Goal: Task Accomplishment & Management: Complete application form

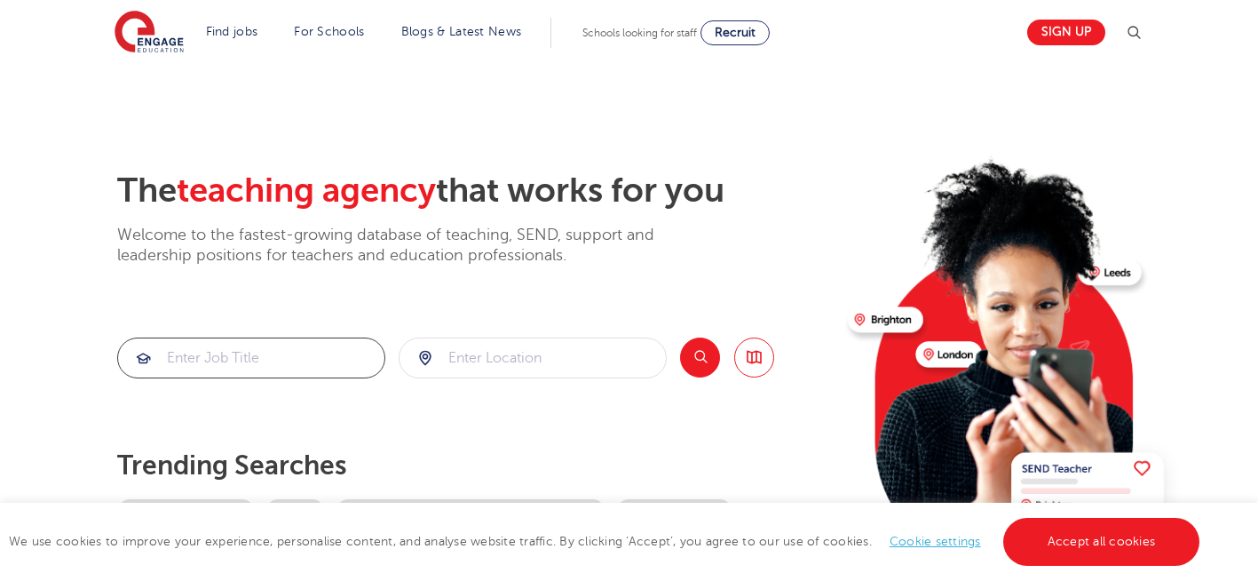
click at [294, 351] on input "search" at bounding box center [251, 357] width 266 height 39
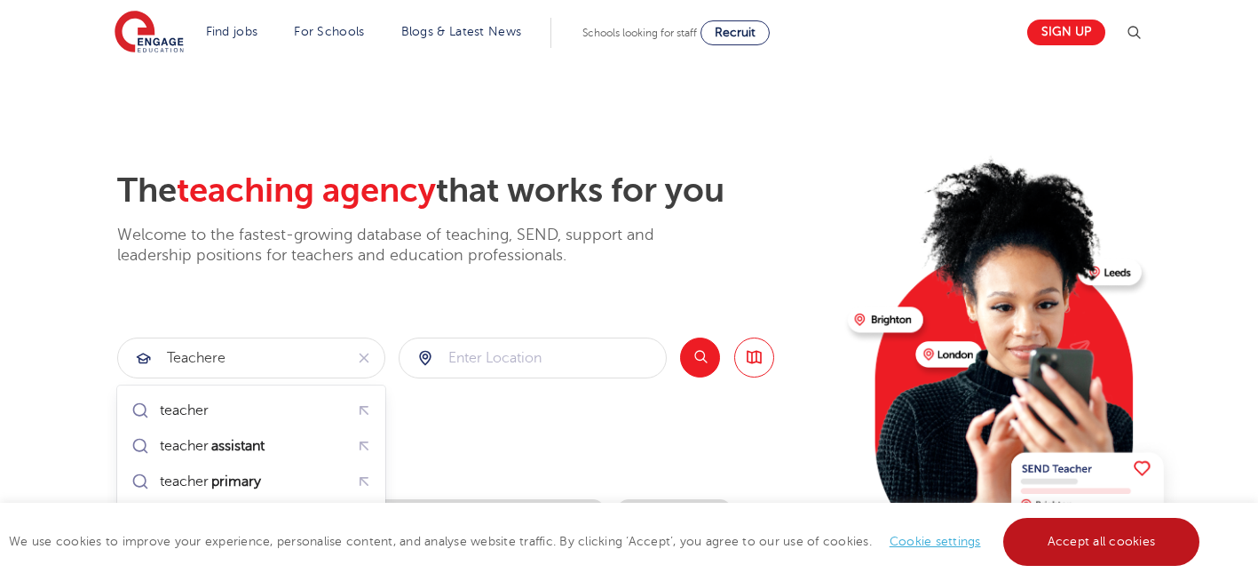
click at [1123, 547] on link "Accept all cookies" at bounding box center [1101, 542] width 197 height 48
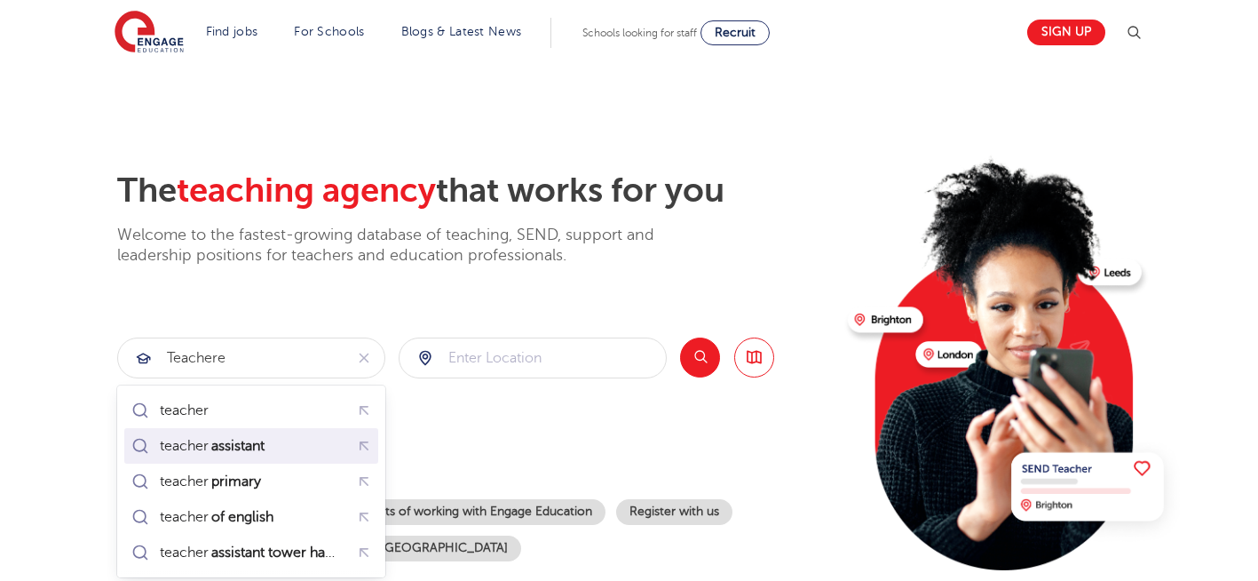
click at [258, 439] on mark "assistant" at bounding box center [238, 445] width 59 height 21
type input "teacher assistant"
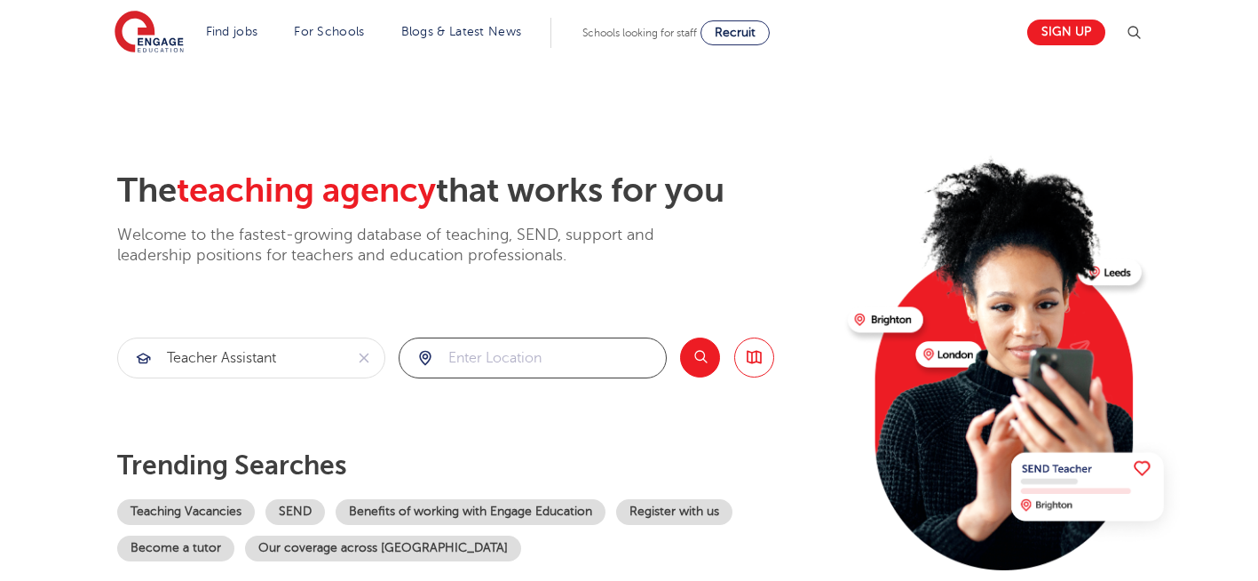
click at [563, 353] on input "search" at bounding box center [533, 357] width 266 height 39
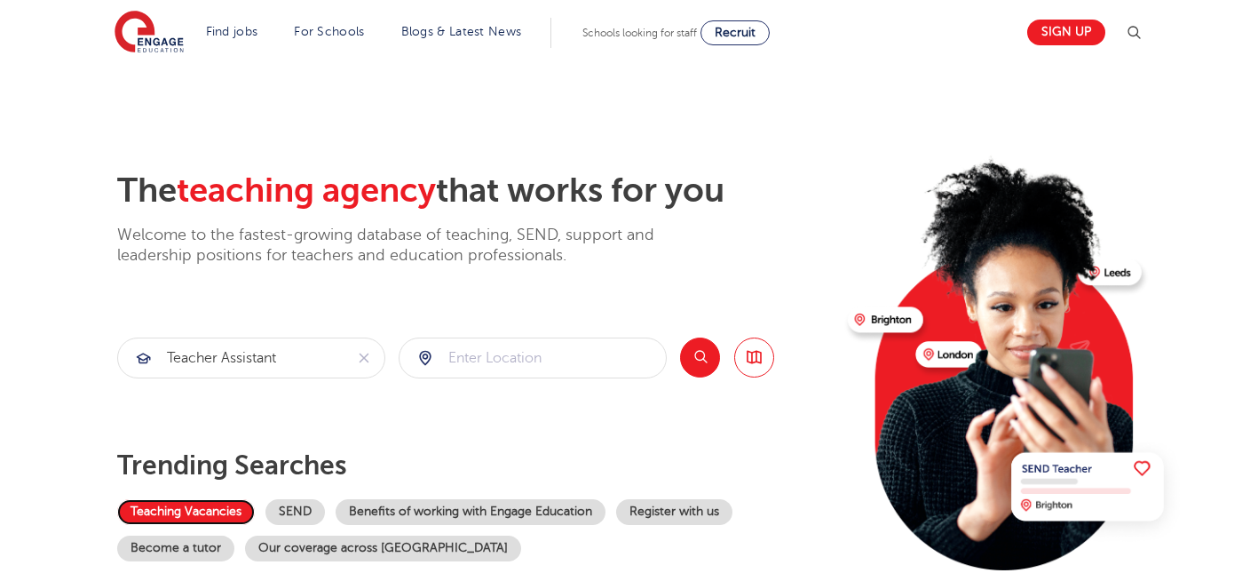
click at [194, 517] on link "Teaching Vacancies" at bounding box center [186, 512] width 138 height 26
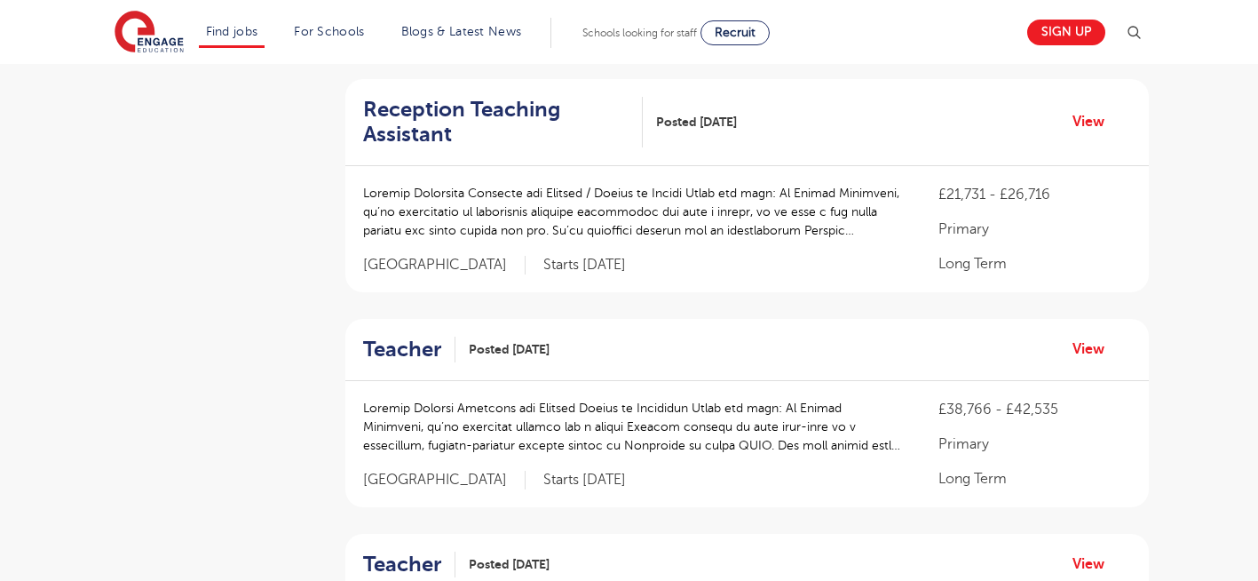
scroll to position [581, 0]
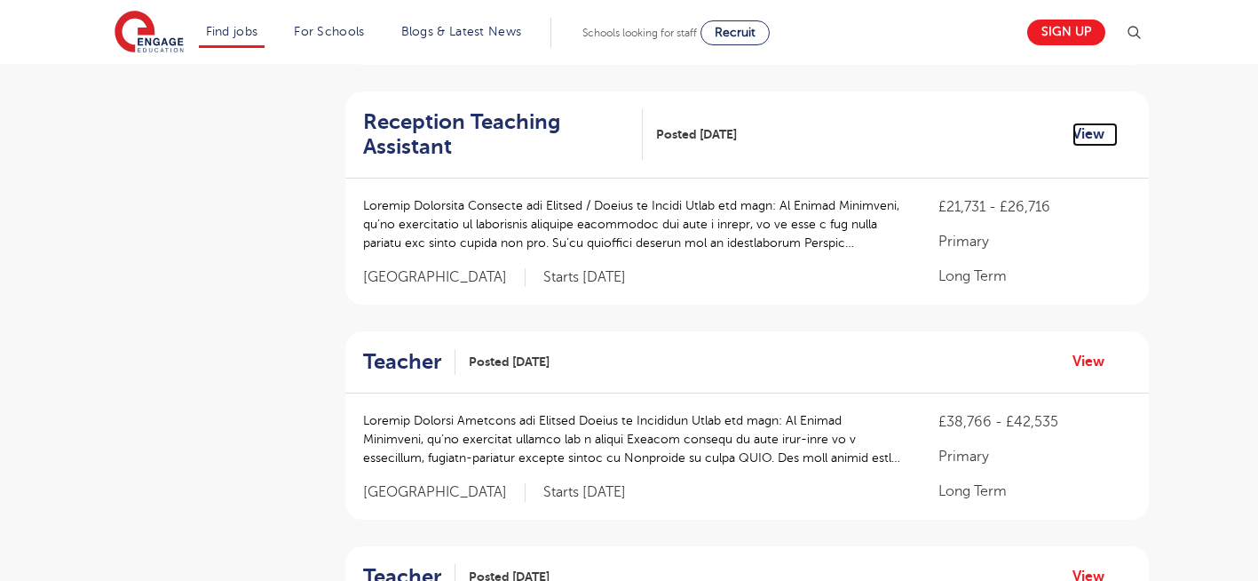
click at [1083, 131] on link "View" at bounding box center [1094, 134] width 45 height 23
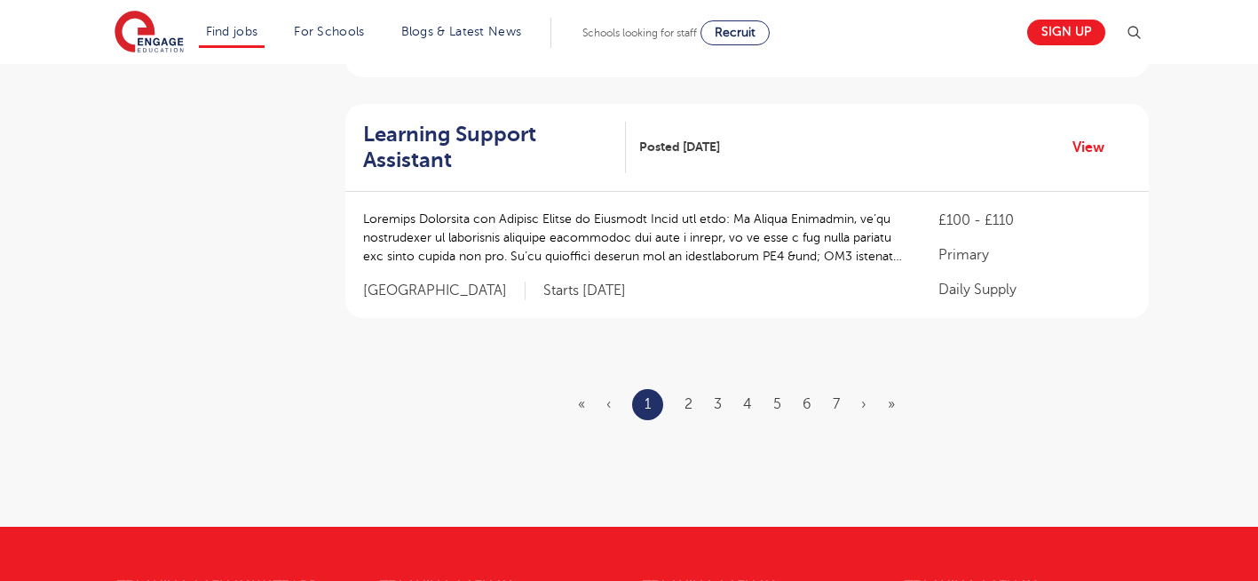
scroll to position [2108, 0]
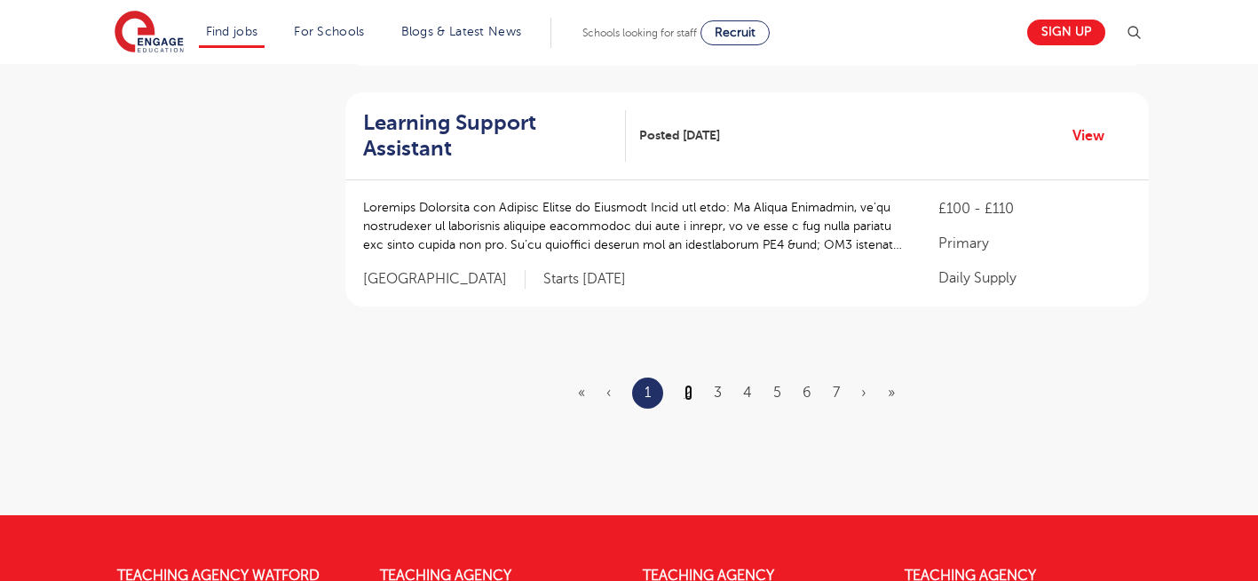
click at [685, 391] on link "2" at bounding box center [688, 392] width 8 height 16
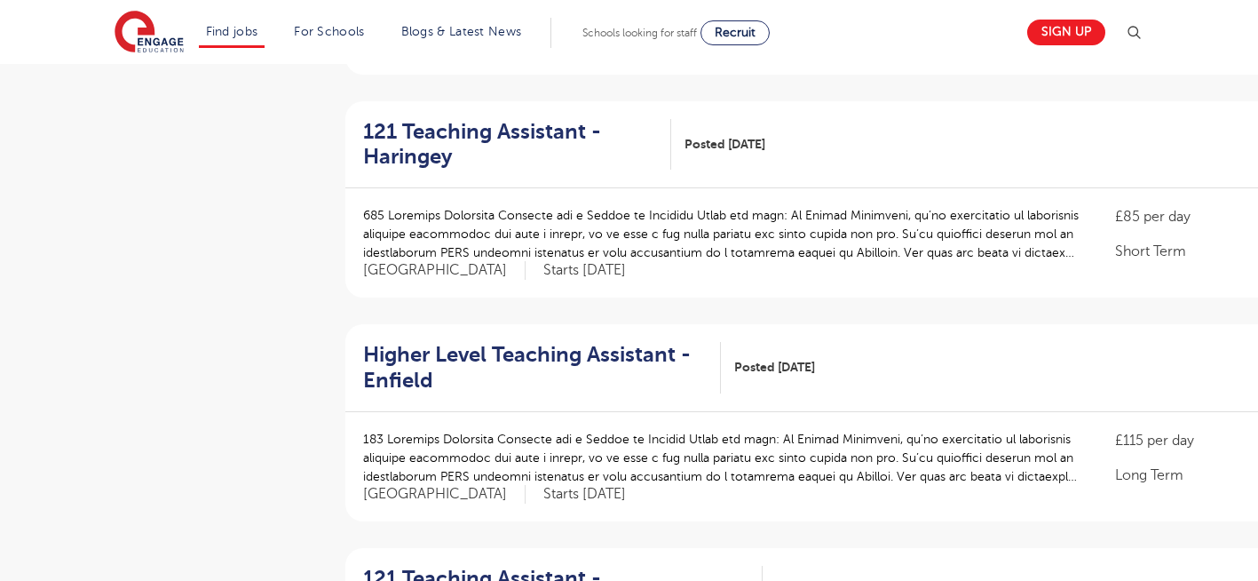
scroll to position [1491, 0]
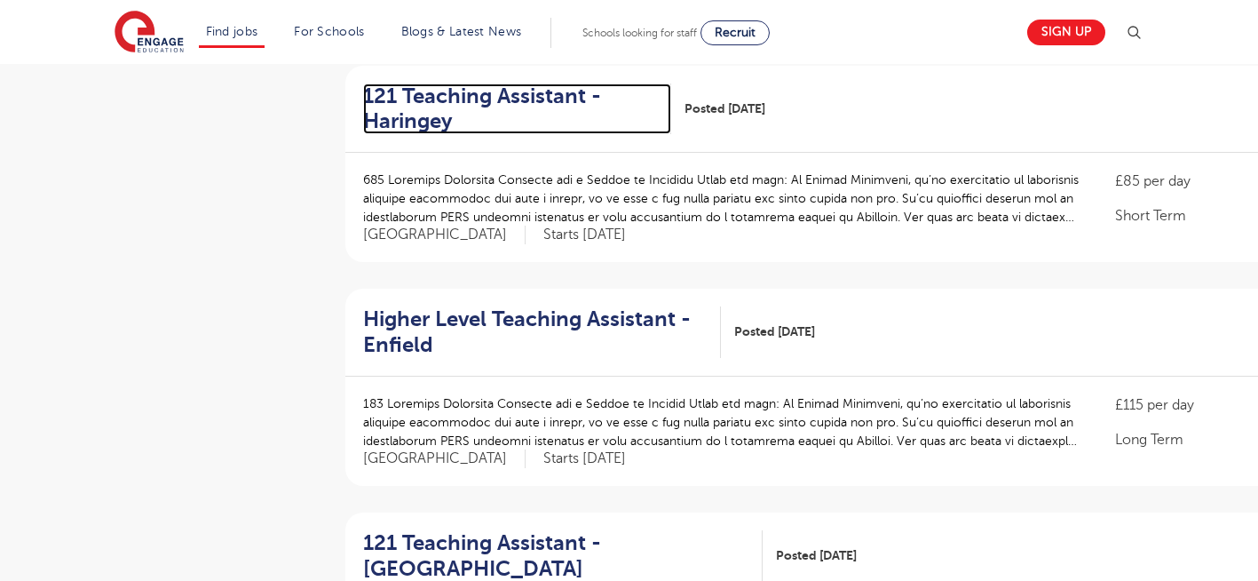
click at [424, 89] on h2 "121 Teaching Assistant - Haringey" at bounding box center [510, 108] width 295 height 51
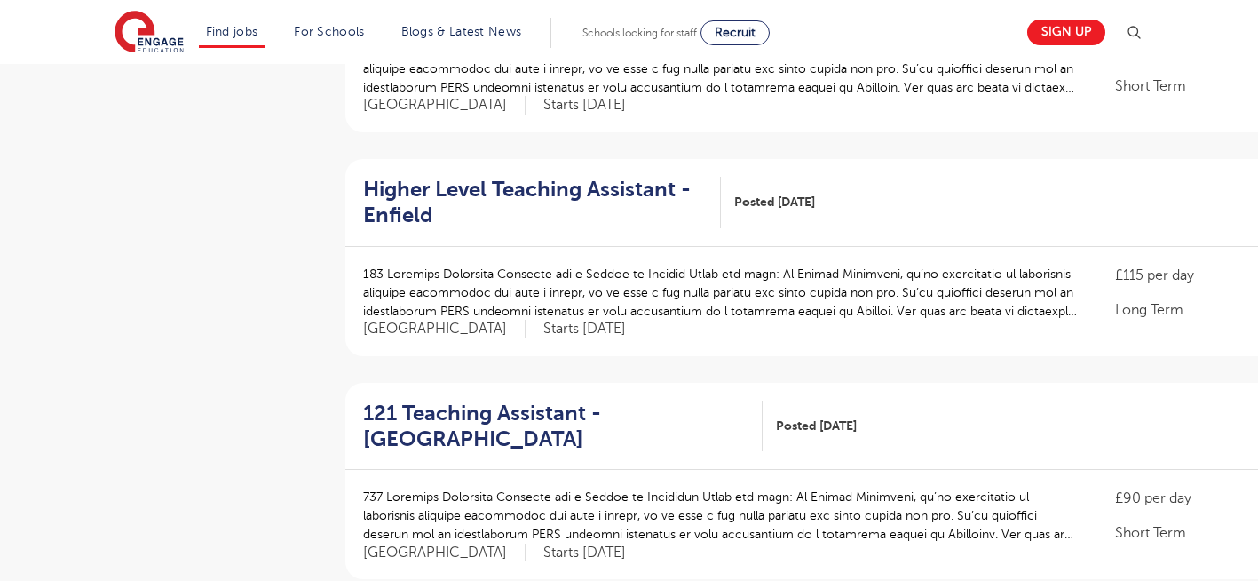
scroll to position [1634, 0]
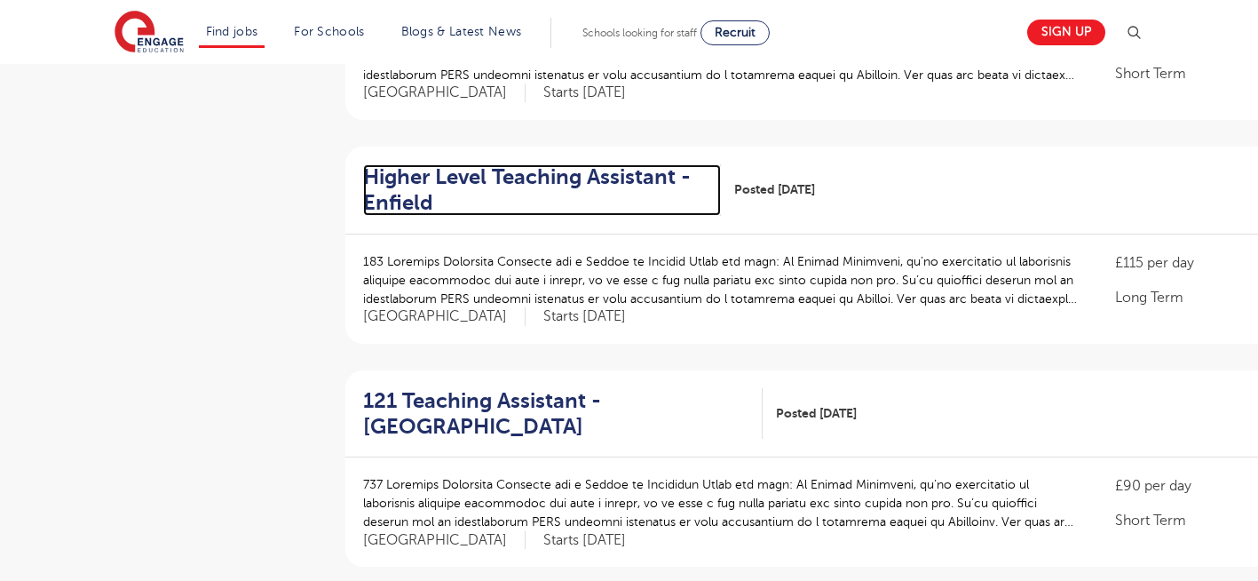
click at [440, 179] on h2 "Higher Level Teaching Assistant - Enfield" at bounding box center [535, 189] width 344 height 51
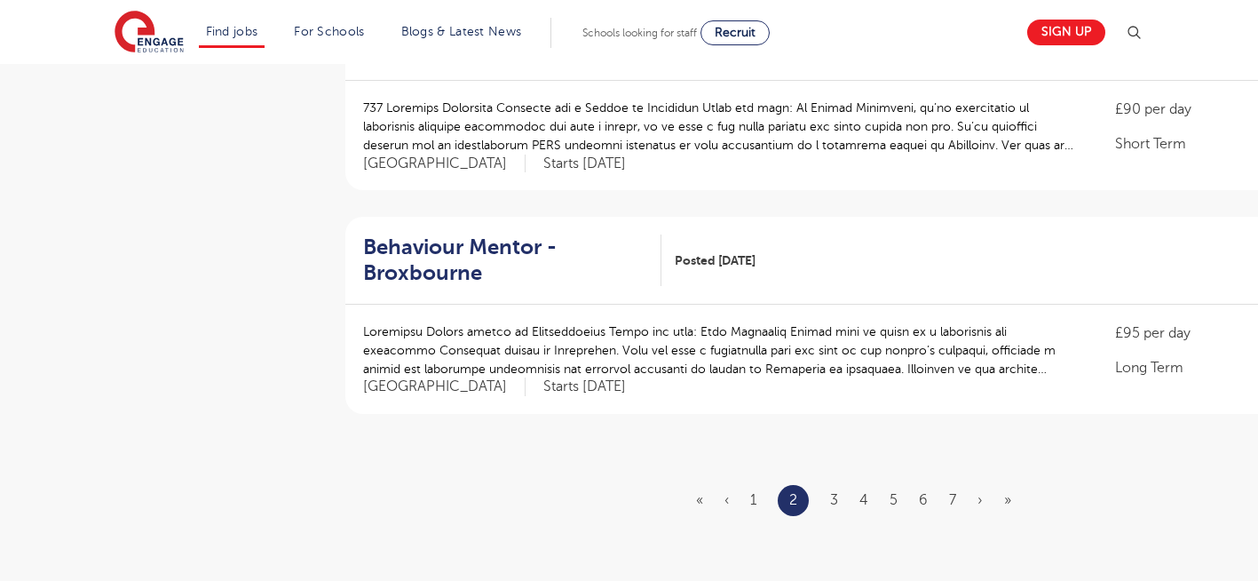
scroll to position [2024, 0]
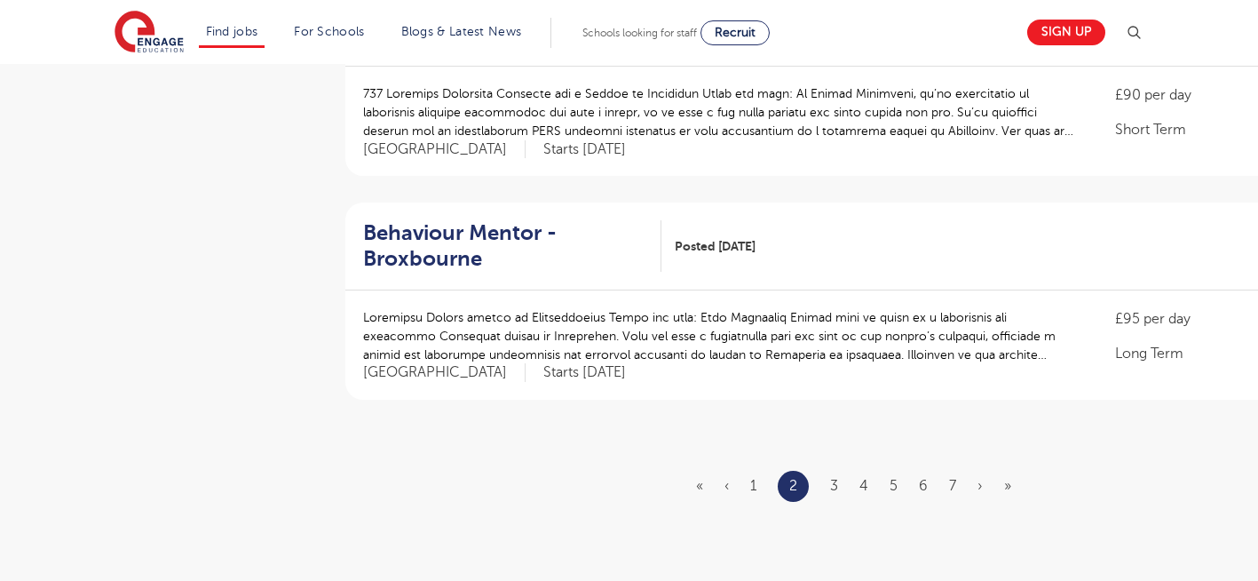
click at [836, 477] on li "3" at bounding box center [834, 485] width 8 height 23
click at [837, 480] on link "3" at bounding box center [834, 486] width 8 height 16
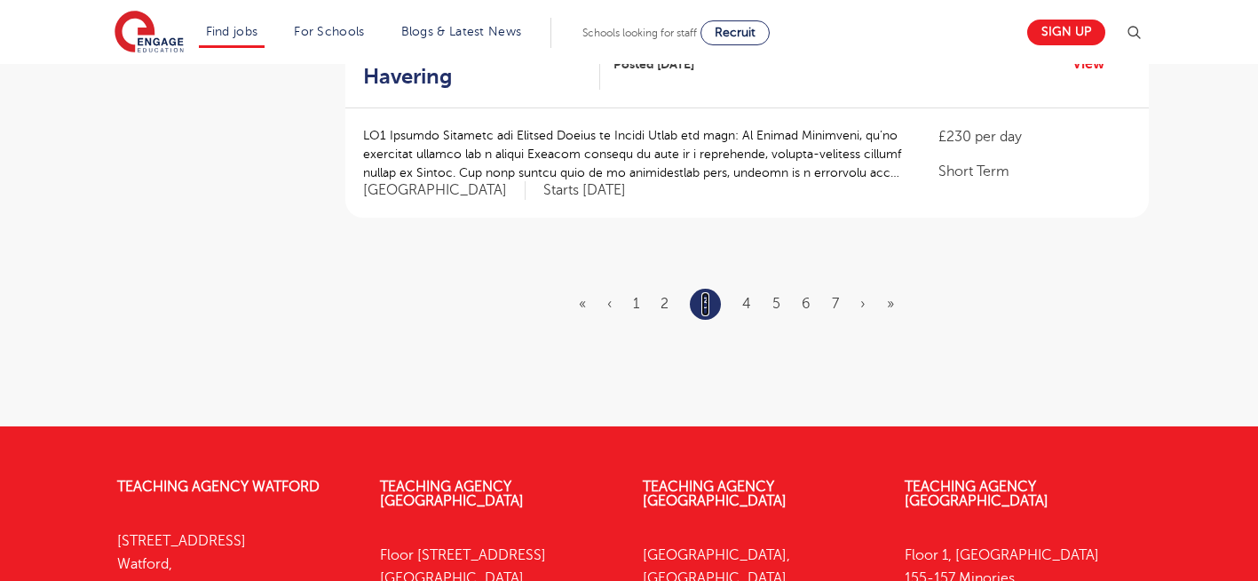
scroll to position [2237, 0]
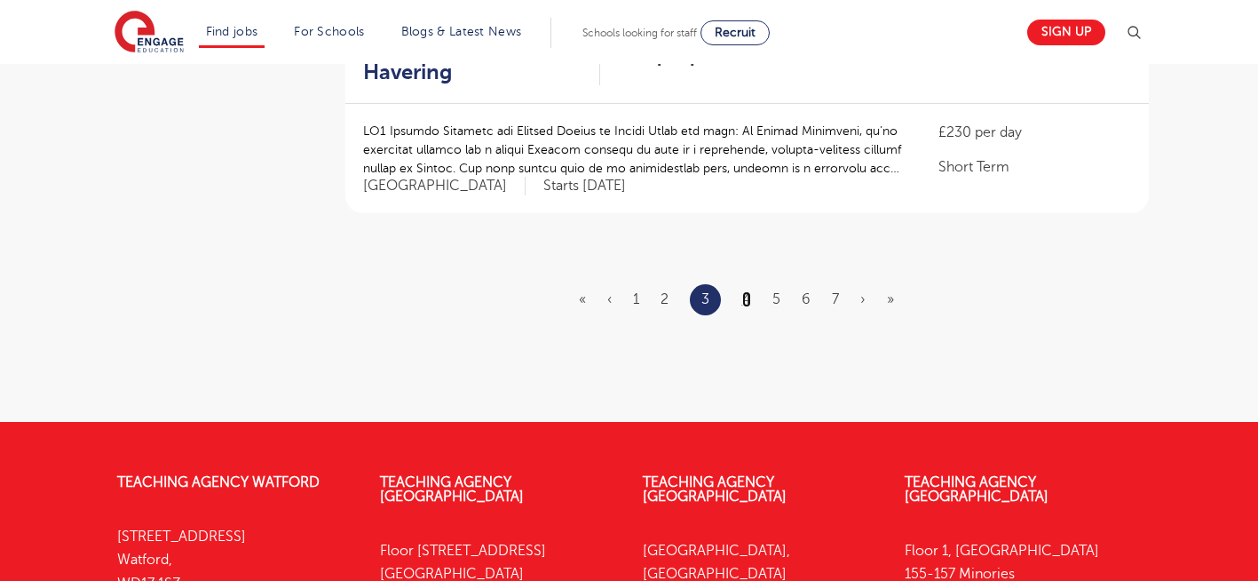
click at [745, 291] on link "4" at bounding box center [746, 299] width 9 height 16
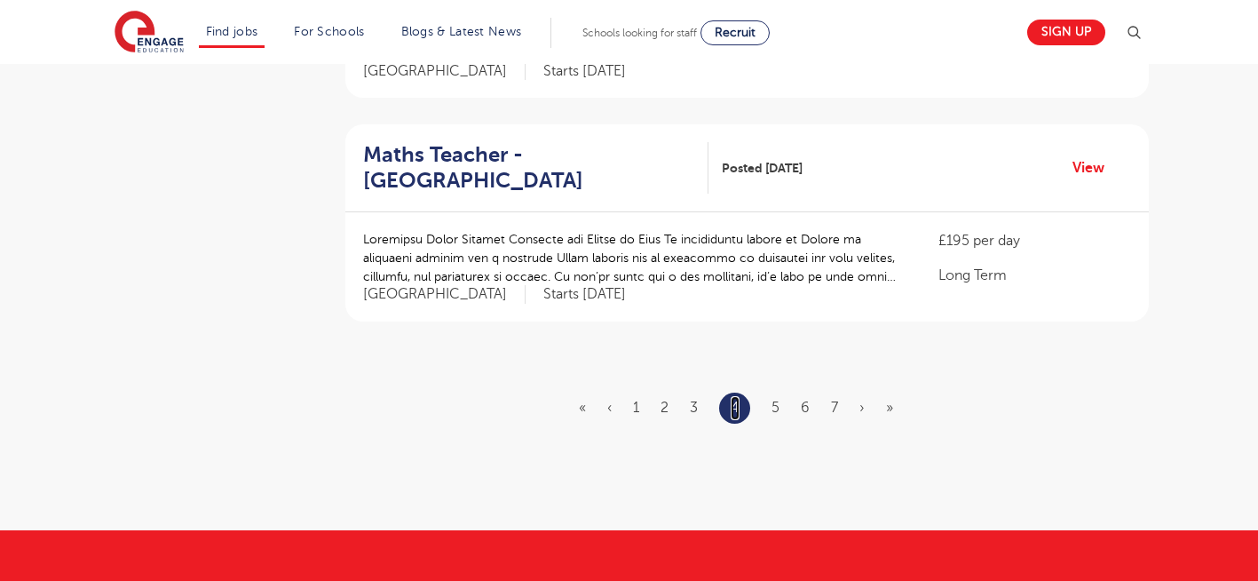
scroll to position [2131, 0]
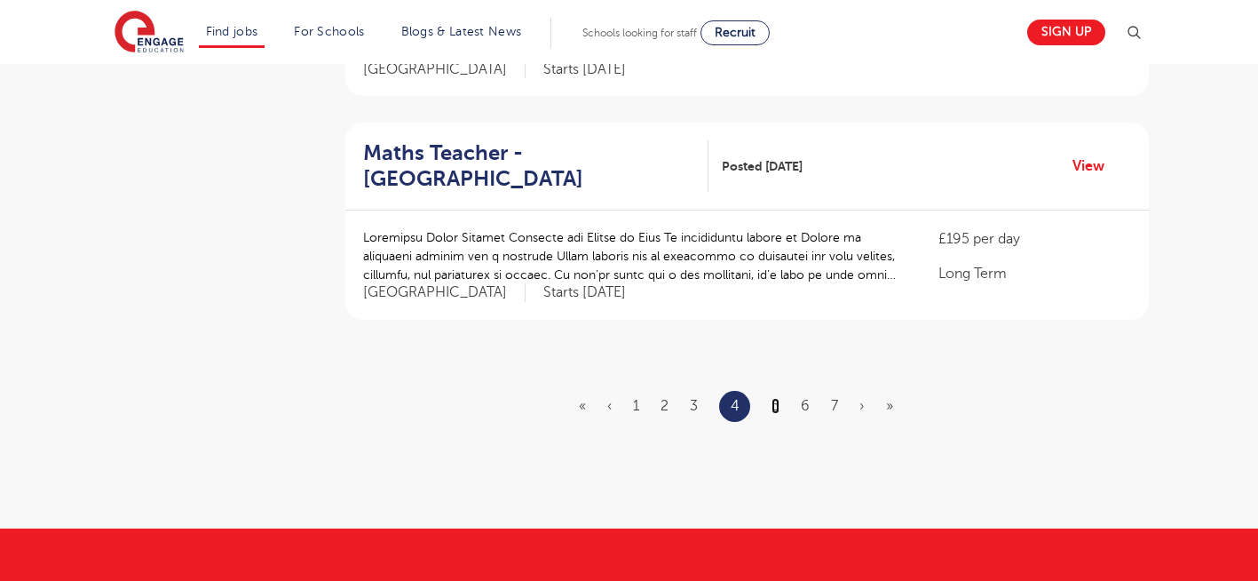
click at [776, 398] on link "5" at bounding box center [775, 406] width 8 height 16
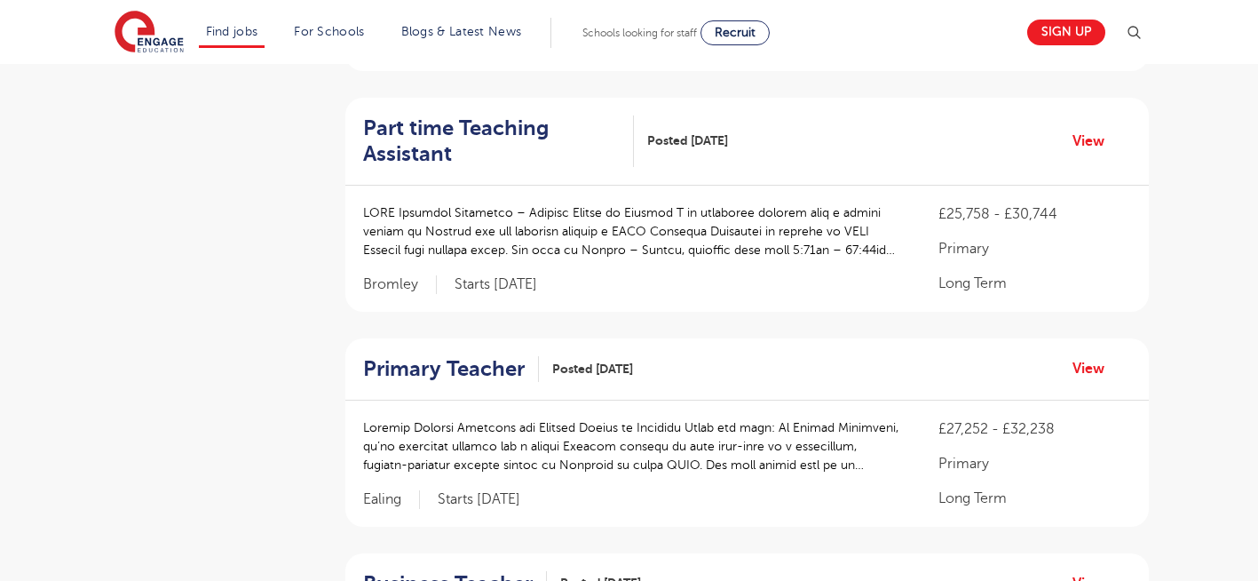
scroll to position [604, 0]
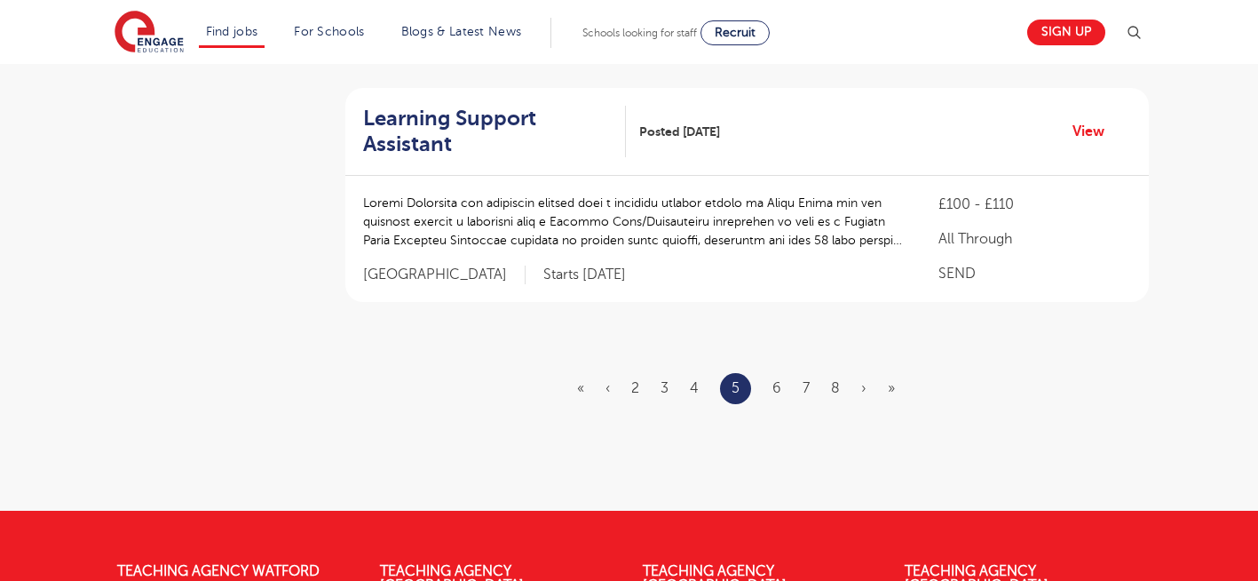
scroll to position [2166, 0]
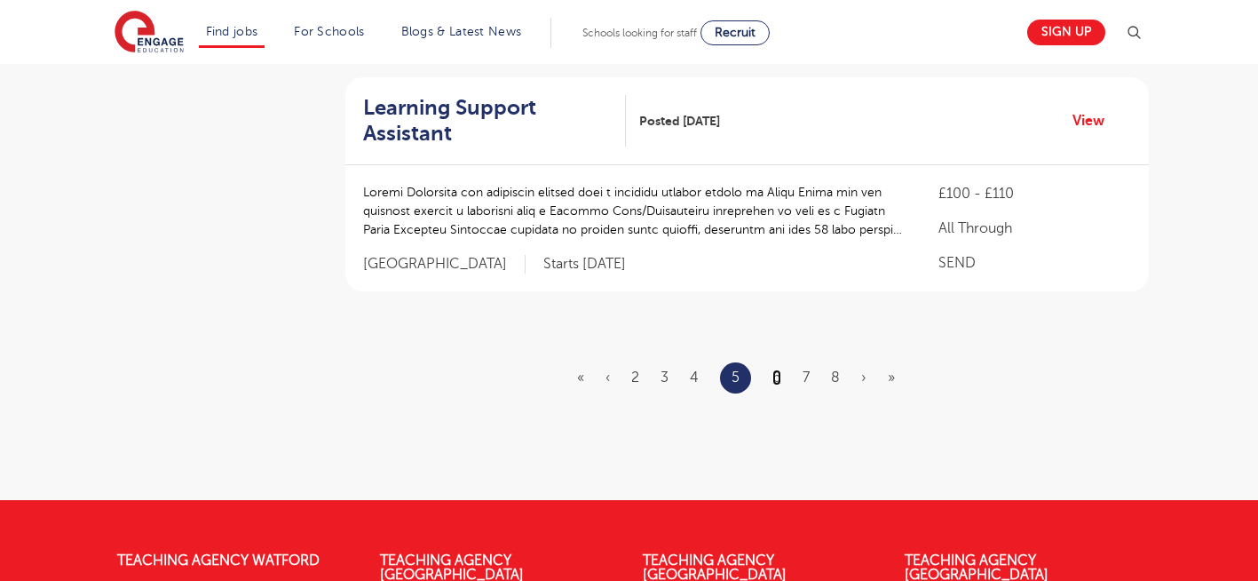
click at [774, 374] on link "6" at bounding box center [776, 377] width 9 height 16
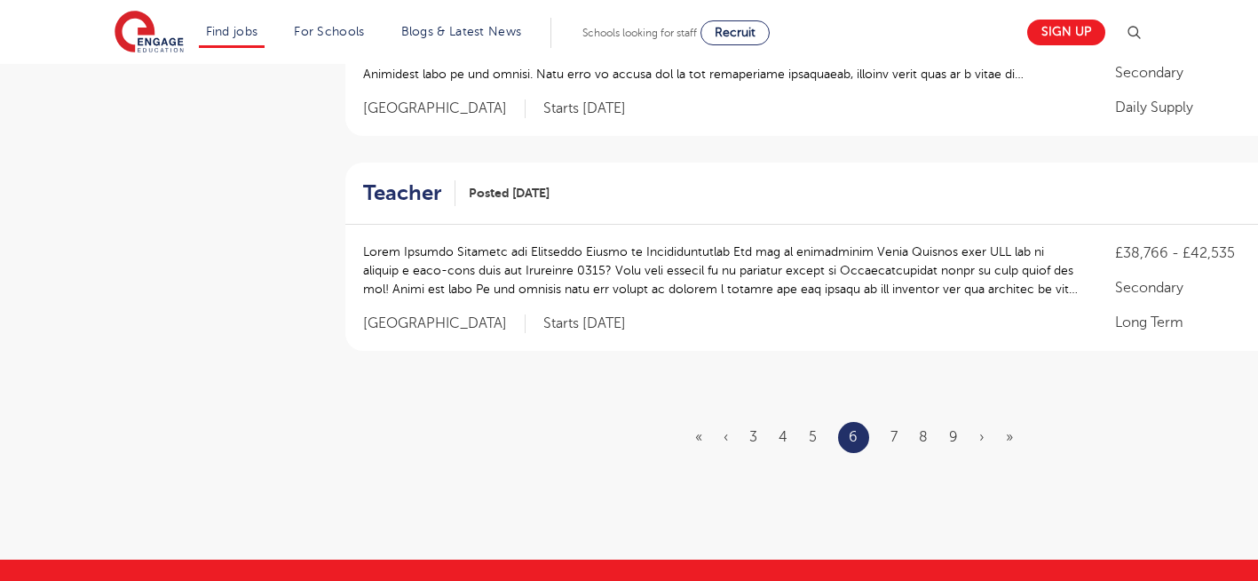
scroll to position [0, 0]
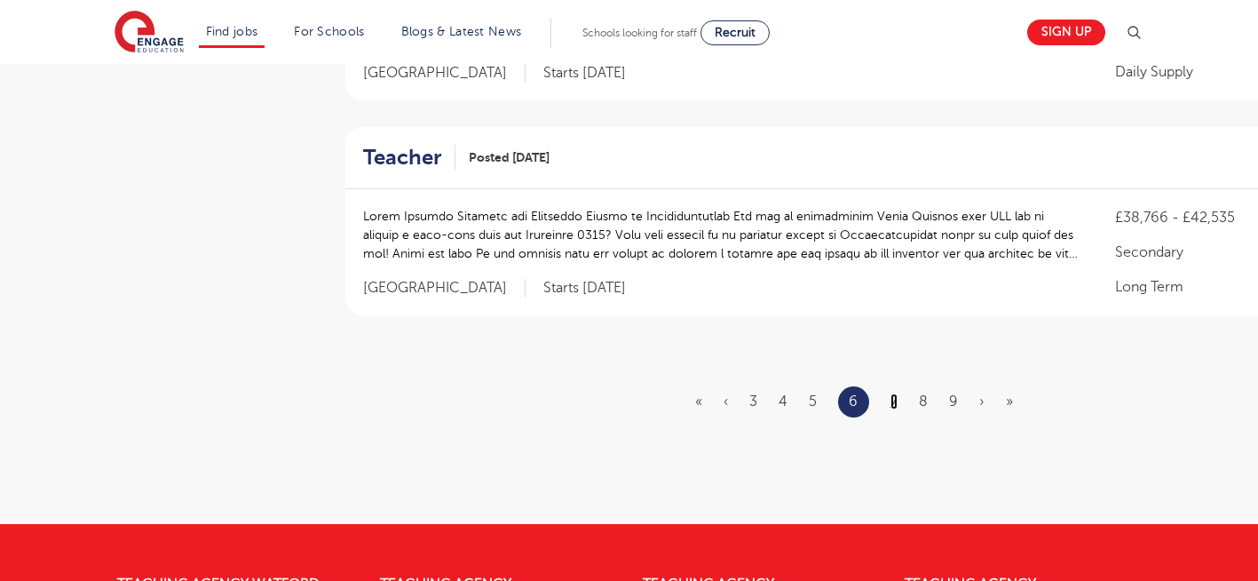
click at [898, 393] on link "7" at bounding box center [893, 401] width 7 height 16
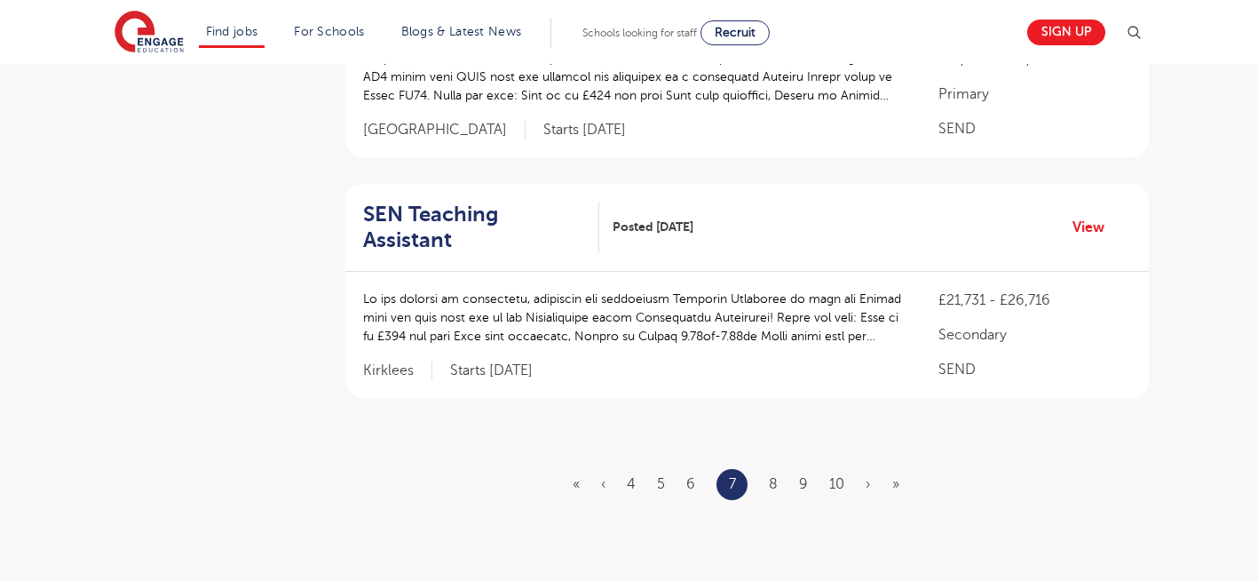
scroll to position [2166, 0]
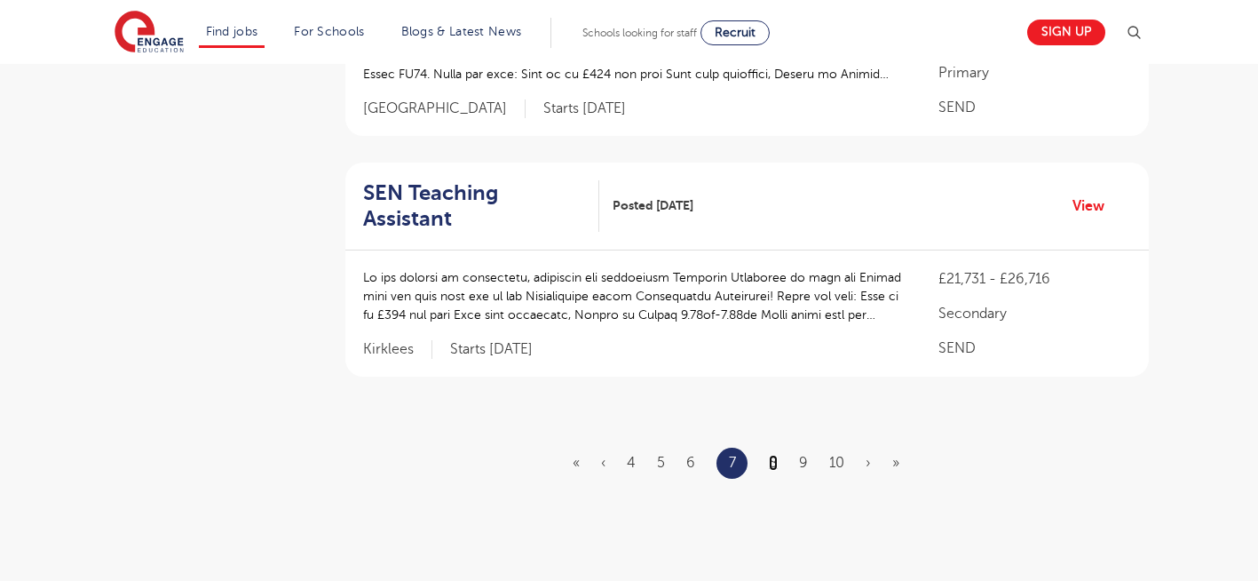
click at [772, 455] on link "8" at bounding box center [773, 463] width 9 height 16
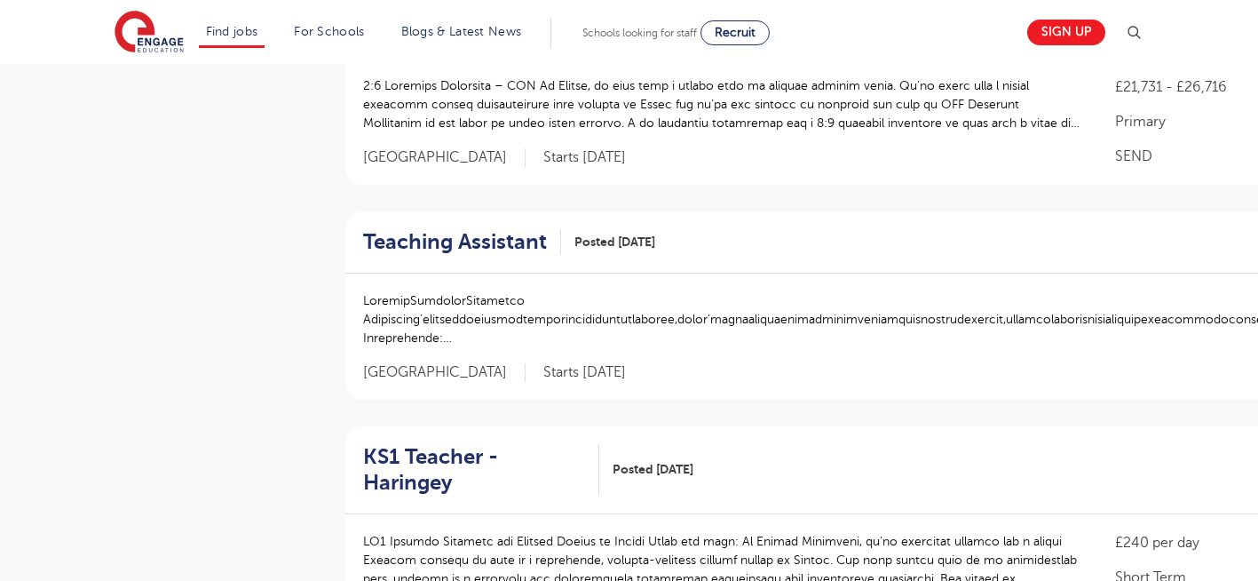
scroll to position [1243, 0]
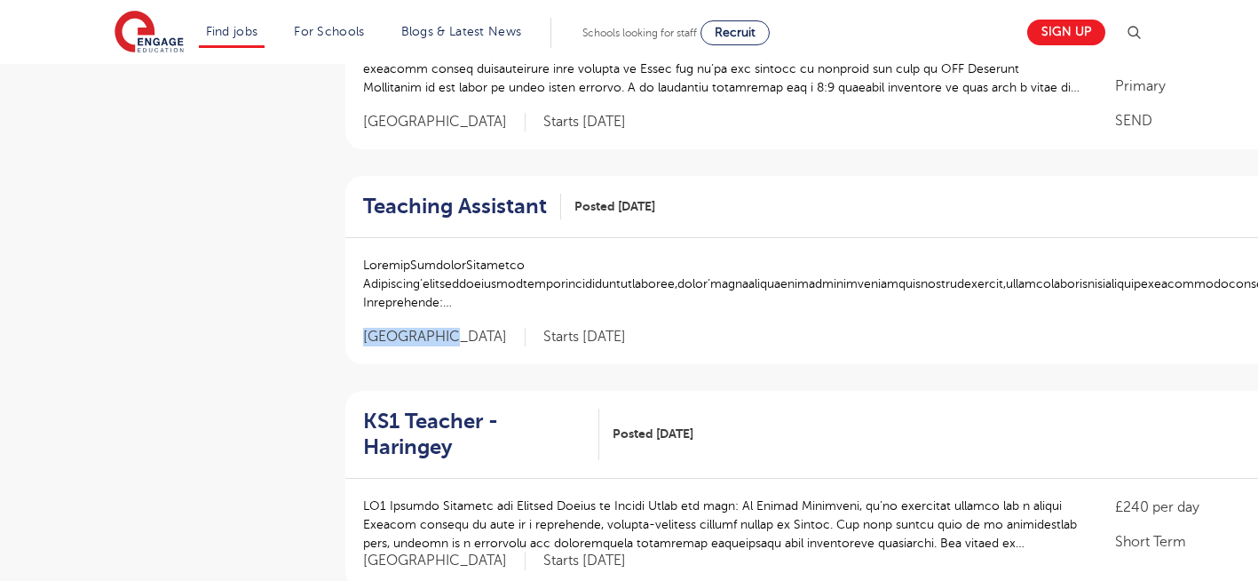
drag, startPoint x: 447, startPoint y: 312, endPoint x: 358, endPoint y: 318, distance: 89.0
click at [358, 318] on div "£21,731 - £26,716 Primary Long Term West Sussex Starts 2025-10-13" at bounding box center [864, 301] width 1039 height 126
drag, startPoint x: 358, startPoint y: 318, endPoint x: 379, endPoint y: 312, distance: 22.0
copy div "Assistinginthedeliveryofeffectiveteachingonaone-to-onebasisorinsmallgroups Help…"
click at [233, 385] on aside "Filters Start Date October 112 November 84 January 6 December 1 Show more Count…" at bounding box center [207, 199] width 195 height 2462
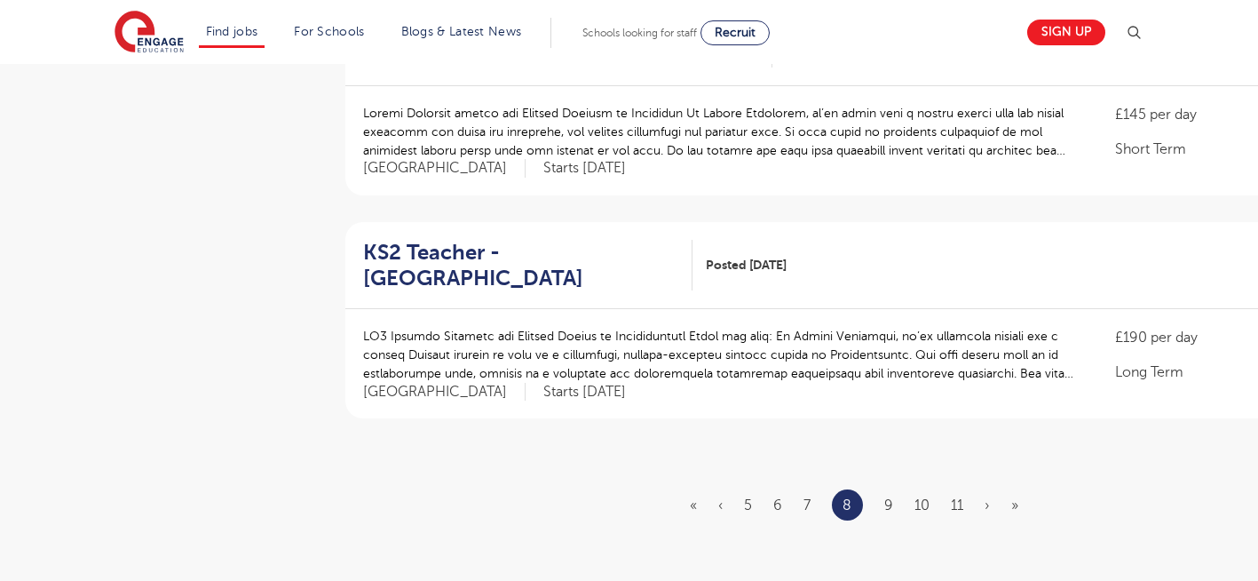
scroll to position [2095, 0]
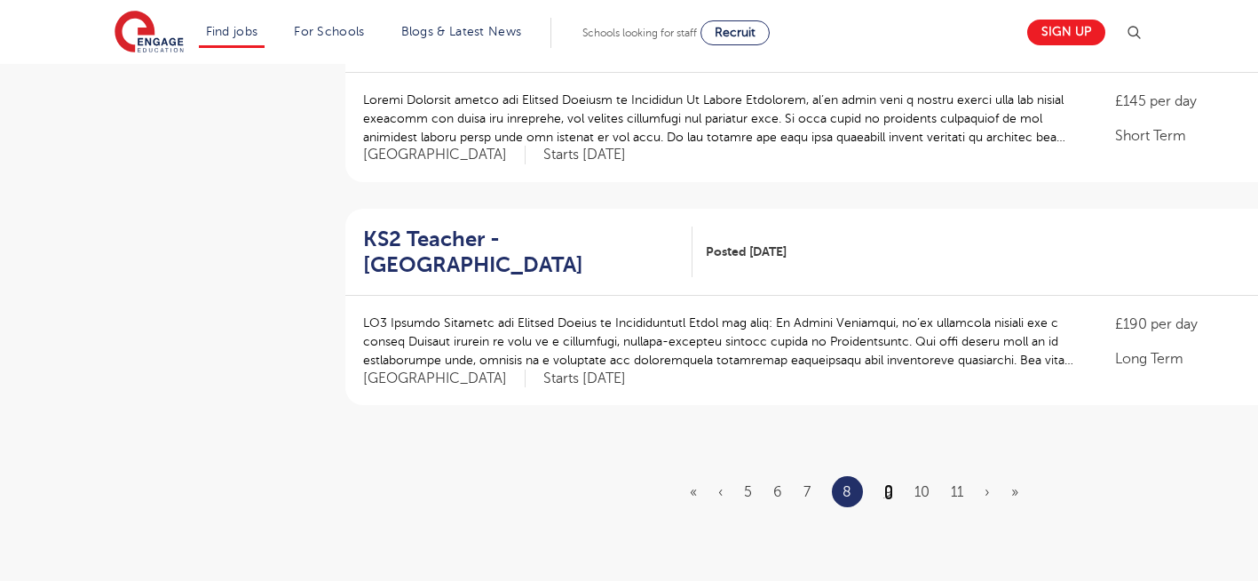
click at [887, 484] on link "9" at bounding box center [888, 492] width 9 height 16
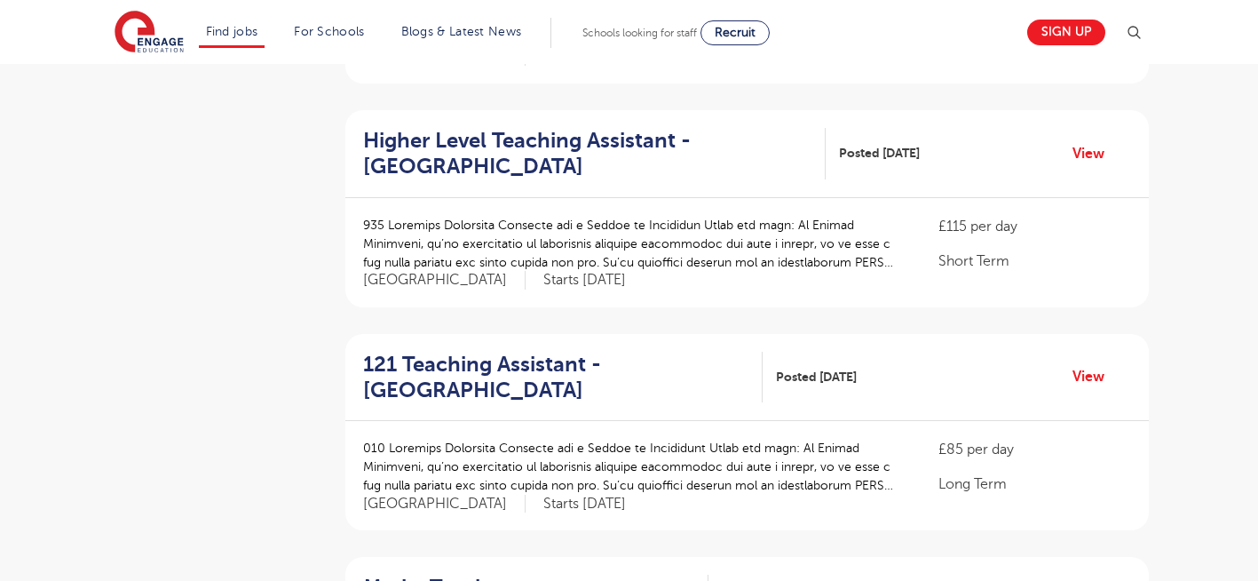
scroll to position [568, 0]
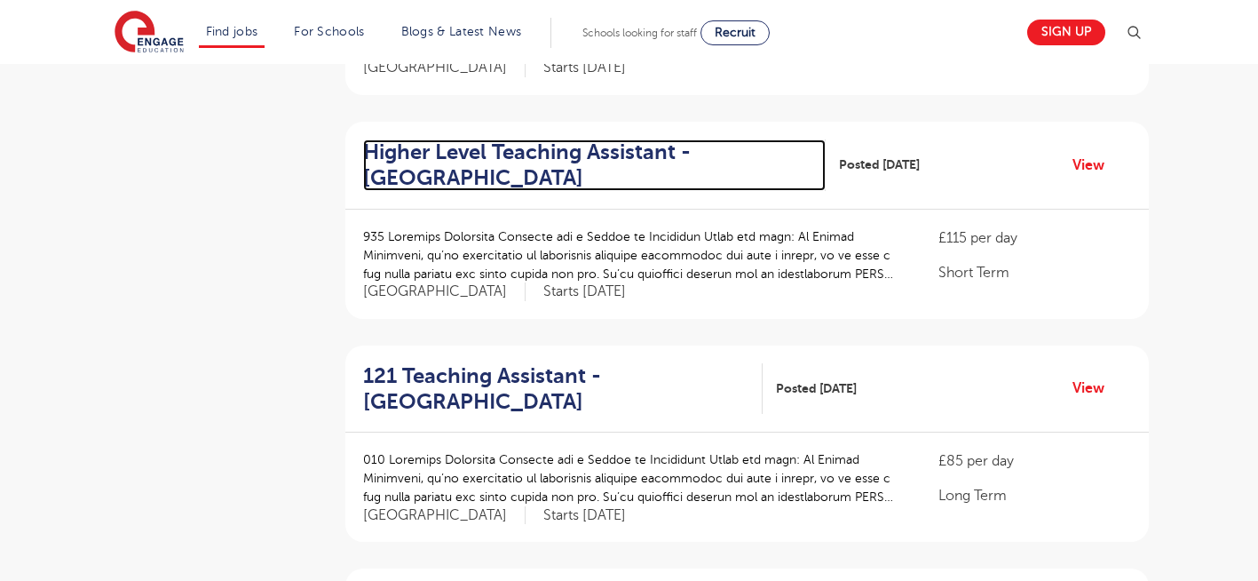
click at [497, 153] on h2 "Higher Level Teaching Assistant - Elmbridge" at bounding box center [587, 164] width 449 height 51
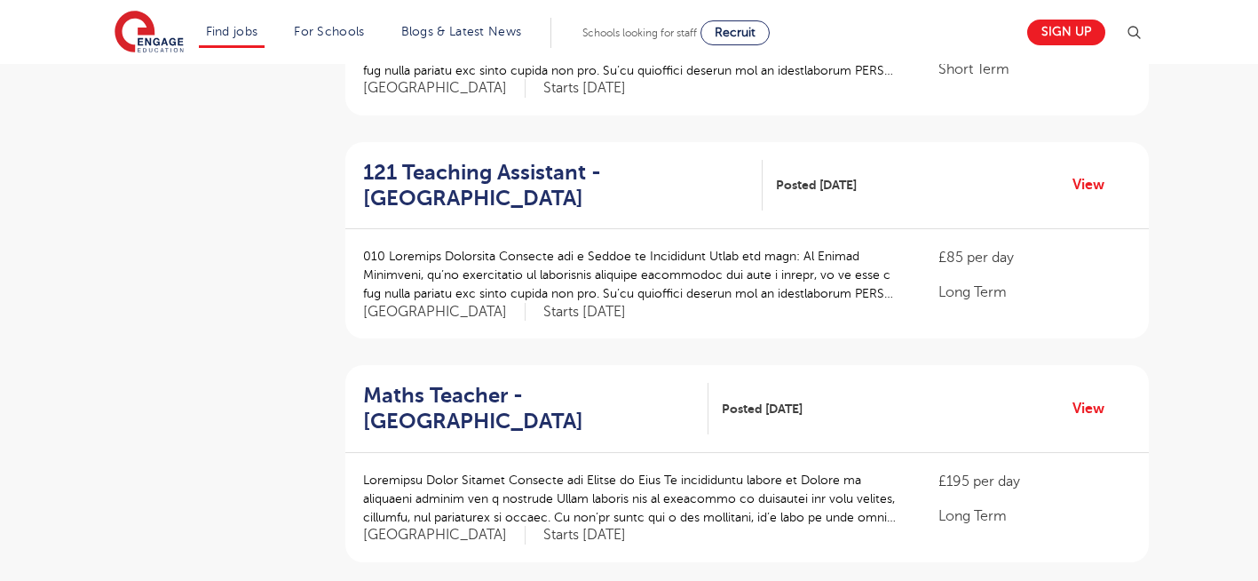
scroll to position [781, 0]
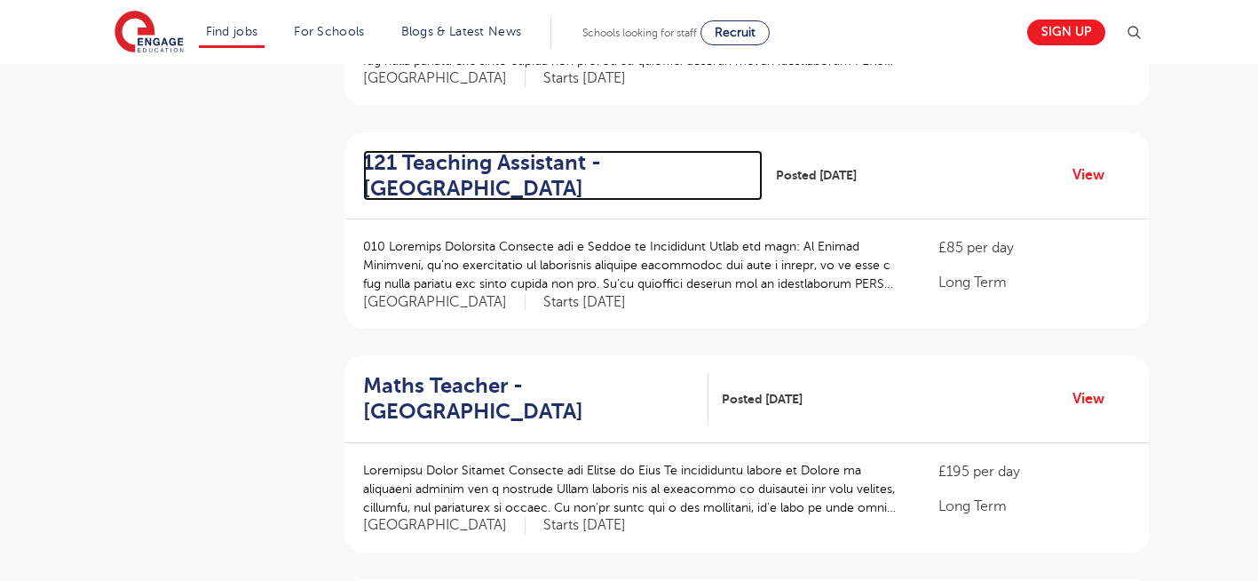
click at [405, 160] on h2 "121 Teaching Assistant - Wandsworth" at bounding box center [556, 175] width 386 height 51
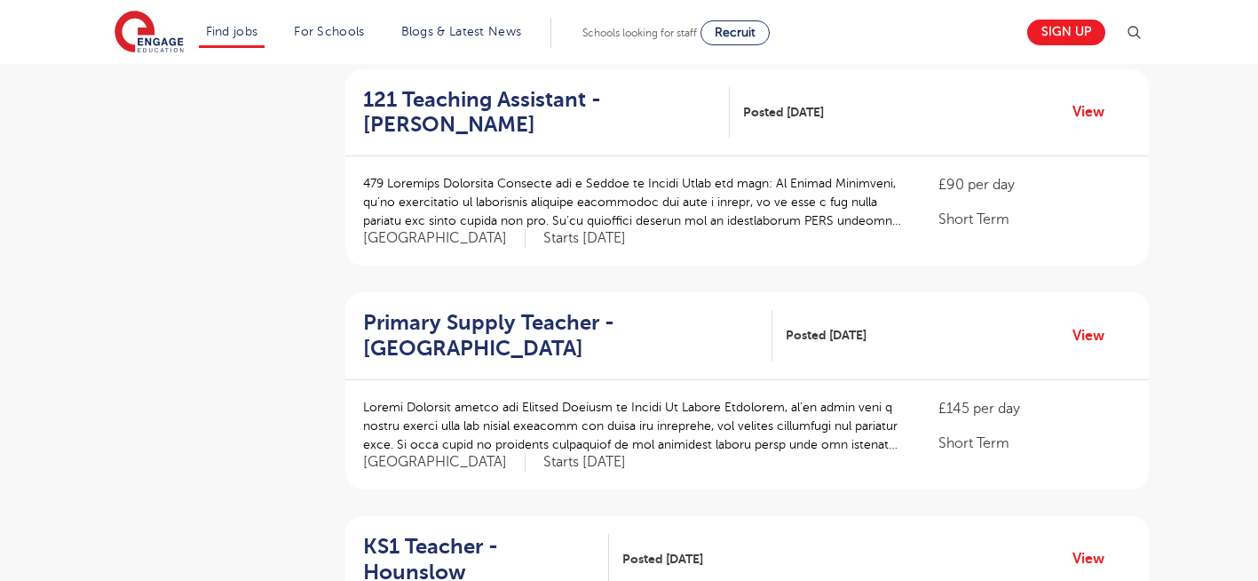
scroll to position [1527, 0]
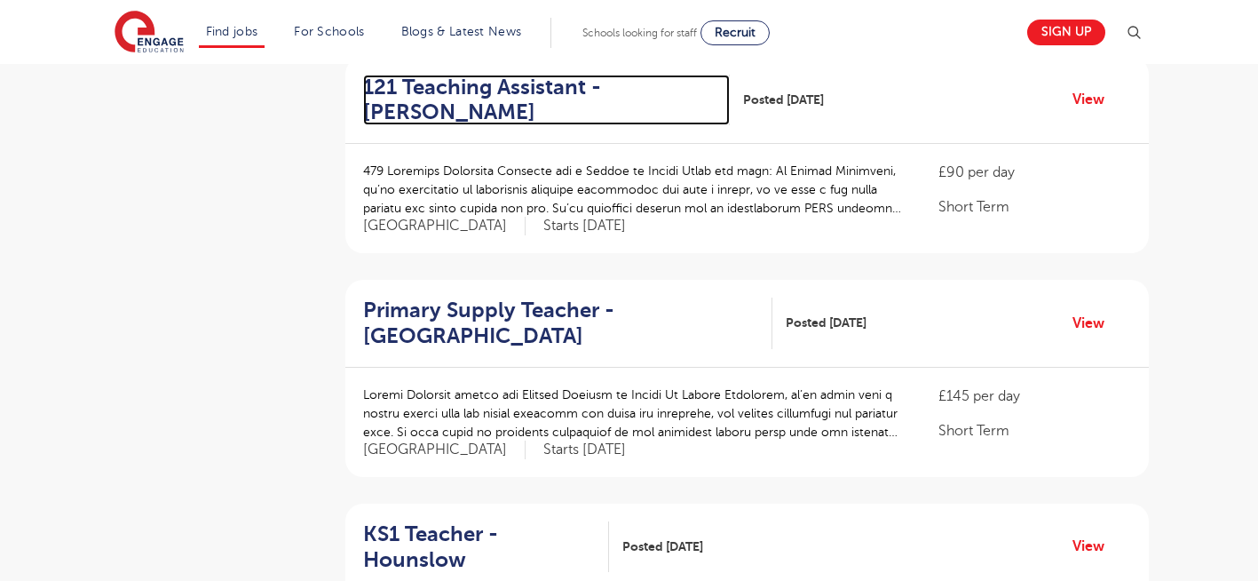
click at [434, 101] on h2 "121 Teaching Assistant - Merton" at bounding box center [539, 100] width 352 height 51
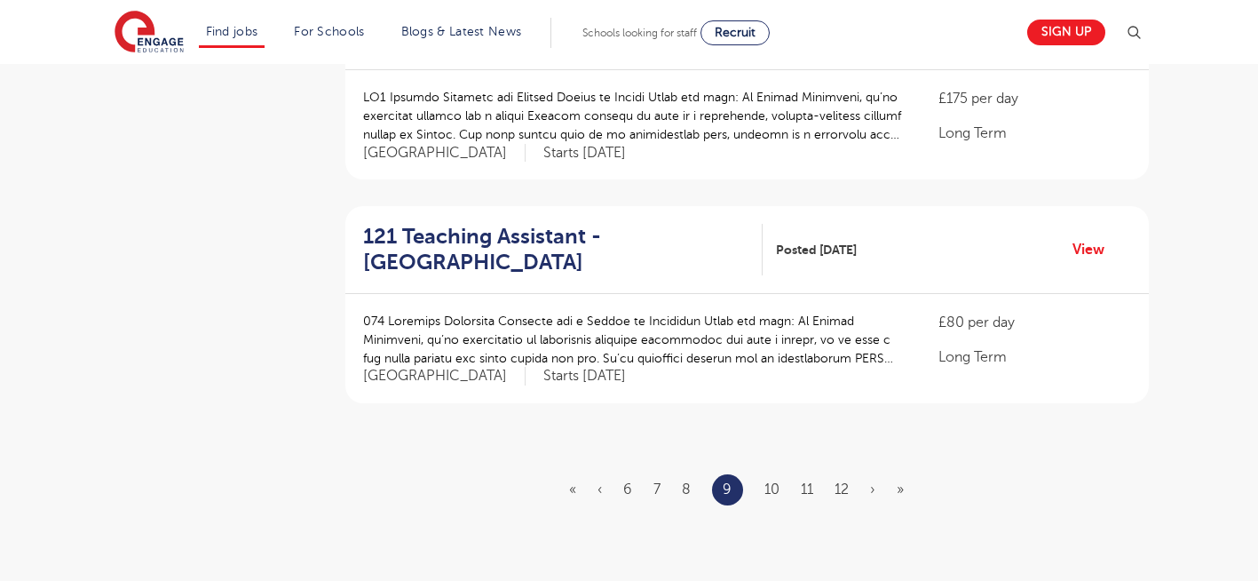
scroll to position [2060, 0]
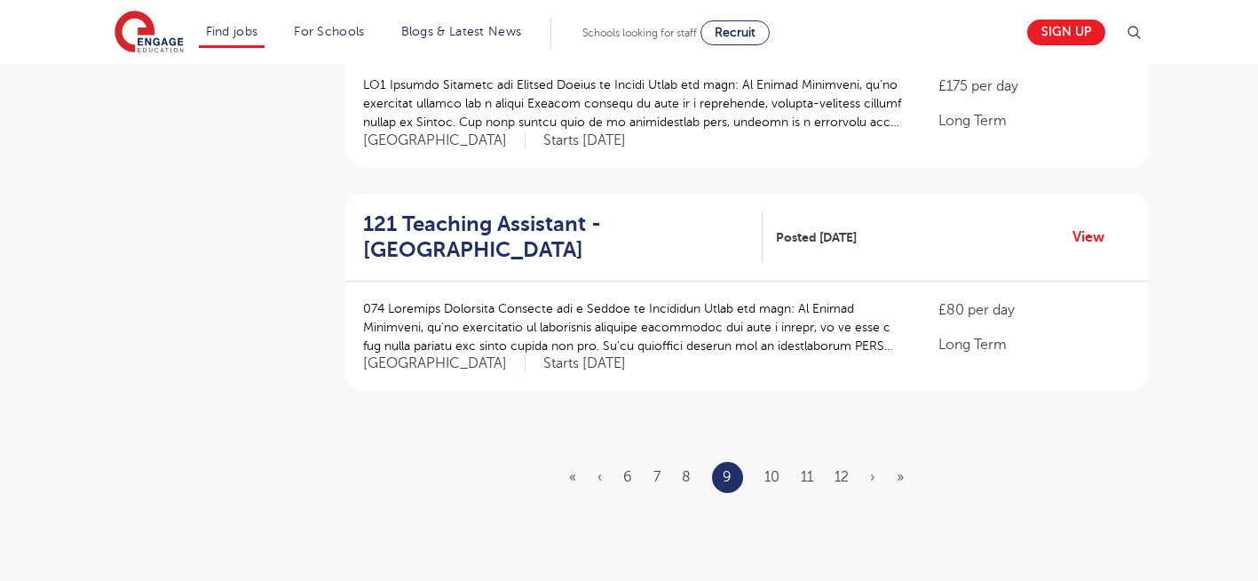
click at [480, 239] on div "121 Teaching Assistant - Redbridge Posted 06/10/25 View" at bounding box center [746, 238] width 803 height 88
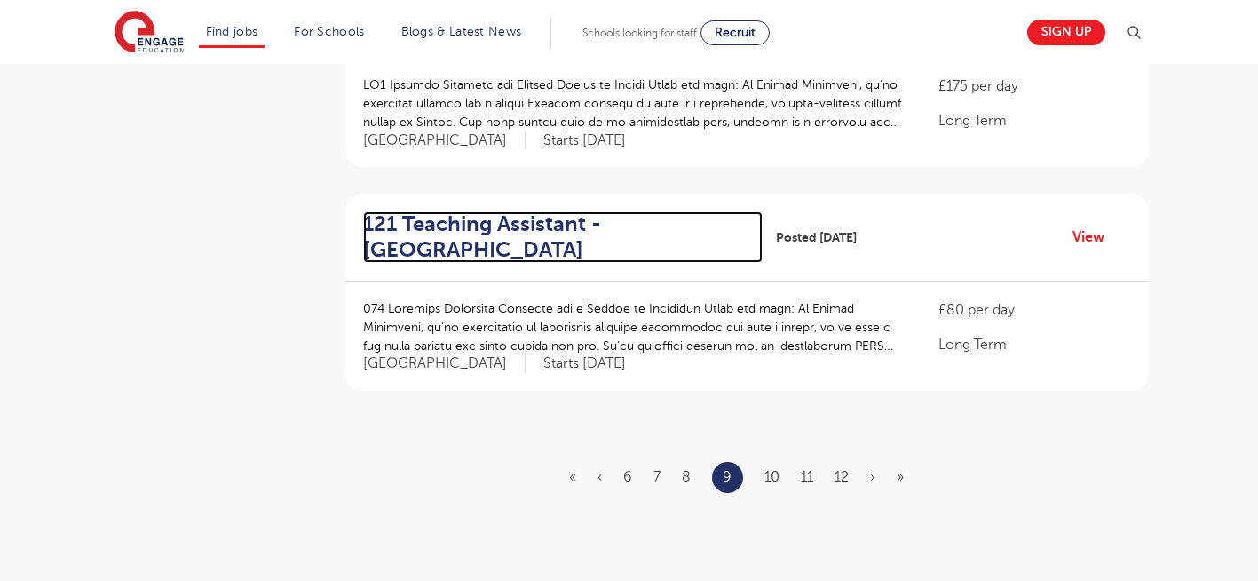
click at [443, 227] on h2 "121 Teaching Assistant - Redbridge" at bounding box center [556, 236] width 386 height 51
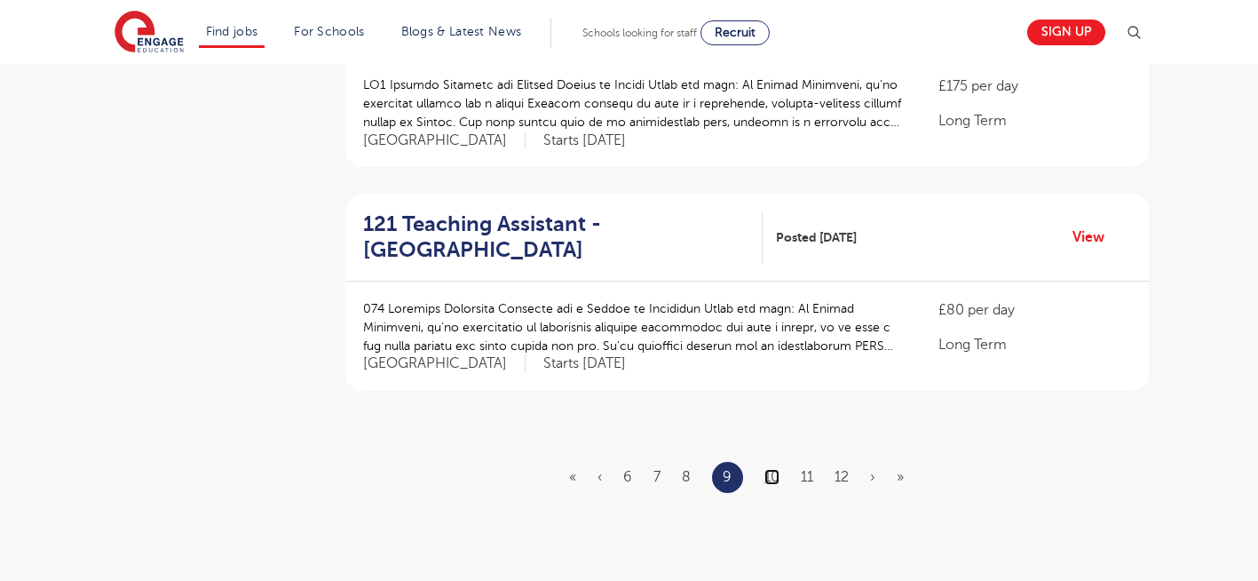
click at [769, 469] on link "10" at bounding box center [771, 477] width 15 height 16
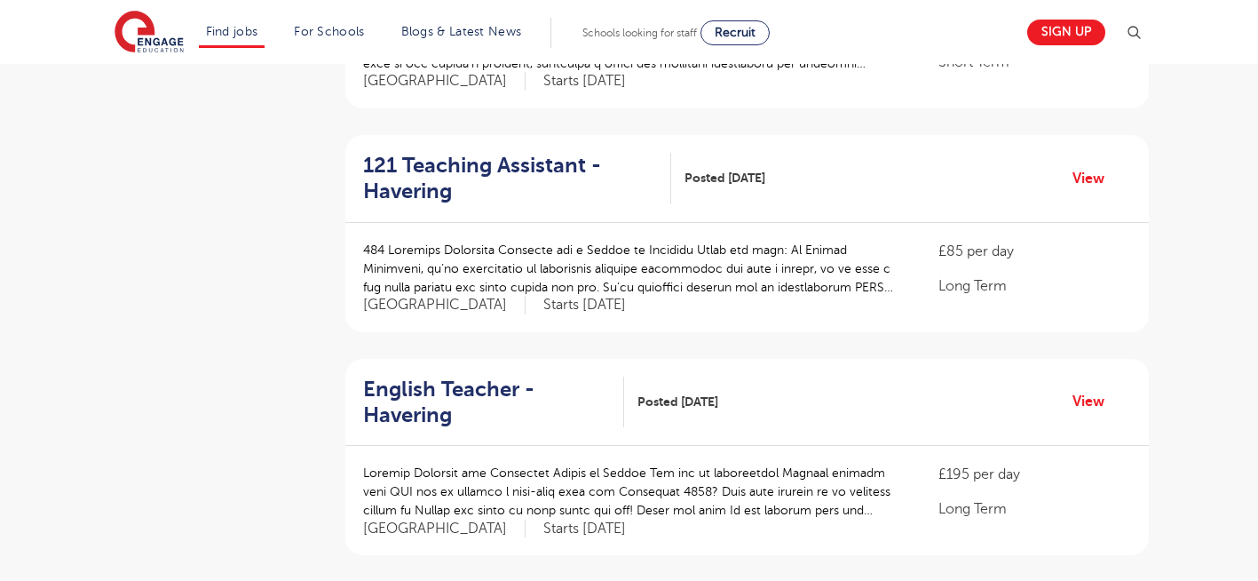
scroll to position [568, 0]
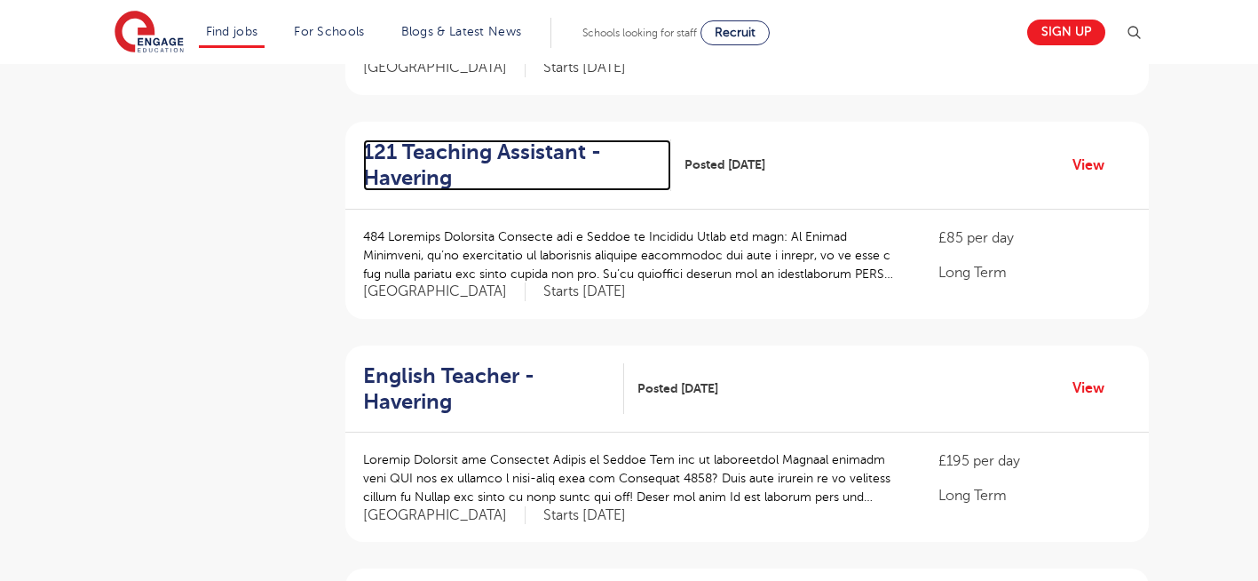
click at [456, 150] on h2 "121 Teaching Assistant - Havering" at bounding box center [510, 164] width 294 height 51
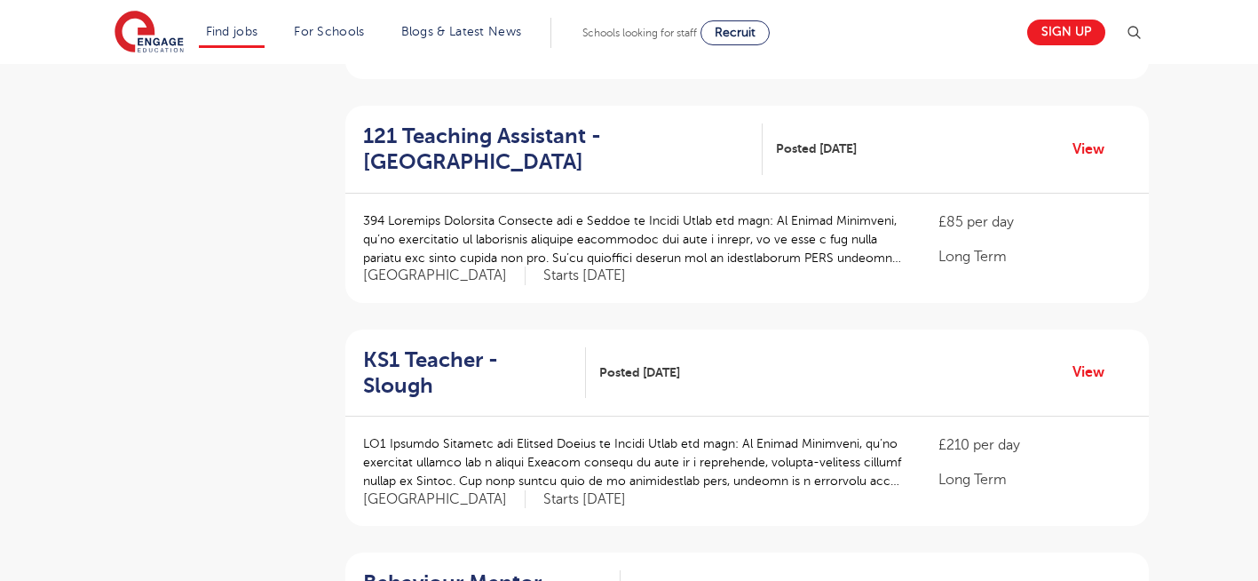
scroll to position [1705, 0]
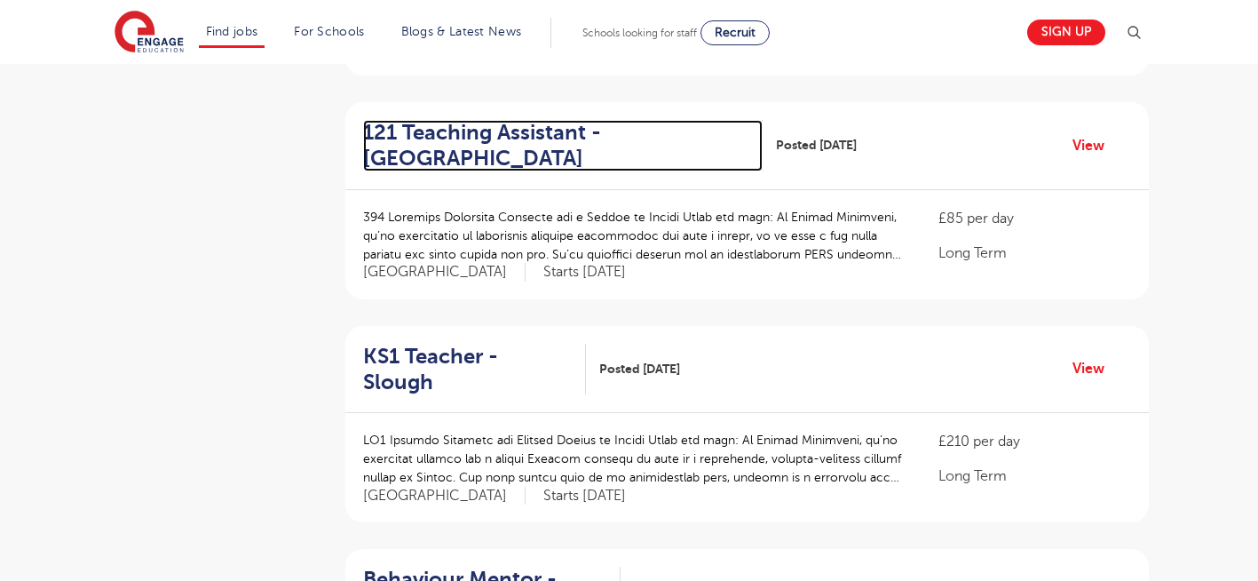
click at [500, 134] on h2 "121 Teaching Assistant - Slough" at bounding box center [556, 145] width 386 height 51
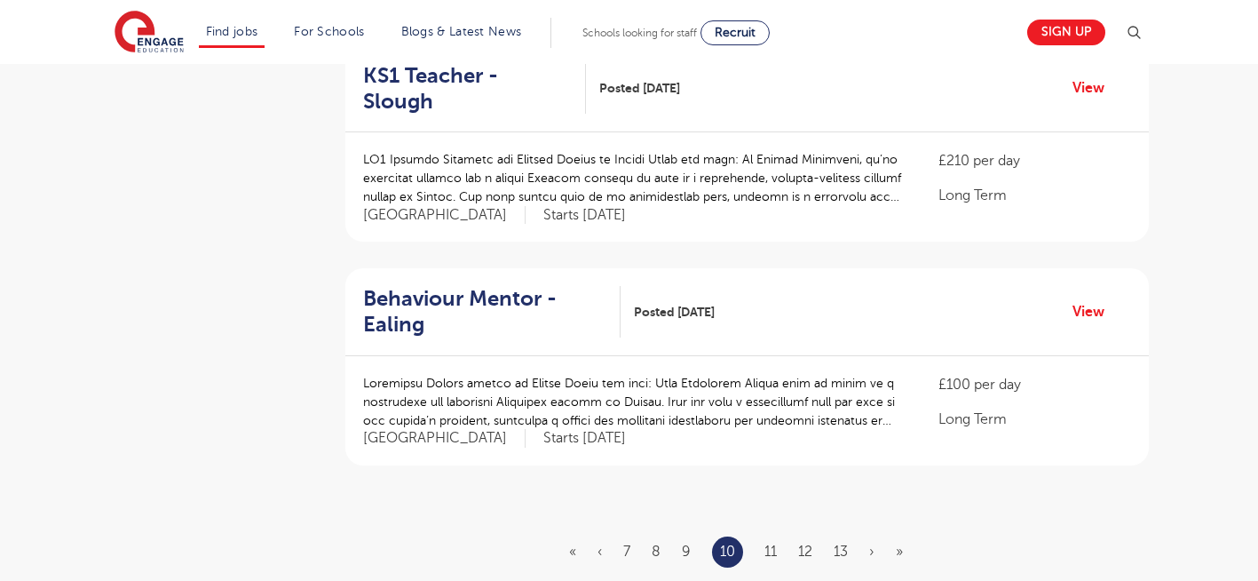
scroll to position [1989, 0]
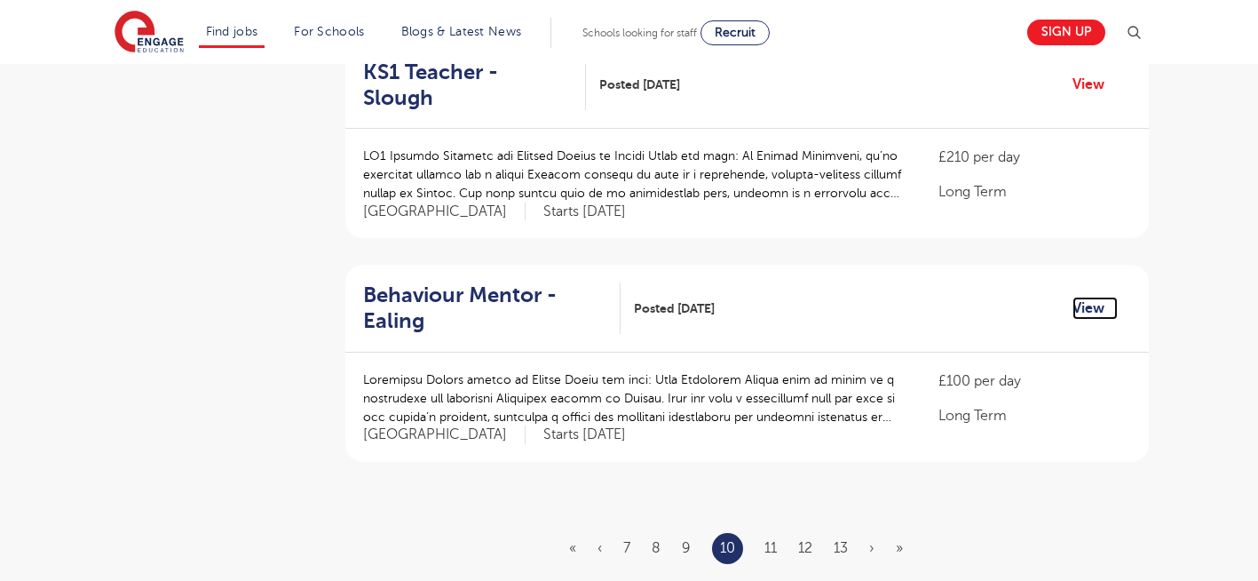
click at [1096, 297] on link "View" at bounding box center [1094, 308] width 45 height 23
click at [772, 540] on link "11" at bounding box center [770, 548] width 12 height 16
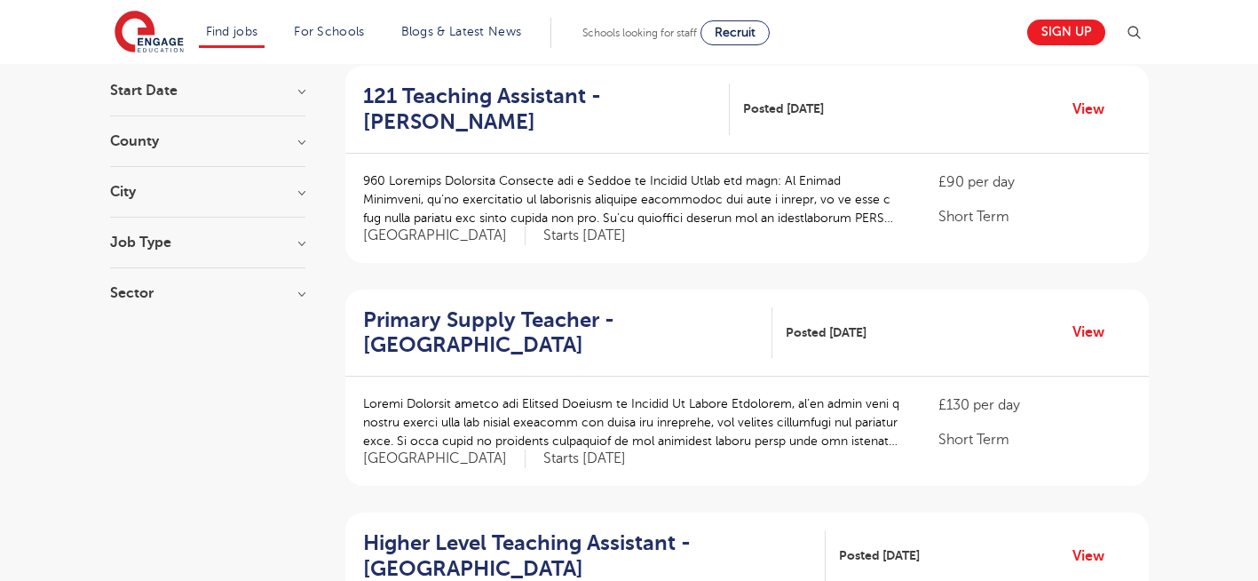
scroll to position [142, 0]
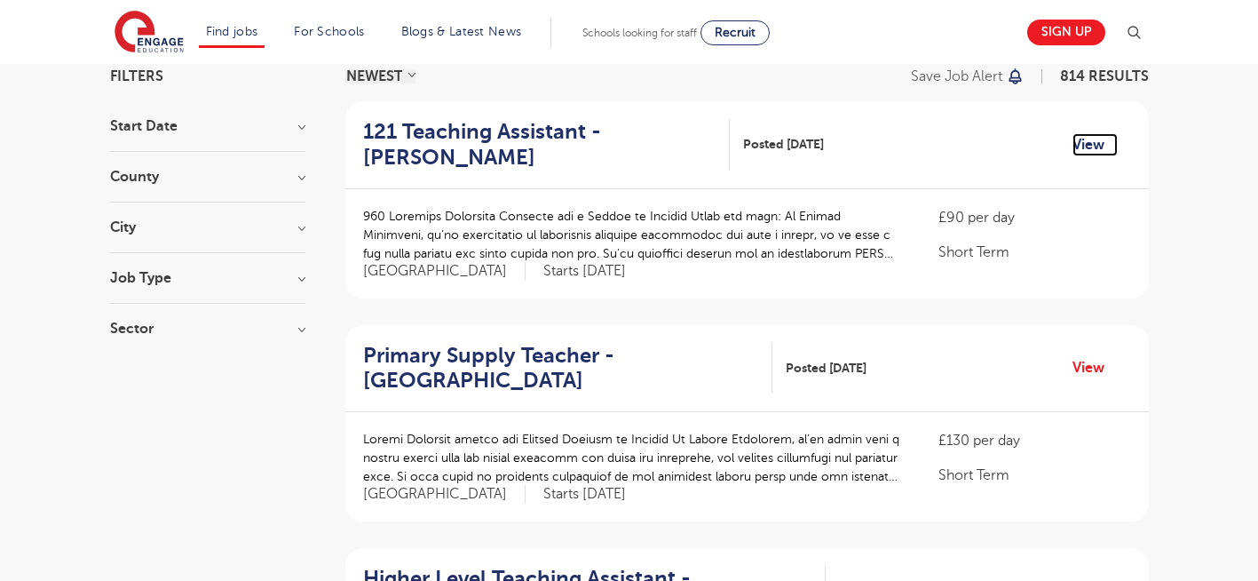
click at [1084, 140] on link "View" at bounding box center [1094, 144] width 45 height 23
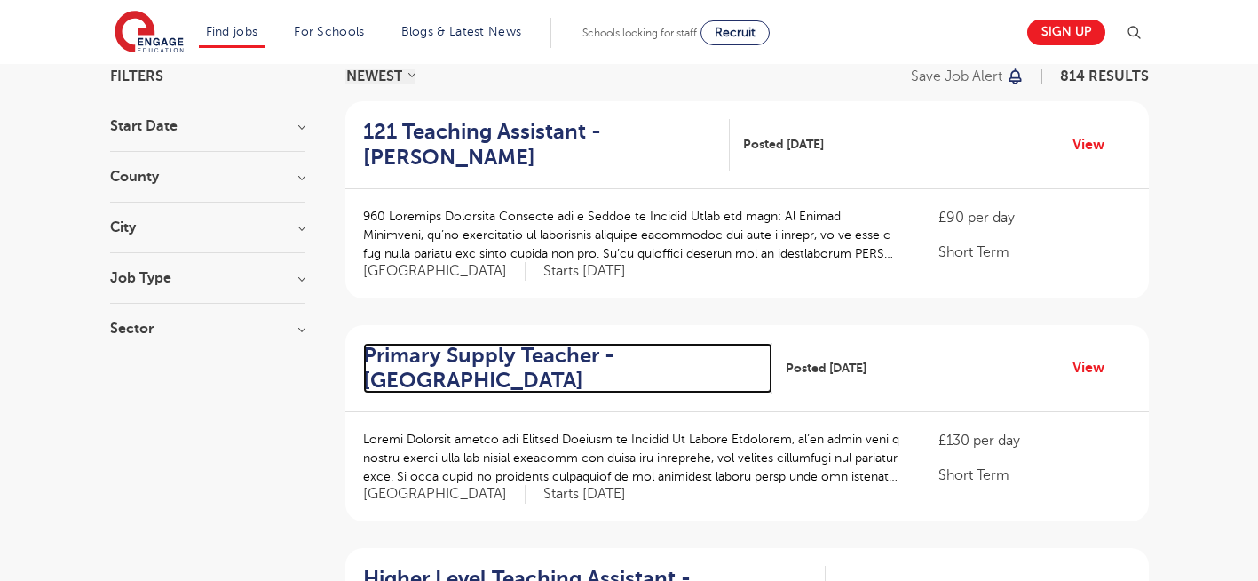
click at [444, 372] on h2 "Primary Supply Teacher - Hackney" at bounding box center [560, 368] width 395 height 51
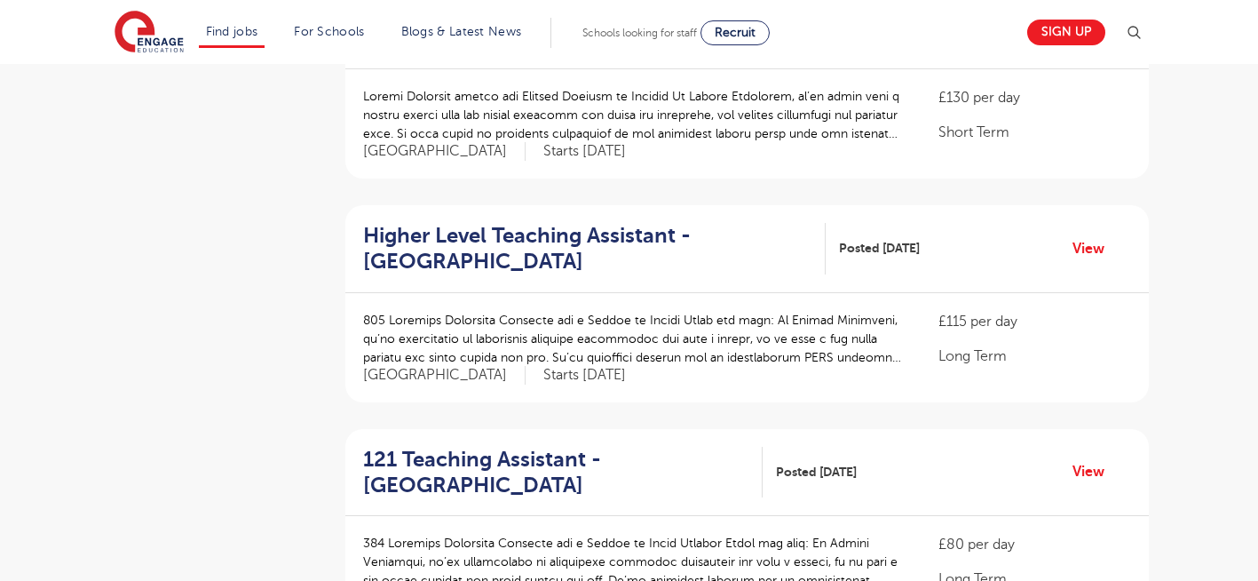
scroll to position [497, 0]
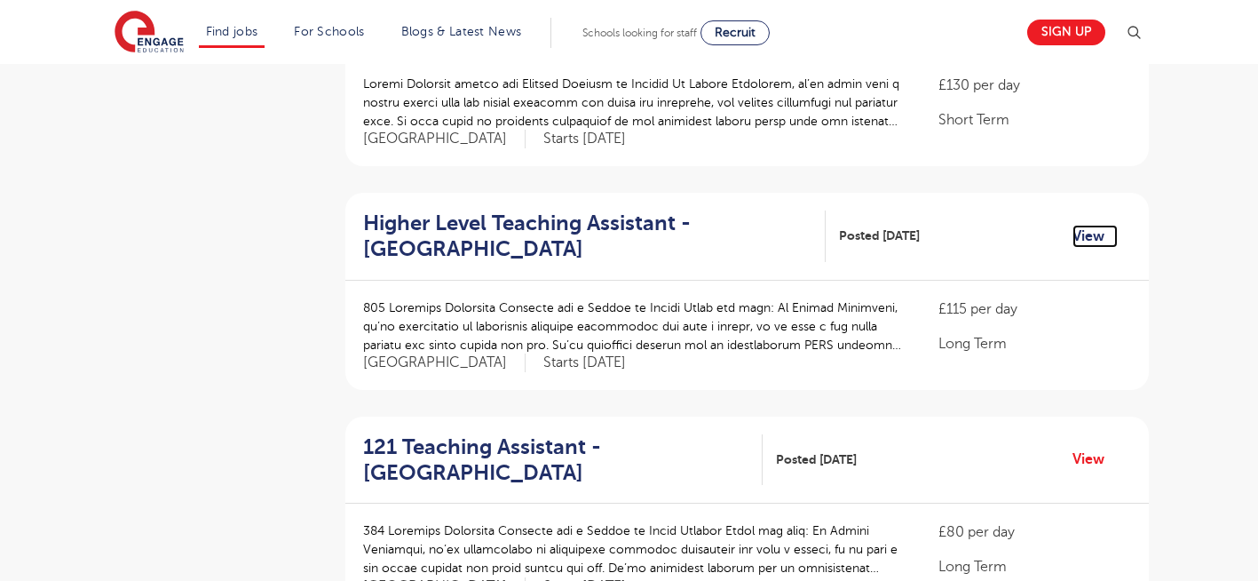
click at [1080, 235] on link "View" at bounding box center [1094, 236] width 45 height 23
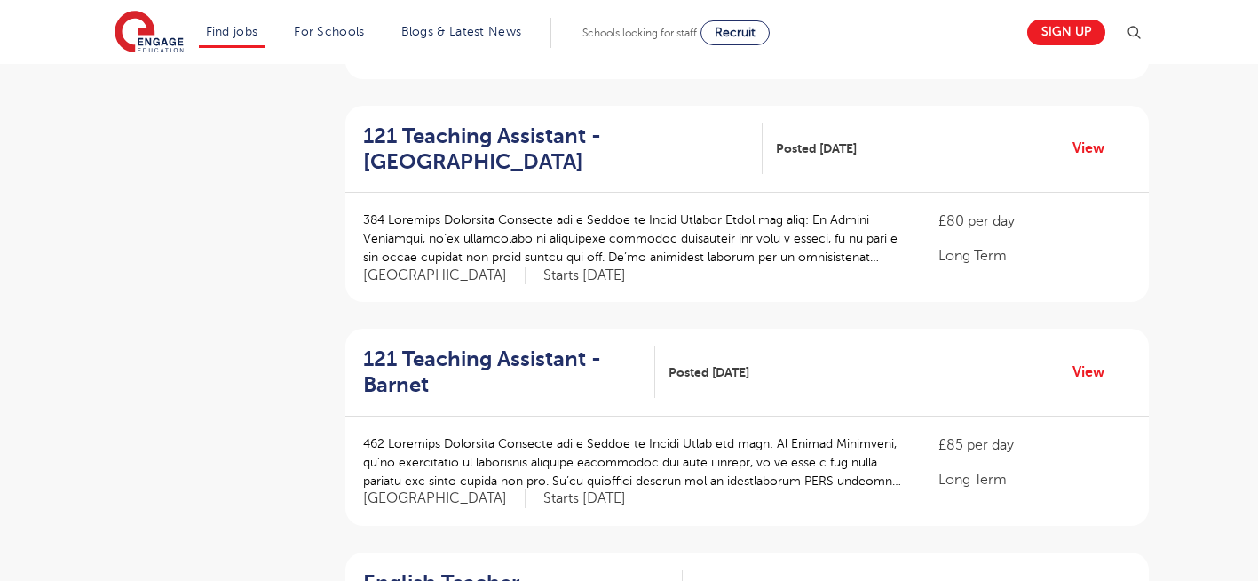
scroll to position [817, 0]
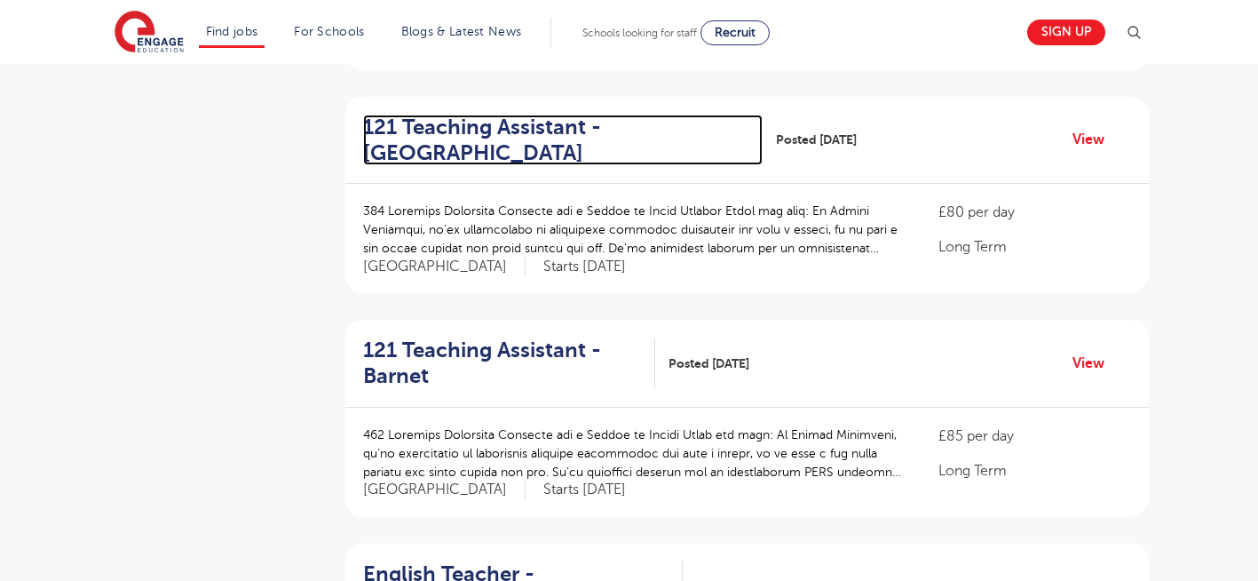
click at [468, 124] on h2 "121 Teaching Assistant - Tower Hamlets" at bounding box center [556, 140] width 386 height 51
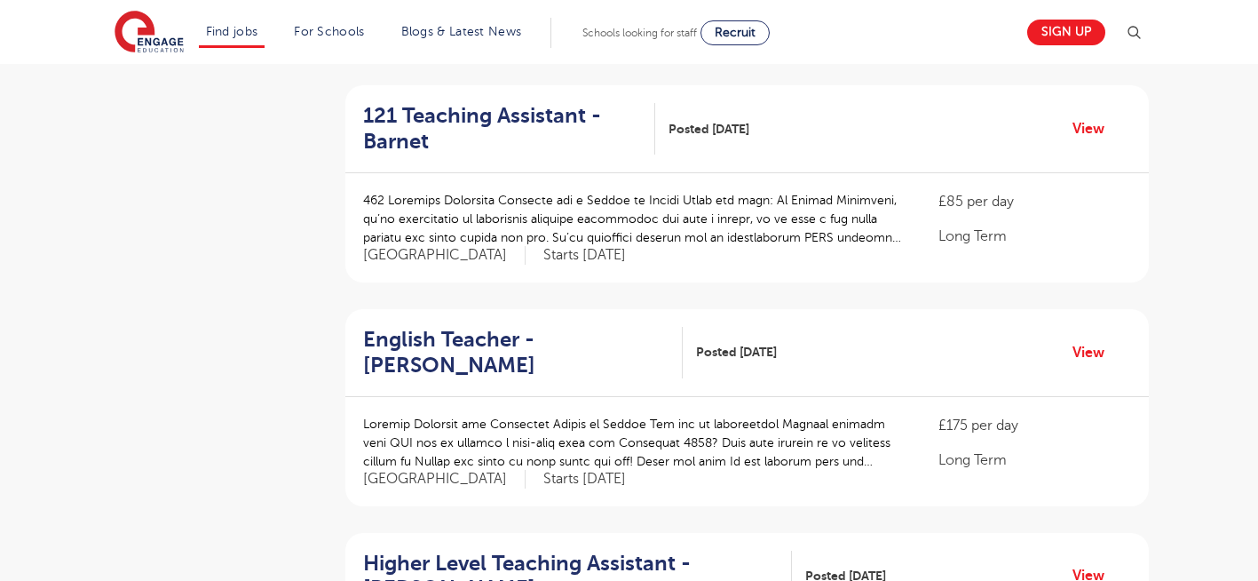
scroll to position [1065, 0]
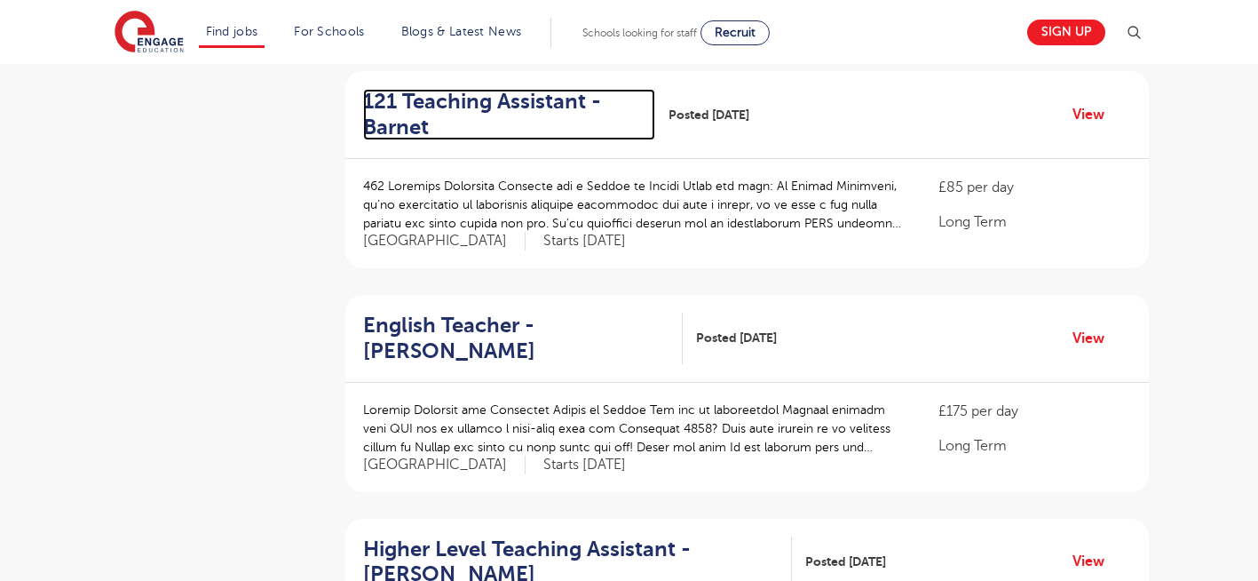
click at [432, 111] on h2 "121 Teaching Assistant - Barnet" at bounding box center [502, 114] width 278 height 51
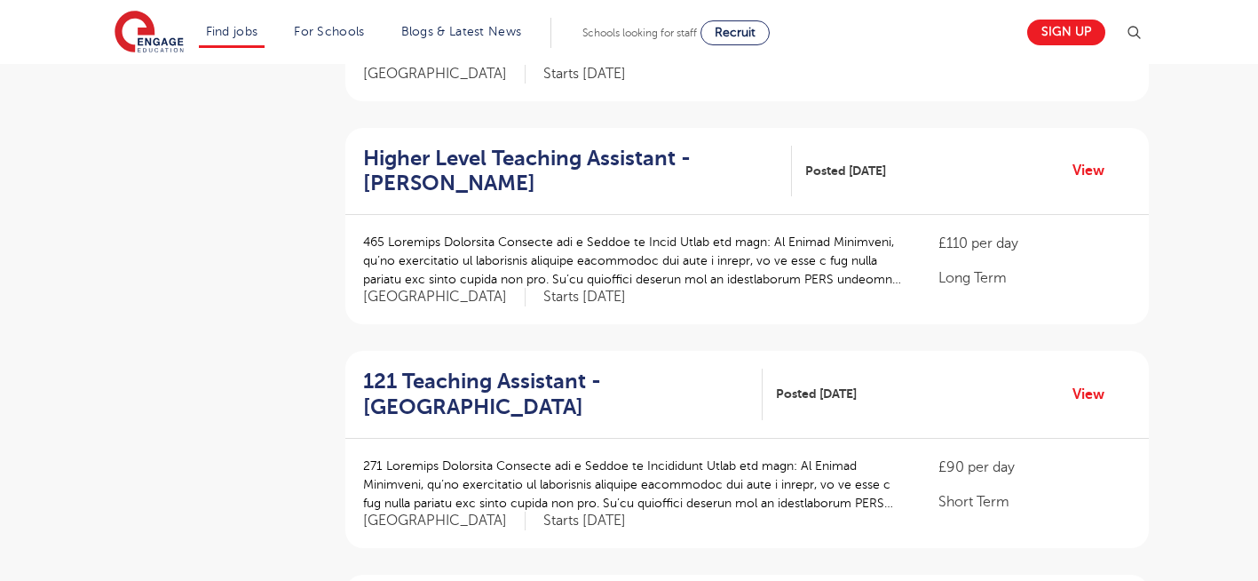
scroll to position [1491, 0]
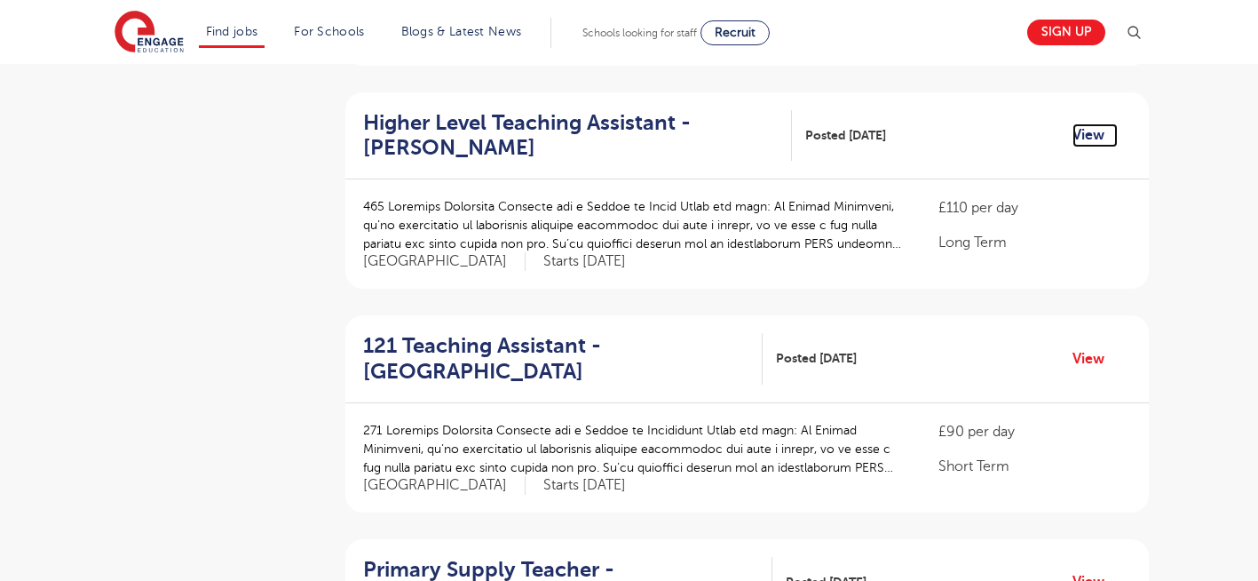
click at [1099, 123] on link "View" at bounding box center [1094, 134] width 45 height 23
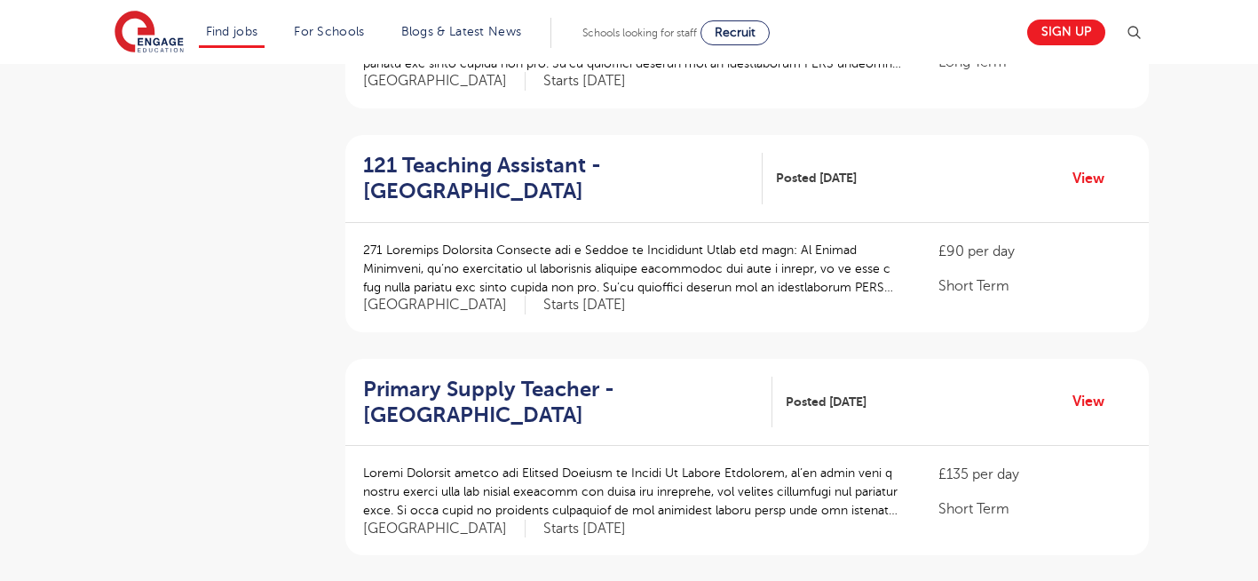
scroll to position [1705, 0]
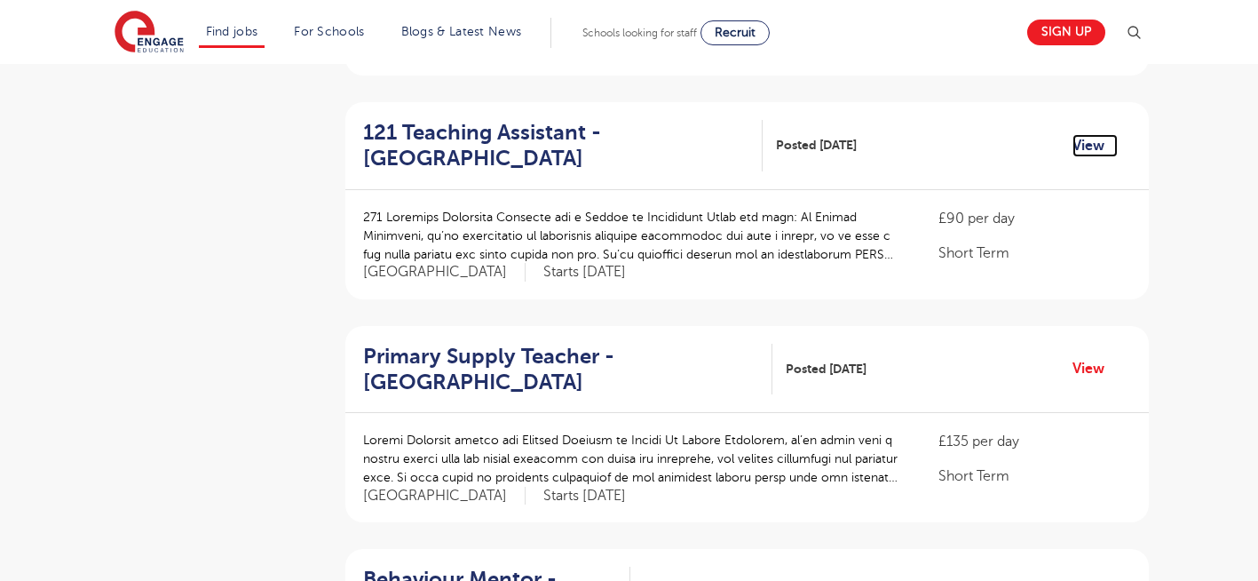
click at [1080, 134] on link "View" at bounding box center [1094, 145] width 45 height 23
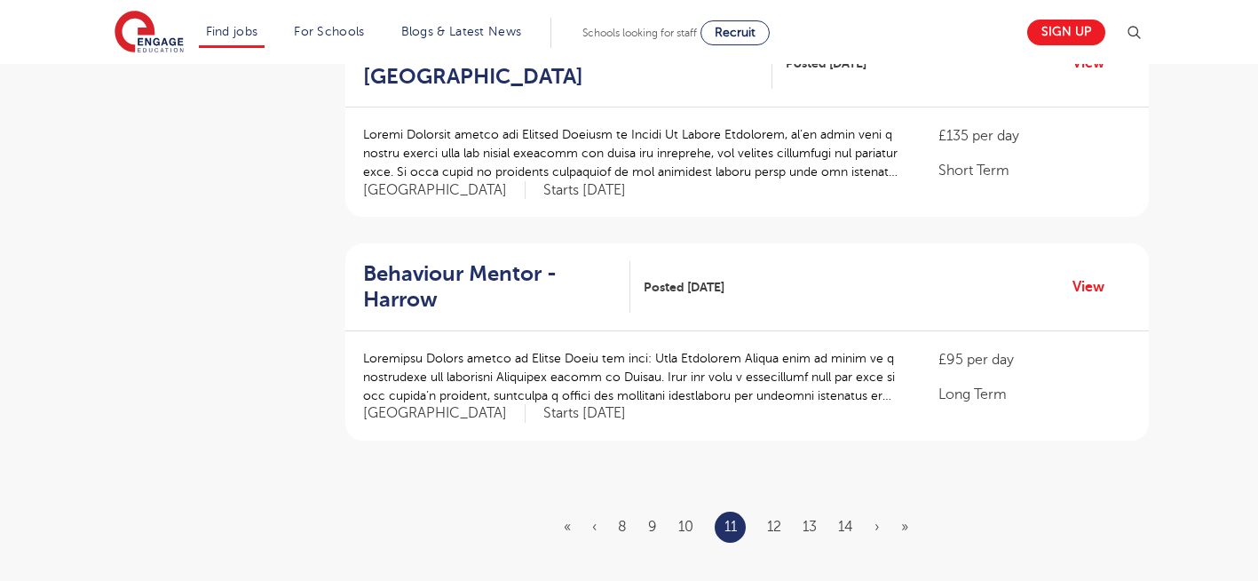
scroll to position [2024, 0]
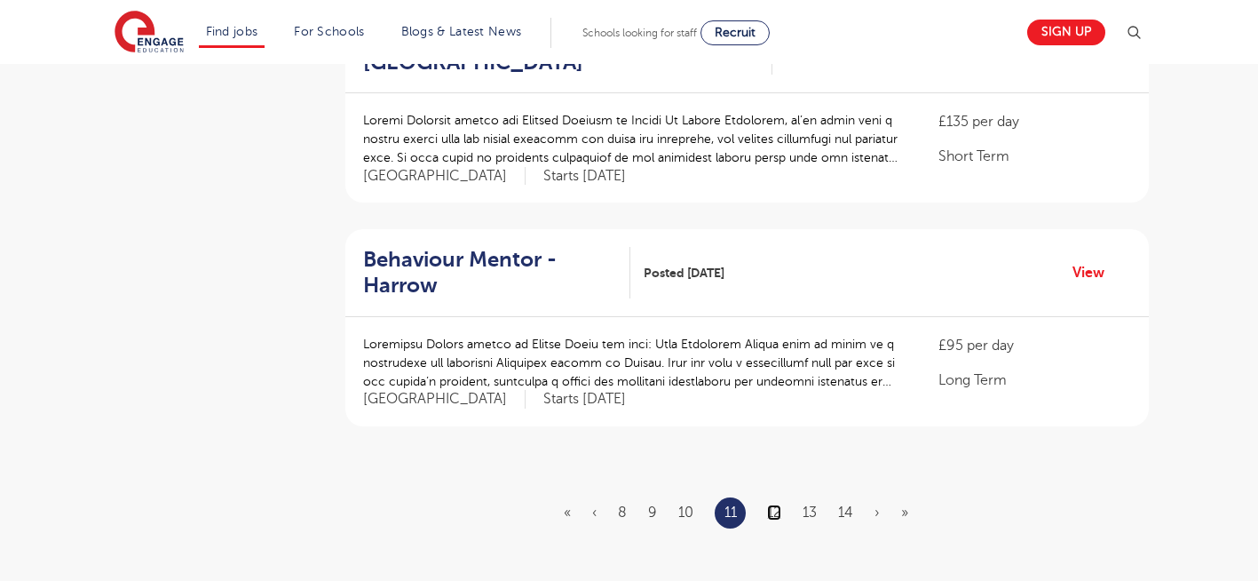
click at [780, 504] on link "12" at bounding box center [774, 512] width 14 height 16
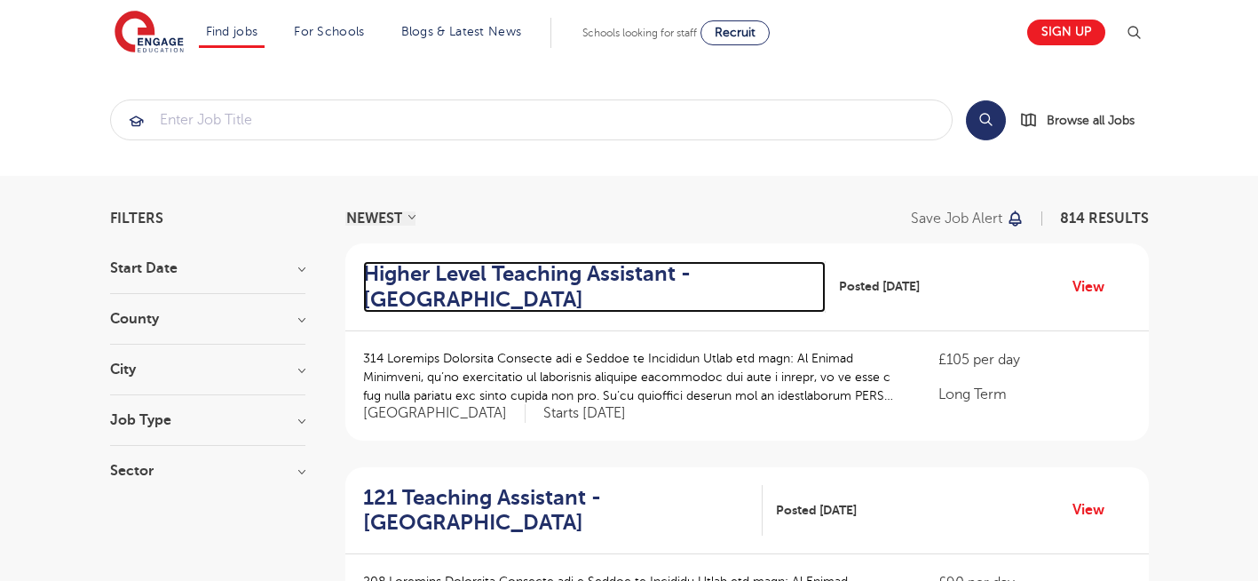
click at [560, 274] on h2 "Higher Level Teaching Assistant - Greenwich" at bounding box center [587, 286] width 449 height 51
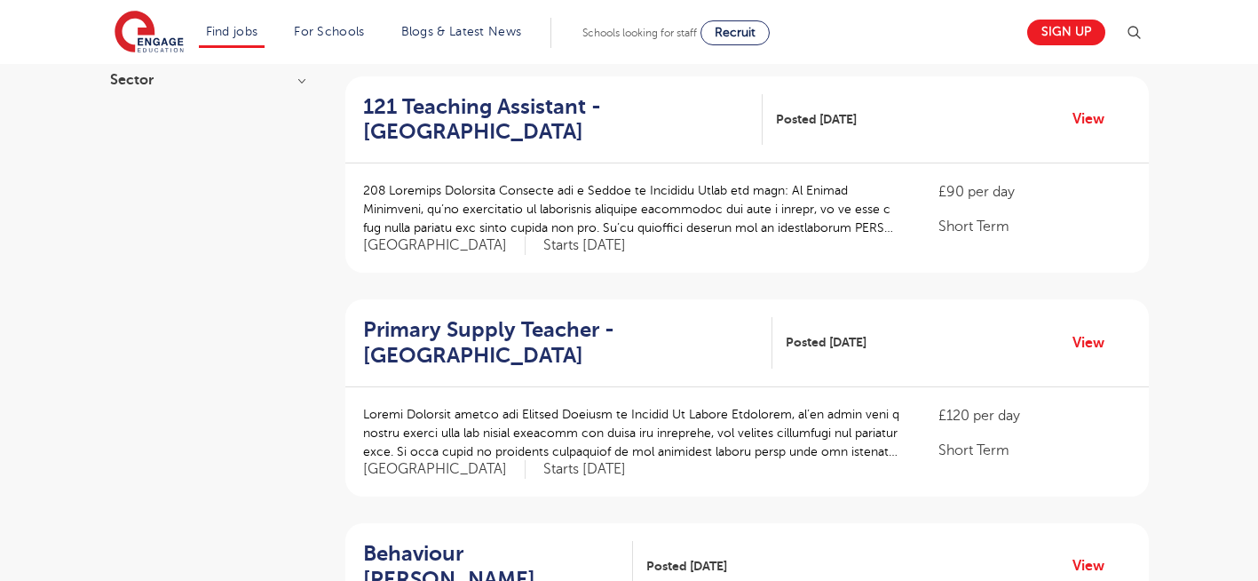
scroll to position [426, 0]
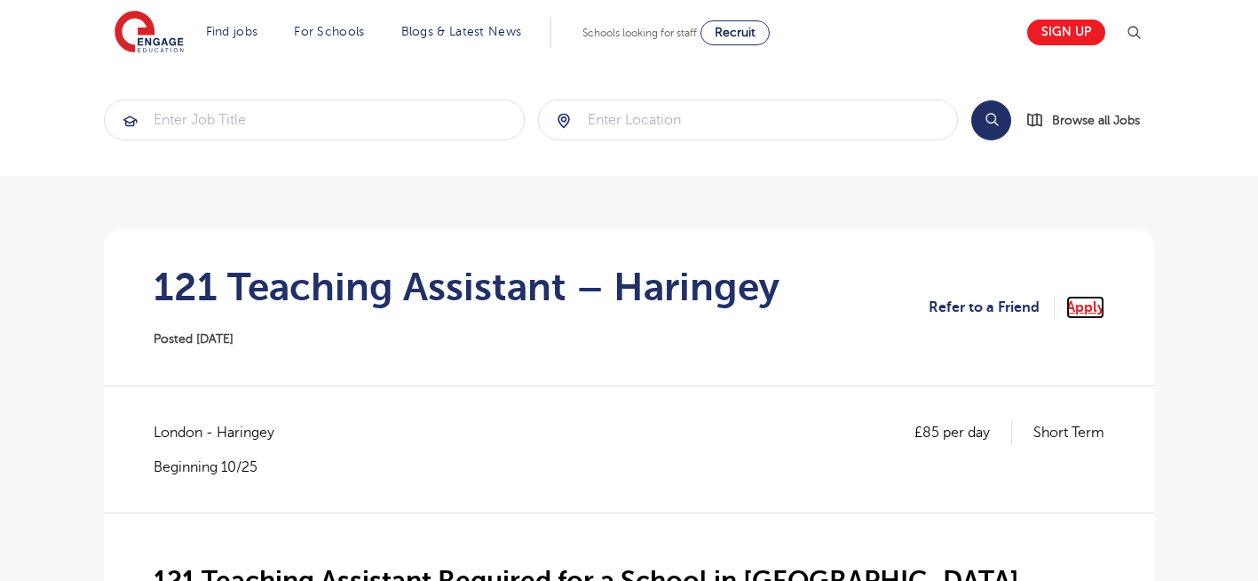
click at [1087, 299] on link "Apply" at bounding box center [1085, 307] width 38 height 23
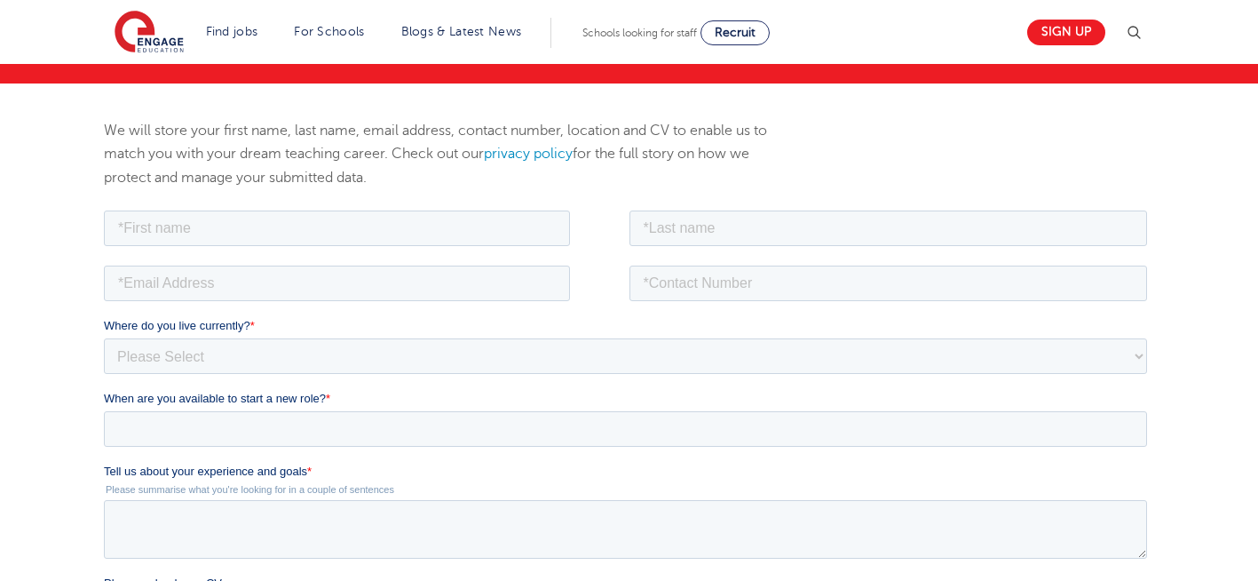
scroll to position [171, 0]
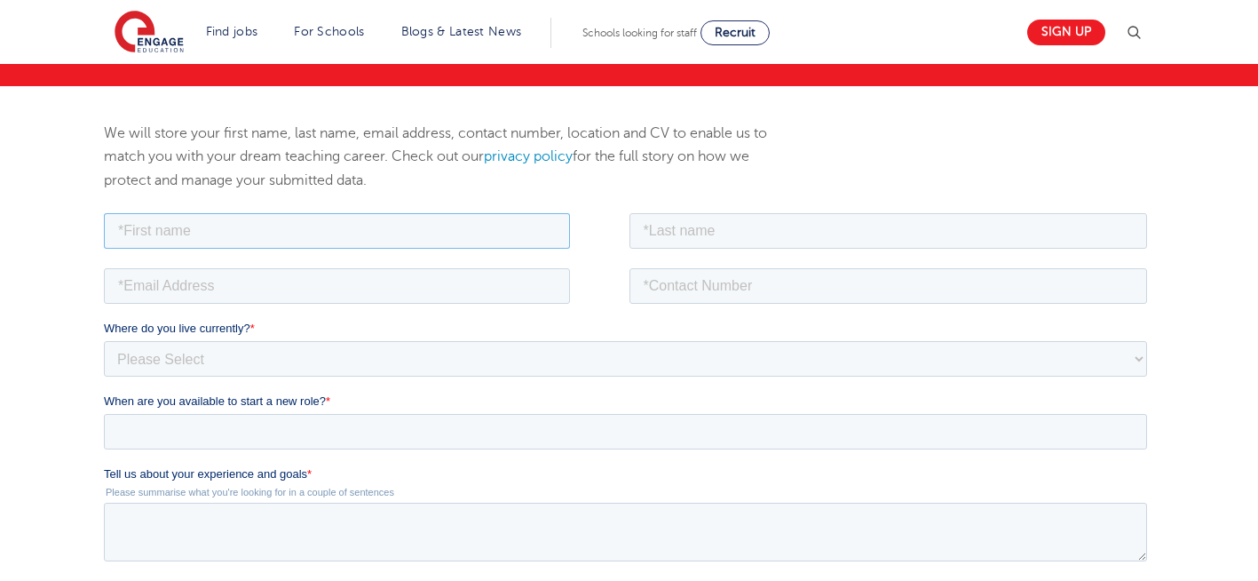
click at [282, 237] on input "text" at bounding box center [337, 230] width 466 height 36
type input "Negin"
click at [724, 237] on input "text" at bounding box center [888, 230] width 518 height 36
type input "Rajool Dezfooli"
click at [260, 276] on input "email" at bounding box center [337, 285] width 466 height 36
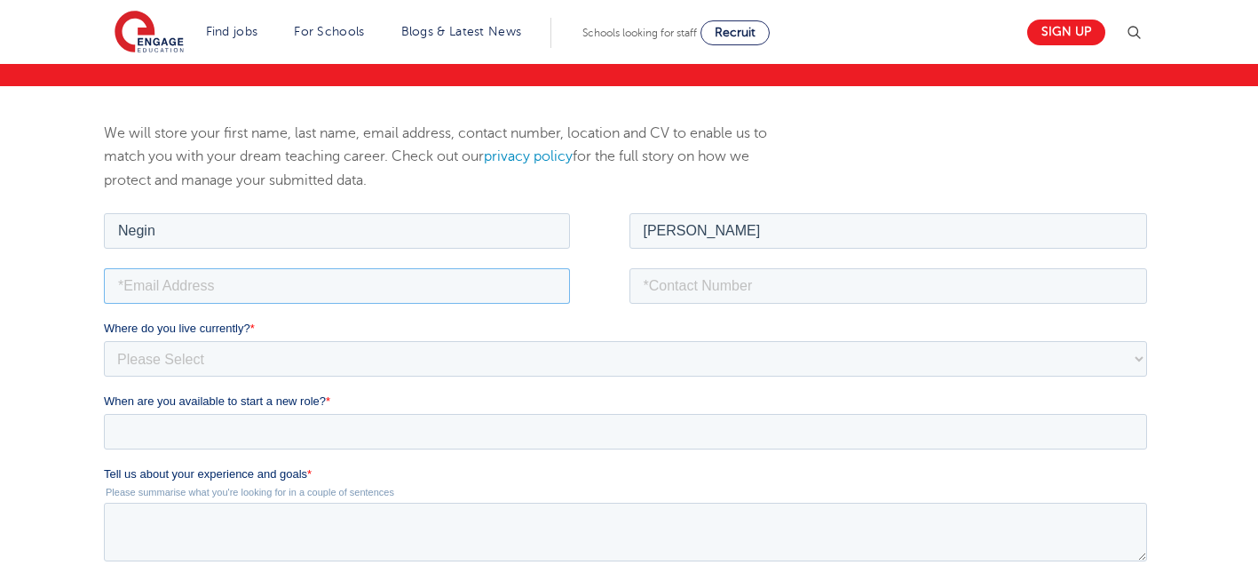
type input "n56375283@gmail.com"
click at [834, 290] on input "tel" at bounding box center [888, 285] width 518 height 36
type input "+447930935556"
click at [202, 353] on select "Please Select UK Canada Ireland Australia New Zealand Europe USA South Africa J…" at bounding box center [625, 358] width 1043 height 36
select select "UK"
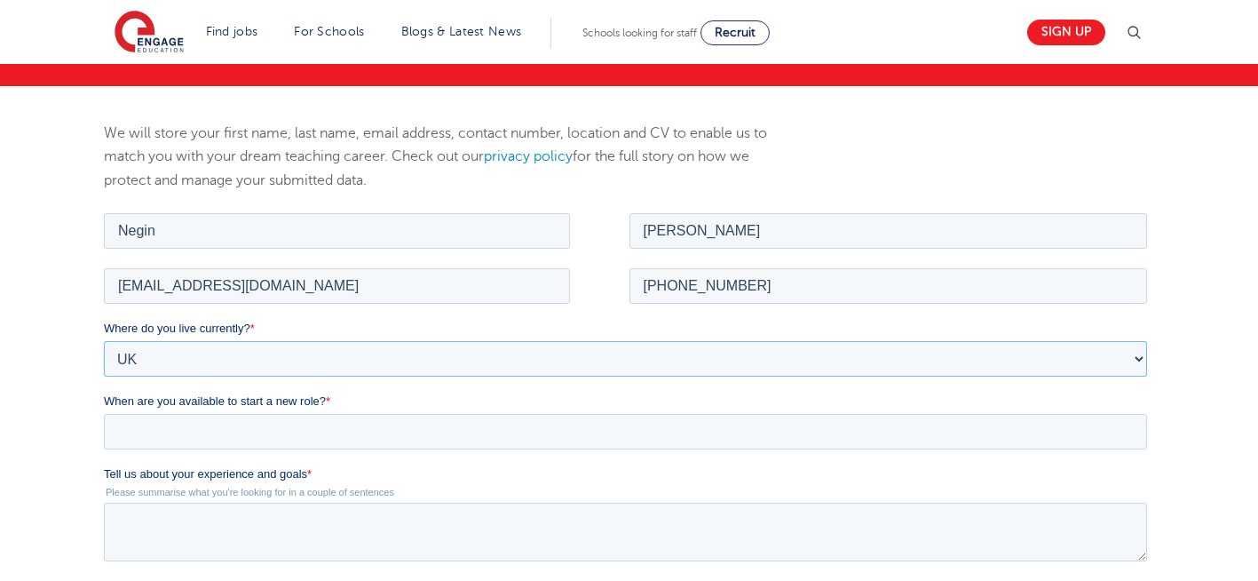
click at [104, 340] on select "Please Select UK Canada Ireland Australia New Zealand Europe USA South Africa J…" at bounding box center [625, 358] width 1043 height 36
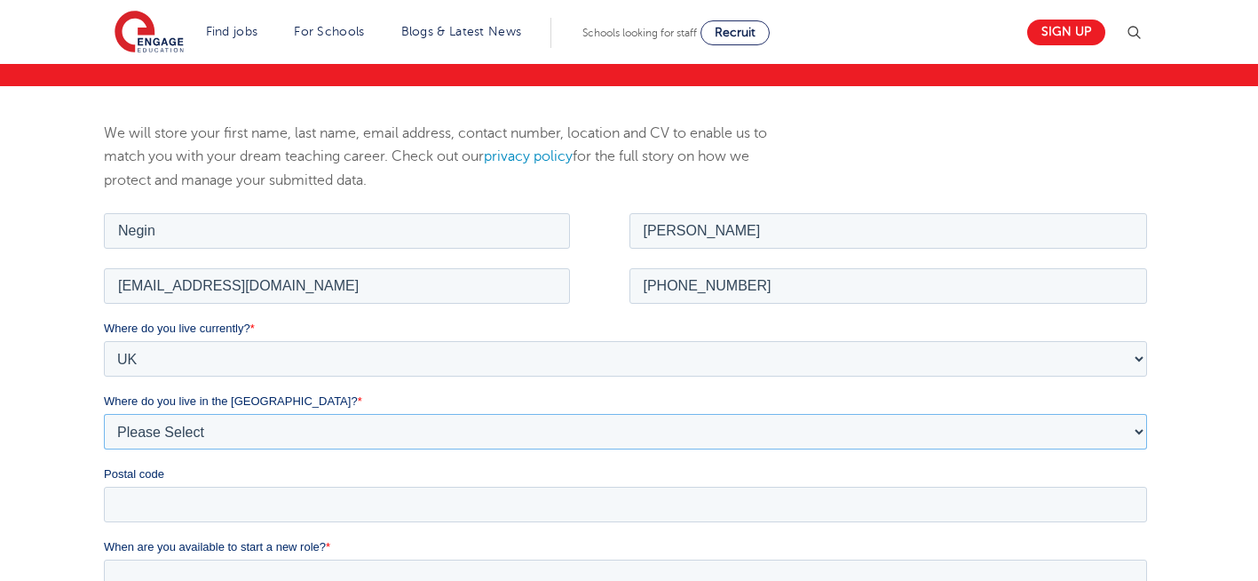
click at [233, 419] on select "Please Select Overseas Barnsley Bedfordshire Berkshire Bournemouth Bracknell Fo…" at bounding box center [625, 431] width 1043 height 36
click at [202, 431] on select "Please Select Overseas Barnsley Bedfordshire Berkshire Bournemouth Bracknell Fo…" at bounding box center [625, 431] width 1043 height 36
click at [202, 430] on select "Please Select Overseas [GEOGRAPHIC_DATA] [GEOGRAPHIC_DATA] [GEOGRAPHIC_DATA] [G…" at bounding box center [625, 431] width 1043 height 36
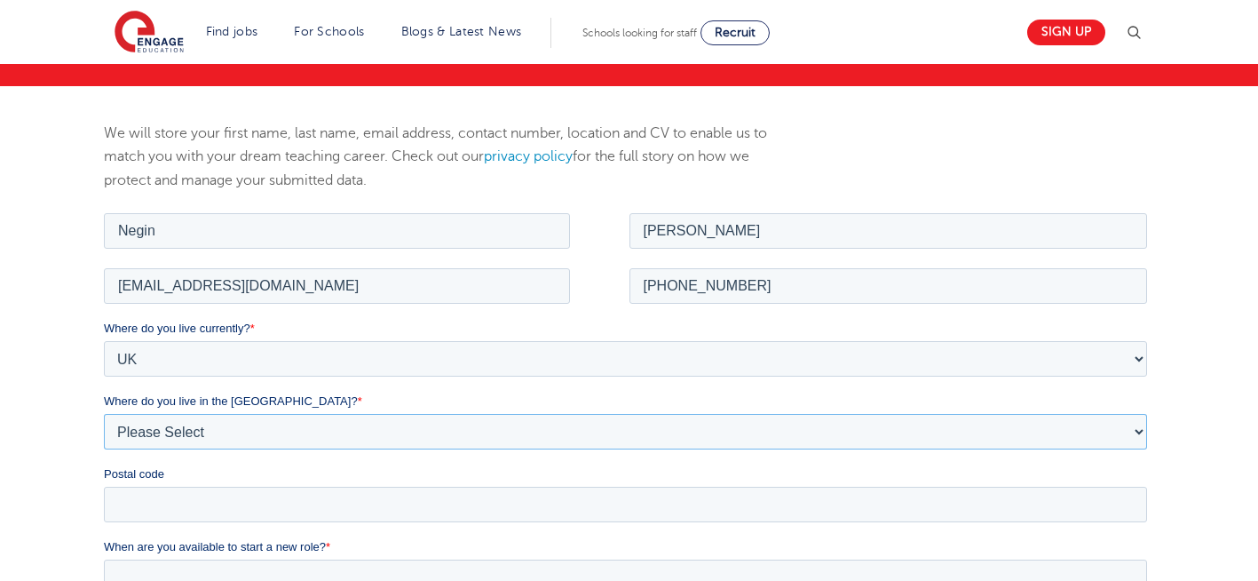
select select "City of [GEOGRAPHIC_DATA]"
click at [104, 413] on select "Please Select Overseas [GEOGRAPHIC_DATA] [GEOGRAPHIC_DATA] [GEOGRAPHIC_DATA] [G…" at bounding box center [625, 431] width 1043 height 36
click at [216, 515] on input "Postal code" at bounding box center [625, 504] width 1043 height 36
type input "N22 7RS"
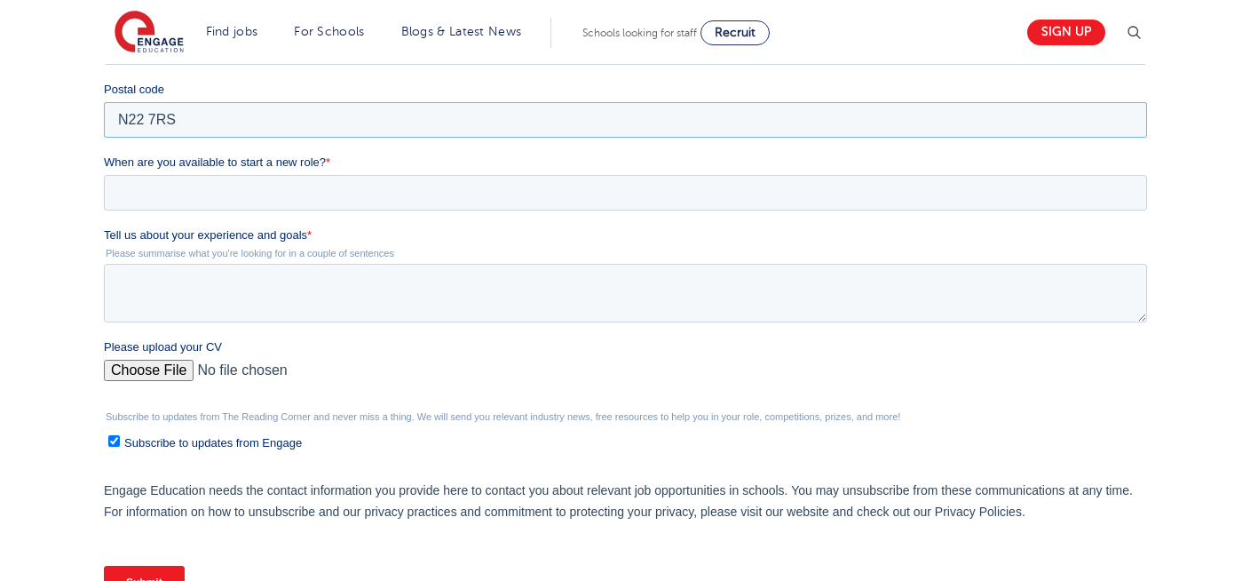
scroll to position [557, 0]
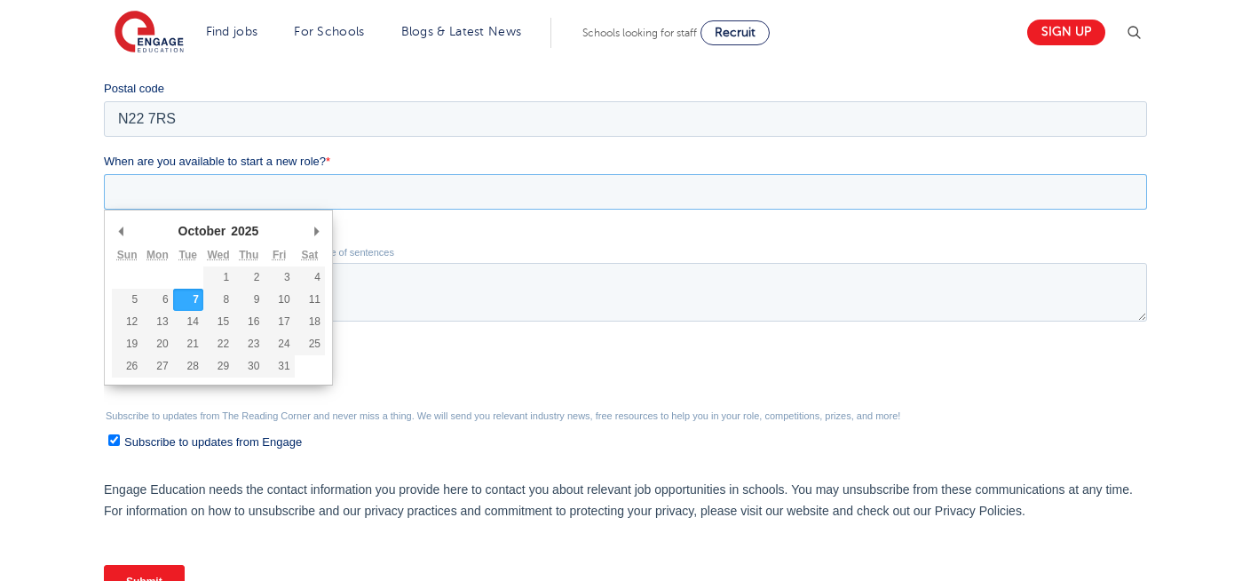
click at [388, 192] on input "When are you available to start a new role? *" at bounding box center [625, 192] width 1043 height 36
type div "2025-10-07"
type input "2025/10/07"
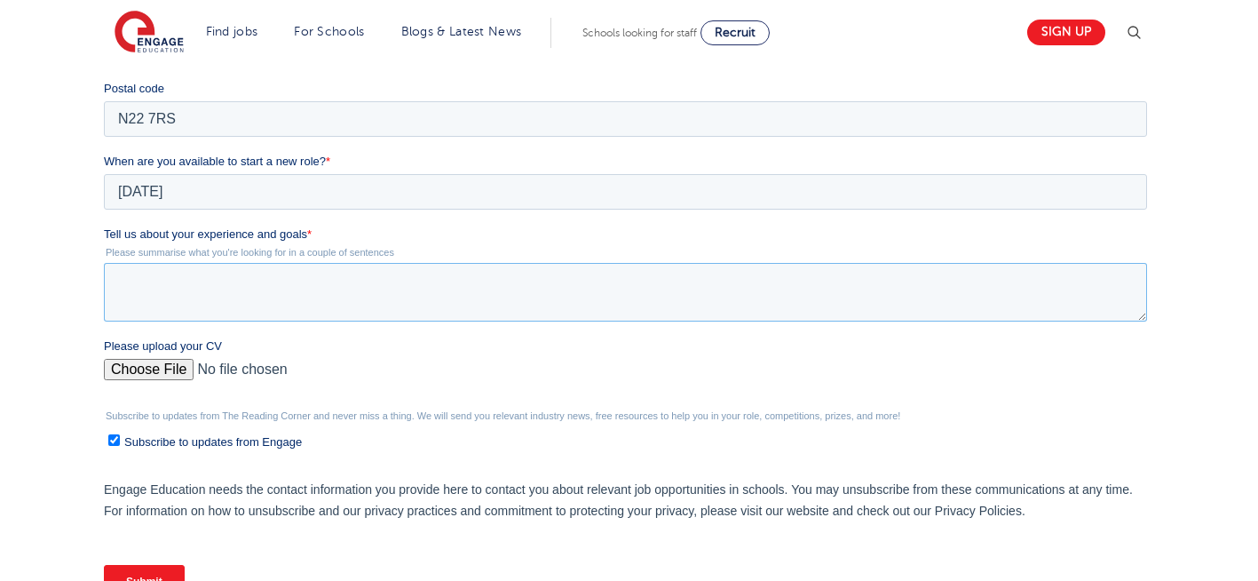
click at [259, 297] on textarea "Tell us about your experience and goals *" at bounding box center [625, 292] width 1043 height 59
type textarea "Please read my CV."
click at [154, 372] on input "Please upload your CV" at bounding box center [625, 377] width 1043 height 36
type input "C:\fakepath\Negin-s-CV-3 (3) 1 (1) 1 1.docx"
click at [142, 573] on input "Submit" at bounding box center [144, 582] width 81 height 34
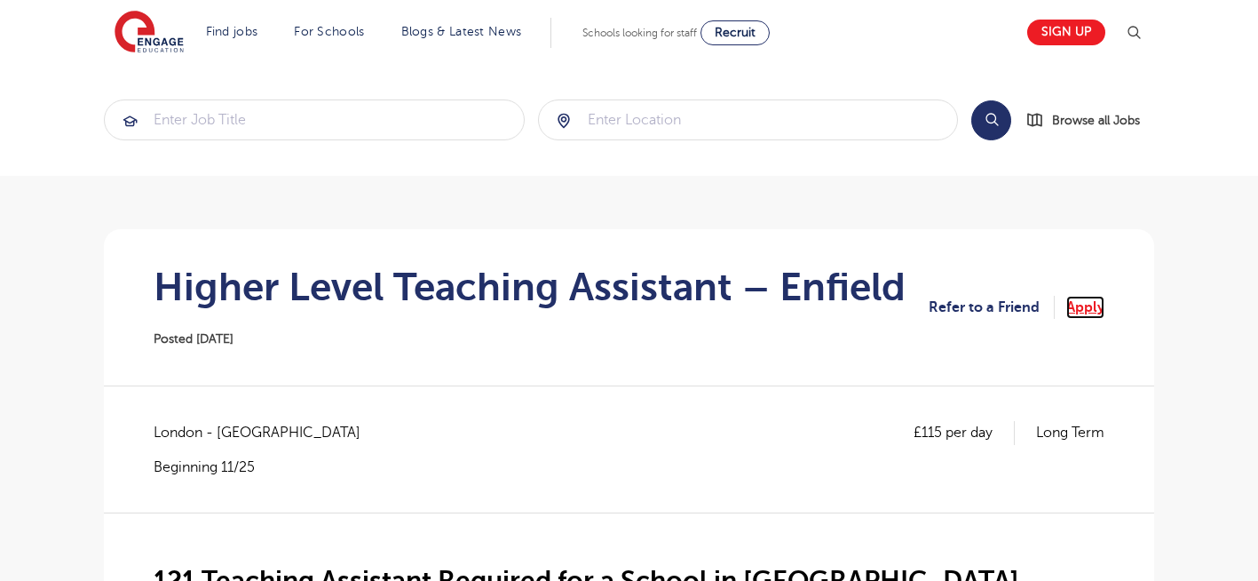
click at [1079, 305] on link "Apply" at bounding box center [1085, 307] width 38 height 23
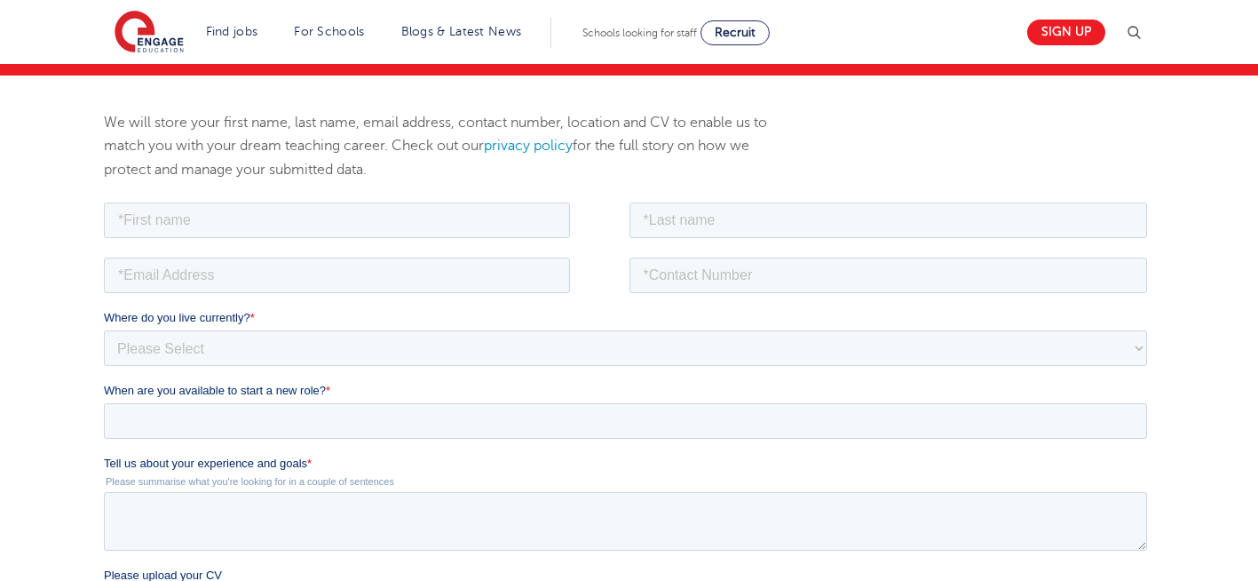
scroll to position [220, 0]
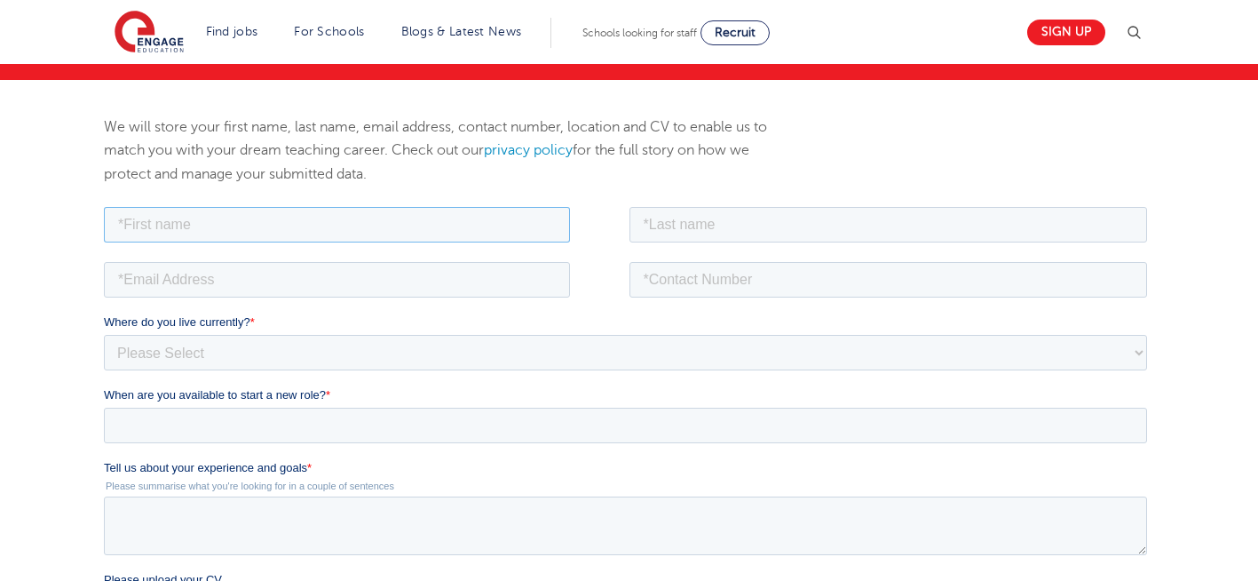
click at [282, 228] on input "text" at bounding box center [337, 224] width 466 height 36
type input "Negin"
click at [716, 214] on input "text" at bounding box center [888, 224] width 518 height 36
type input "[PERSON_NAME]"
click at [341, 276] on input "email" at bounding box center [337, 279] width 466 height 36
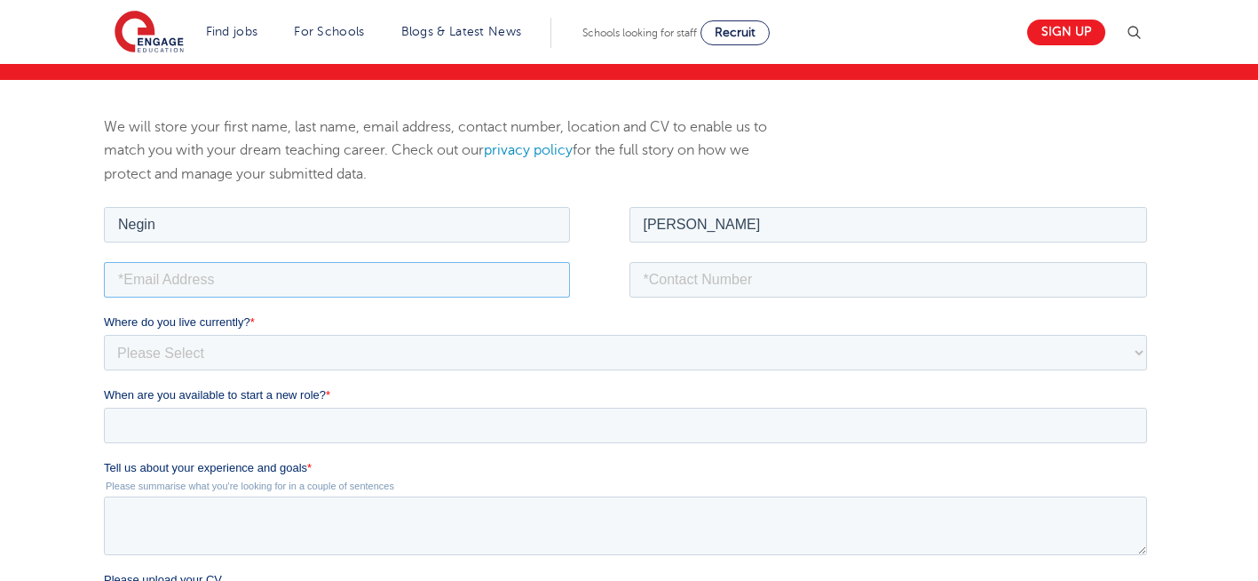
type input "[EMAIL_ADDRESS][DOMAIN_NAME]"
click at [744, 282] on input "tel" at bounding box center [888, 279] width 518 height 36
type input "[PHONE_NUMBER]"
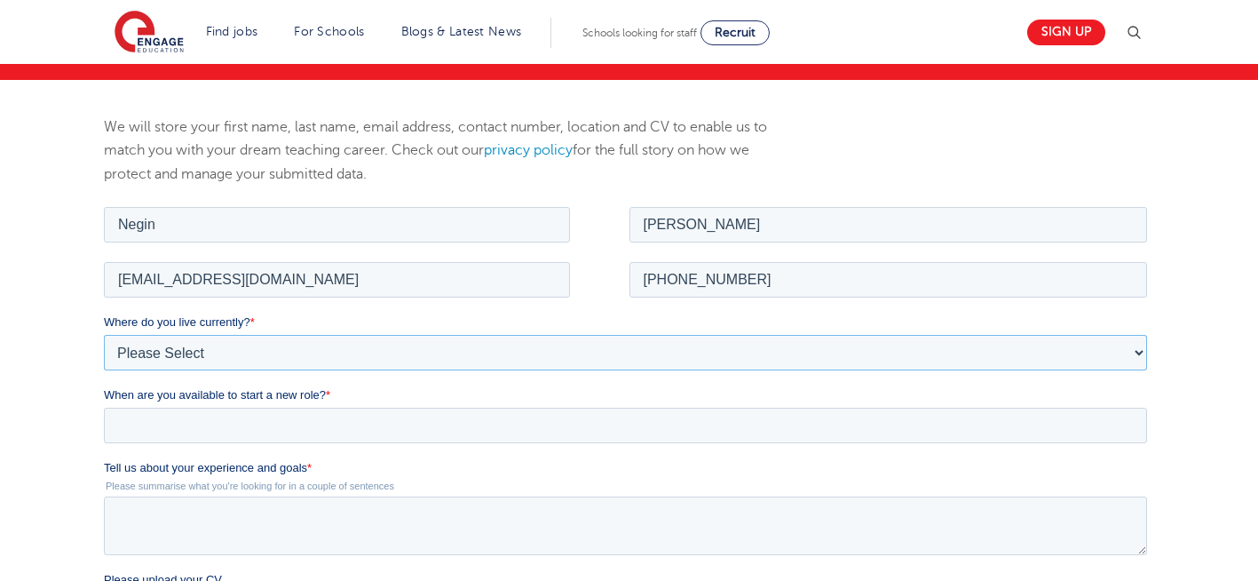
click at [266, 339] on select "Please Select [GEOGRAPHIC_DATA] [GEOGRAPHIC_DATA] [GEOGRAPHIC_DATA] [GEOGRAPHIC…" at bounding box center [625, 352] width 1043 height 36
select select "UK"
click at [104, 334] on select "Please Select [GEOGRAPHIC_DATA] [GEOGRAPHIC_DATA] [GEOGRAPHIC_DATA] [GEOGRAPHIC…" at bounding box center [625, 352] width 1043 height 36
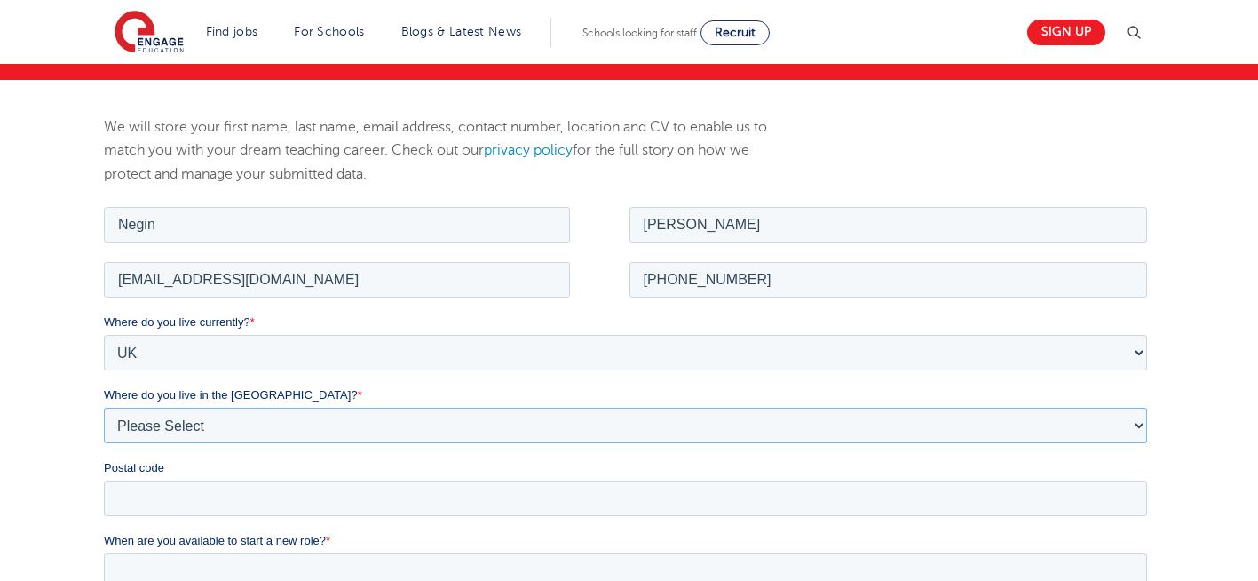
click at [245, 433] on select "Please Select Overseas [GEOGRAPHIC_DATA] [GEOGRAPHIC_DATA] [GEOGRAPHIC_DATA] [G…" at bounding box center [625, 425] width 1043 height 36
select select "[GEOGRAPHIC_DATA]"
click at [104, 407] on select "Please Select Overseas [GEOGRAPHIC_DATA] [GEOGRAPHIC_DATA] [GEOGRAPHIC_DATA] [G…" at bounding box center [625, 425] width 1043 height 36
click at [170, 498] on input "Postal code" at bounding box center [625, 497] width 1043 height 36
type input "N22 7RS"
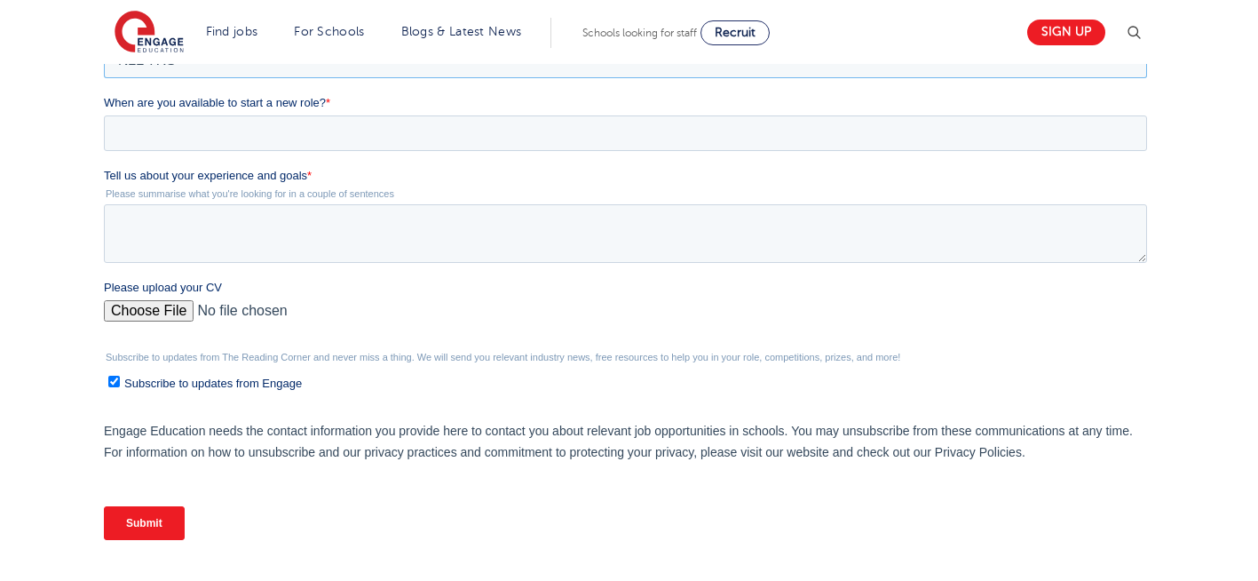
scroll to position [655, 0]
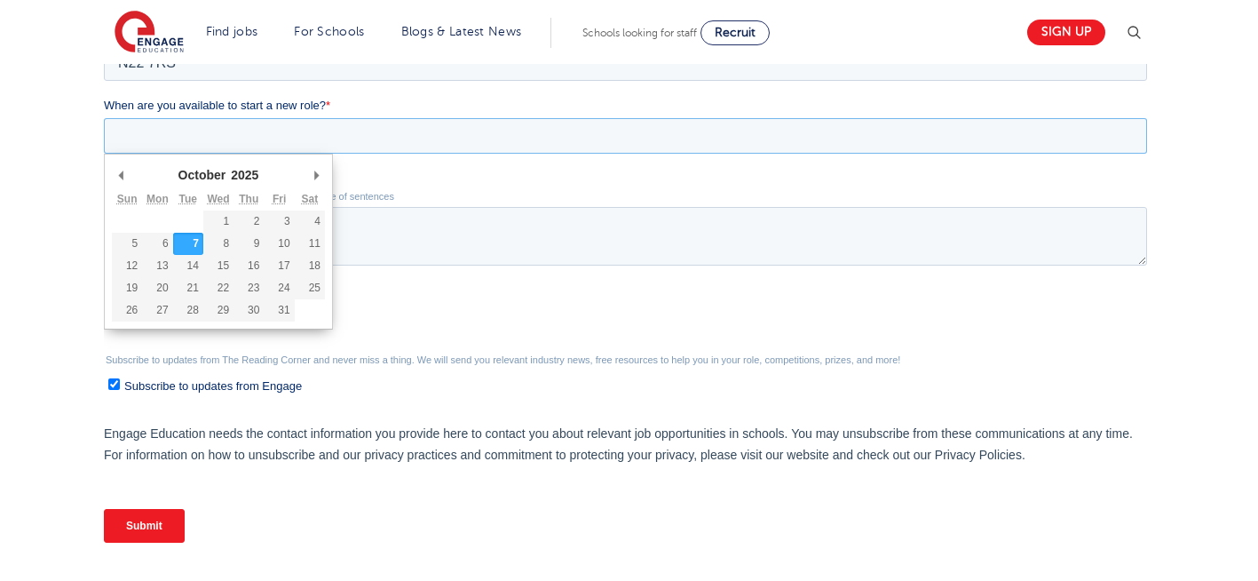
click at [328, 133] on input "When are you available to start a new role? *" at bounding box center [625, 136] width 1043 height 36
type div "[DATE]"
type input "[DATE]"
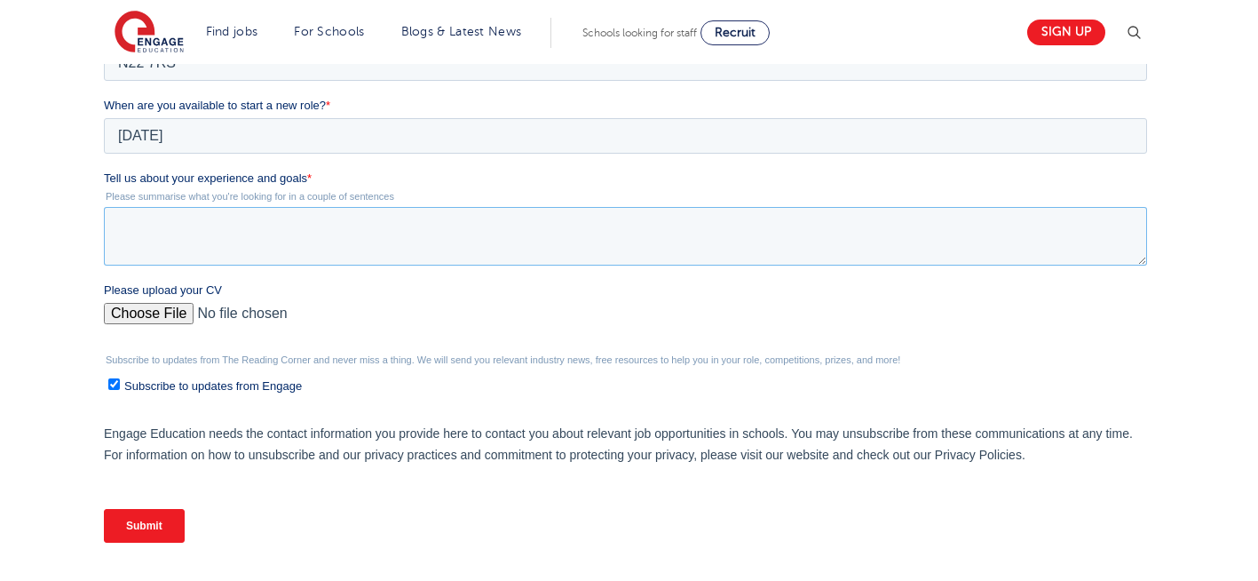
click at [190, 241] on textarea "Tell us about your experience and goals *" at bounding box center [625, 236] width 1043 height 59
type textarea "Please read my CV."
click at [159, 308] on input "Please upload your CV" at bounding box center [625, 321] width 1043 height 36
type input "C:\fakepath\Negin-s-CV-3 (3) 1 (1) 1 1.docx"
click at [129, 522] on input "Submit" at bounding box center [144, 526] width 81 height 34
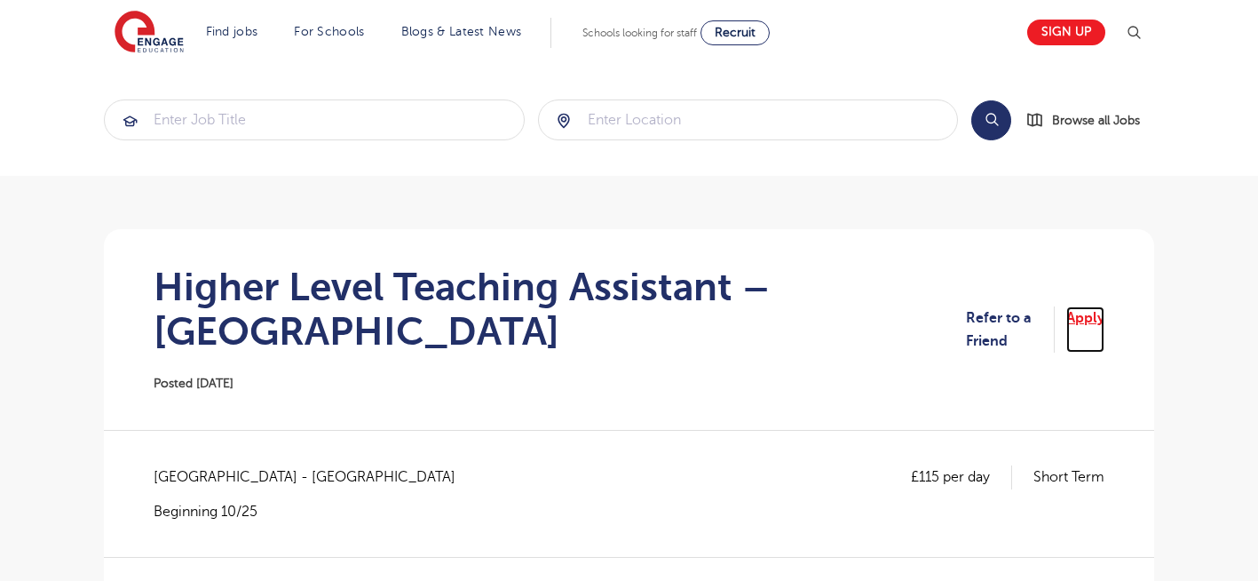
click at [1085, 313] on link "Apply" at bounding box center [1085, 329] width 38 height 47
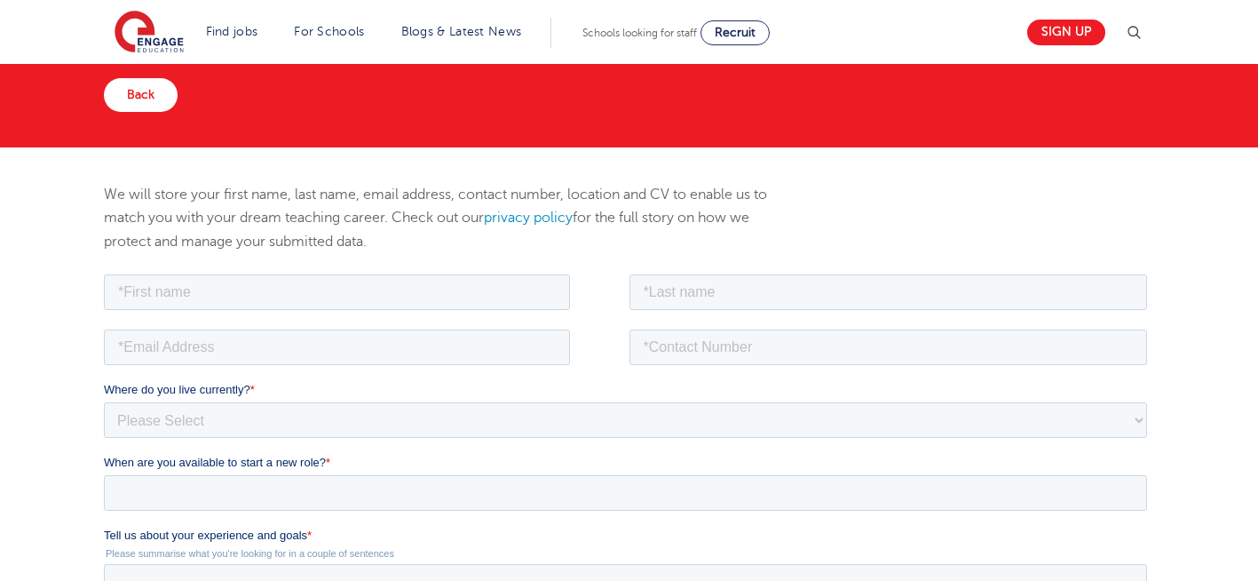
scroll to position [284, 0]
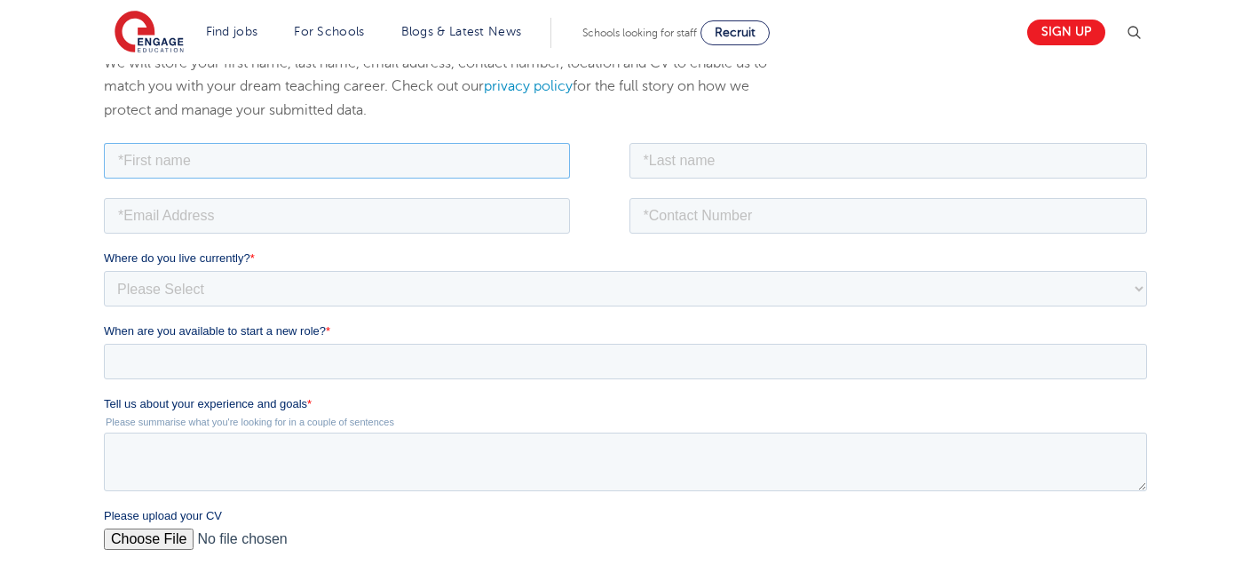
click at [373, 160] on input "text" at bounding box center [337, 160] width 466 height 36
type input "Negin"
click at [724, 150] on input "text" at bounding box center [888, 160] width 518 height 36
type input "Rajool Dezfooli"
click at [322, 218] on input "email" at bounding box center [337, 215] width 466 height 36
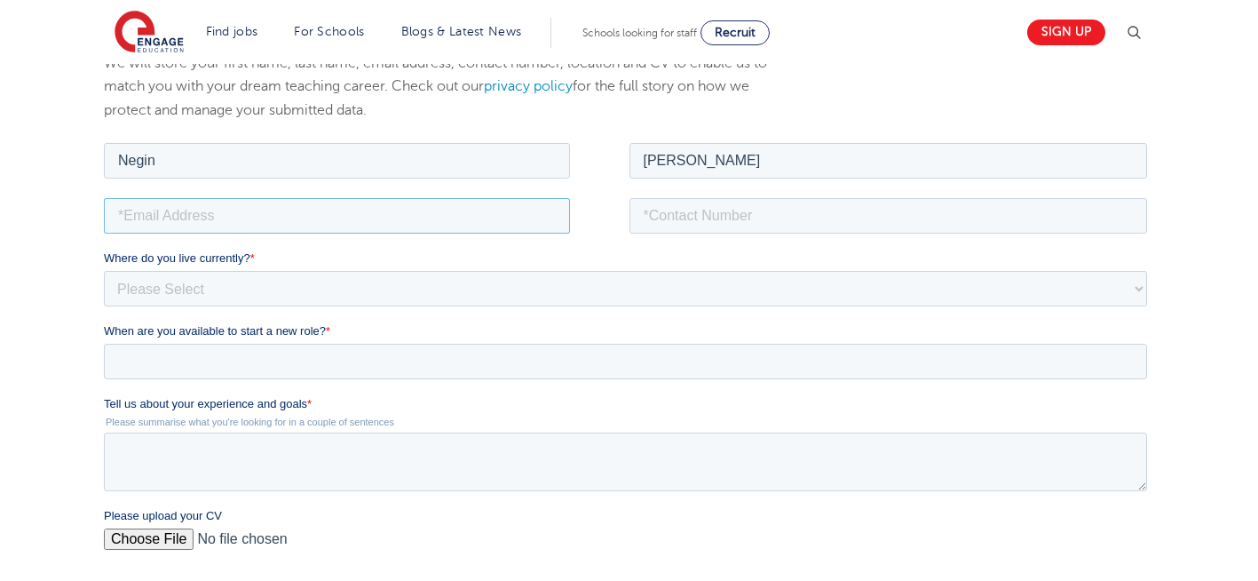
type input "n56375283@gmail.com"
click at [784, 210] on input "tel" at bounding box center [888, 215] width 518 height 36
type input "+447930935556"
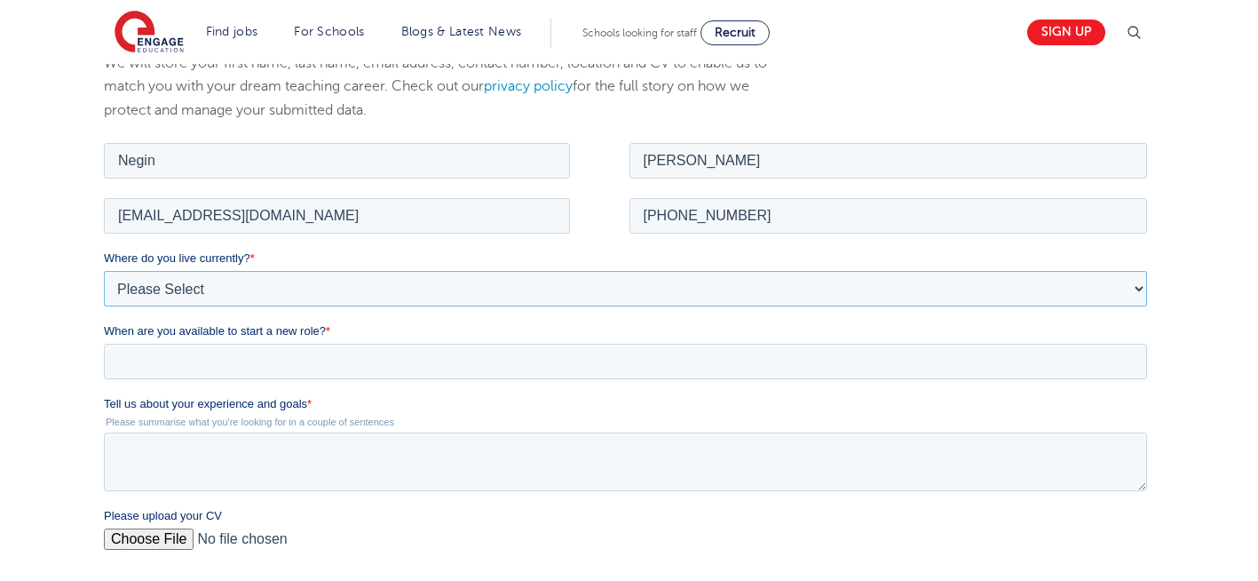
click at [328, 289] on select "Please Select UK Canada Ireland Australia New Zealand Europe USA South Africa J…" at bounding box center [625, 288] width 1043 height 36
select select "UK"
click at [104, 270] on select "Please Select UK Canada Ireland Australia New Zealand Europe USA South Africa J…" at bounding box center [625, 288] width 1043 height 36
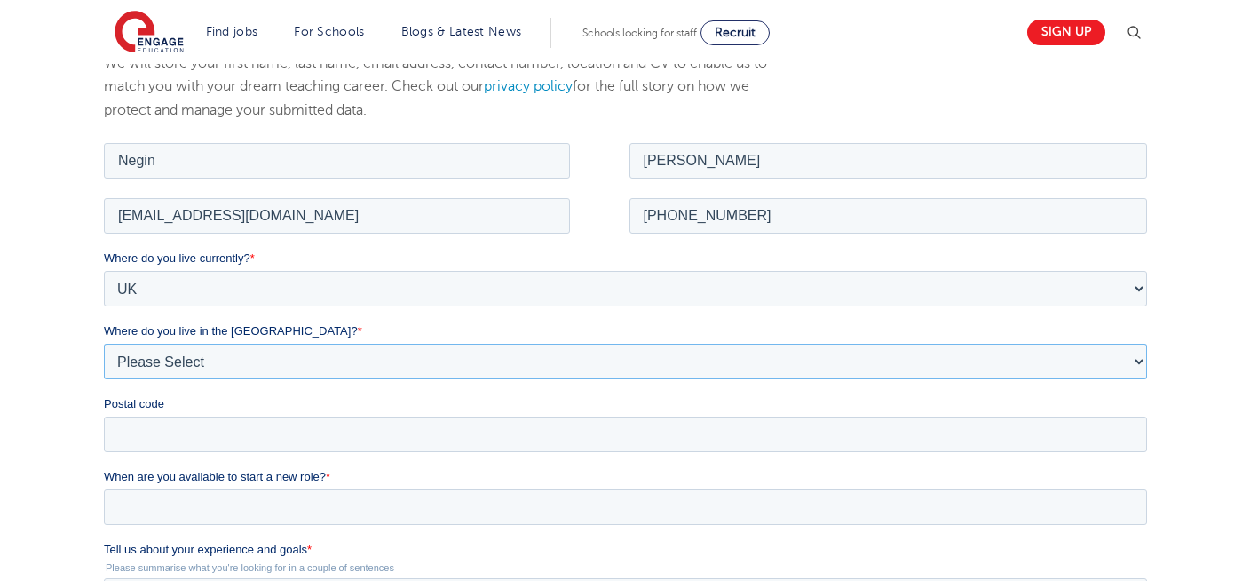
click at [193, 360] on select "Please Select Overseas Barnsley Bedfordshire Berkshire Bournemouth Bracknell Fo…" at bounding box center [625, 361] width 1043 height 36
select select "London"
click at [104, 343] on select "Please Select Overseas Barnsley Bedfordshire Berkshire Bournemouth Bracknell Fo…" at bounding box center [625, 361] width 1043 height 36
click at [184, 423] on input "Postal code" at bounding box center [625, 433] width 1043 height 36
type input "N22 7RS"
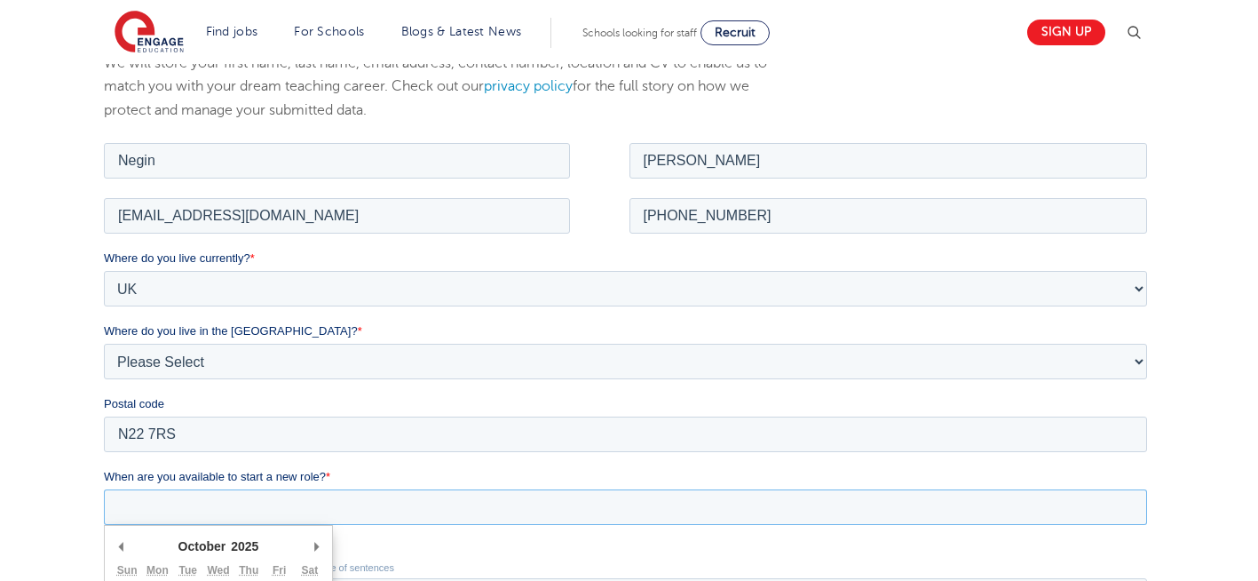
click at [235, 522] on input "When are you available to start a new role? *" at bounding box center [625, 506] width 1043 height 36
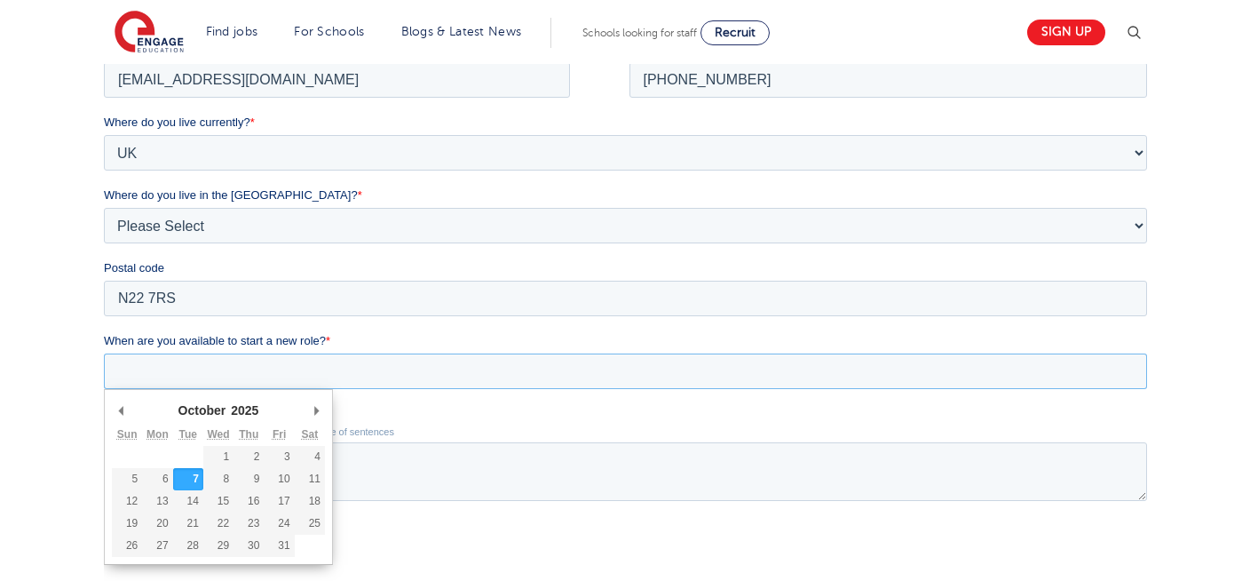
scroll to position [426, 0]
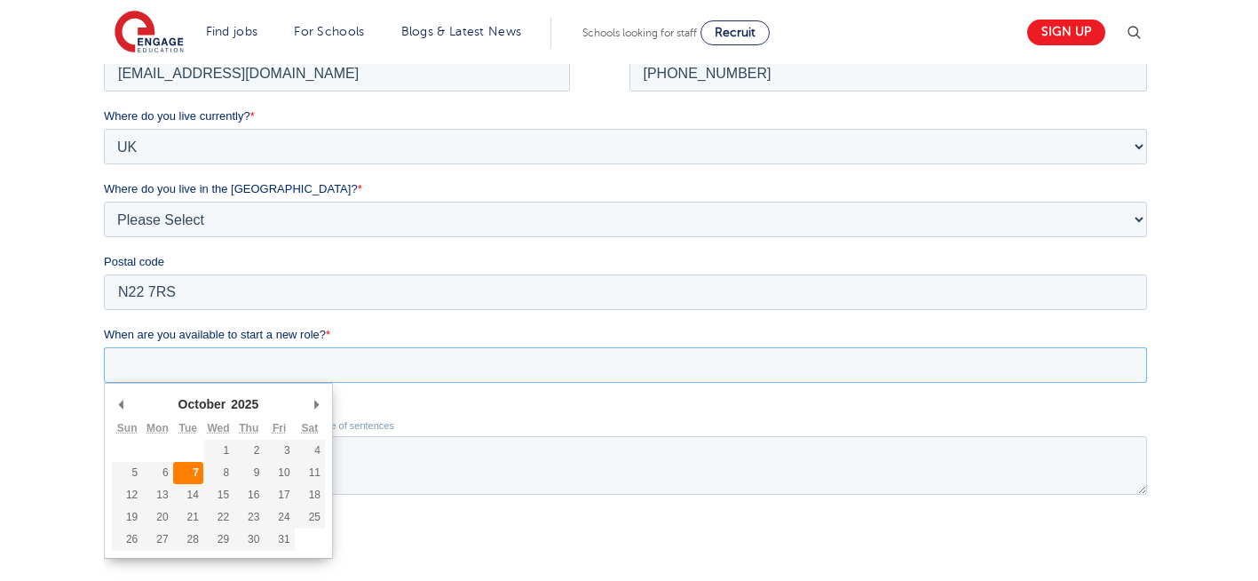
type div "2025-10-07"
type input "2025/10/07"
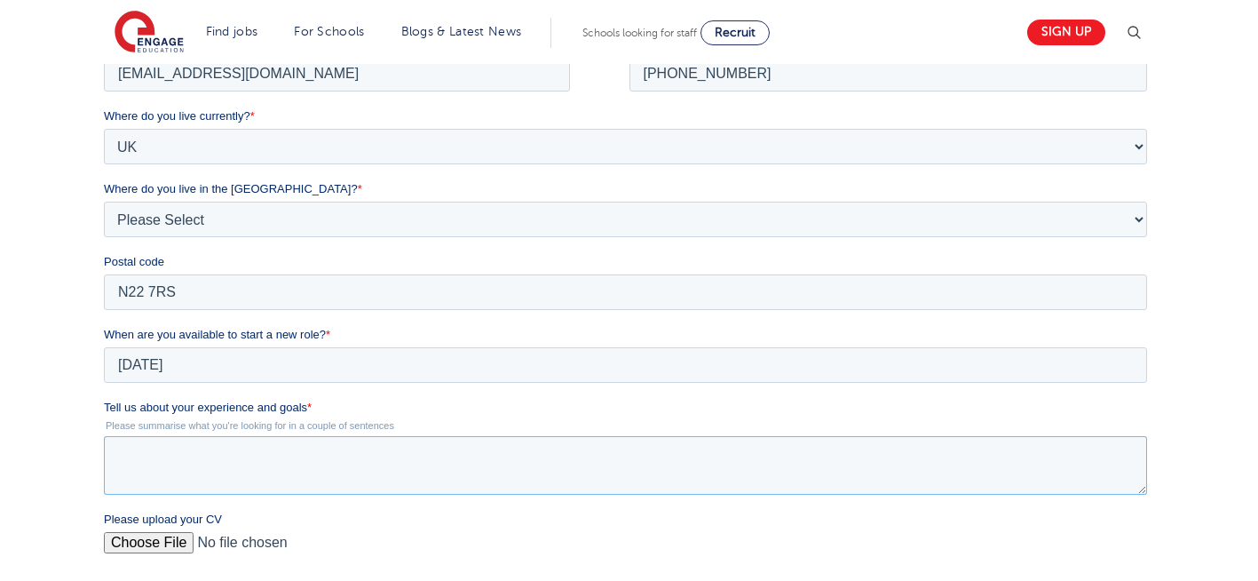
click at [275, 479] on textarea "Tell us about your experience and goals *" at bounding box center [625, 465] width 1043 height 59
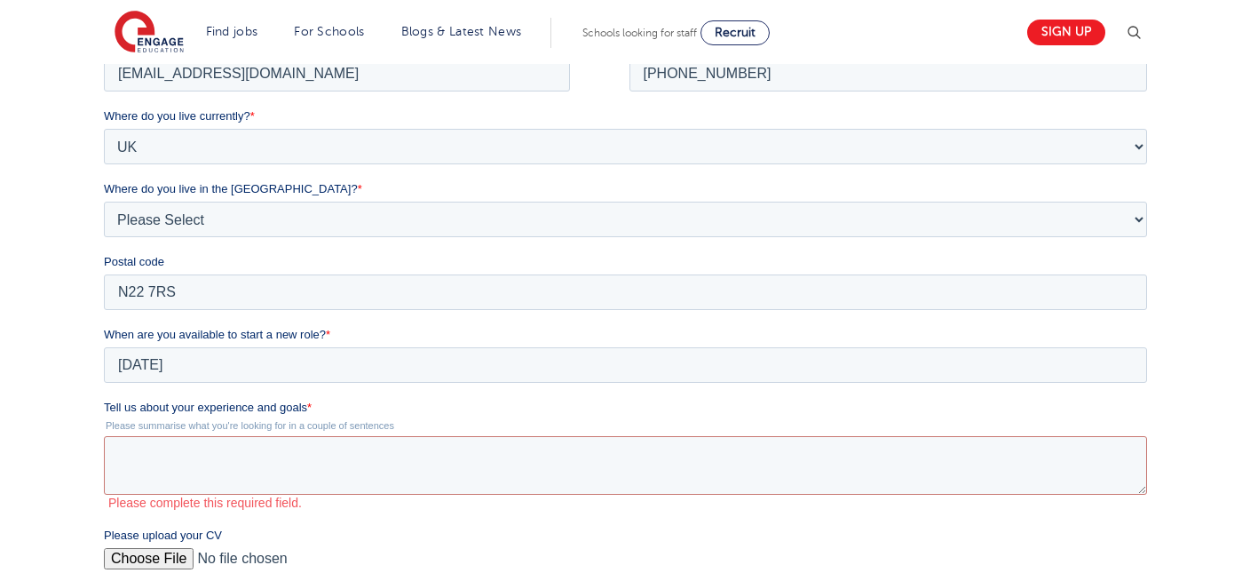
click at [138, 547] on div "Please upload your CV" at bounding box center [629, 554] width 1050 height 57
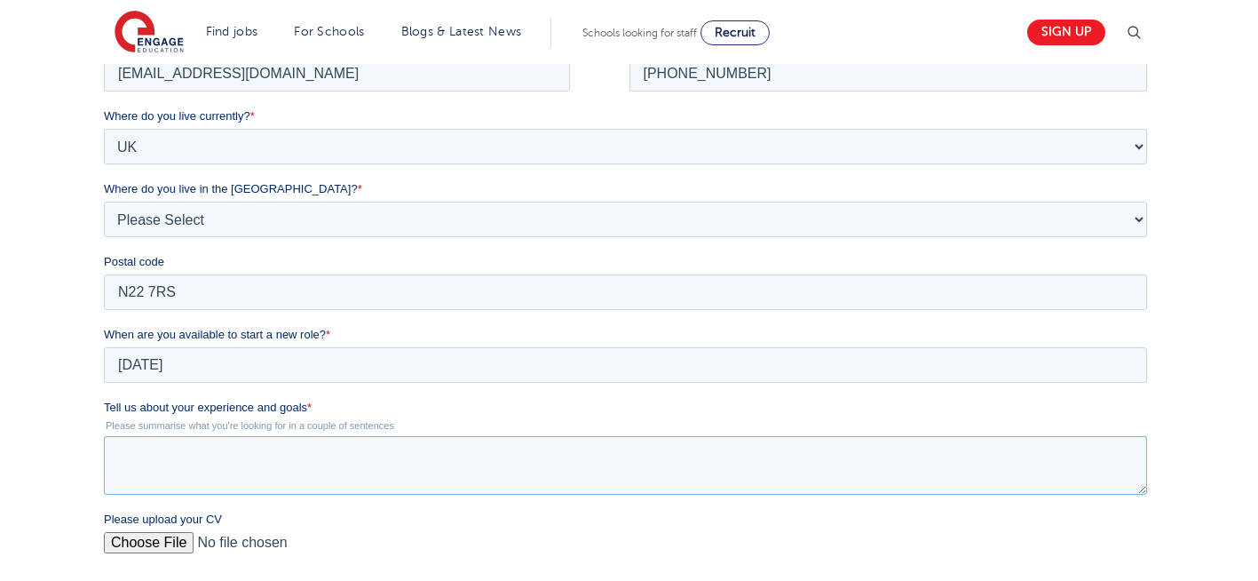
click at [233, 463] on textarea "Tell us about your experience and goals *" at bounding box center [625, 465] width 1043 height 59
type textarea "Please read my CV."
click at [139, 545] on input "Please upload your CV" at bounding box center [625, 550] width 1043 height 36
type input "C:\fakepath\Negin-s-CV-3 (3) 1 (1) 1 1.docx"
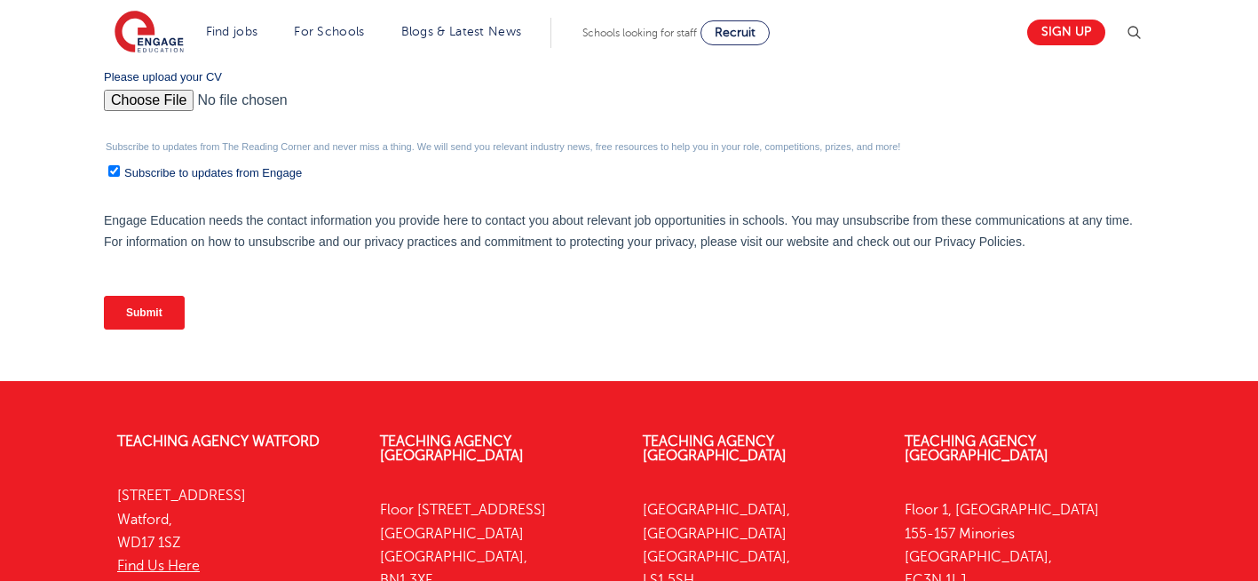
scroll to position [872, 0]
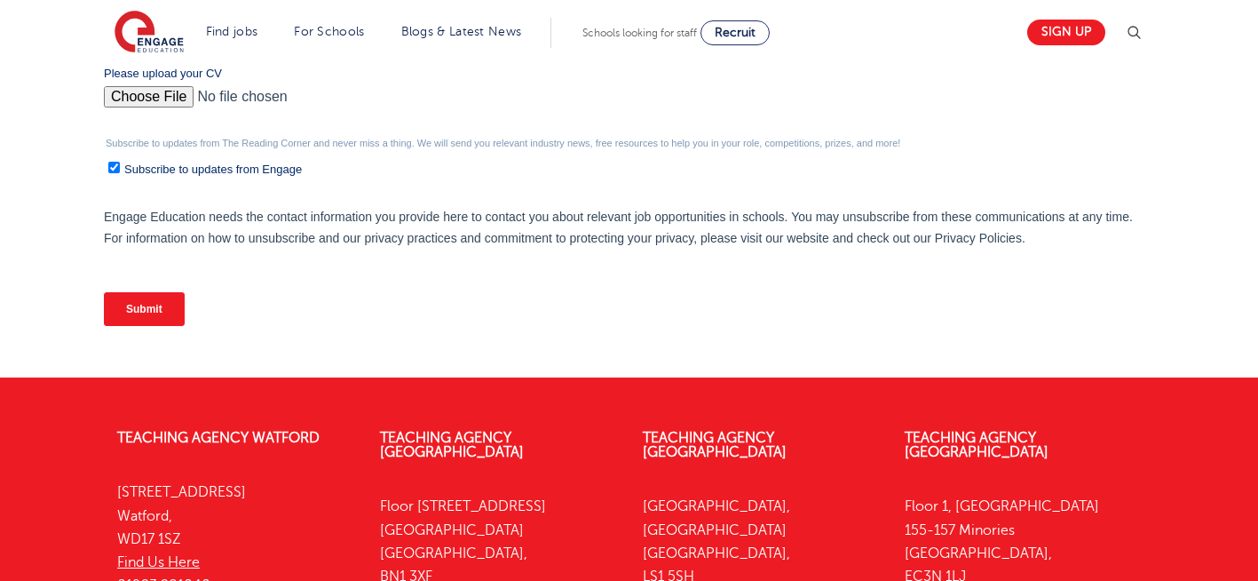
click at [156, 314] on input "Submit" at bounding box center [144, 309] width 81 height 34
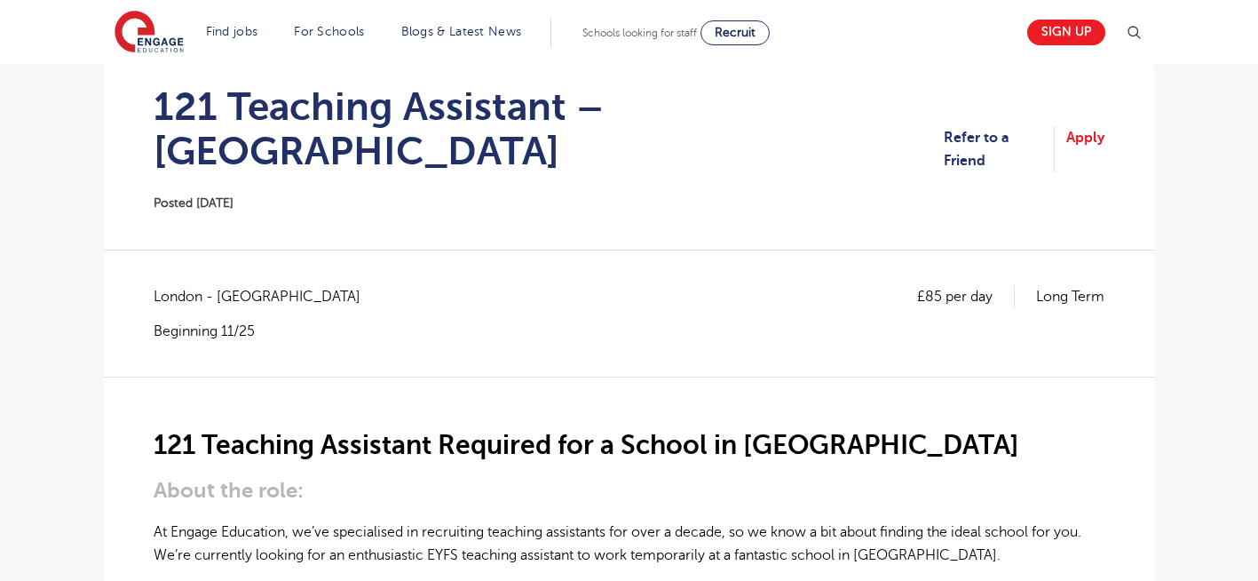
scroll to position [142, 0]
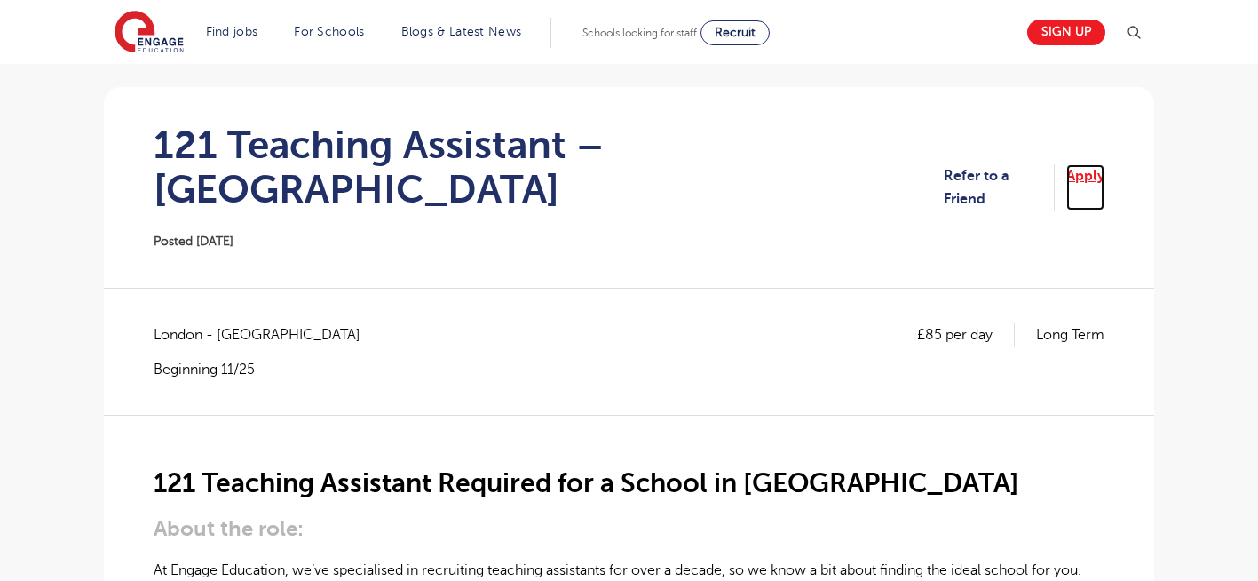
click at [1096, 170] on link "Apply" at bounding box center [1085, 187] width 38 height 47
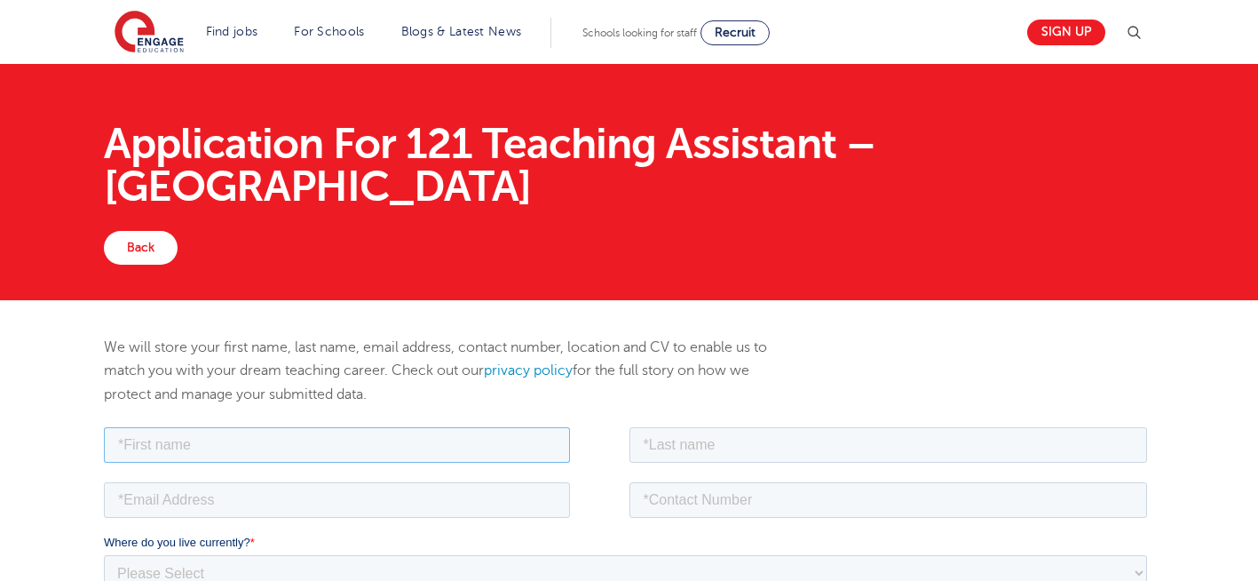
click at [246, 450] on input "text" at bounding box center [337, 444] width 466 height 36
click at [206, 447] on input "text" at bounding box center [337, 444] width 466 height 36
type input "Negin"
click at [763, 447] on input "text" at bounding box center [888, 444] width 518 height 36
type input "[PERSON_NAME]"
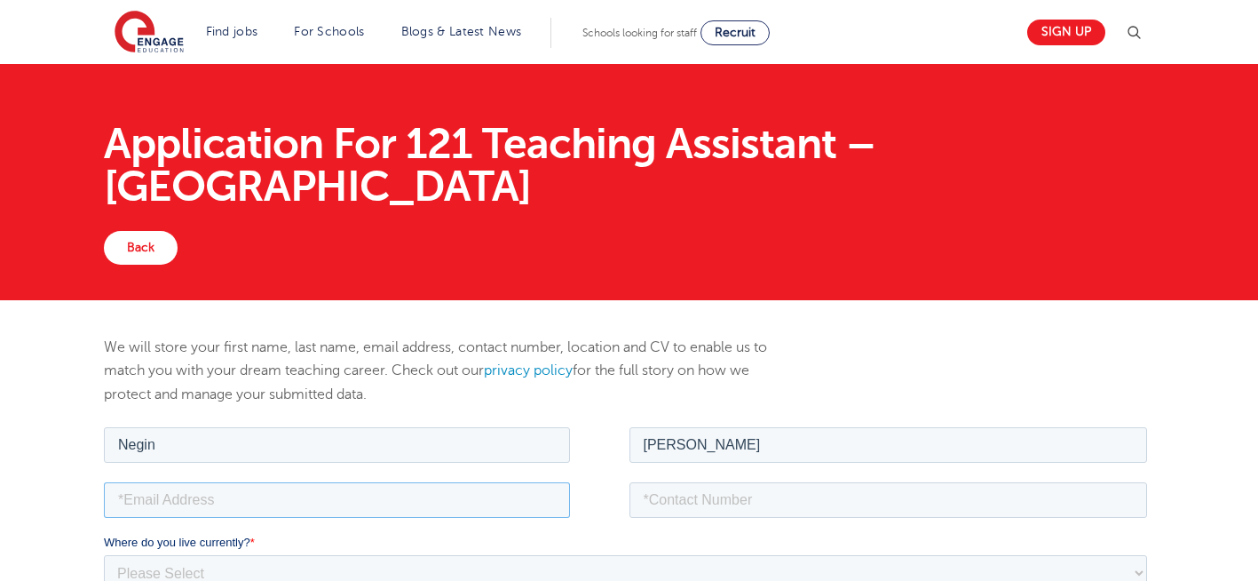
click at [211, 499] on input "email" at bounding box center [337, 499] width 466 height 36
type input "[EMAIL_ADDRESS][DOMAIN_NAME]"
click at [754, 507] on input "tel" at bounding box center [888, 499] width 518 height 36
type input "[PHONE_NUMBER]"
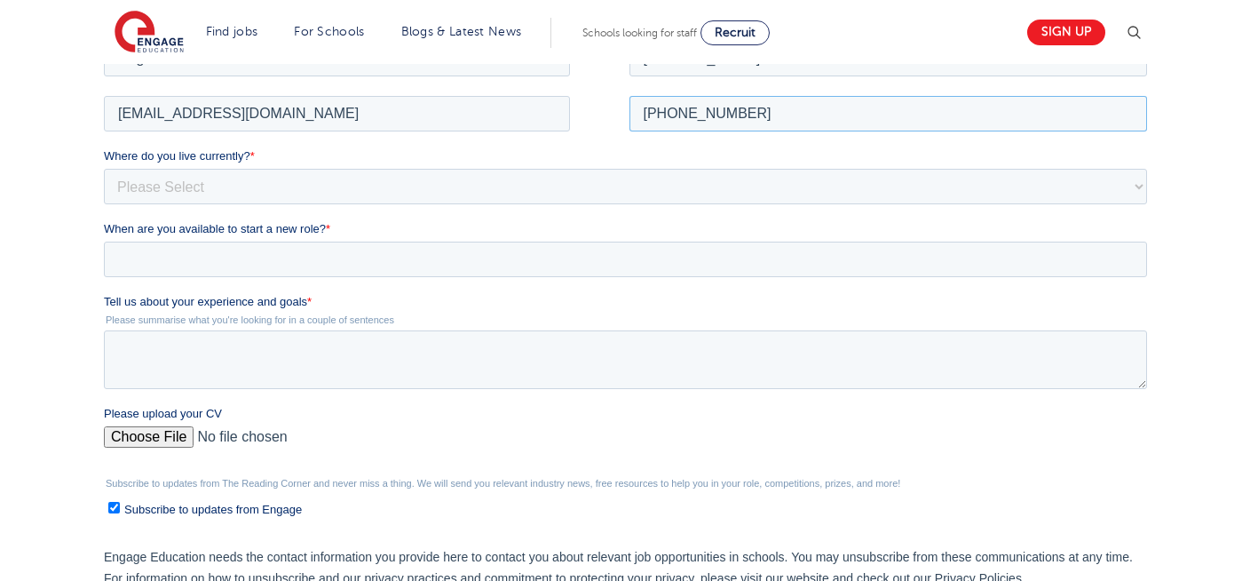
scroll to position [408, 0]
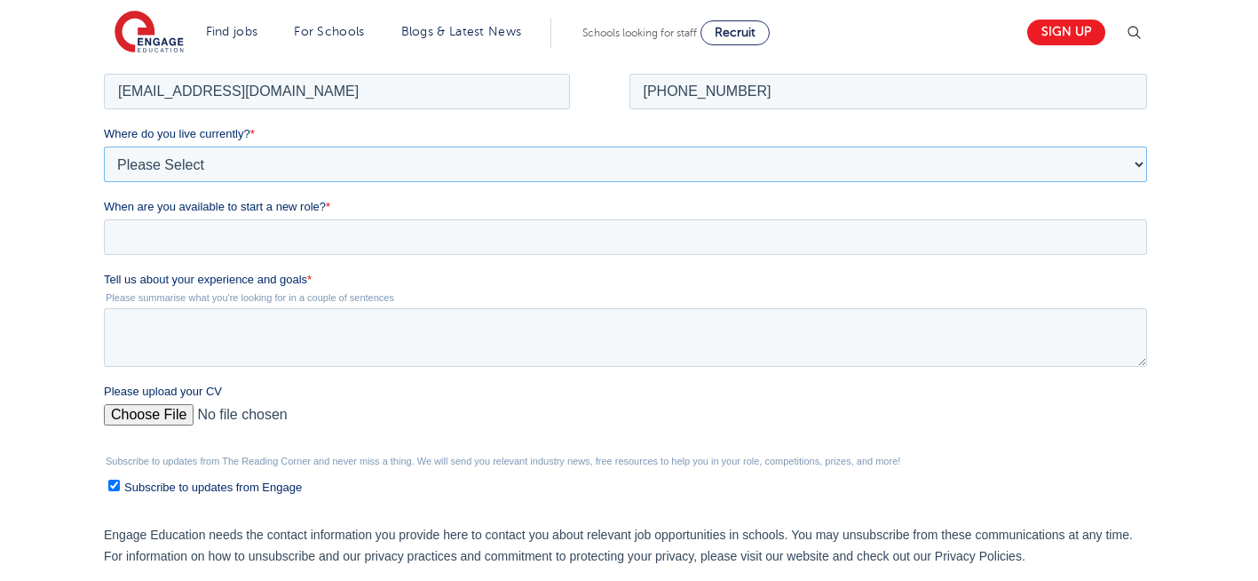
click at [245, 158] on select "Please Select [GEOGRAPHIC_DATA] [GEOGRAPHIC_DATA] [GEOGRAPHIC_DATA] [GEOGRAPHIC…" at bounding box center [625, 164] width 1043 height 36
select select "UK"
click at [104, 173] on select "Please Select [GEOGRAPHIC_DATA] [GEOGRAPHIC_DATA] [GEOGRAPHIC_DATA] [GEOGRAPHIC…" at bounding box center [625, 164] width 1043 height 36
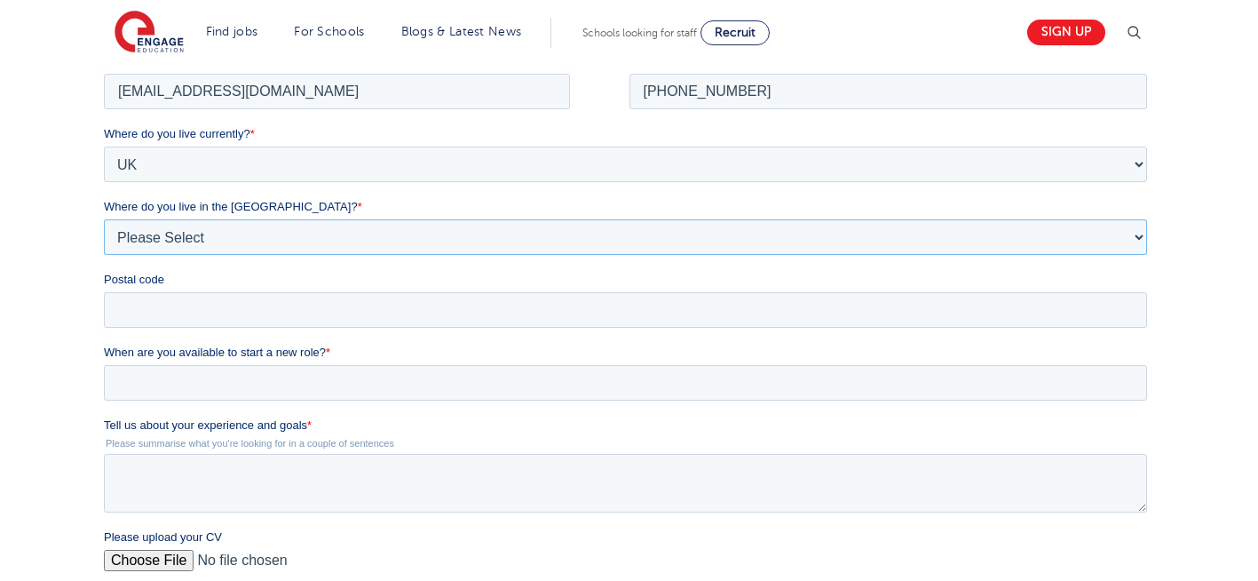
click at [211, 241] on select "Please Select Overseas Barnsley Bedfordshire Berkshire Bournemouth Bracknell Fo…" at bounding box center [625, 236] width 1043 height 36
select select "London"
click at [104, 246] on select "Please Select Overseas Barnsley Bedfordshire Berkshire Bournemouth Bracknell Fo…" at bounding box center [625, 236] width 1043 height 36
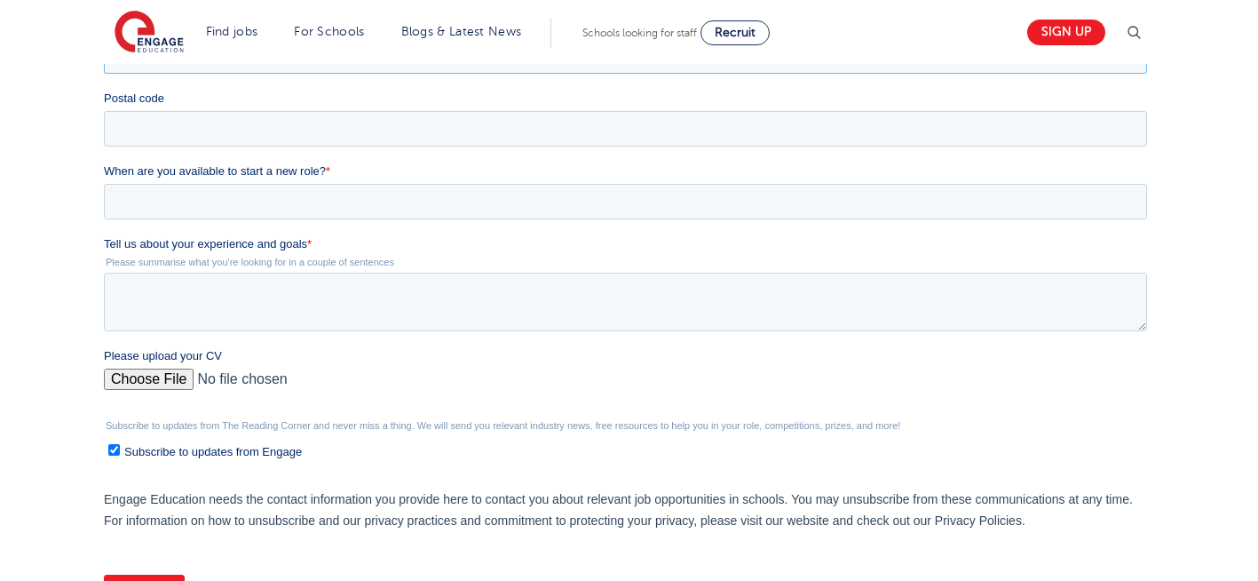
scroll to position [577, 0]
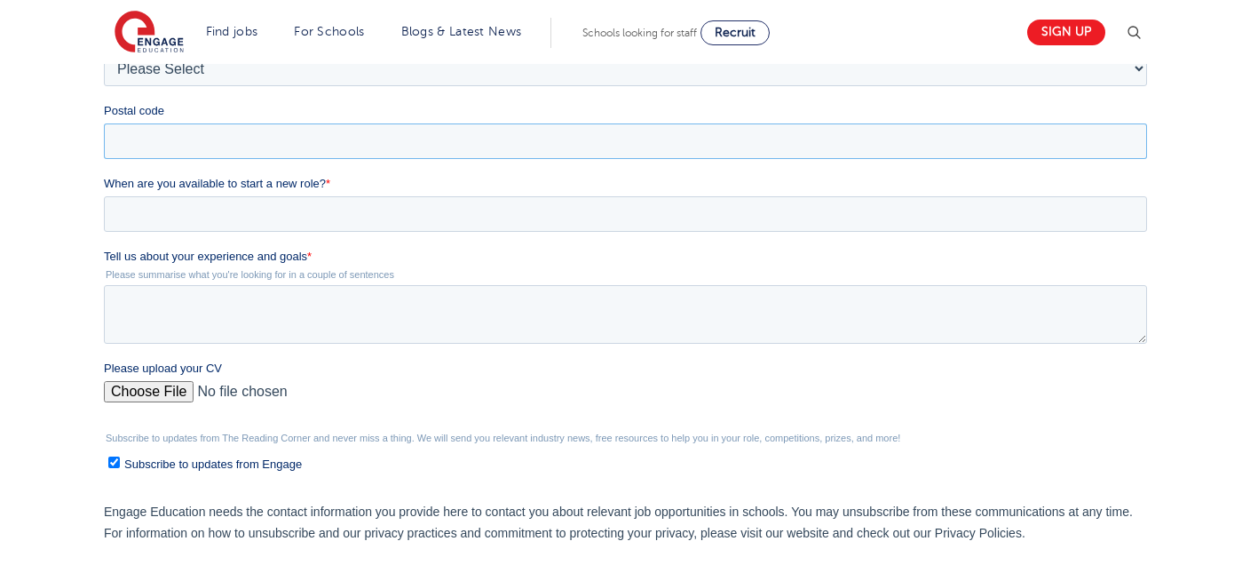
click at [268, 130] on input "Postal code" at bounding box center [625, 141] width 1043 height 36
type input "N22 7RS"
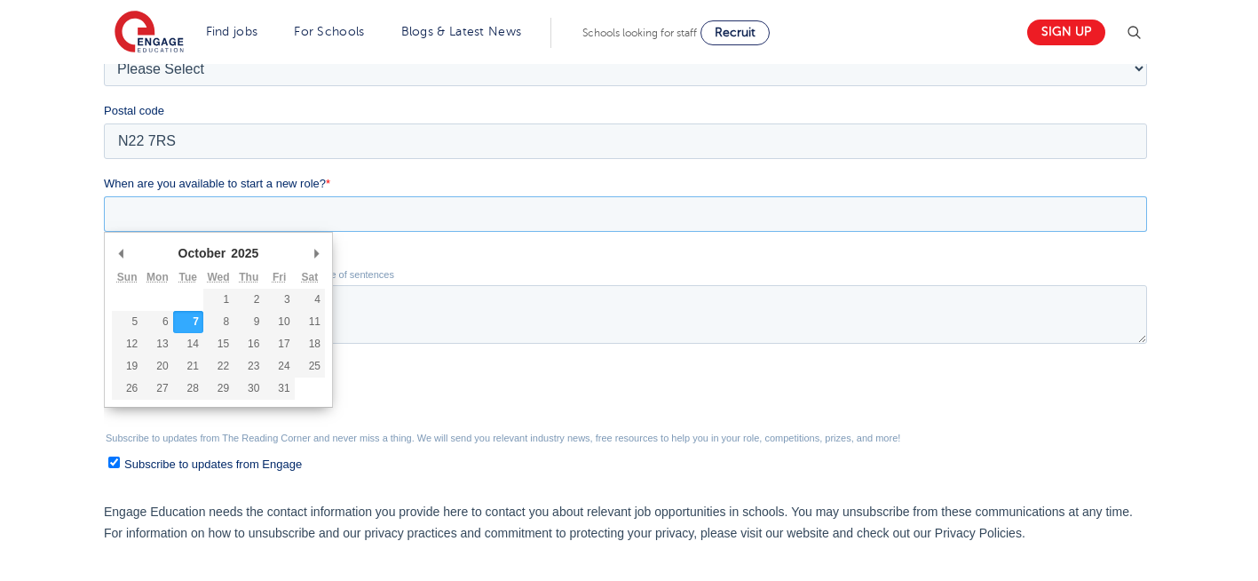
click at [175, 212] on input "When are you available to start a new role? *" at bounding box center [625, 214] width 1043 height 36
type div "2025-10-07"
type input "2025/10/07"
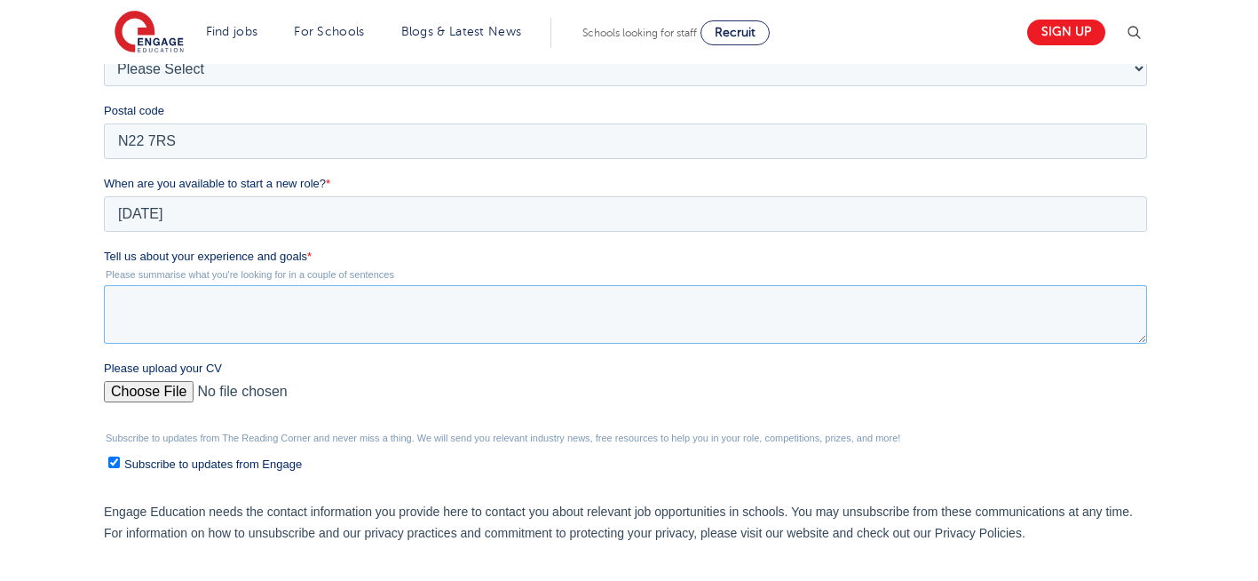
click at [189, 315] on textarea "Tell us about your experience and goals *" at bounding box center [625, 314] width 1043 height 59
type textarea "Please review my CV."
click at [135, 389] on input "Please upload your CV" at bounding box center [625, 399] width 1043 height 36
type input "C:\fakepath\Negin-s-CV-3 (3) 1 (1) 1 1.docx"
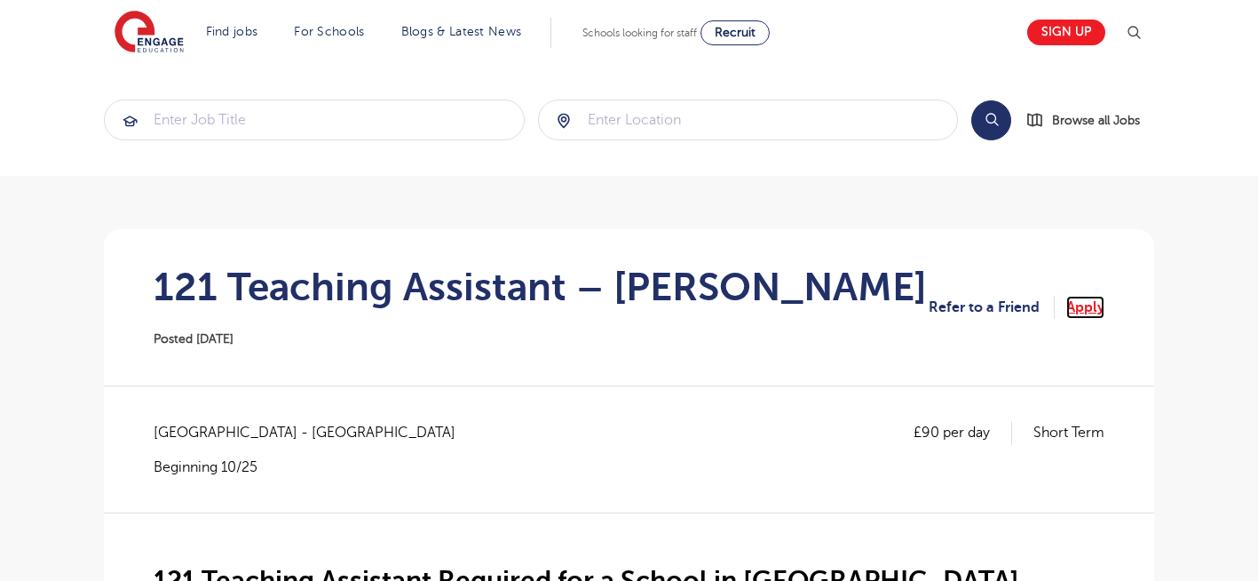
click at [1072, 305] on link "Apply" at bounding box center [1085, 307] width 38 height 23
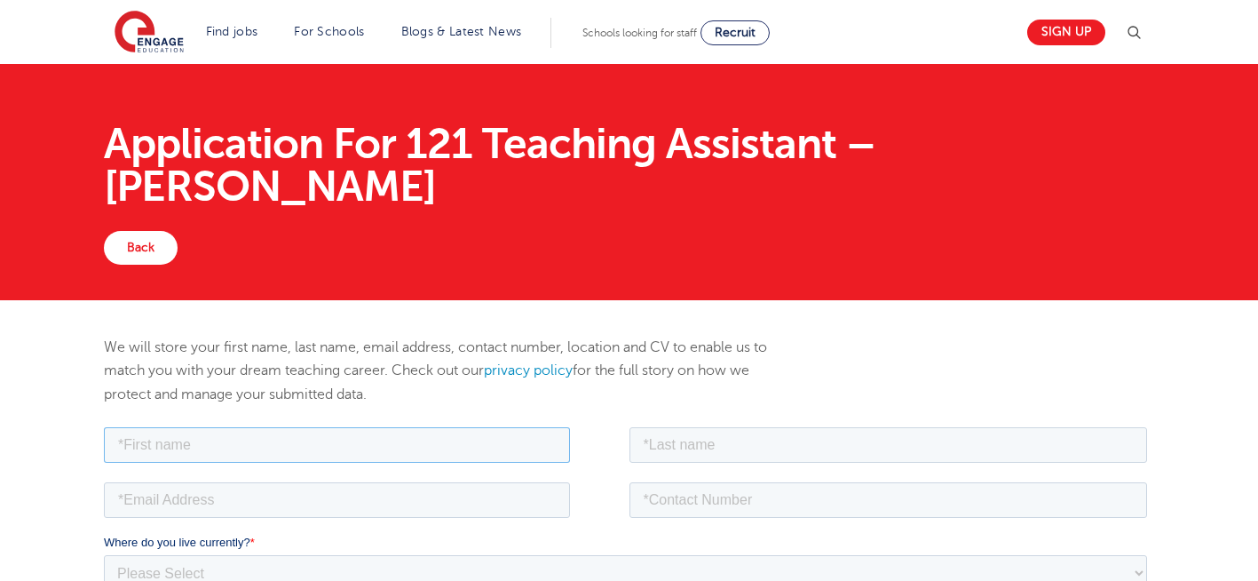
click at [376, 436] on input "text" at bounding box center [337, 444] width 466 height 36
type input "Negin"
click at [797, 457] on input "text" at bounding box center [888, 444] width 518 height 36
type input "Rajool Dezfooli"
click at [178, 499] on input "email" at bounding box center [337, 499] width 466 height 36
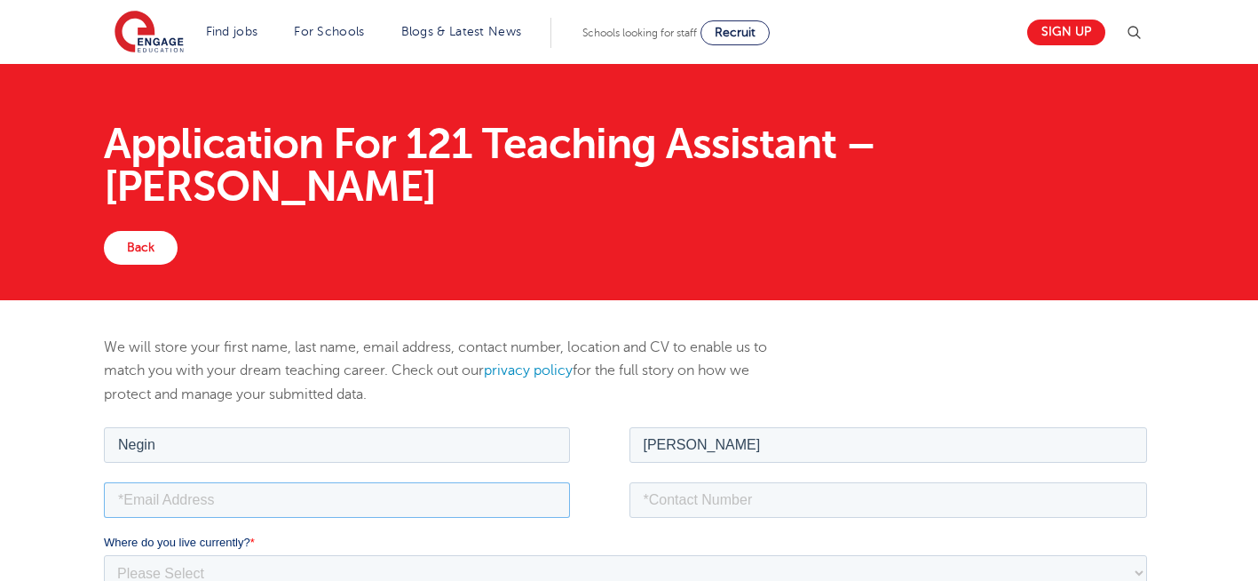
type input "n56375283@gmail.com"
click at [764, 500] on input "tel" at bounding box center [888, 499] width 518 height 36
type input "+987930935556"
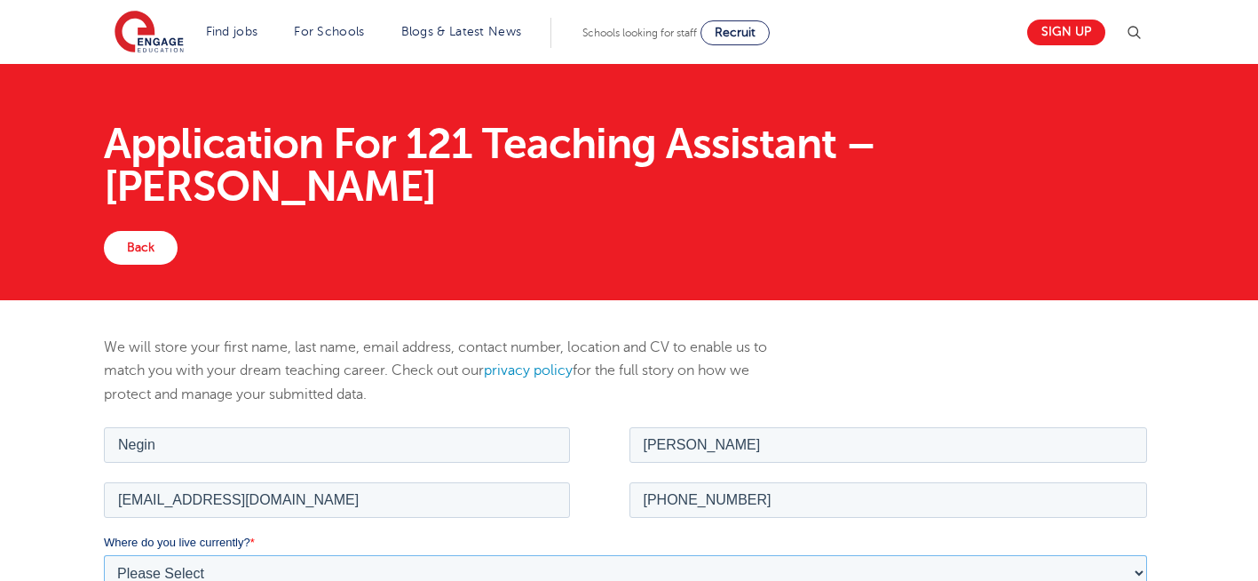
click at [227, 567] on select "Please Select UK Canada Ireland Australia New Zealand Europe USA South Africa J…" at bounding box center [625, 572] width 1043 height 36
select select "UK"
click at [104, 554] on select "Please Select UK Canada Ireland Australia New Zealand Europe USA South Africa J…" at bounding box center [625, 572] width 1043 height 36
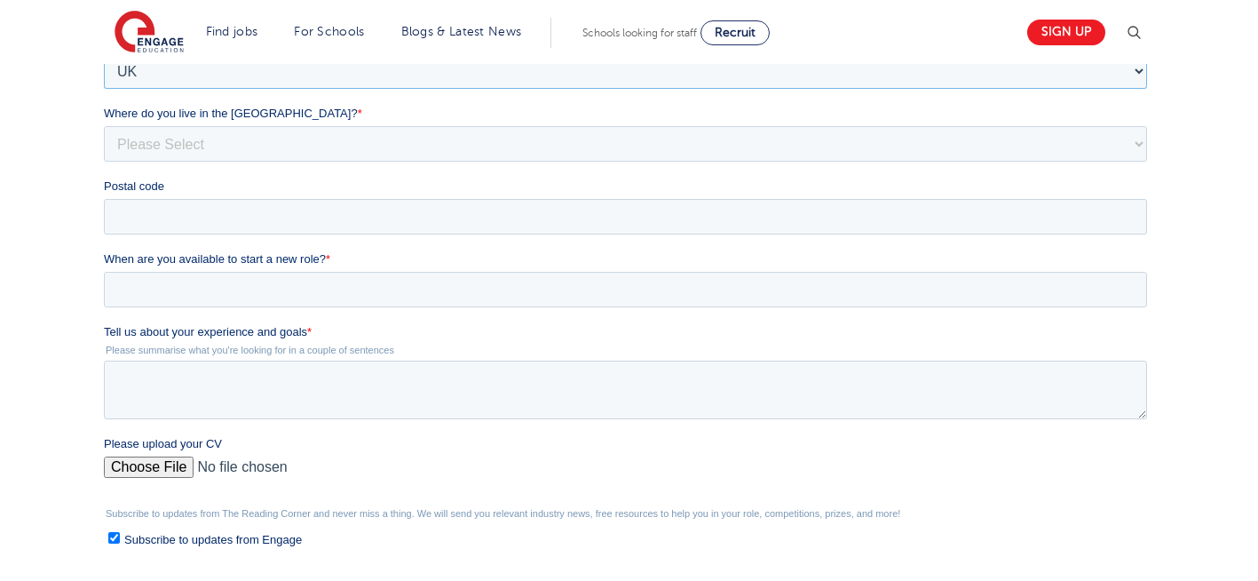
scroll to position [498, 0]
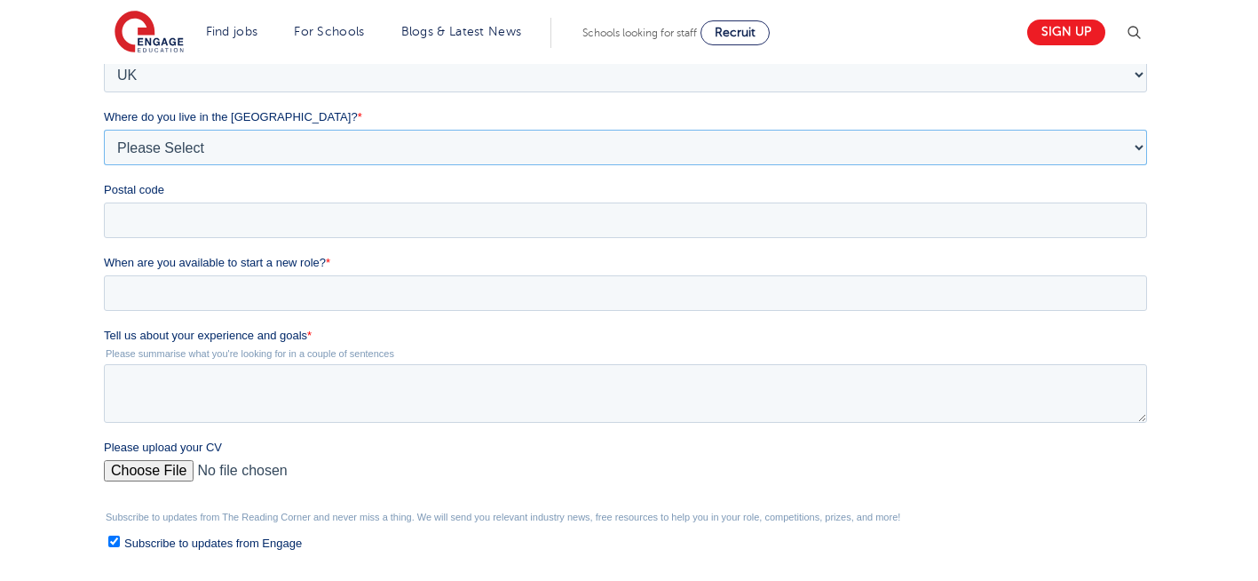
click at [220, 152] on select "Please Select Overseas [GEOGRAPHIC_DATA] [GEOGRAPHIC_DATA] [GEOGRAPHIC_DATA] [G…" at bounding box center [625, 148] width 1043 height 36
select select "[GEOGRAPHIC_DATA]"
click at [104, 165] on select "Please Select Overseas [GEOGRAPHIC_DATA] [GEOGRAPHIC_DATA] [GEOGRAPHIC_DATA] [G…" at bounding box center [625, 148] width 1043 height 36
click at [196, 224] on input "Postal code" at bounding box center [625, 220] width 1043 height 36
type input "N22 7RS"
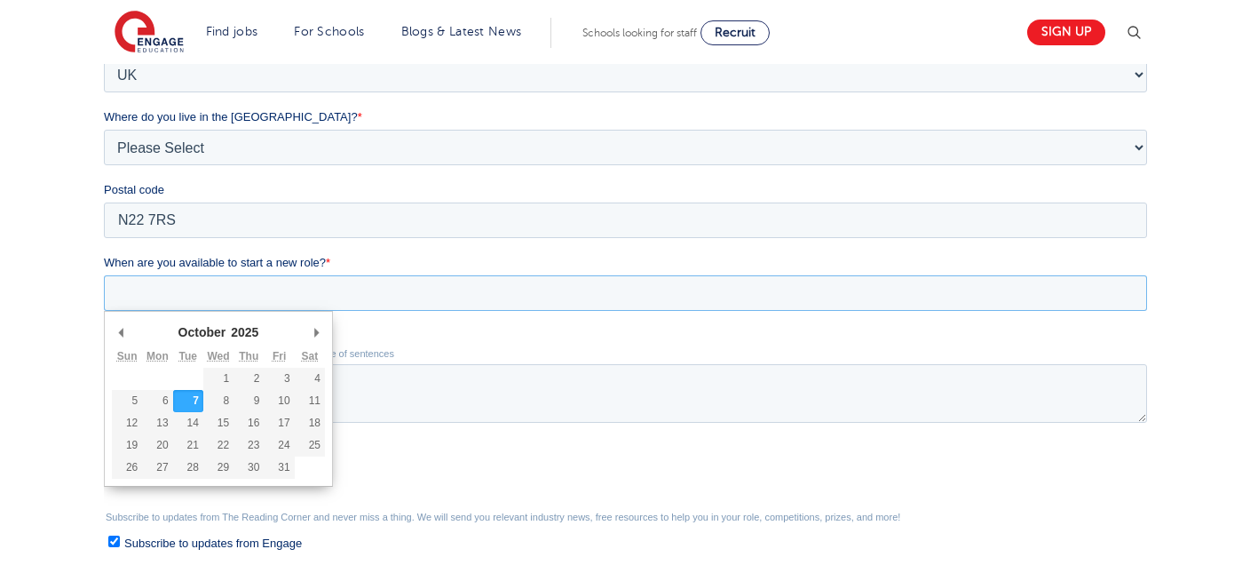
click at [187, 291] on input "When are you available to start a new role? *" at bounding box center [625, 293] width 1043 height 36
type div "2025-10-07"
type input "2025/10/07"
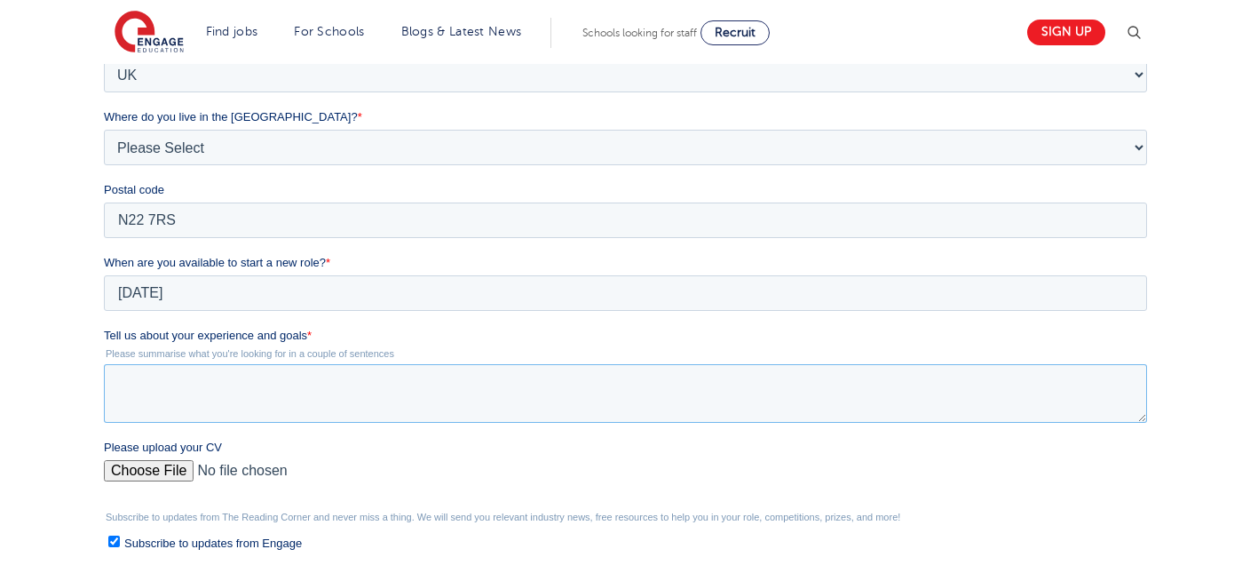
click at [254, 391] on textarea "Tell us about your experience and goals *" at bounding box center [625, 393] width 1043 height 59
type textarea "Please review my CV."
click at [158, 472] on input "Please upload your CV" at bounding box center [625, 478] width 1043 height 36
type input "C:\fakepath\Negin-s-CV-3 (3) 1 (1) 1 1.docx"
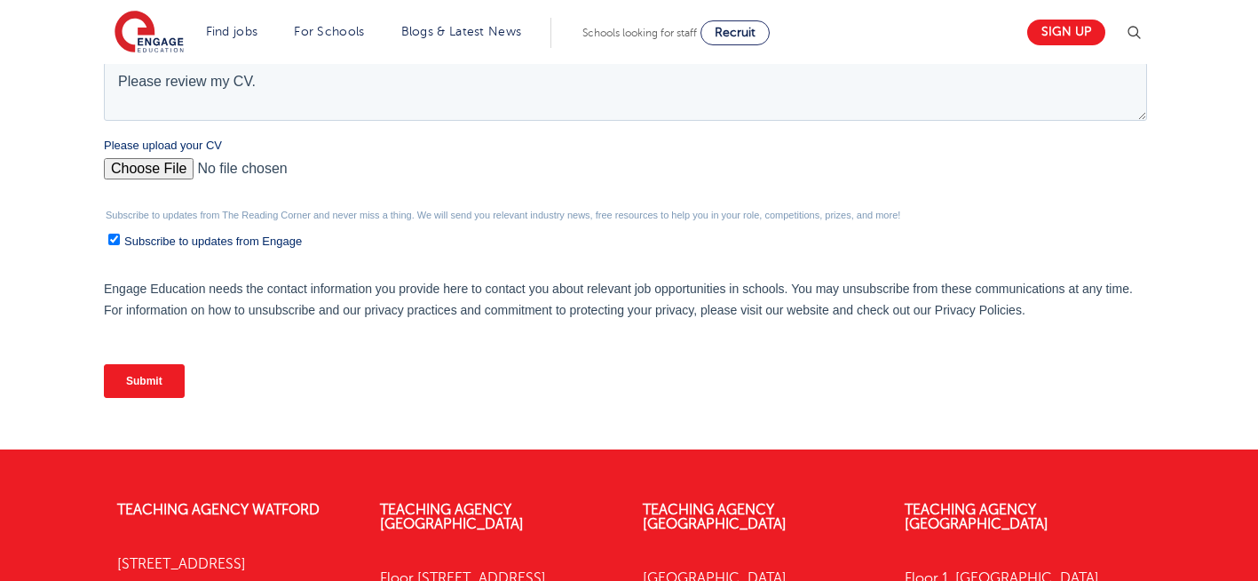
scroll to position [808, 0]
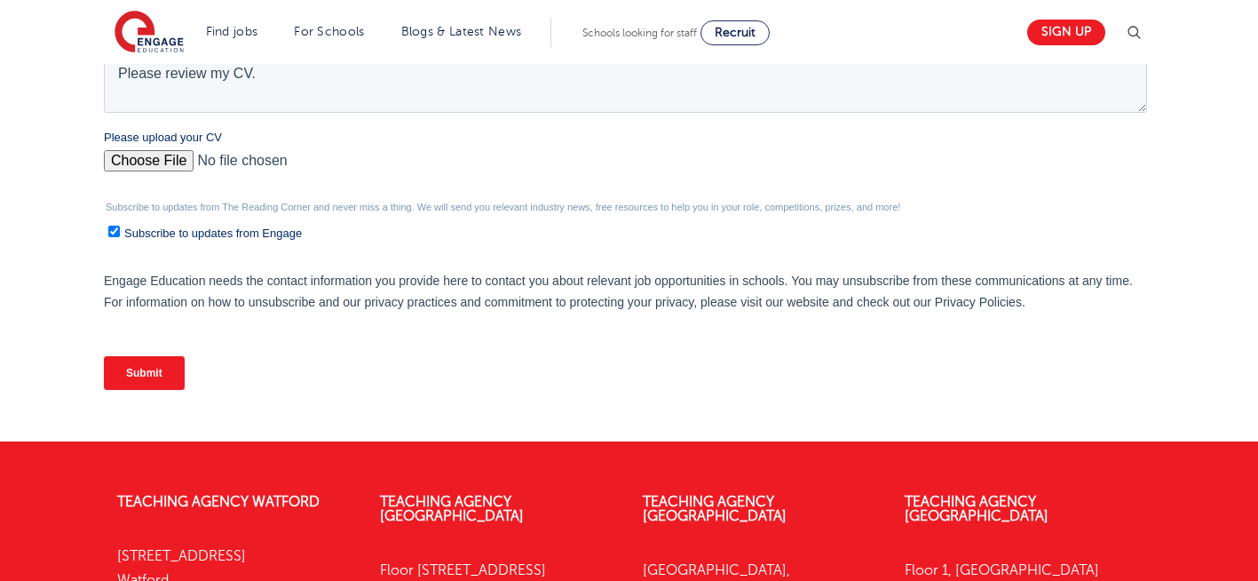
click at [118, 376] on input "Submit" at bounding box center [144, 373] width 81 height 34
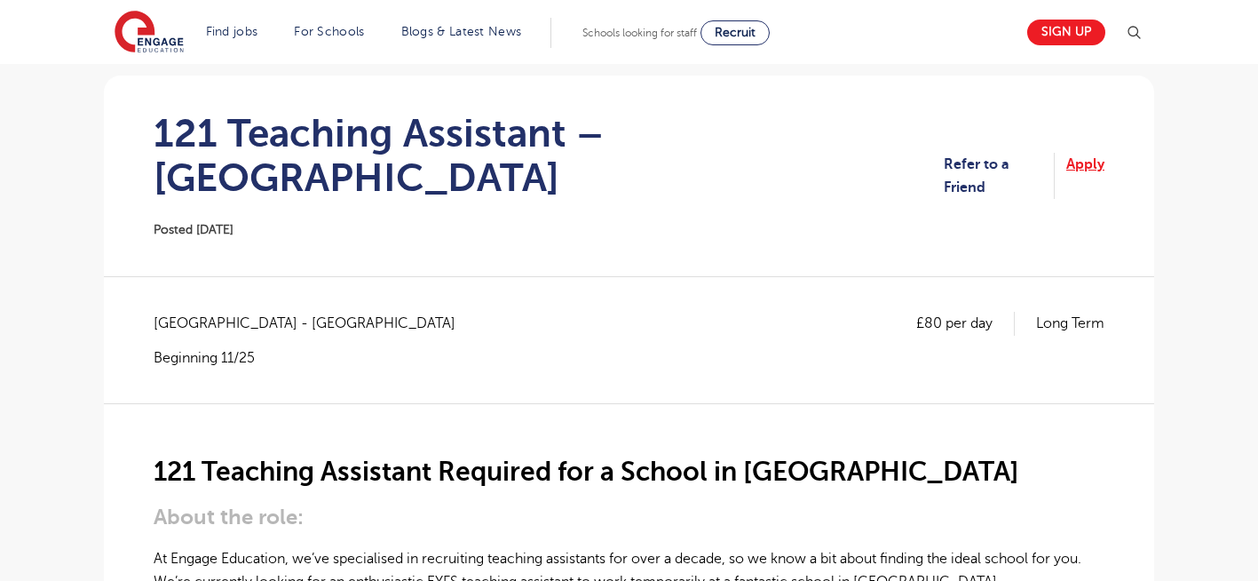
scroll to position [142, 0]
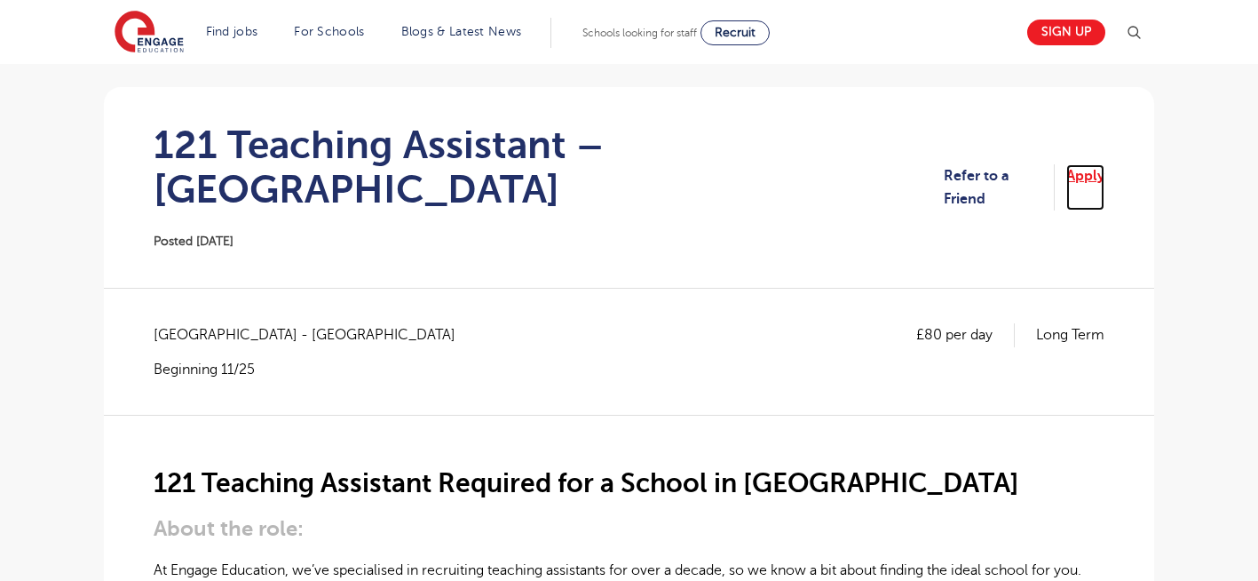
click at [1072, 164] on link "Apply" at bounding box center [1085, 187] width 38 height 47
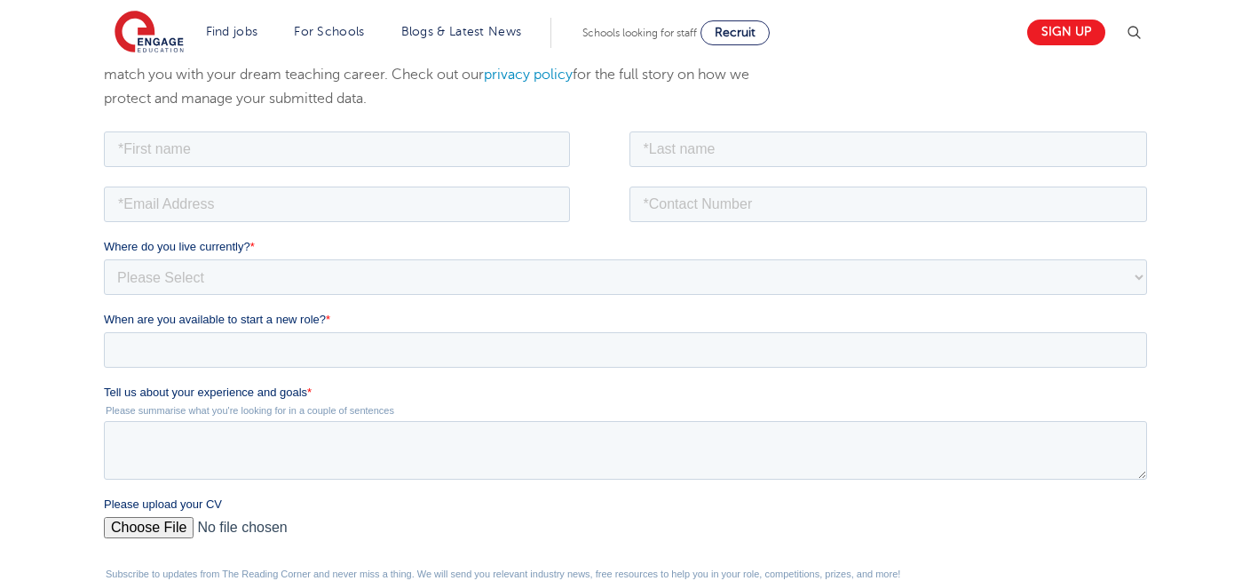
scroll to position [313, 0]
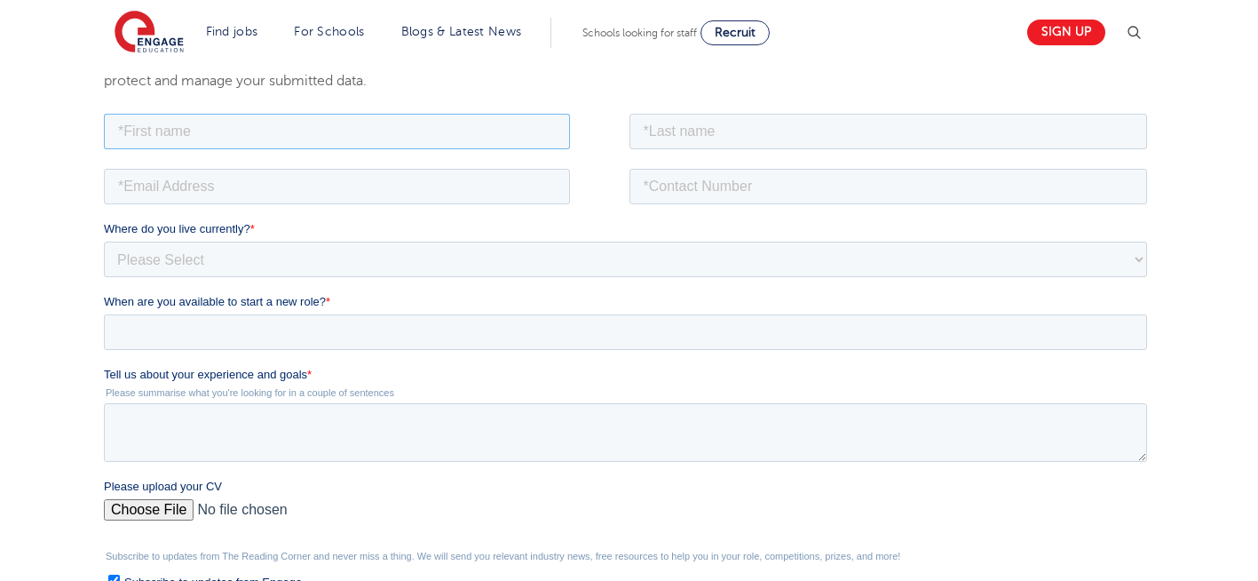
click at [241, 134] on input "text" at bounding box center [337, 131] width 466 height 36
type input "Negin"
click at [676, 126] on input "text" at bounding box center [888, 131] width 518 height 36
type input "Rajool Dezfooli"
click at [244, 187] on input "email" at bounding box center [337, 186] width 466 height 36
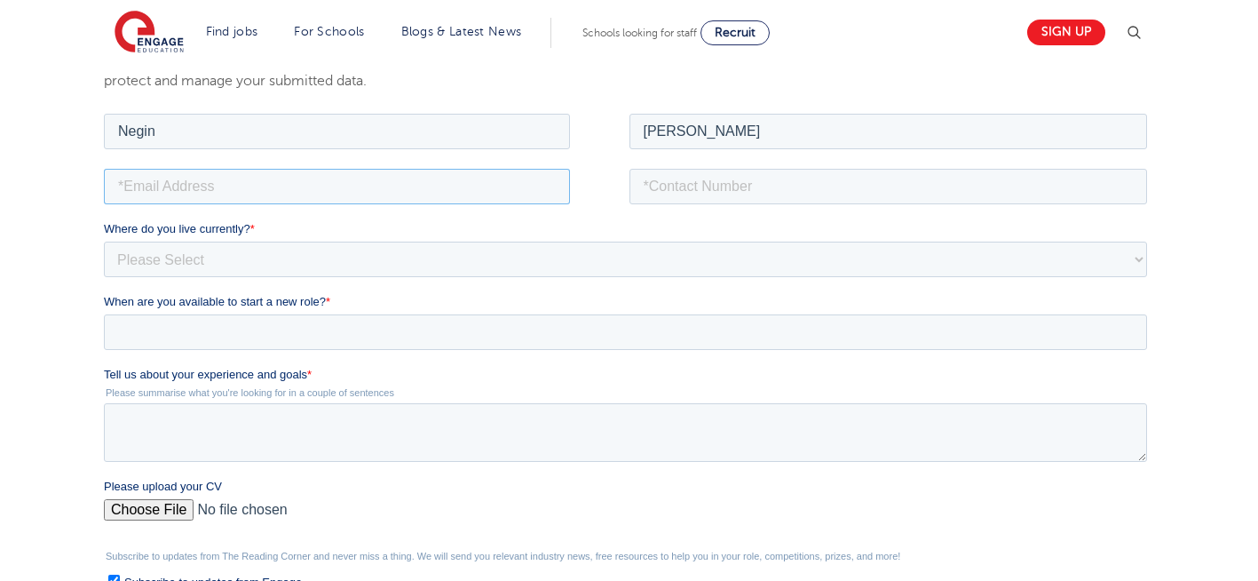
type input "n56375283@gmail.com"
click at [769, 177] on input "tel" at bounding box center [888, 186] width 518 height 36
type input "+447544089245"
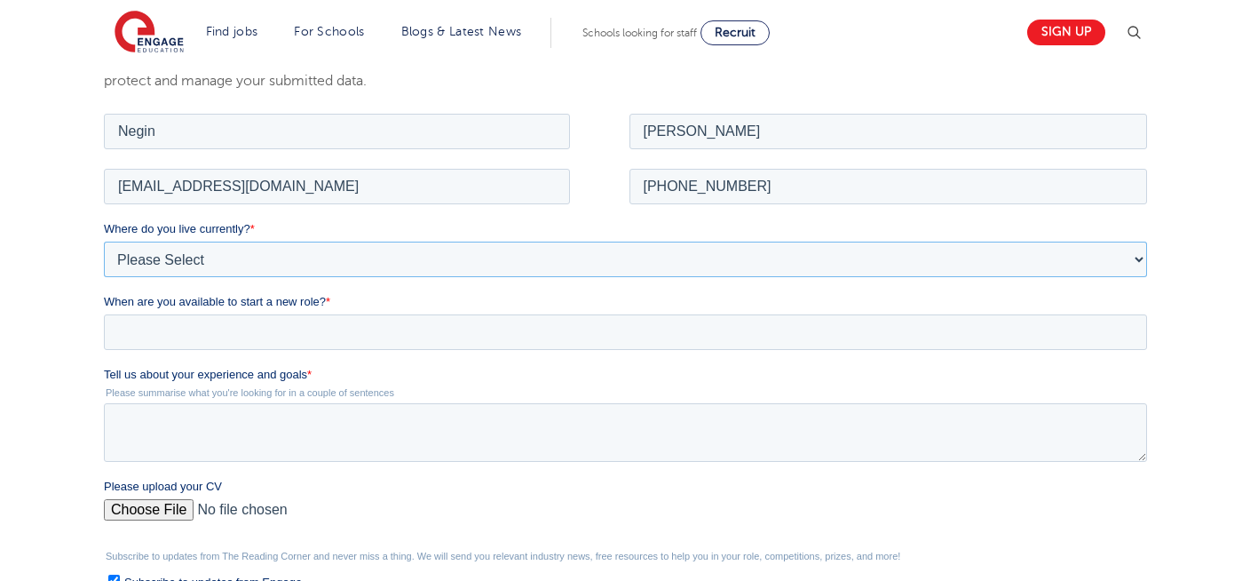
click at [224, 257] on select "Please Select UK Canada Ireland Australia New Zealand Europe USA South Africa J…" at bounding box center [625, 259] width 1043 height 36
select select "UK"
click at [104, 241] on select "Please Select UK Canada Ireland Australia New Zealand Europe USA South Africa J…" at bounding box center [625, 259] width 1043 height 36
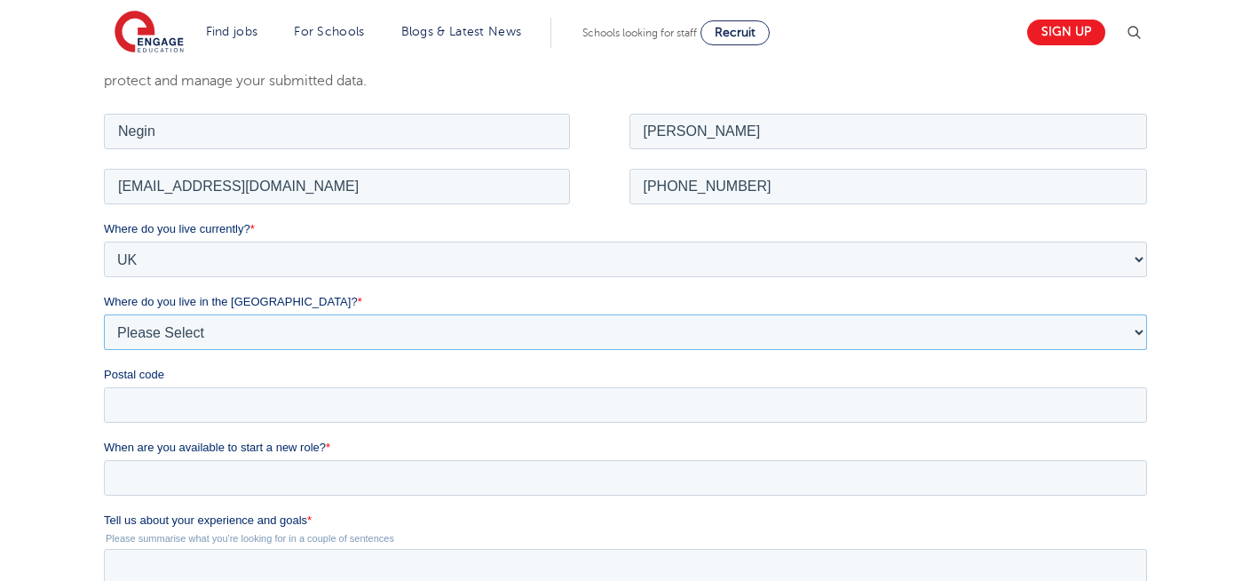
click at [239, 331] on select "Please Select Overseas [GEOGRAPHIC_DATA] [GEOGRAPHIC_DATA] [GEOGRAPHIC_DATA] [G…" at bounding box center [625, 331] width 1043 height 36
select select "[GEOGRAPHIC_DATA]"
click at [104, 313] on select "Please Select Overseas [GEOGRAPHIC_DATA] [GEOGRAPHIC_DATA] [GEOGRAPHIC_DATA] [G…" at bounding box center [625, 331] width 1043 height 36
click at [139, 405] on input "Postal code" at bounding box center [625, 404] width 1043 height 36
type input "N22 7RS"
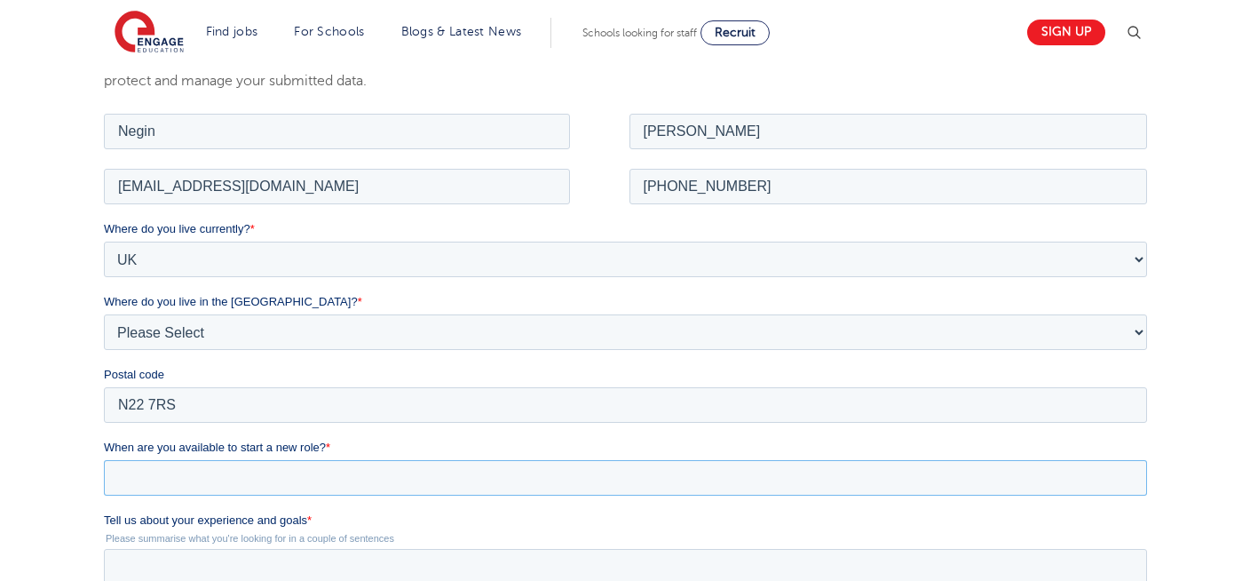
click at [261, 477] on input "When are you available to start a new role? *" at bounding box center [625, 477] width 1043 height 36
click at [188, 569] on td at bounding box center [188, 562] width 30 height 22
type div "[DATE]"
type input "[DATE]"
click at [215, 580] on textarea "Tell us about your experience and goals *" at bounding box center [625, 577] width 1043 height 59
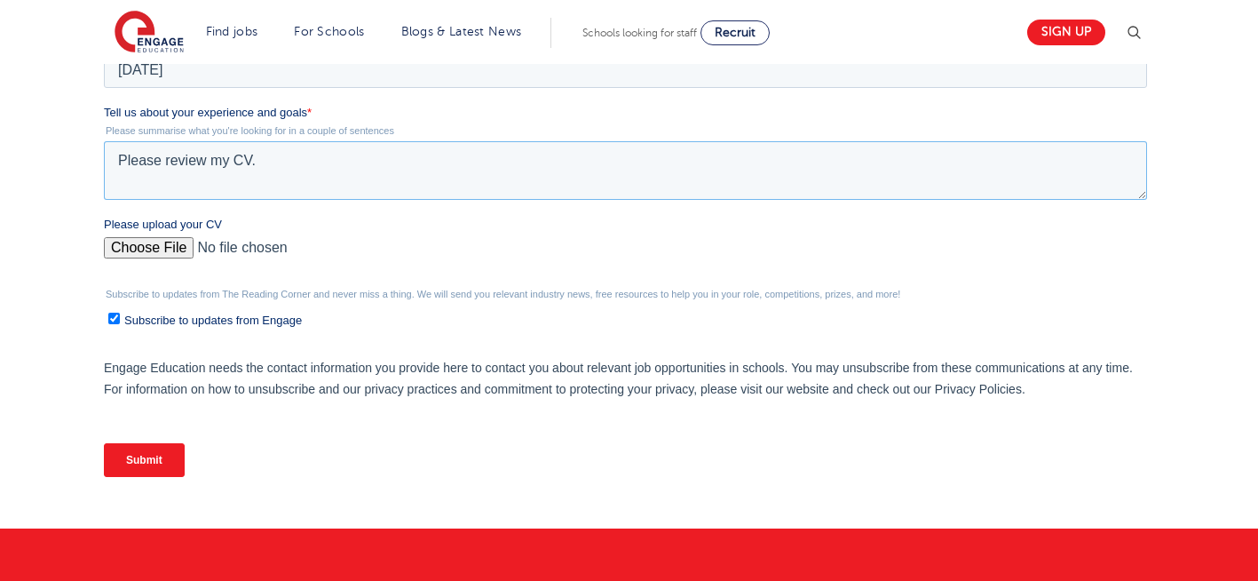
scroll to position [724, 0]
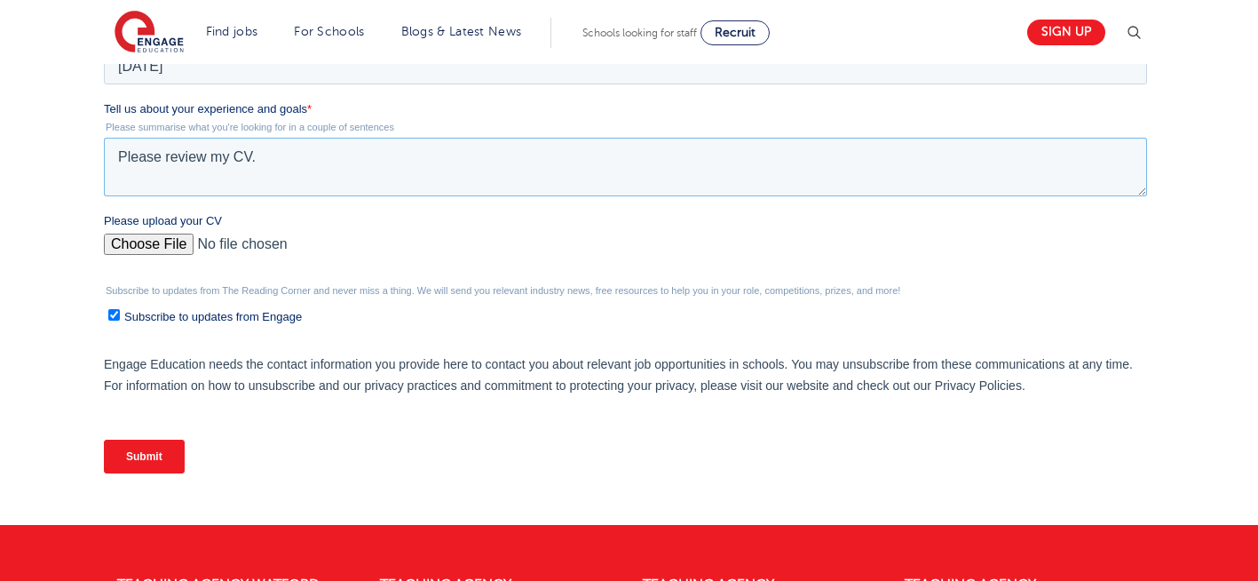
type textarea "Please review my CV."
click at [142, 241] on input "Please upload your CV" at bounding box center [625, 251] width 1043 height 36
type input "C:\fakepath\Negin-s-CV-3 (3) 1 (1) 1 1.docx"
click at [148, 455] on input "Submit" at bounding box center [144, 456] width 81 height 34
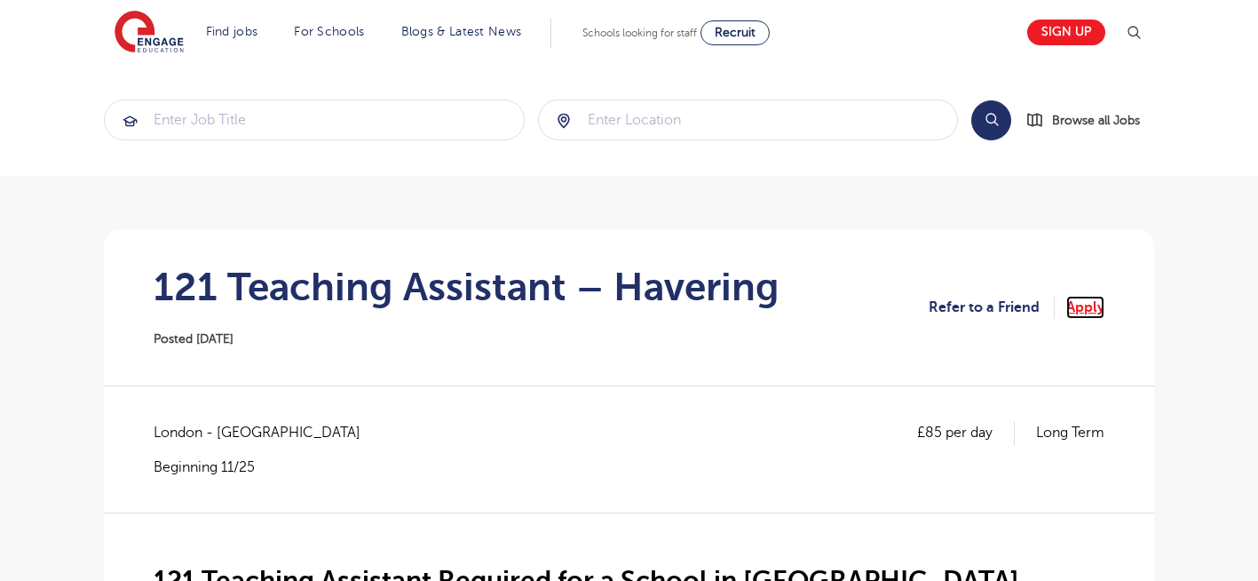
click at [1082, 312] on link "Apply" at bounding box center [1085, 307] width 38 height 23
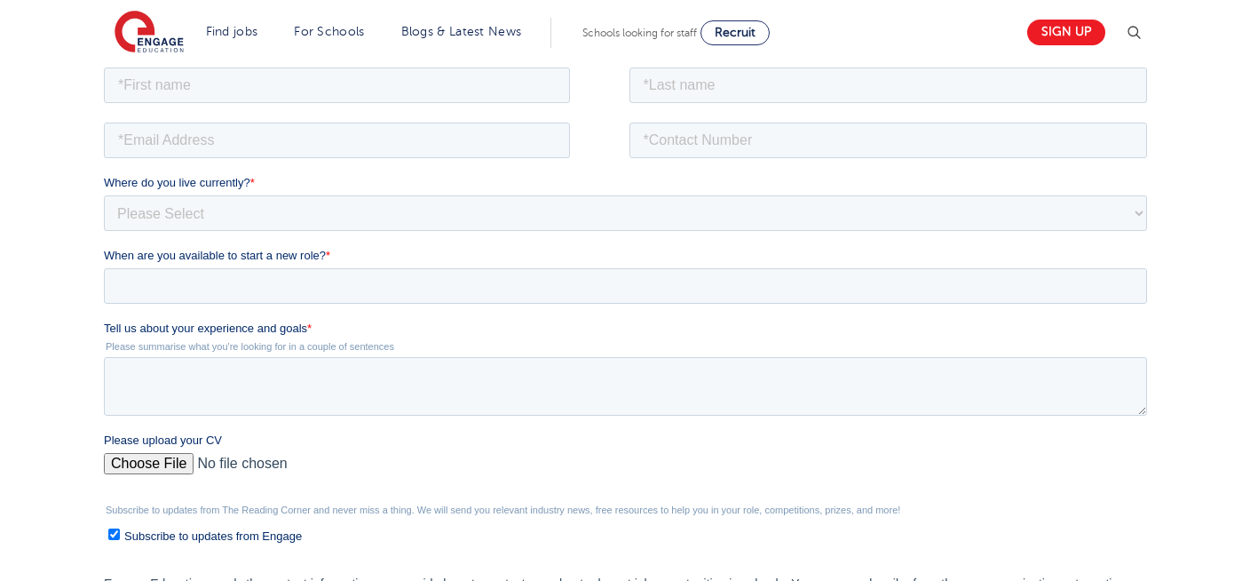
scroll to position [320, 0]
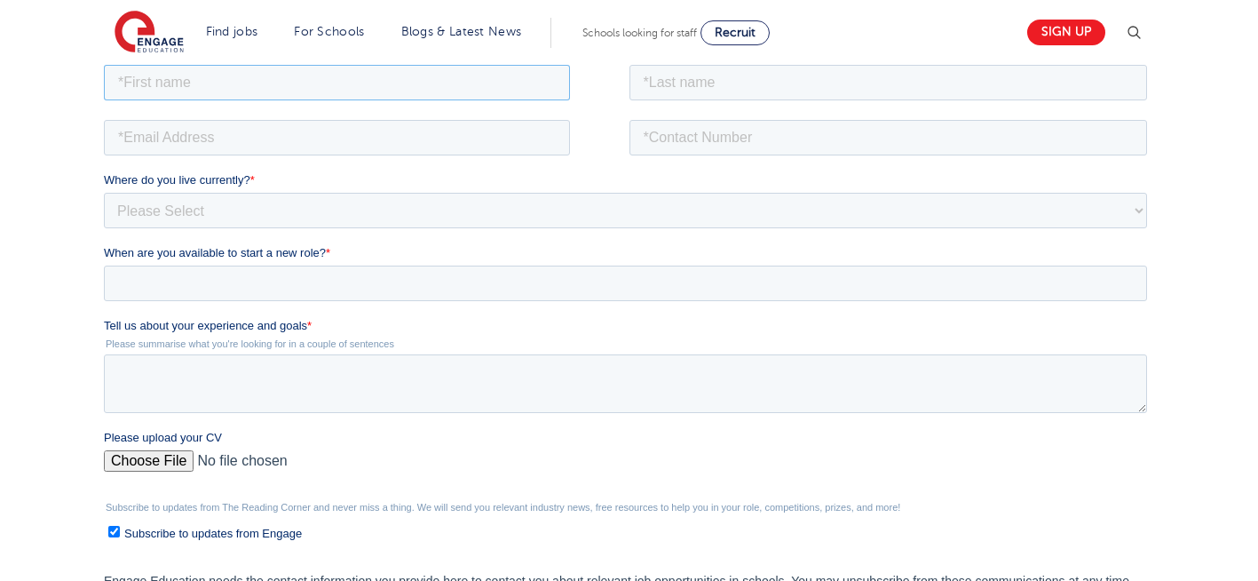
click at [376, 78] on input "text" at bounding box center [337, 82] width 466 height 36
type input "Negin"
click at [710, 78] on input "text" at bounding box center [888, 82] width 518 height 36
type input "[PERSON_NAME]"
click at [195, 138] on input "email" at bounding box center [337, 137] width 466 height 36
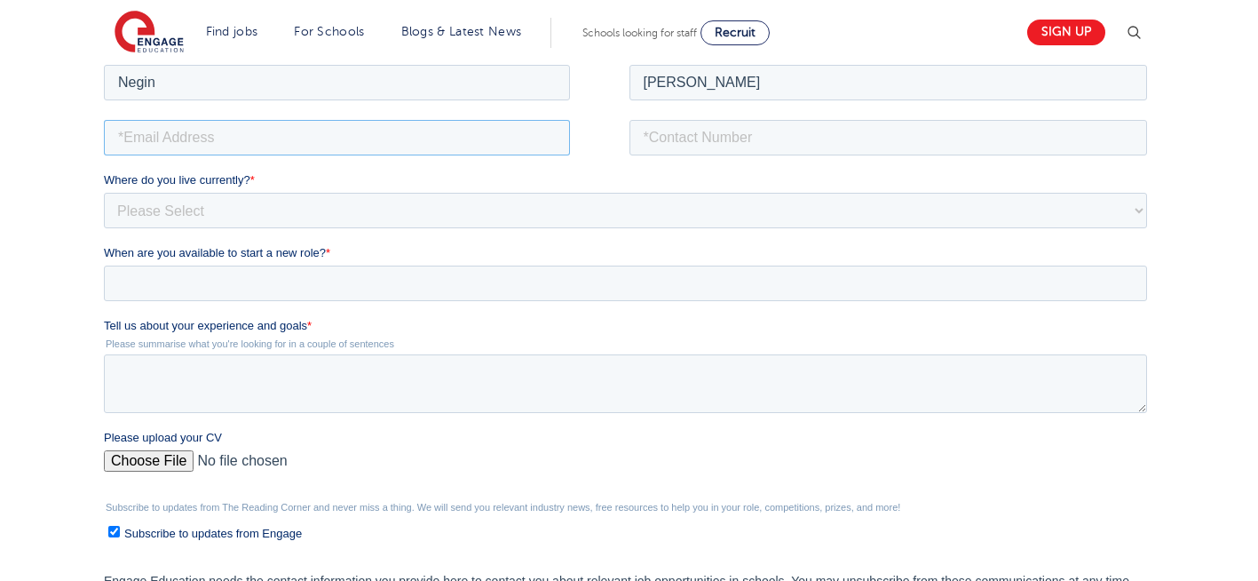
type input "[EMAIL_ADDRESS][DOMAIN_NAME]"
click at [763, 138] on input "tel" at bounding box center [888, 137] width 518 height 36
type input "[PHONE_NUMBER]"
click at [255, 211] on select "Please Select [GEOGRAPHIC_DATA] [GEOGRAPHIC_DATA] [GEOGRAPHIC_DATA] [GEOGRAPHIC…" at bounding box center [625, 210] width 1043 height 36
select select "UK"
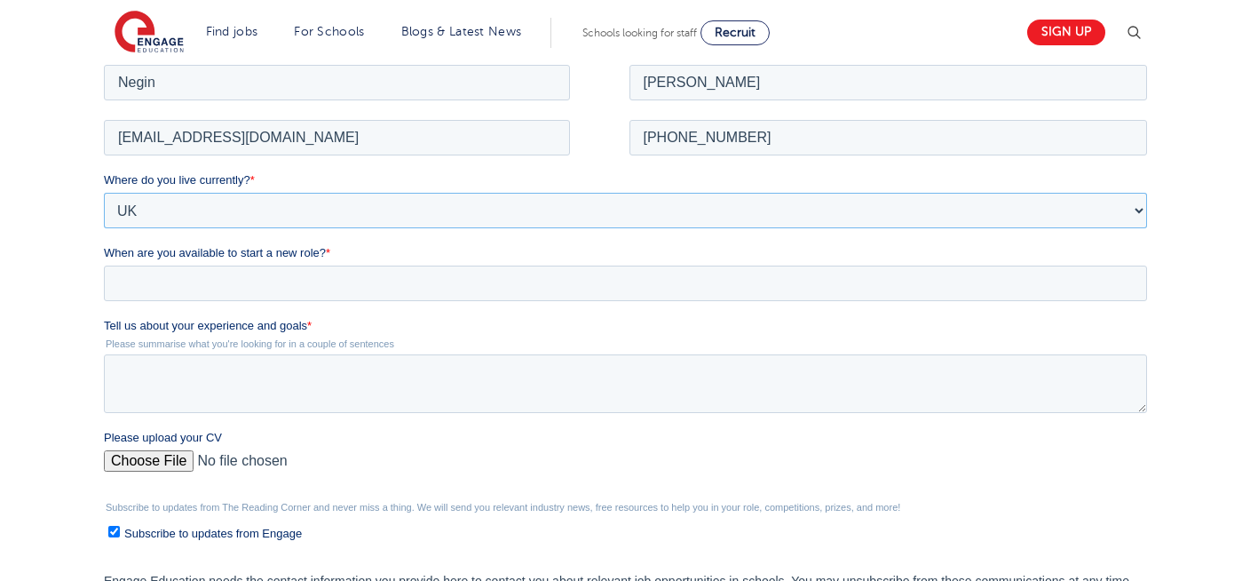
click at [104, 192] on select "Please Select [GEOGRAPHIC_DATA] [GEOGRAPHIC_DATA] [GEOGRAPHIC_DATA] [GEOGRAPHIC…" at bounding box center [625, 210] width 1043 height 36
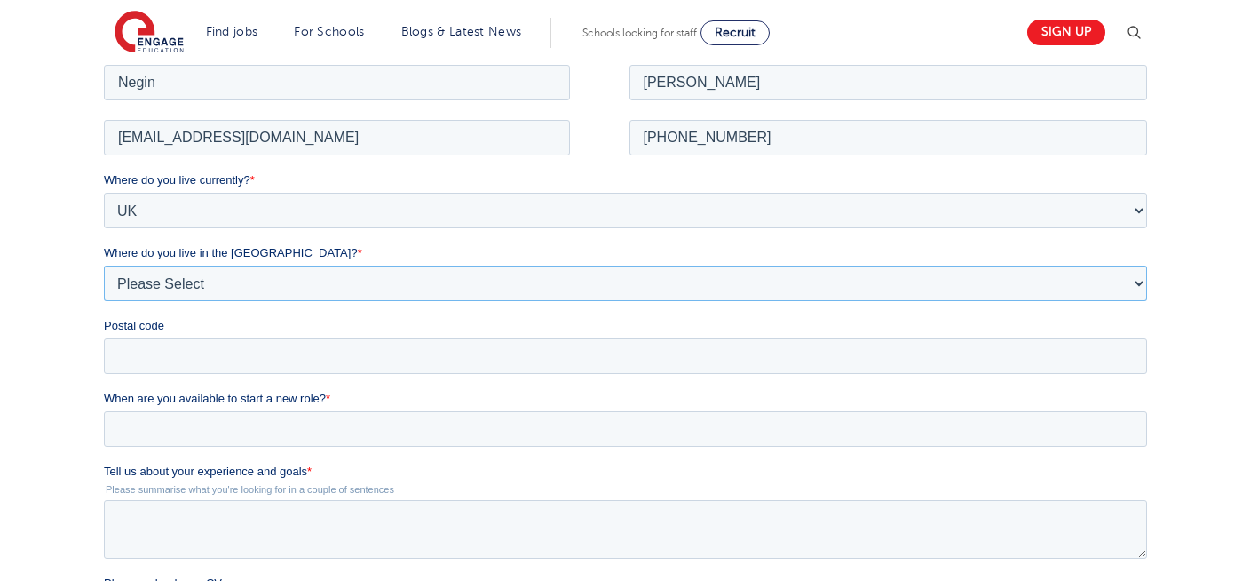
click at [193, 286] on select "Please Select Overseas Barnsley Bedfordshire Berkshire Bournemouth Bracknell Fo…" at bounding box center [625, 283] width 1043 height 36
select select "London"
click at [104, 265] on select "Please Select Overseas Barnsley Bedfordshire Berkshire Bournemouth Bracknell Fo…" at bounding box center [625, 283] width 1043 height 36
click at [170, 352] on input "Postal code" at bounding box center [625, 355] width 1043 height 36
type input "N22 7RS"
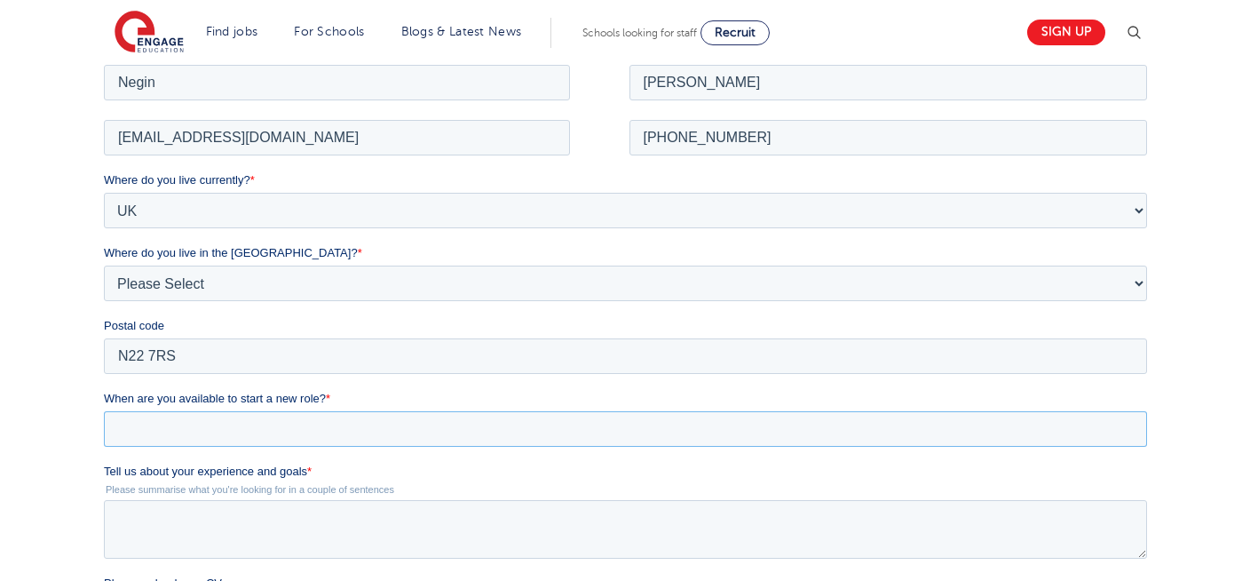
click at [162, 426] on input "When are you available to start a new role? *" at bounding box center [625, 428] width 1043 height 36
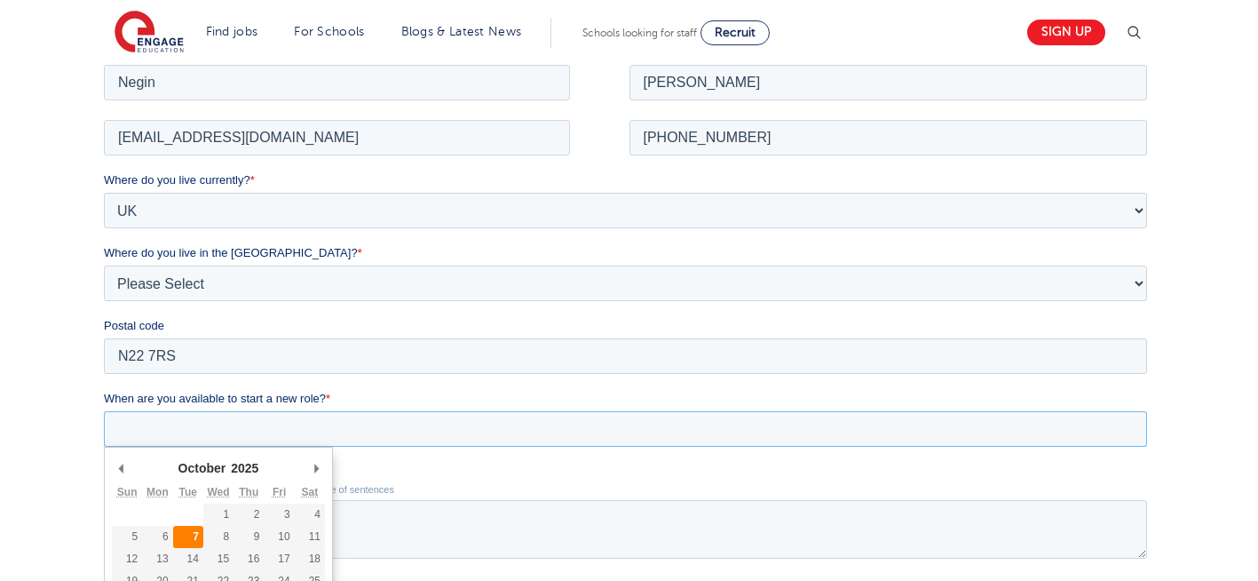
type div "2025-10-07"
type input "2025/10/07"
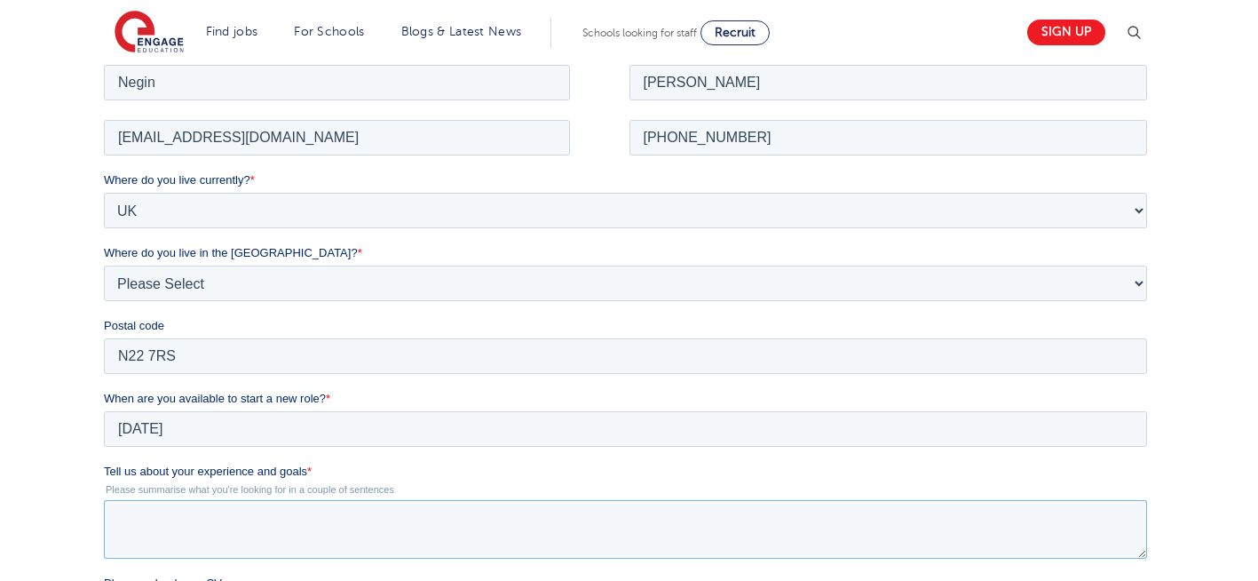
click at [281, 534] on textarea "Tell us about your experience and goals *" at bounding box center [625, 528] width 1043 height 59
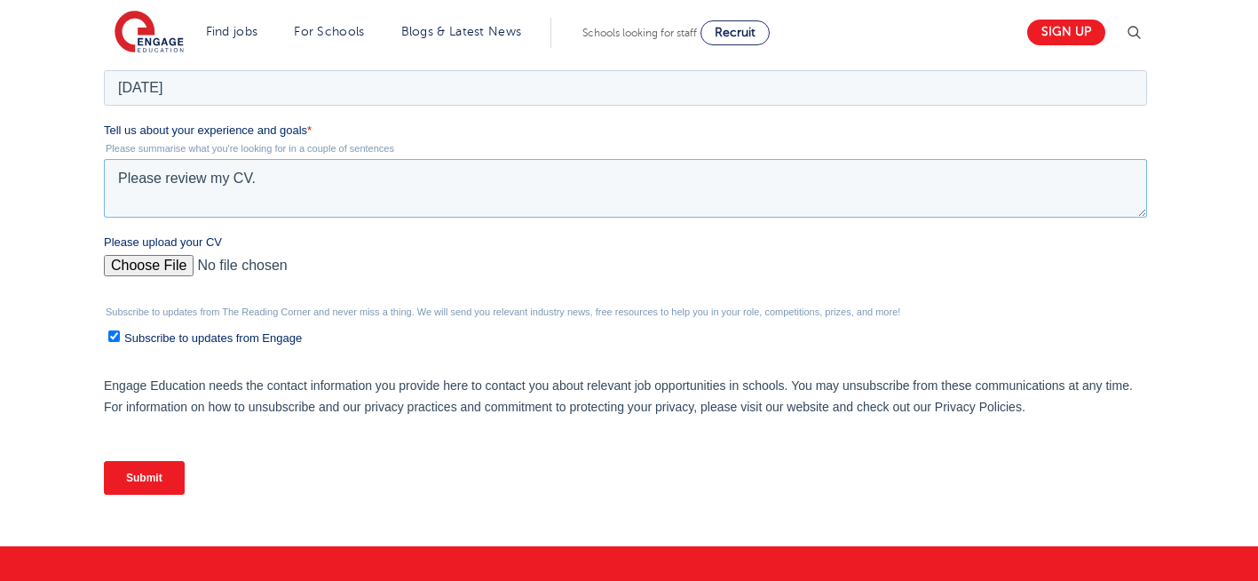
scroll to position [712, 0]
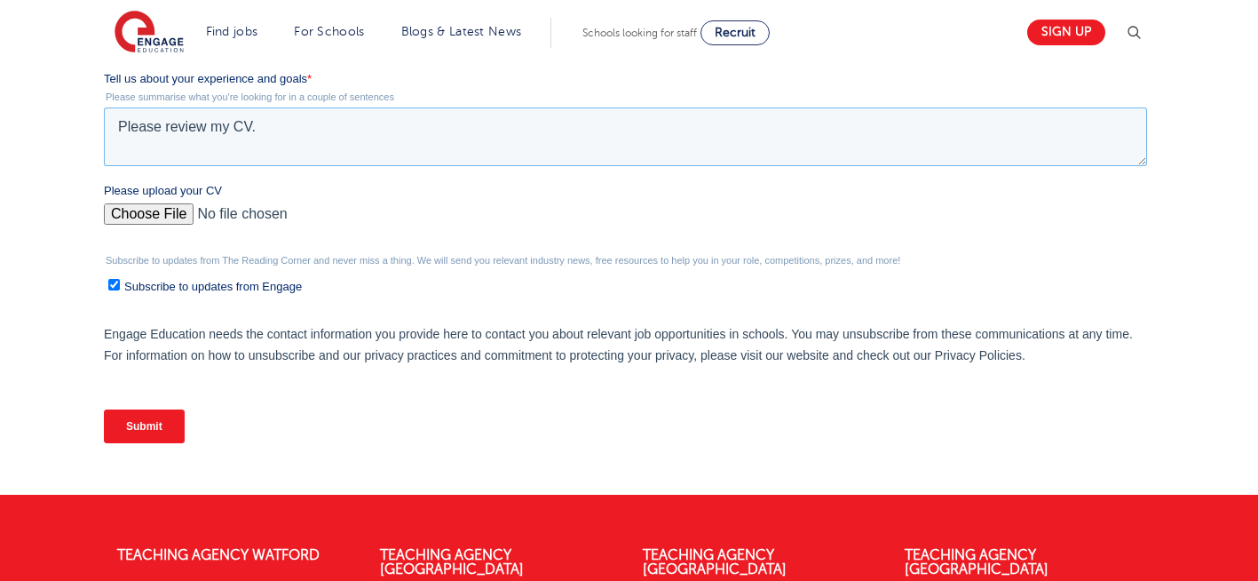
type textarea "Please review my CV."
click at [150, 210] on input "Please upload your CV" at bounding box center [625, 221] width 1043 height 36
type input "C:\fakepath\Negin-s-CV-3 (3) 1 (1) 1 1.docx"
click at [146, 433] on input "Submit" at bounding box center [144, 426] width 81 height 34
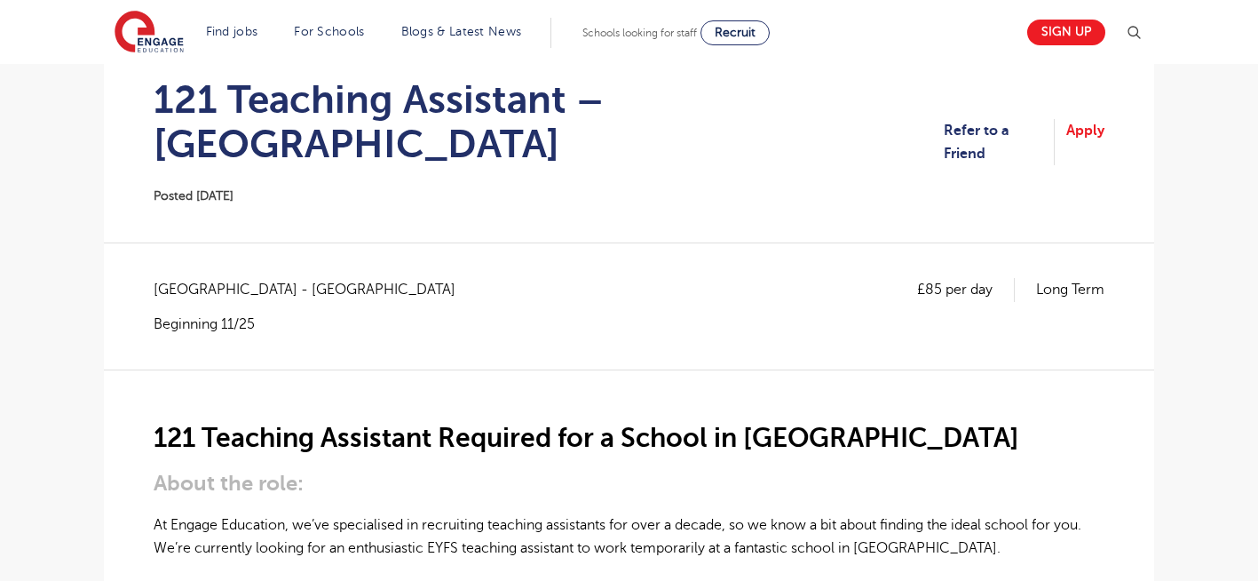
scroll to position [178, 0]
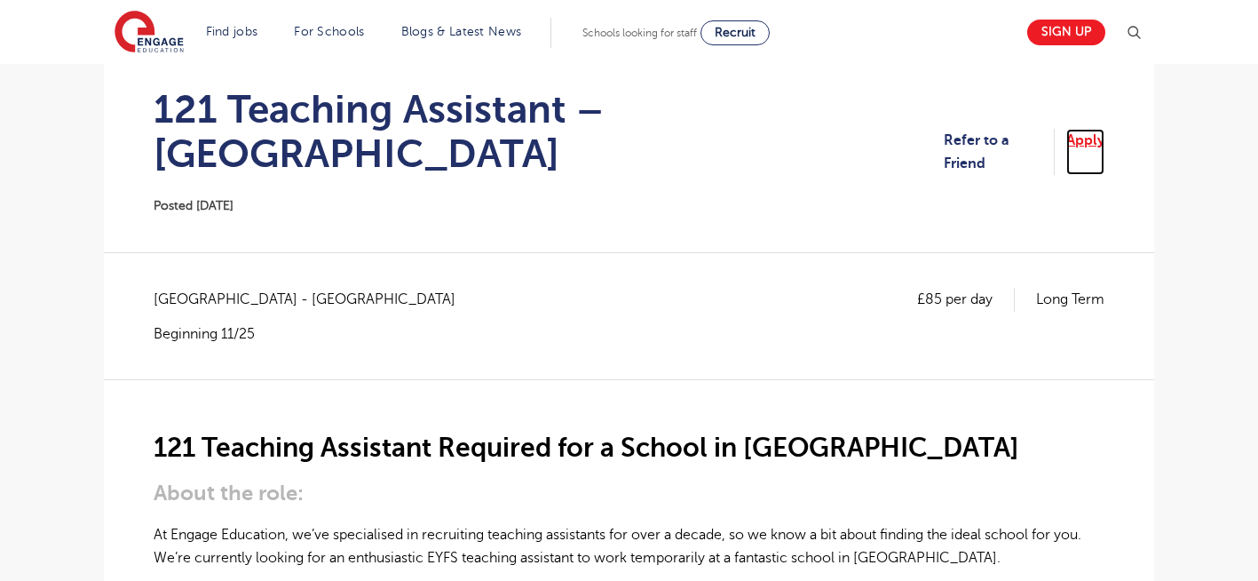
click at [1071, 129] on link "Apply" at bounding box center [1085, 152] width 38 height 47
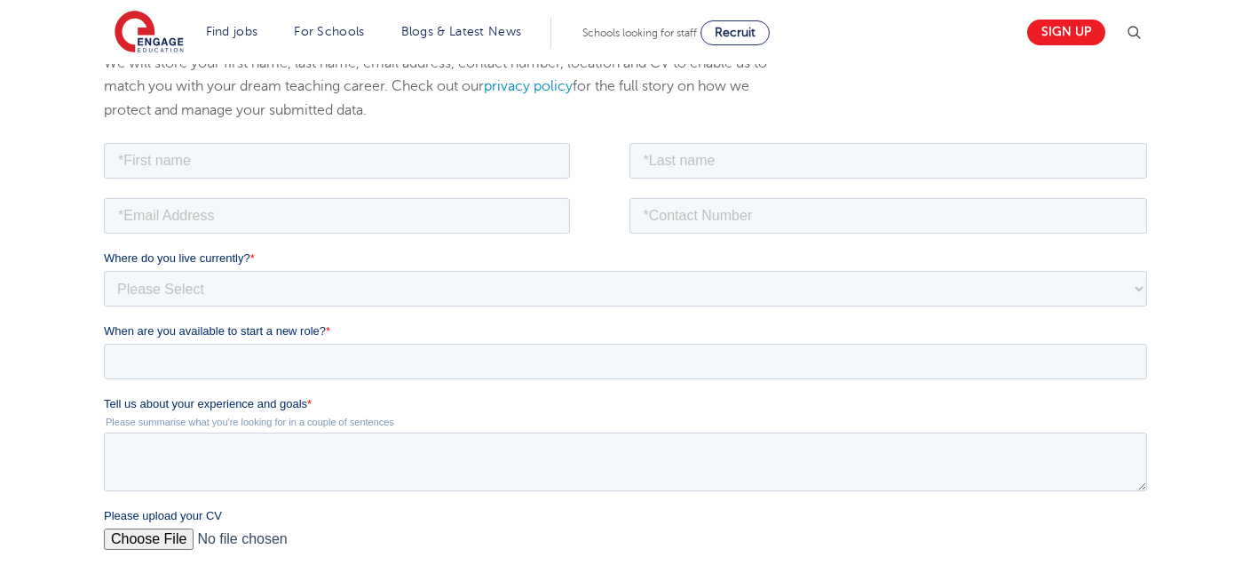
scroll to position [320, 0]
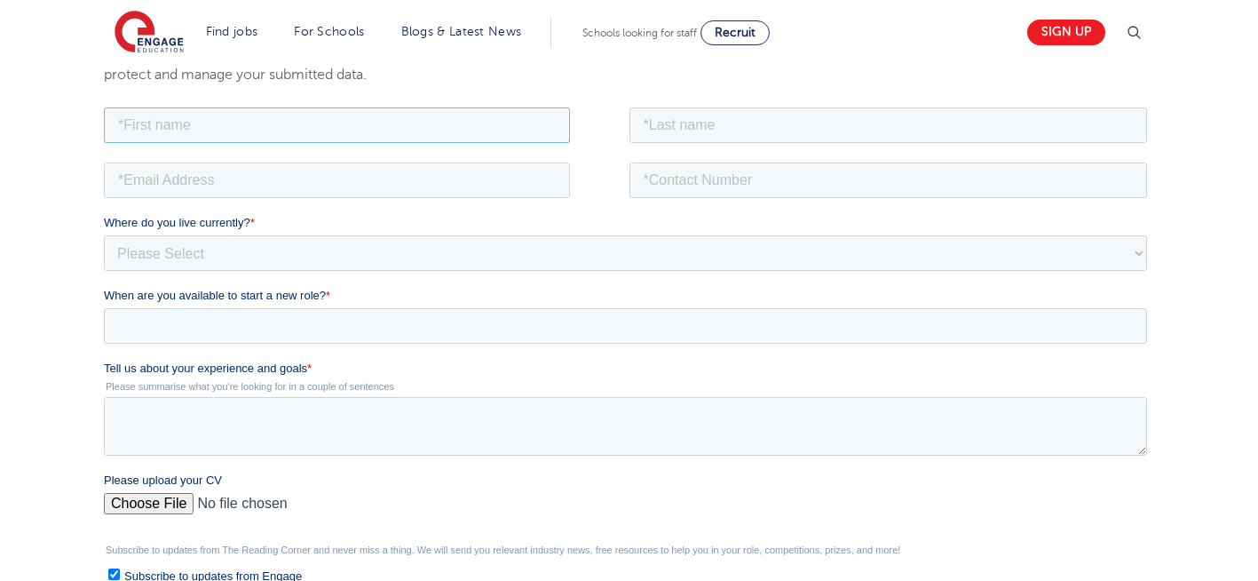
click at [240, 119] on input "text" at bounding box center [337, 125] width 466 height 36
type input "Negin"
click at [732, 124] on input "text" at bounding box center [888, 125] width 518 height 36
type input "Rajool Dezfooli"
click at [294, 170] on input "email" at bounding box center [337, 180] width 466 height 36
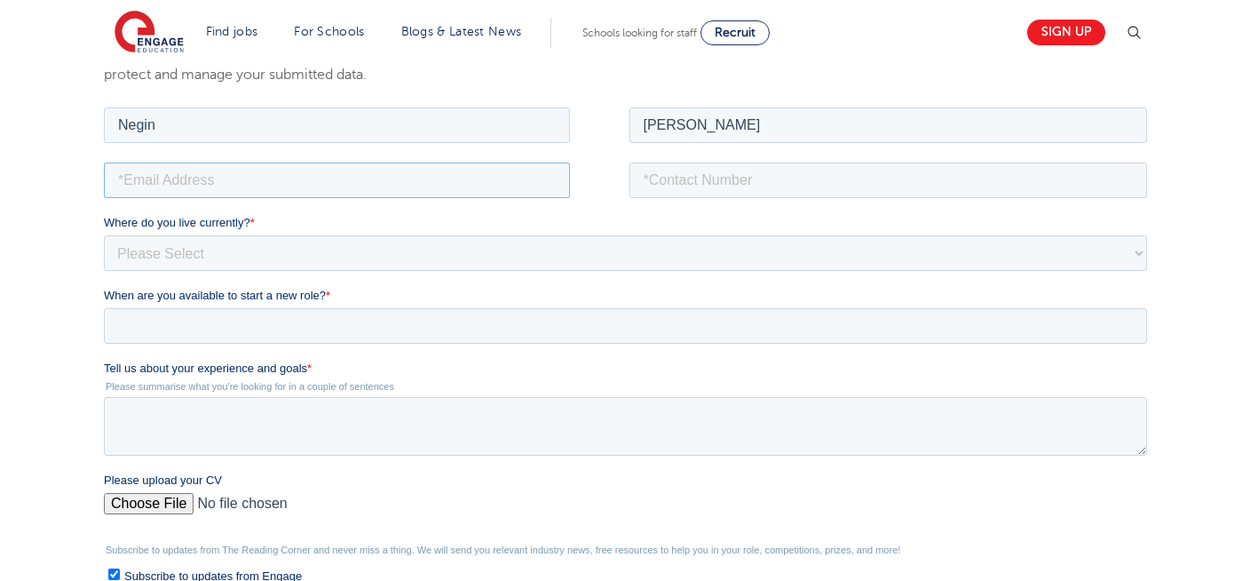
type input "n56375283@gmail.com"
click at [780, 182] on input "tel" at bounding box center [888, 180] width 518 height 36
type input "[PHONE_NUMBER]"
click at [275, 253] on select "Please Select UK Canada Ireland Australia New Zealand Europe USA South Africa J…" at bounding box center [625, 252] width 1043 height 36
select select "UK"
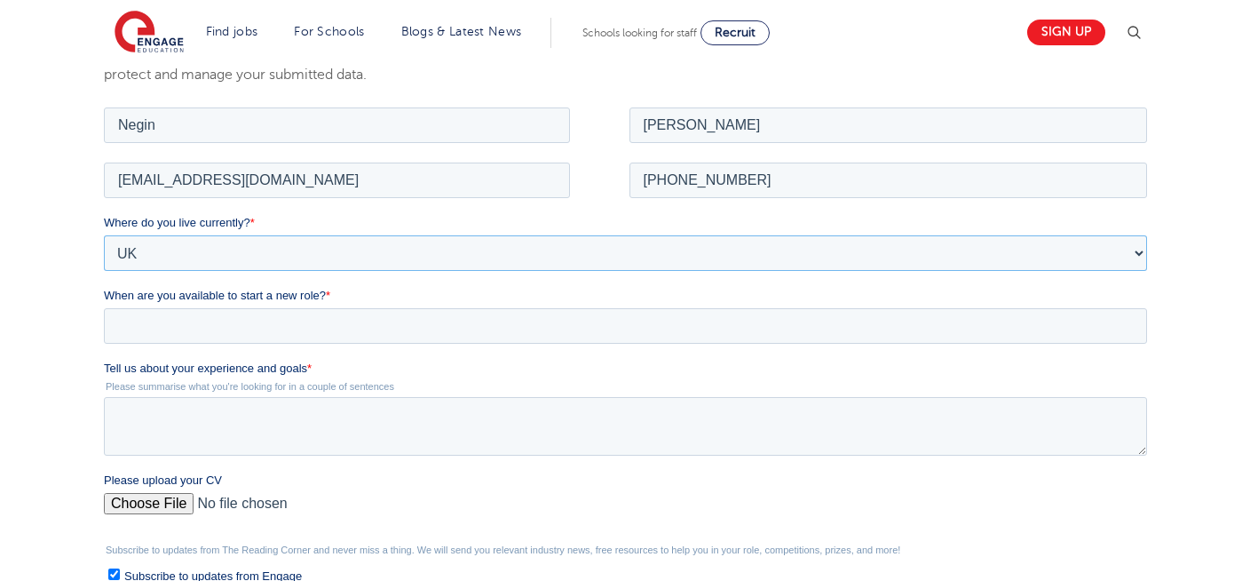
click at [104, 234] on select "Please Select UK Canada Ireland Australia New Zealand Europe USA South Africa J…" at bounding box center [625, 252] width 1043 height 36
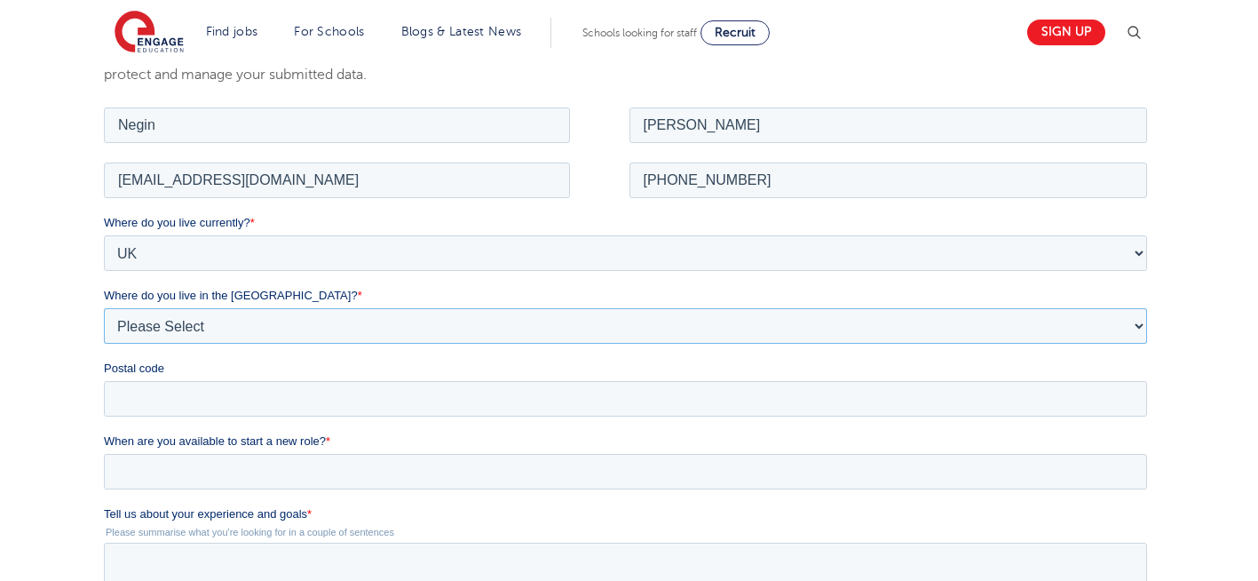
click at [211, 328] on select "Please Select Overseas Barnsley Bedfordshire Berkshire Bournemouth Bracknell Fo…" at bounding box center [625, 325] width 1043 height 36
select select "London"
click at [104, 307] on select "Please Select Overseas Barnsley Bedfordshire Berkshire Bournemouth Bracknell Fo…" at bounding box center [625, 325] width 1043 height 36
click at [140, 411] on input "Postal code" at bounding box center [625, 398] width 1043 height 36
type input "N22 7RS"
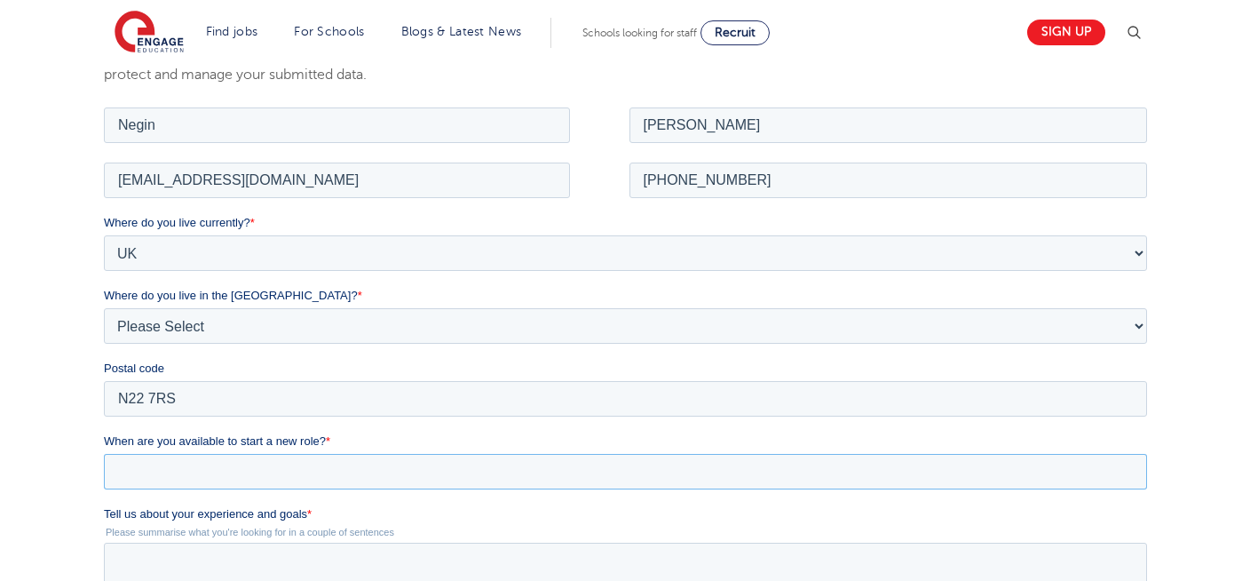
click at [230, 482] on input "When are you available to start a new role? *" at bounding box center [625, 471] width 1043 height 36
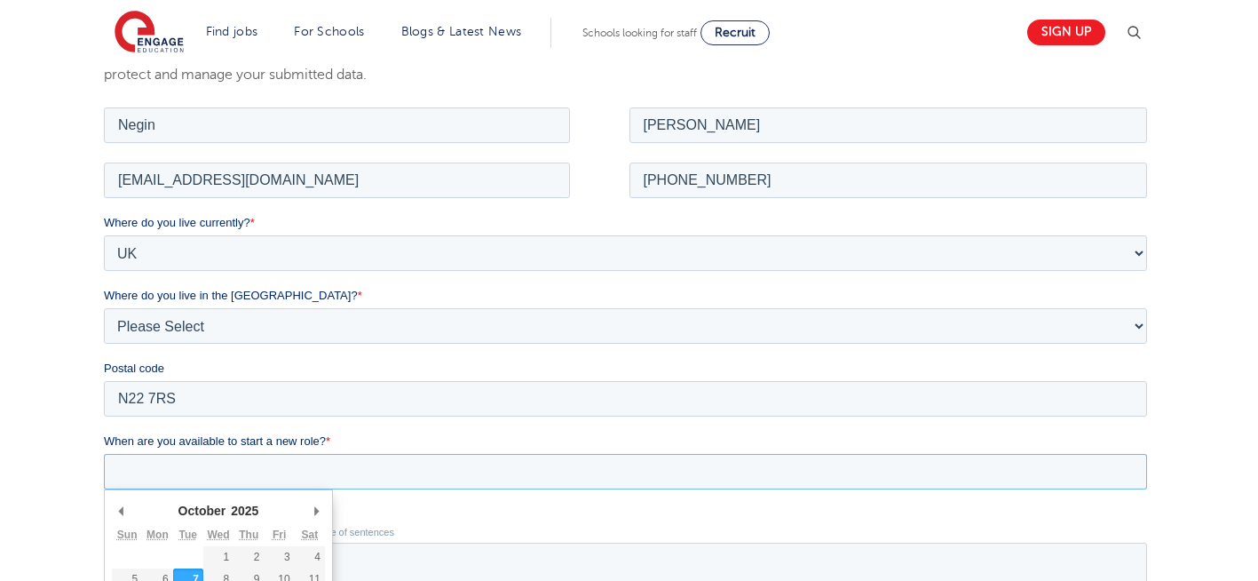
click at [230, 482] on input "When are you available to start a new role? *" at bounding box center [625, 471] width 1043 height 36
type div "[DATE]"
type input "2025/10/07"
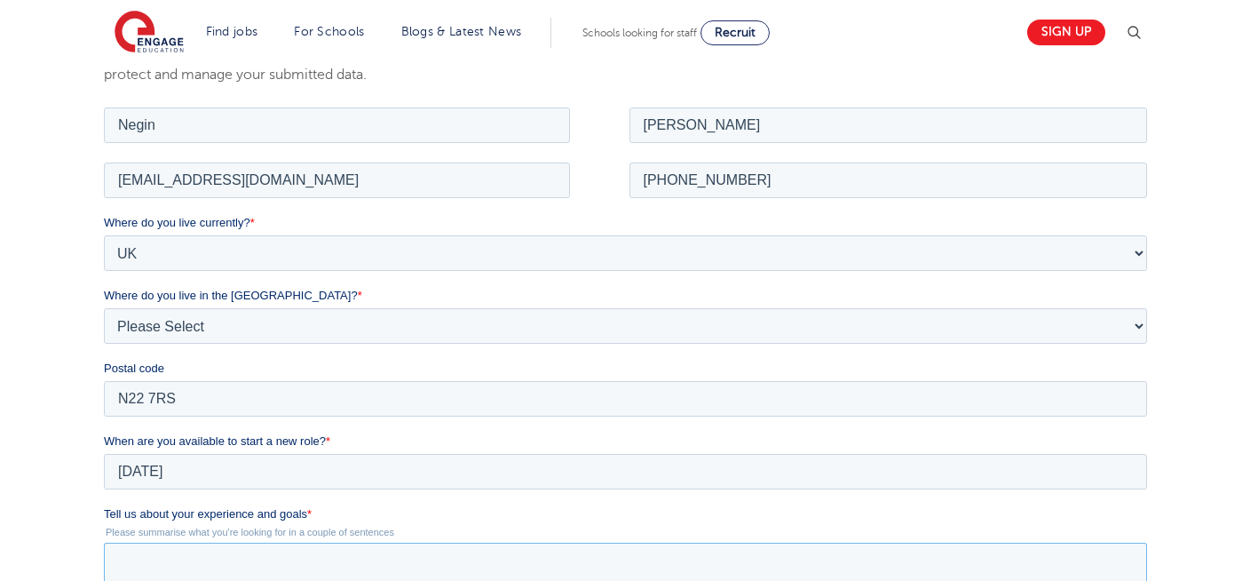
click at [336, 559] on textarea "Tell us about your experience and goals *" at bounding box center [625, 571] width 1043 height 59
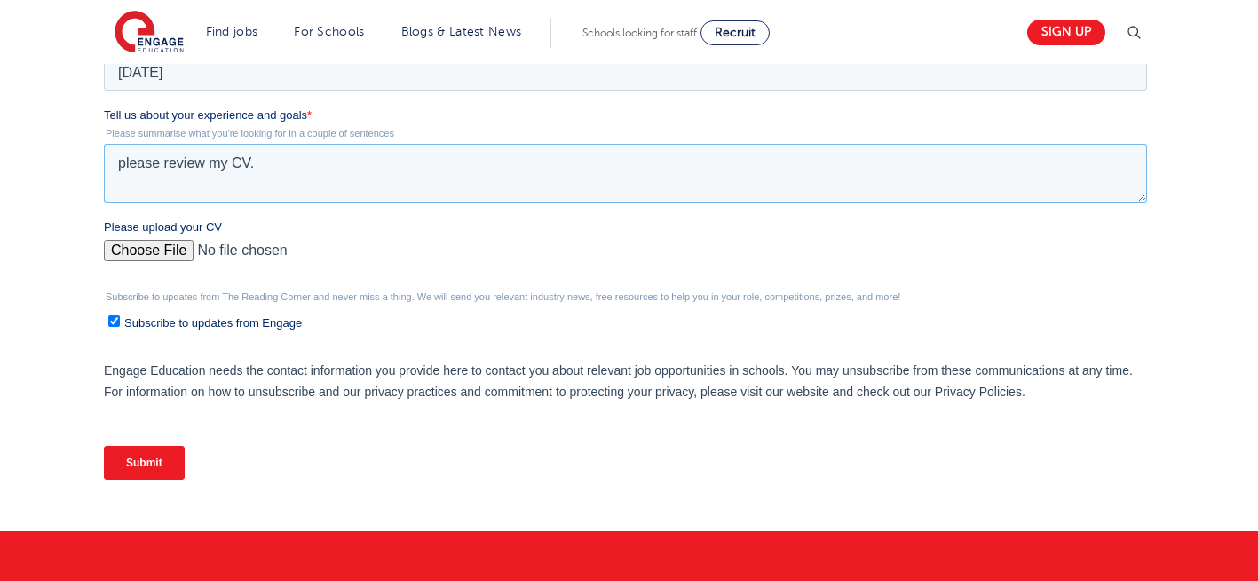
scroll to position [723, 0]
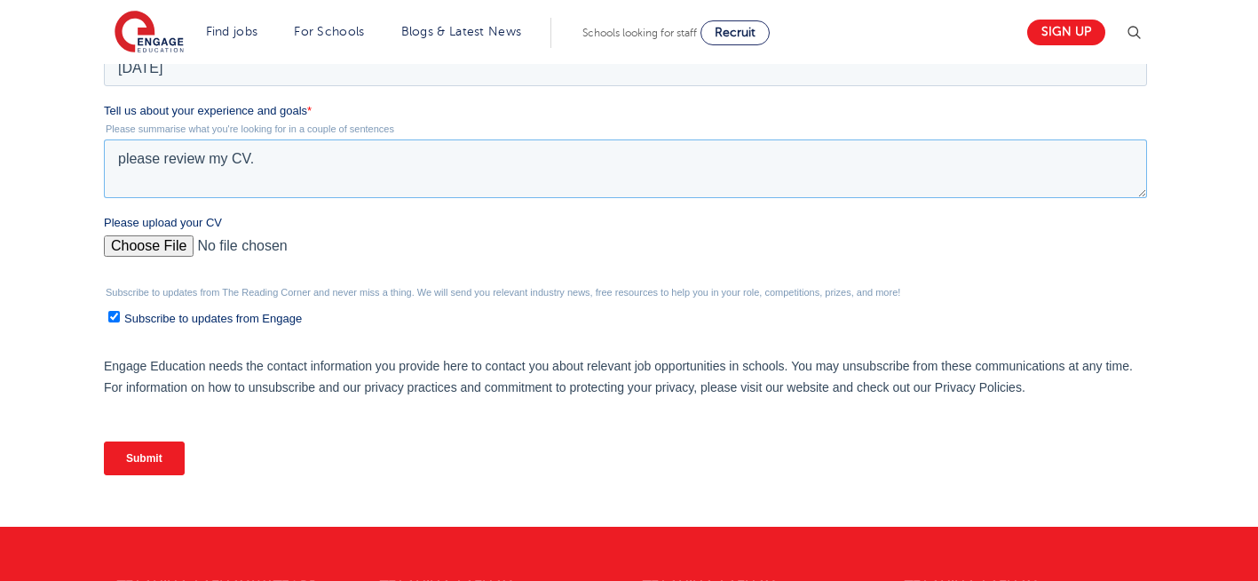
type textarea "please review my CV."
click at [165, 242] on input "Please upload your CV" at bounding box center [625, 253] width 1043 height 36
type input "C:\fakepath\Negin-s-CV-3 (3) 1 (1) 1 1.docx"
click at [140, 467] on input "Submit" at bounding box center [144, 458] width 81 height 34
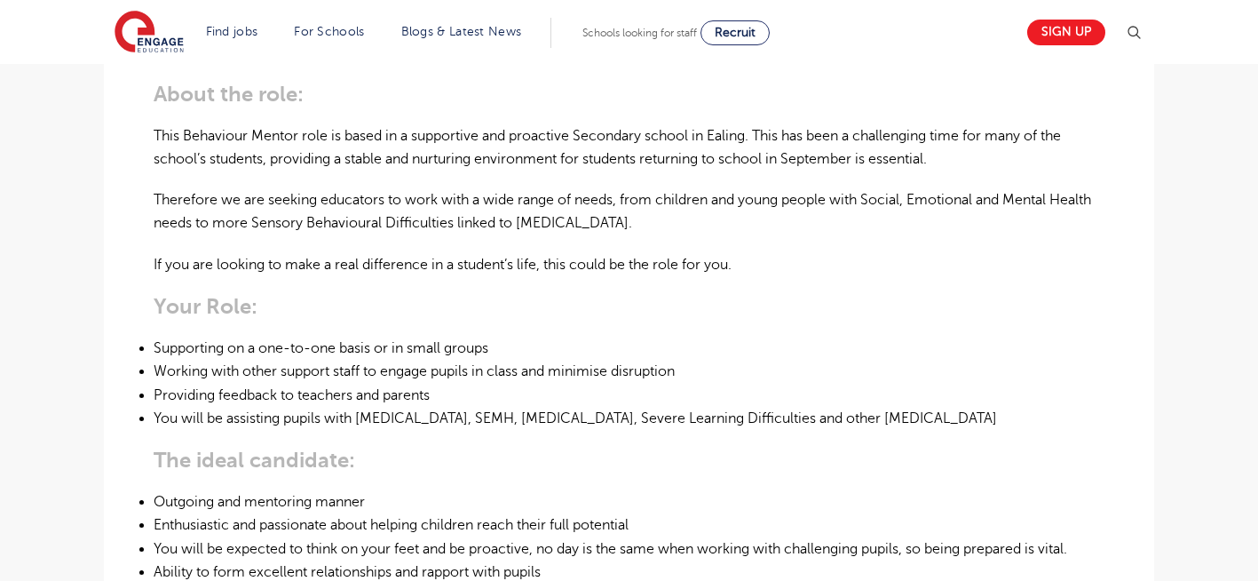
scroll to position [533, 0]
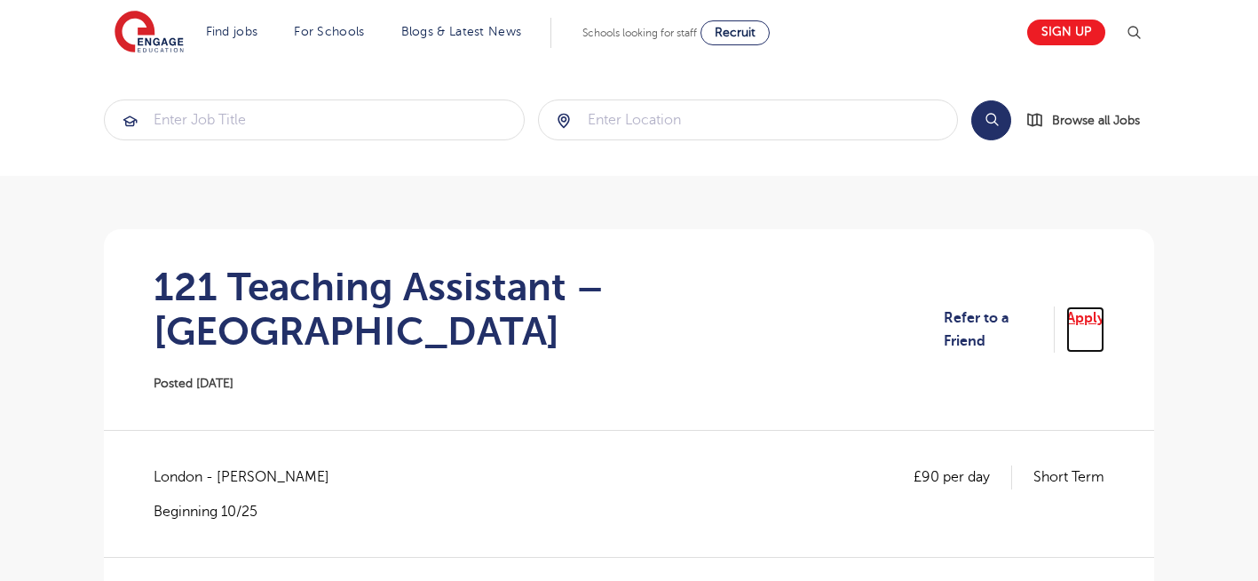
click at [1086, 314] on link "Apply" at bounding box center [1085, 329] width 38 height 47
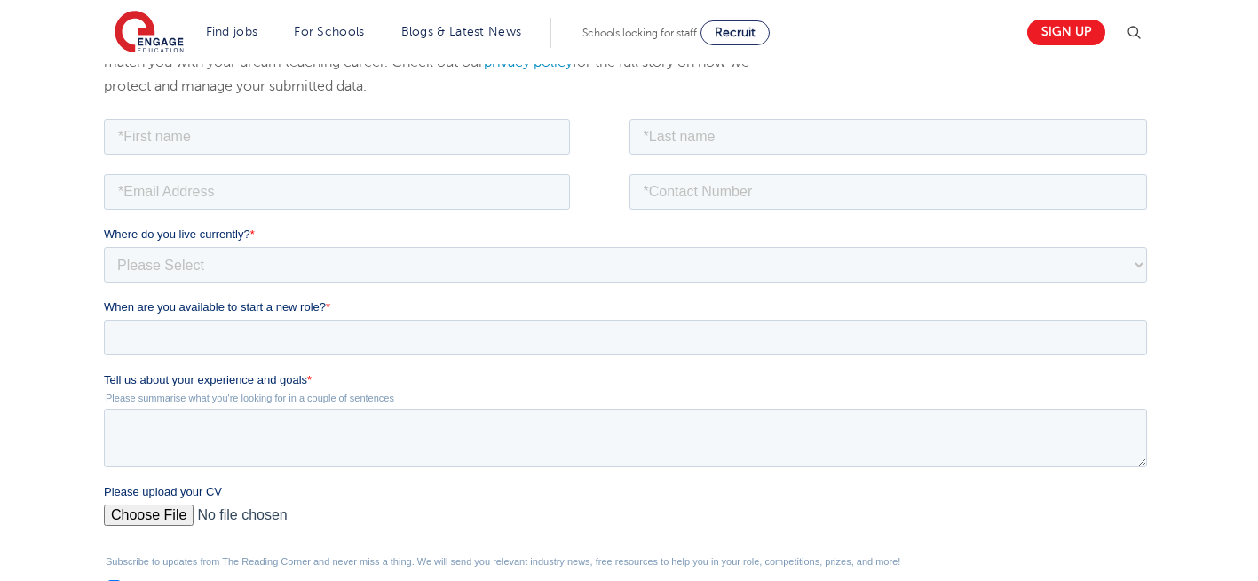
scroll to position [320, 0]
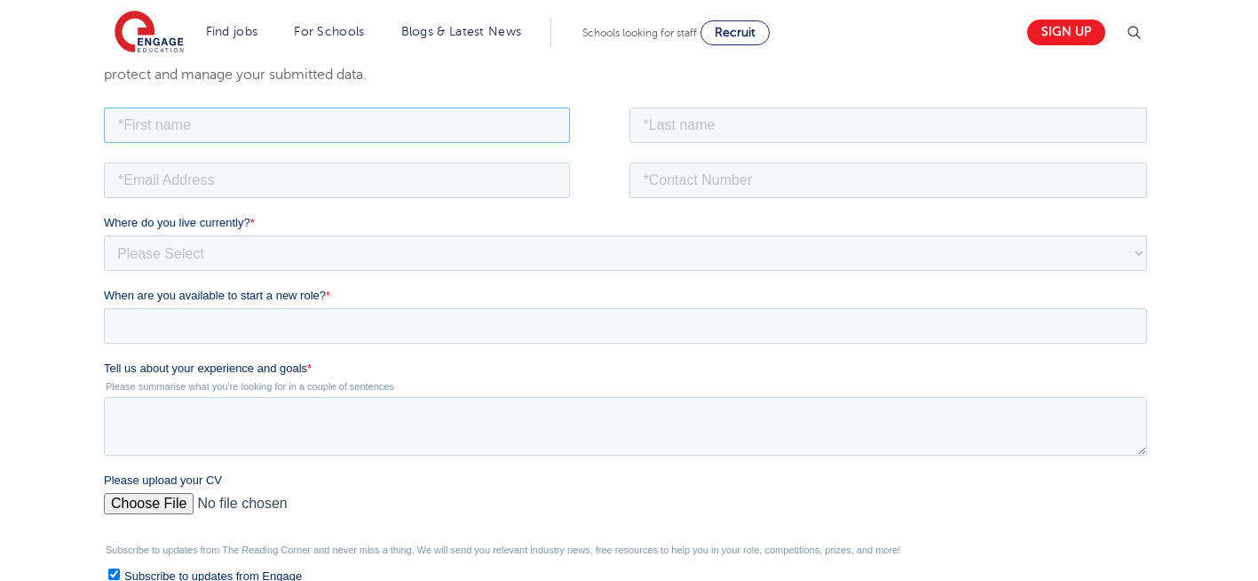
click at [295, 124] on input "text" at bounding box center [337, 125] width 466 height 36
type input "Negin"
click at [711, 125] on input "text" at bounding box center [888, 125] width 518 height 36
type input "Rajool Dezfooli"
click at [306, 191] on input "email" at bounding box center [337, 180] width 466 height 36
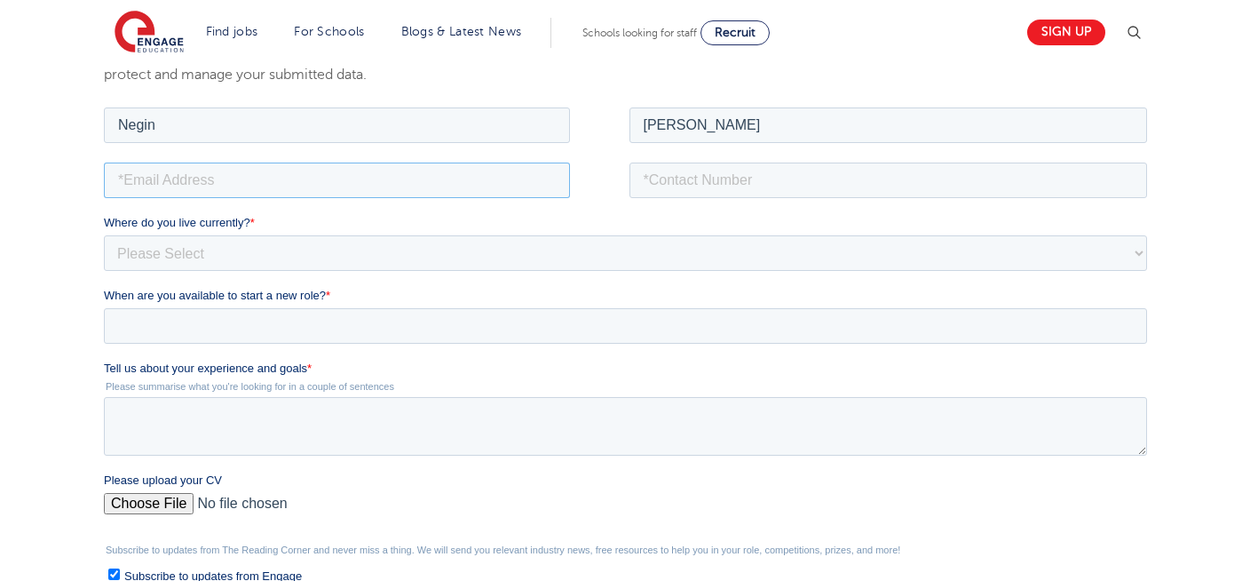
type input "n56375283@gmail.com"
click at [757, 165] on input "tel" at bounding box center [888, 180] width 518 height 36
type input "+447544089245"
click at [225, 262] on select "Please Select UK Canada Ireland Australia New Zealand Europe USA South Africa J…" at bounding box center [625, 252] width 1043 height 36
select select "UK"
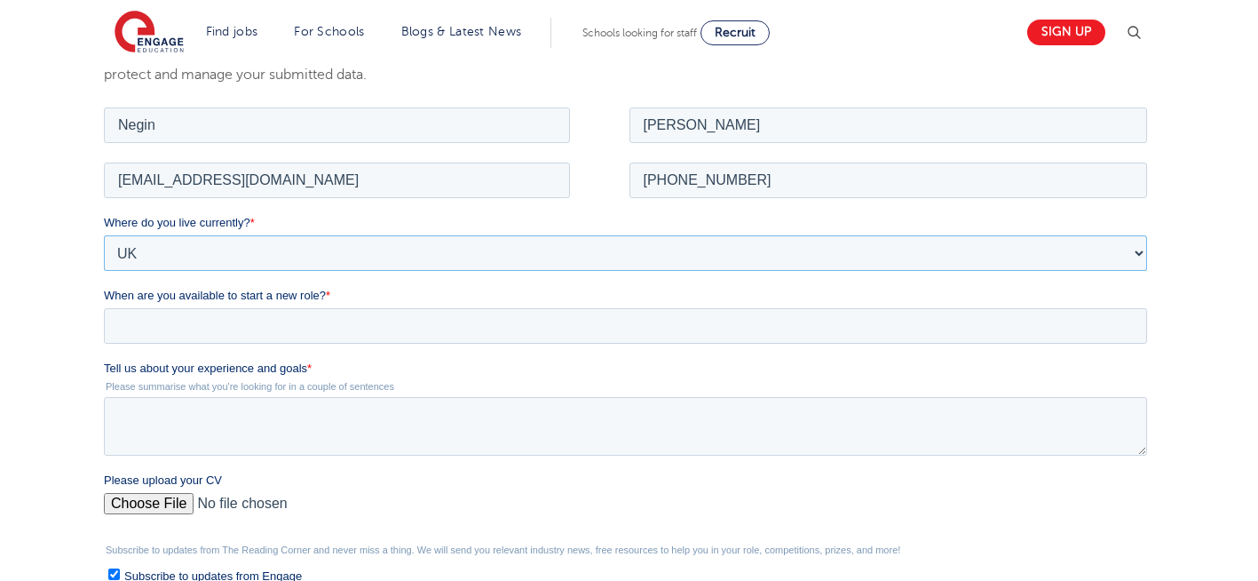
click at [104, 234] on select "Please Select [GEOGRAPHIC_DATA] [GEOGRAPHIC_DATA] [GEOGRAPHIC_DATA] [GEOGRAPHIC…" at bounding box center [625, 252] width 1043 height 36
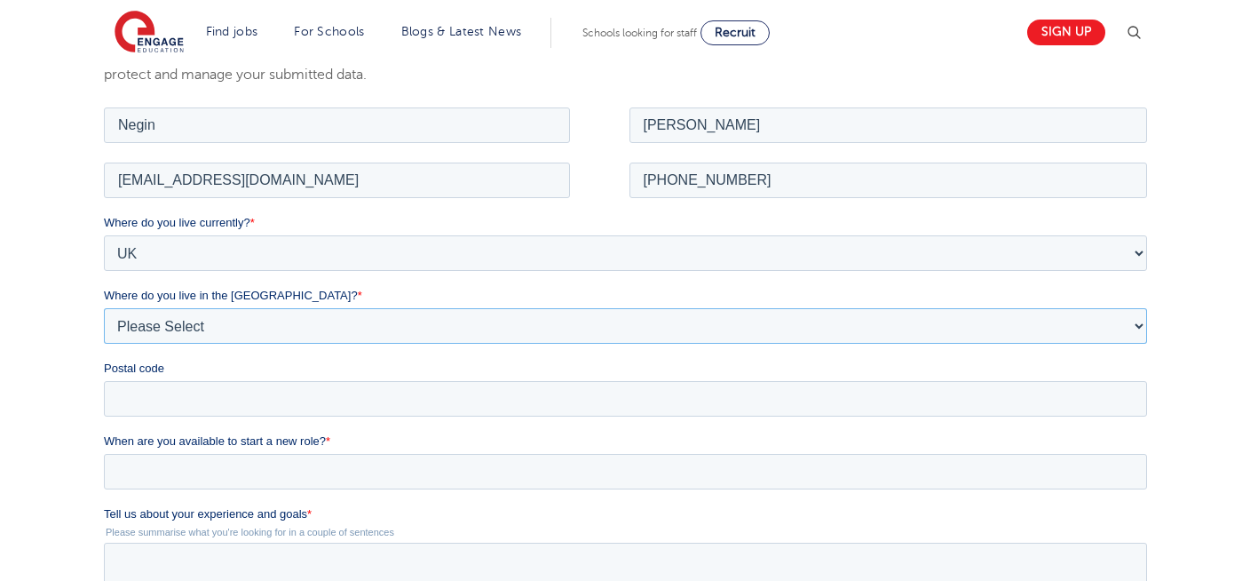
click at [195, 320] on select "Please Select Overseas Barnsley Bedfordshire Berkshire Bournemouth Bracknell Fo…" at bounding box center [625, 325] width 1043 height 36
select select "London"
click at [104, 307] on select "Please Select Overseas Barnsley Bedfordshire Berkshire Bournemouth Bracknell Fo…" at bounding box center [625, 325] width 1043 height 36
click at [123, 405] on input "Postal code" at bounding box center [625, 398] width 1043 height 36
type input "N22 7RS"
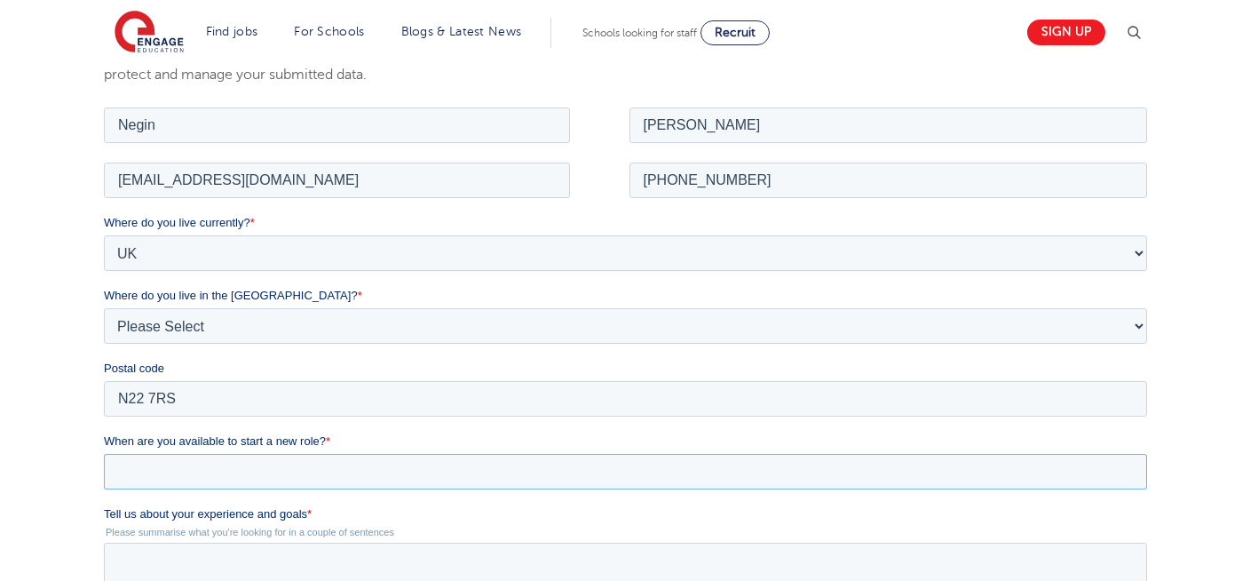
click at [273, 474] on input "When are you available to start a new role? *" at bounding box center [625, 471] width 1043 height 36
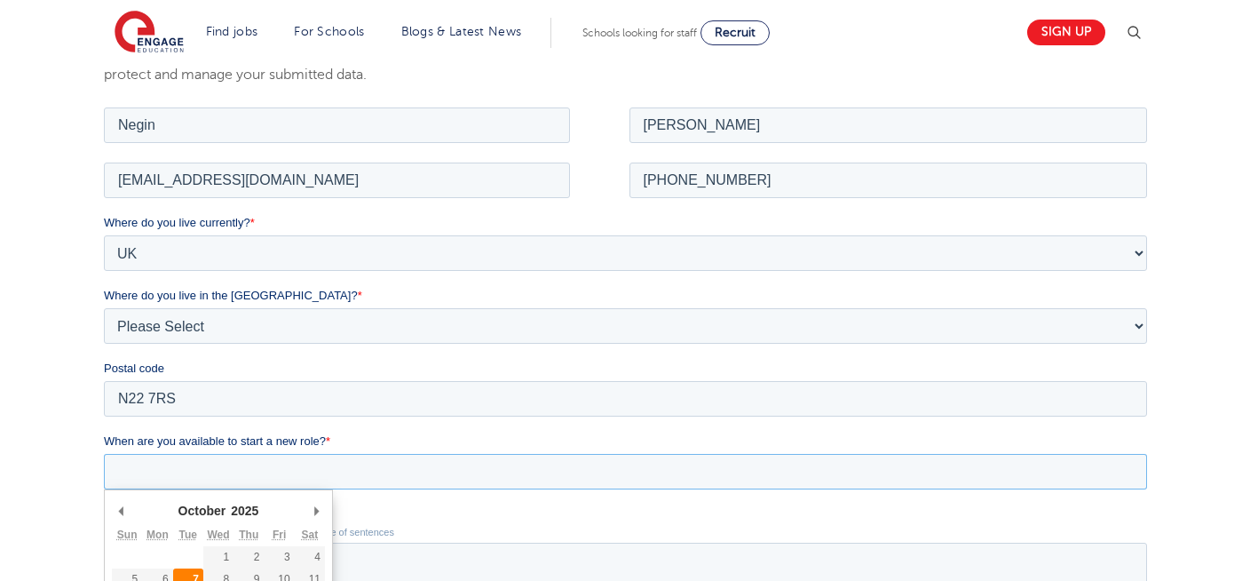
type div "2025-10-07"
type input "2025/10/07"
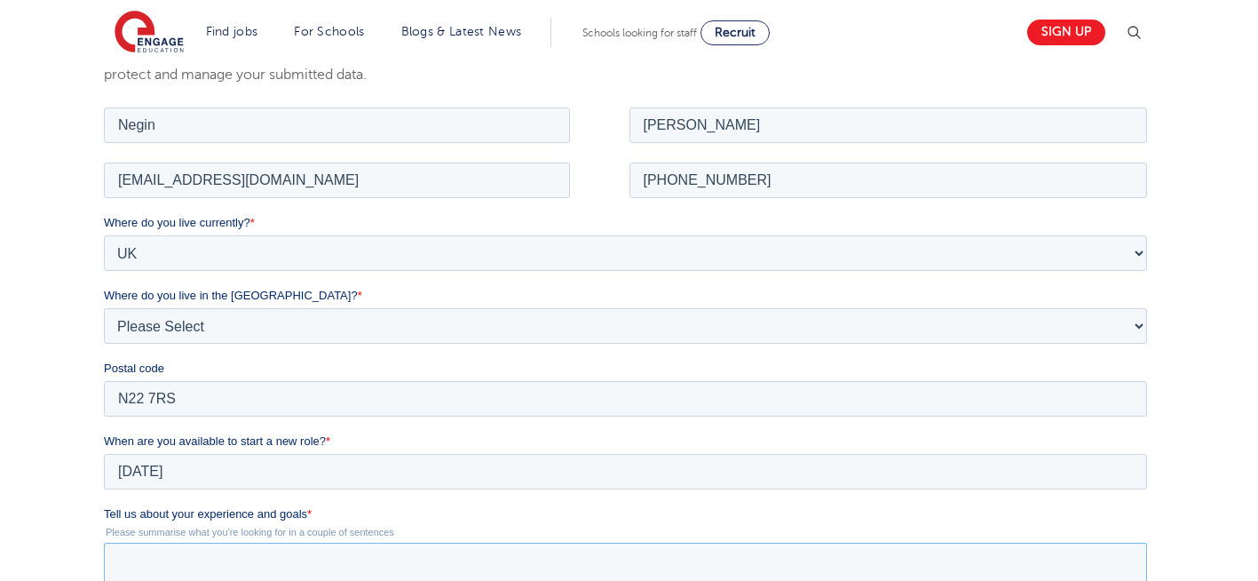
click at [265, 566] on textarea "Tell us about your experience and goals *" at bounding box center [625, 571] width 1043 height 59
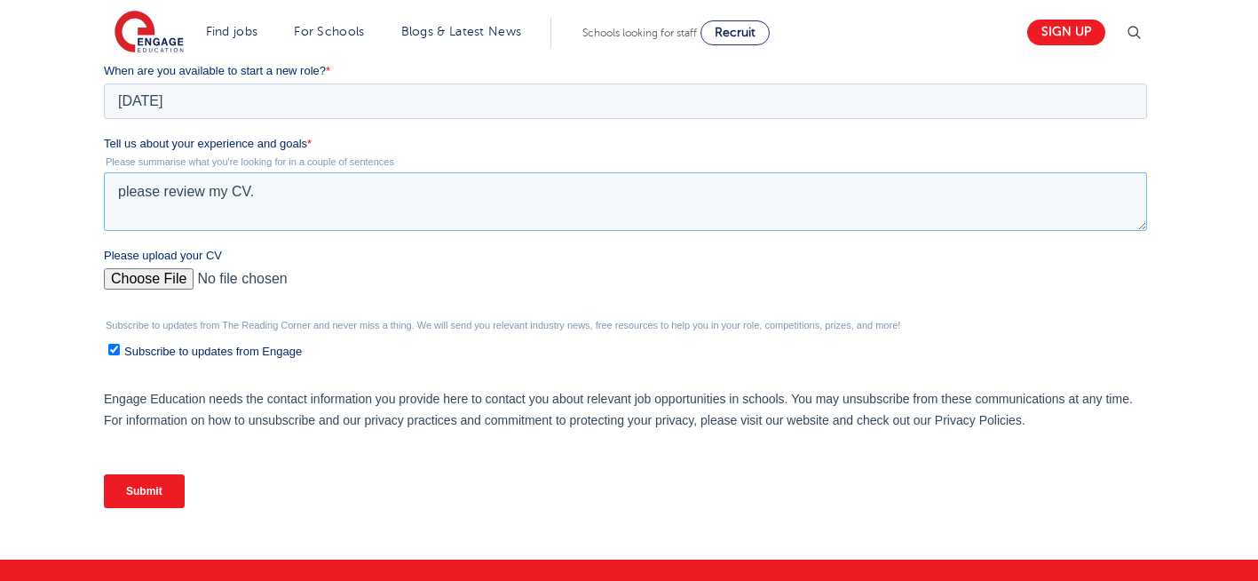
scroll to position [697, 0]
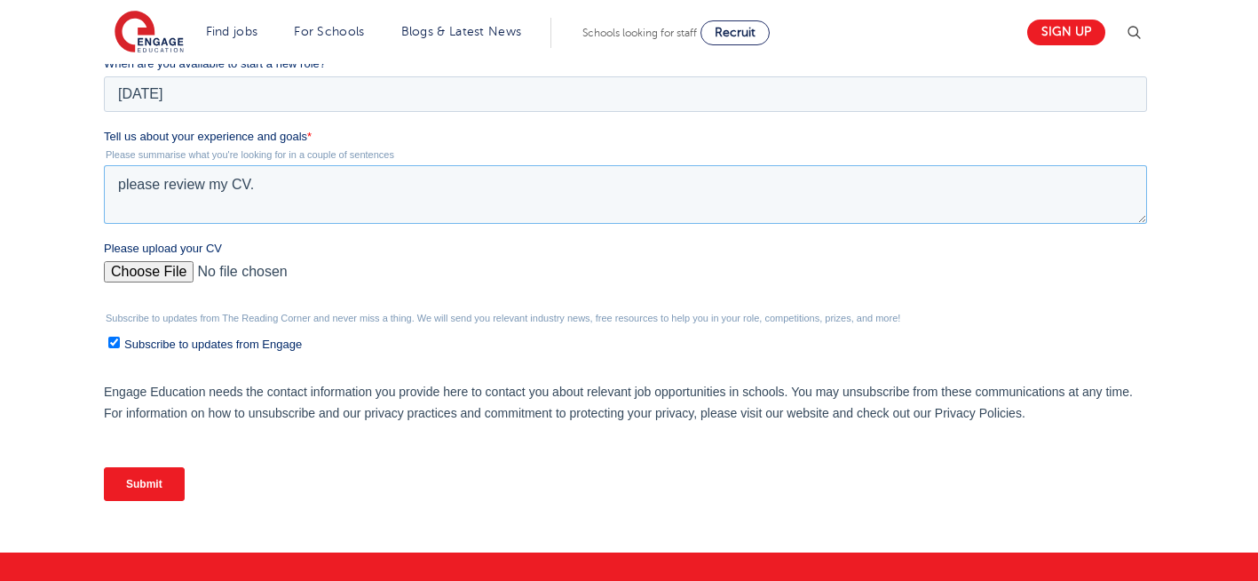
type textarea "please review my CV."
click at [128, 274] on input "Please upload your CV" at bounding box center [625, 279] width 1043 height 36
type input "C:\fakepath\Negin-s-CV-3 (3) 1 (1) 1 1.docx"
click at [133, 481] on input "Submit" at bounding box center [144, 484] width 81 height 34
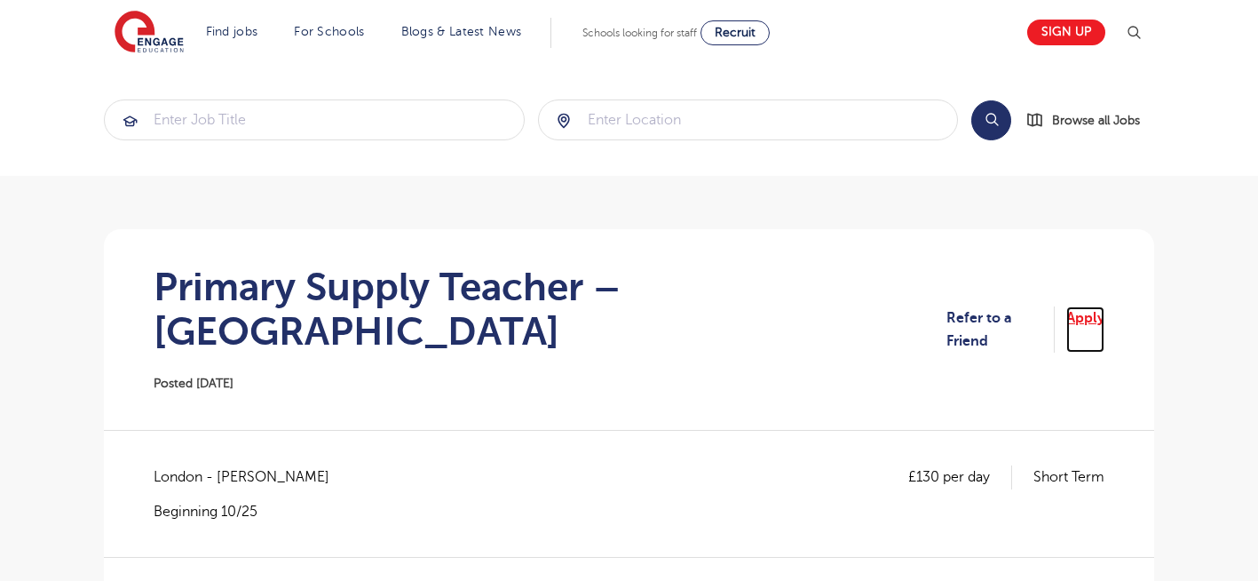
click at [1075, 308] on link "Apply" at bounding box center [1085, 329] width 38 height 47
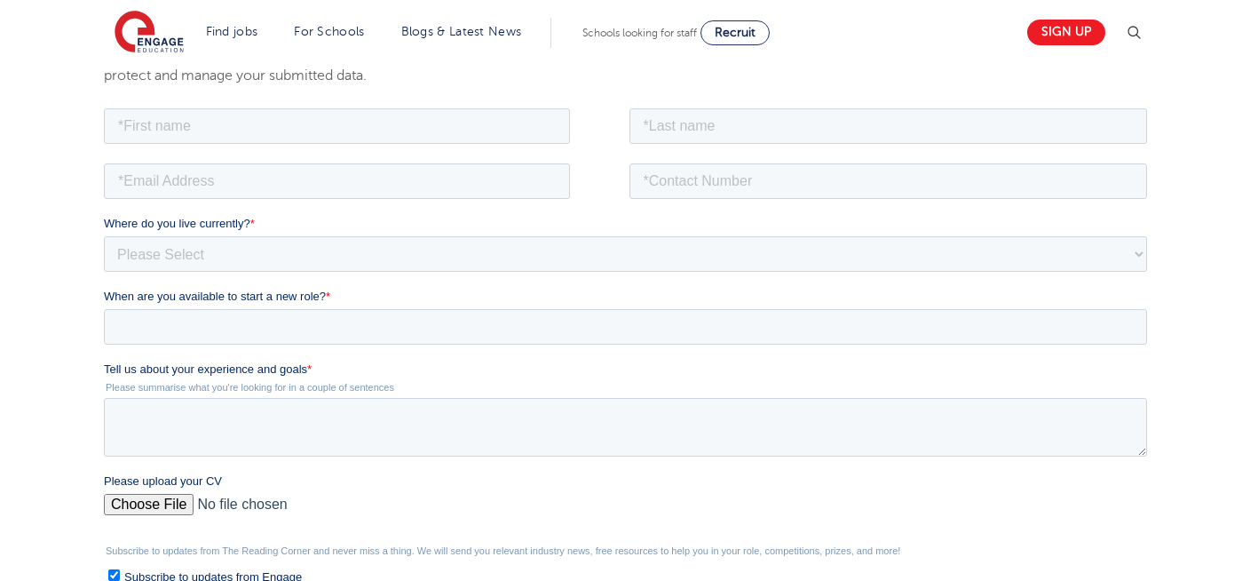
scroll to position [320, 0]
click at [459, 115] on input "text" at bounding box center [337, 125] width 466 height 36
type input "Negin"
click at [701, 138] on input "text" at bounding box center [888, 125] width 518 height 36
type input "Rajool Dezfooli"
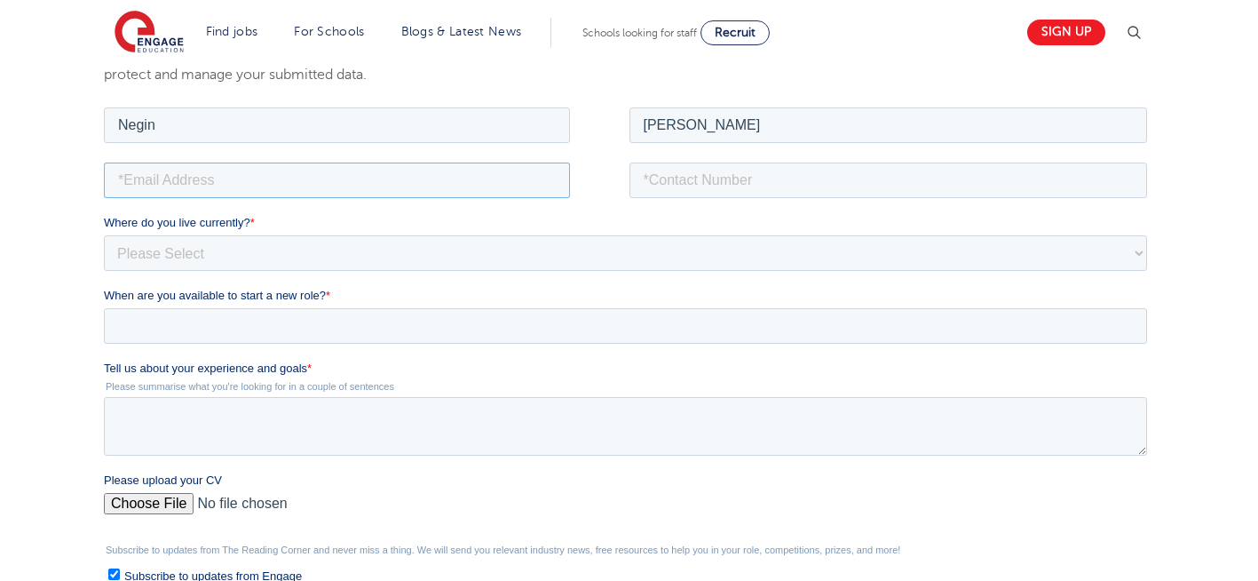
click at [445, 185] on input "email" at bounding box center [337, 180] width 466 height 36
type input "n56375283@gmail.com"
click at [698, 174] on input "tel" at bounding box center [888, 180] width 518 height 36
type input "[PHONE_NUMBER]"
click at [214, 264] on select "Please Select [GEOGRAPHIC_DATA] [GEOGRAPHIC_DATA] [GEOGRAPHIC_DATA] [GEOGRAPHIC…" at bounding box center [625, 252] width 1043 height 36
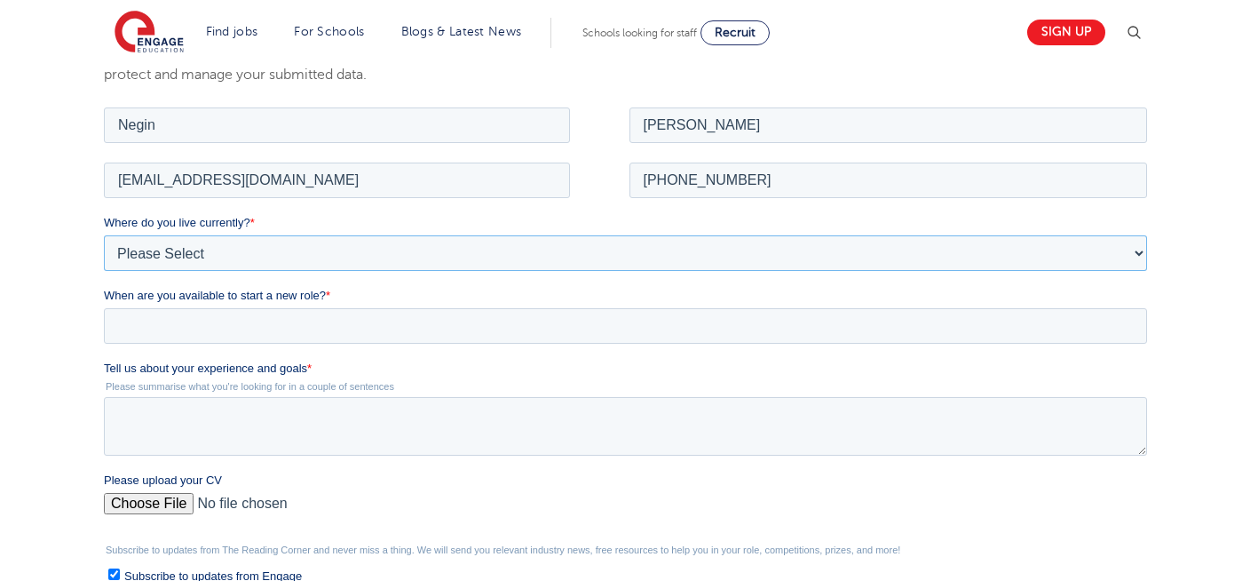
select select "UK"
click at [104, 234] on select "Please Select UK Canada Ireland Australia New Zealand Europe USA South Africa J…" at bounding box center [625, 252] width 1043 height 36
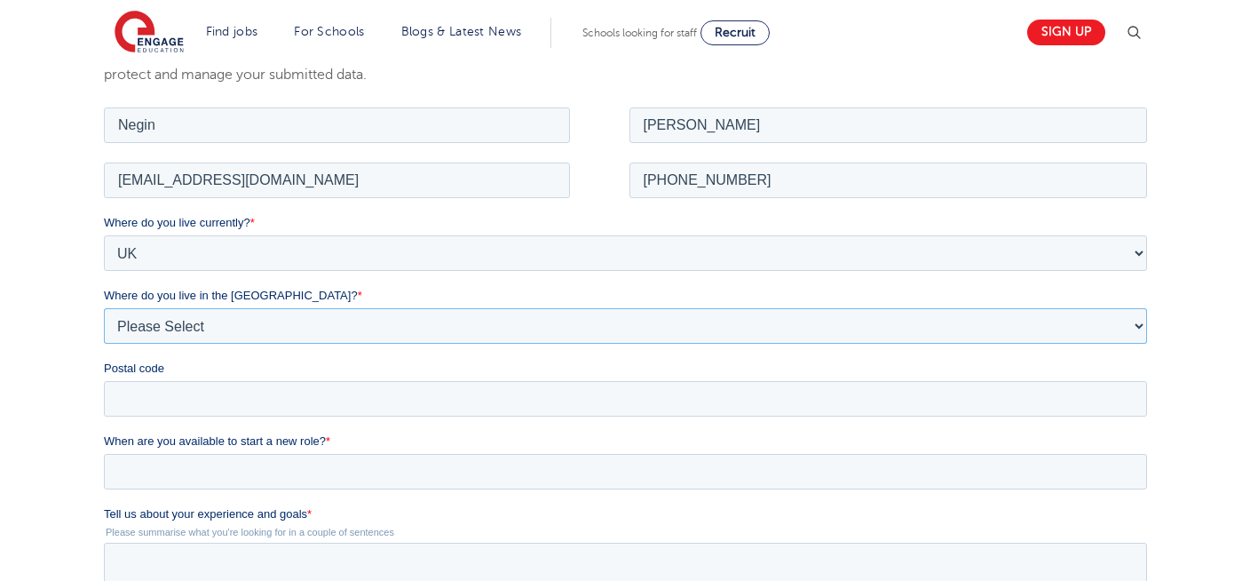
click at [205, 331] on select "Please Select Overseas Barnsley Bedfordshire Berkshire Bournemouth Bracknell Fo…" at bounding box center [625, 325] width 1043 height 36
select select "London"
click at [104, 307] on select "Please Select Overseas Barnsley Bedfordshire Berkshire Bournemouth Bracknell Fo…" at bounding box center [625, 325] width 1043 height 36
click at [135, 399] on input "Postal code" at bounding box center [625, 398] width 1043 height 36
type input "N22 7RS"
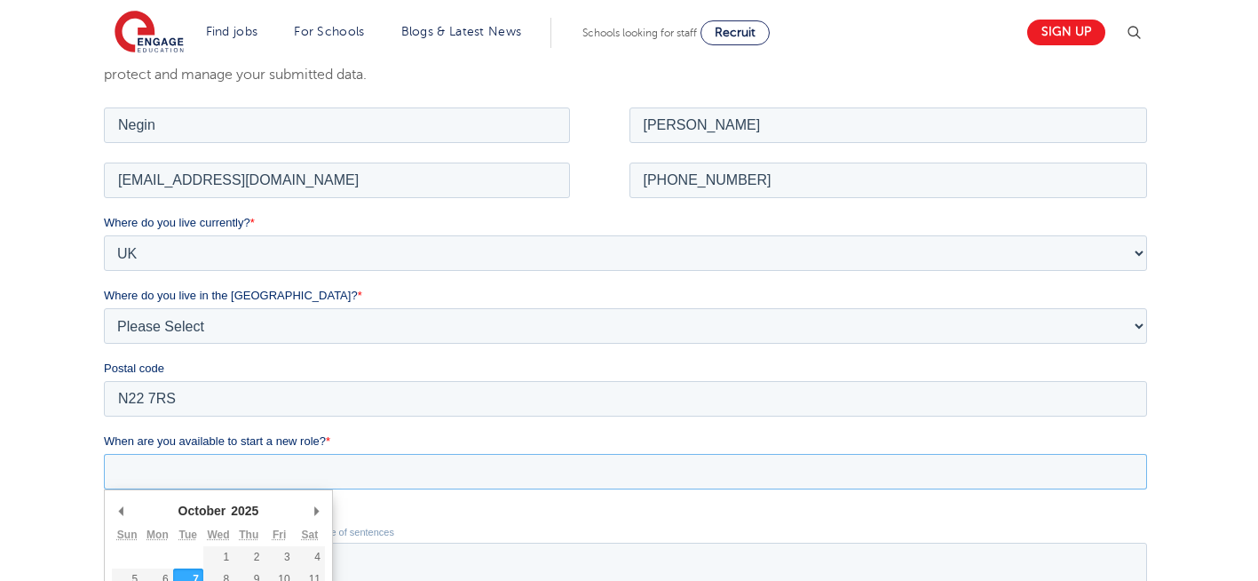
click at [223, 485] on input "When are you available to start a new role? *" at bounding box center [625, 471] width 1043 height 36
type div "2025-10-07"
type input "2025/10/07"
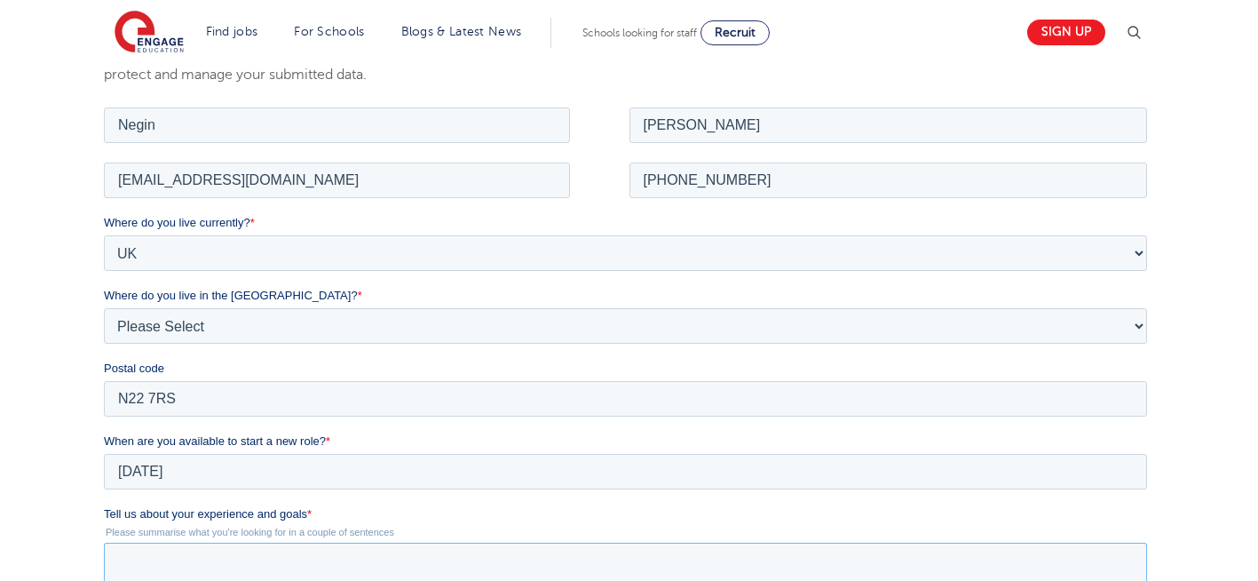
click at [261, 572] on textarea "Tell us about your experience and goals *" at bounding box center [625, 571] width 1043 height 59
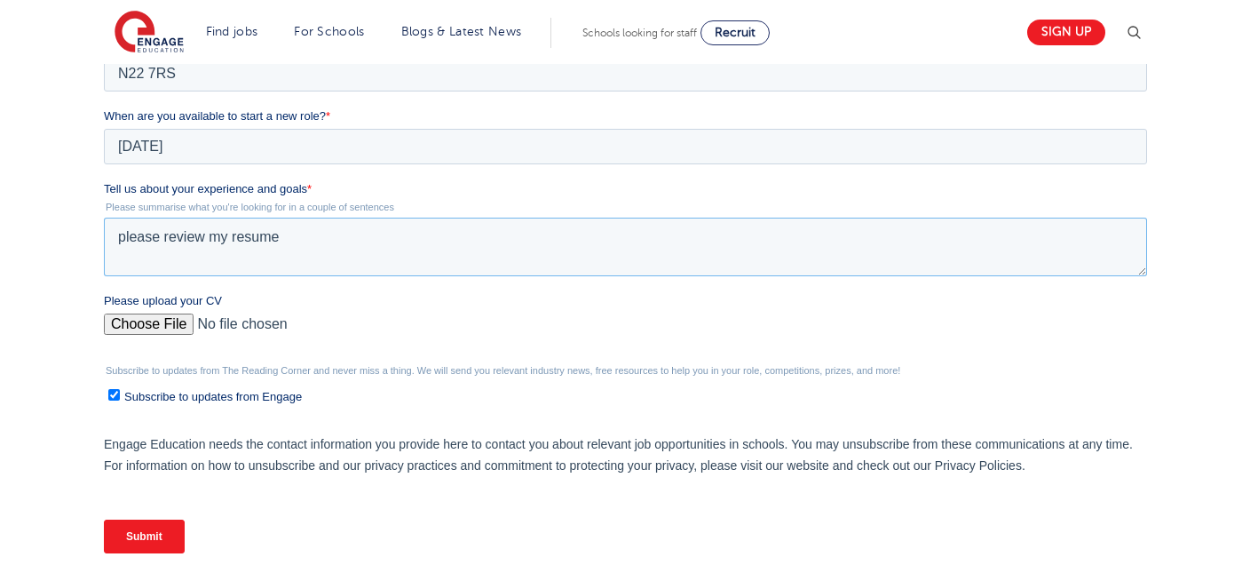
scroll to position [676, 0]
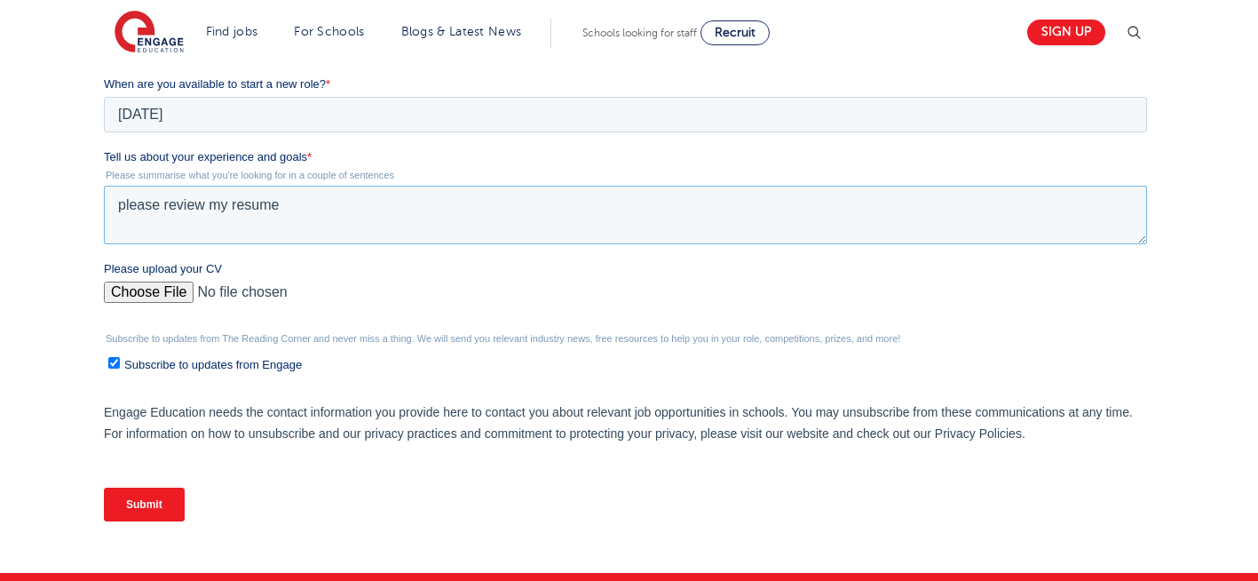
type textarea "please review my resume"
click at [134, 295] on input "Please upload your CV" at bounding box center [625, 299] width 1043 height 36
type input "C:\fakepath\Negin-s-CV-3 (3) 1 (1) 1 1.docx"
click at [141, 512] on input "Submit" at bounding box center [144, 504] width 81 height 34
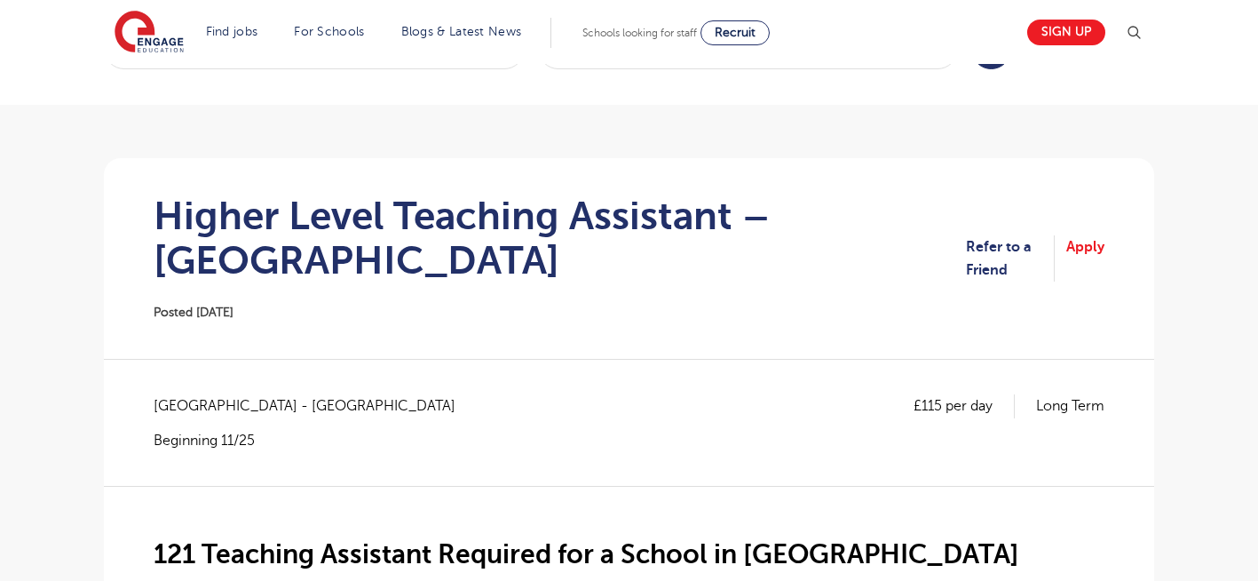
scroll to position [71, 0]
click at [1095, 241] on link "Apply" at bounding box center [1085, 258] width 38 height 47
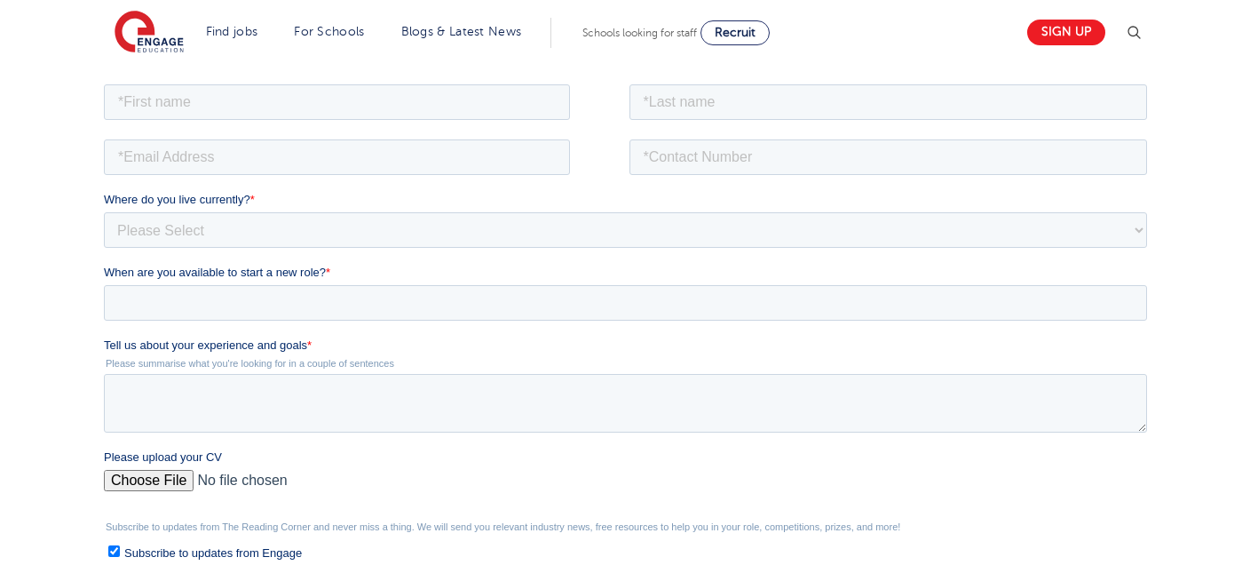
scroll to position [355, 0]
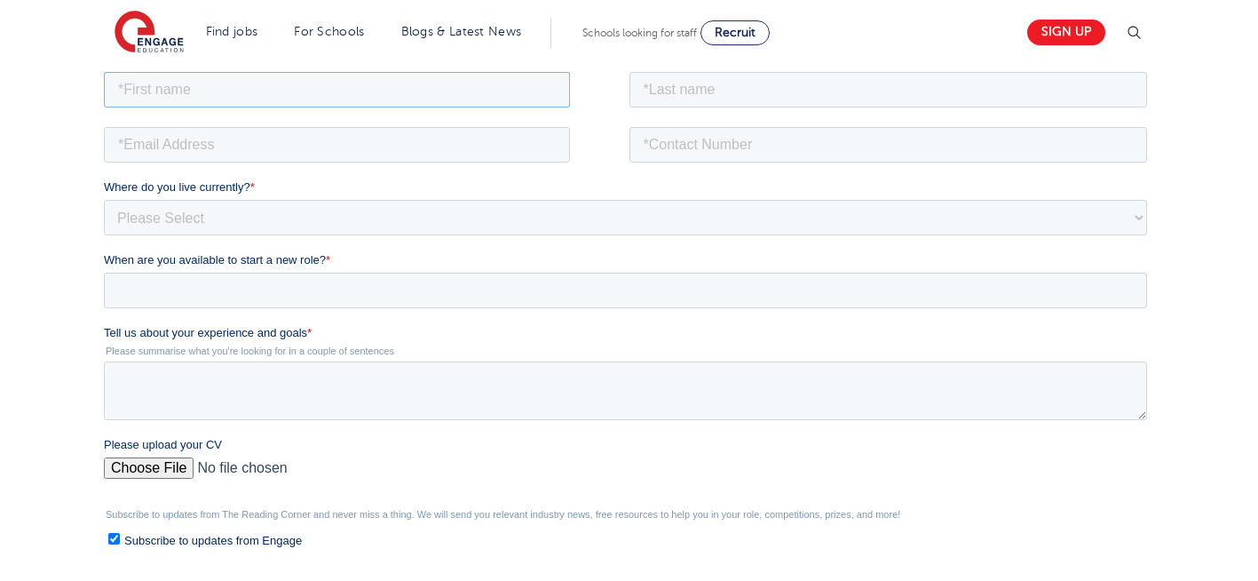
click at [280, 81] on input "text" at bounding box center [337, 89] width 466 height 36
type input "Negin"
click at [745, 81] on input "text" at bounding box center [888, 89] width 518 height 36
type input "[PERSON_NAME]"
click at [305, 153] on input "email" at bounding box center [337, 144] width 466 height 36
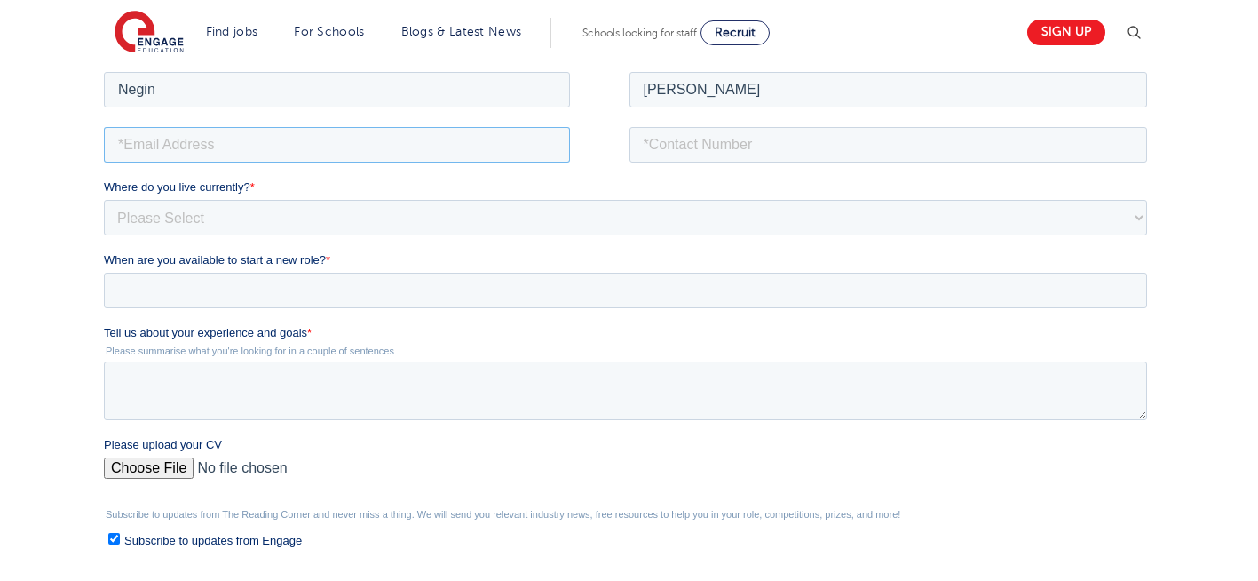
type input "[EMAIL_ADDRESS][DOMAIN_NAME]"
click at [751, 131] on input "tel" at bounding box center [888, 144] width 518 height 36
type input "+447544089245"
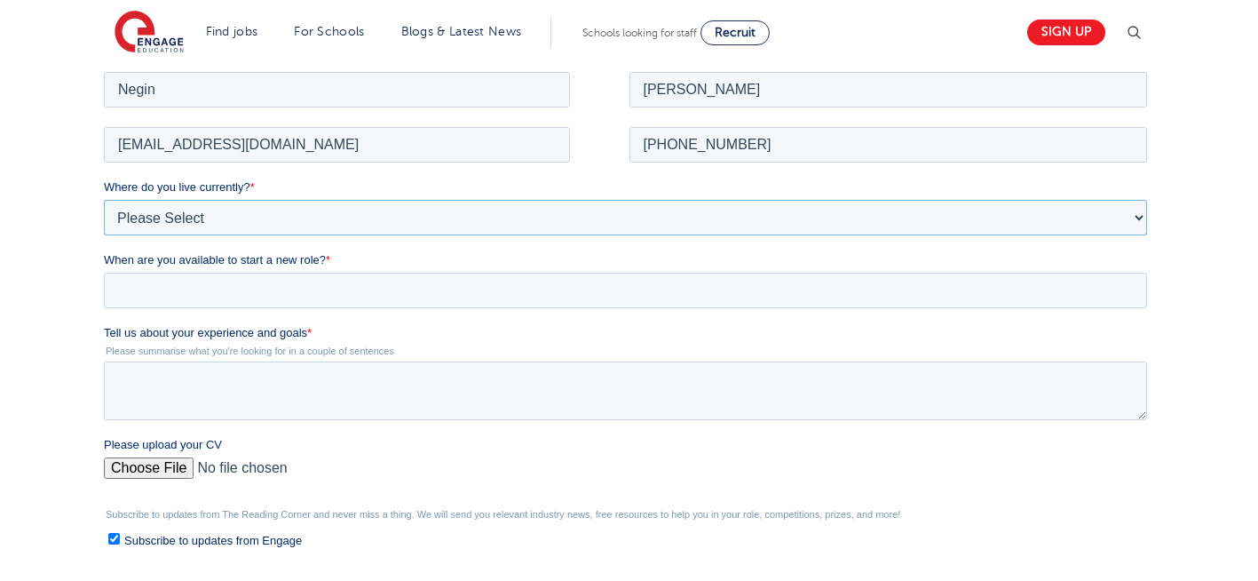
click at [359, 210] on select "Please Select UK Canada Ireland Australia New Zealand Europe USA South Africa J…" at bounding box center [625, 217] width 1043 height 36
select select "UK"
click at [104, 199] on select "Please Select UK Canada Ireland Australia New Zealand Europe USA South Africa J…" at bounding box center [625, 217] width 1043 height 36
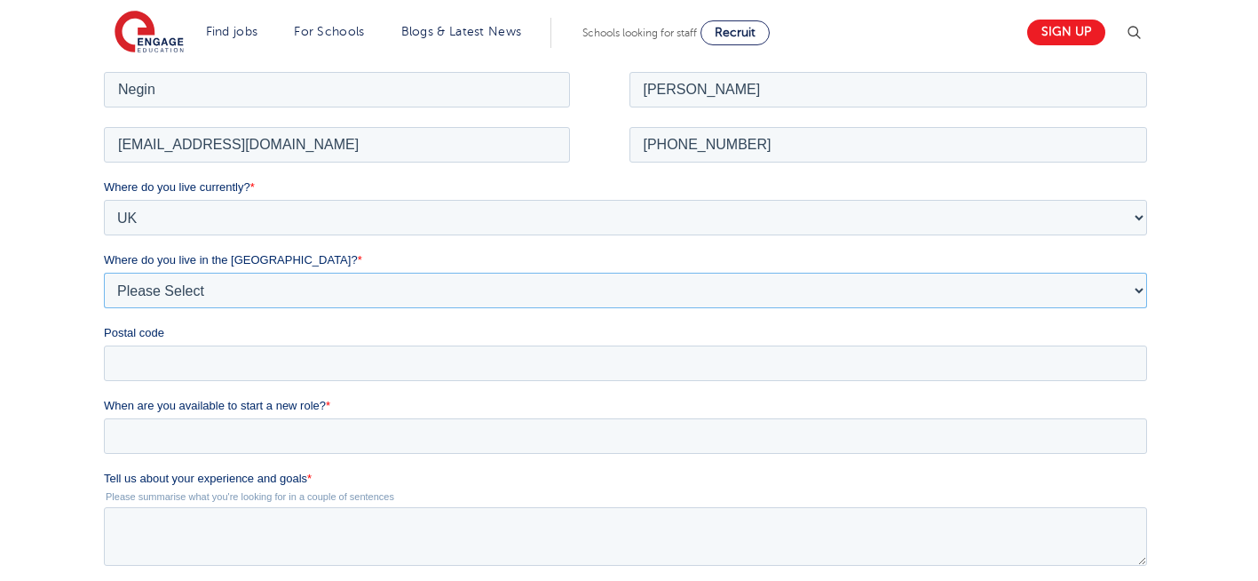
click at [247, 300] on select "Please Select Overseas Barnsley Bedfordshire Berkshire Bournemouth Bracknell Fo…" at bounding box center [625, 290] width 1043 height 36
select select "London"
click at [104, 272] on select "Please Select Overseas Barnsley Bedfordshire Berkshire Bournemouth Bracknell Fo…" at bounding box center [625, 290] width 1043 height 36
click at [148, 363] on input "Postal code" at bounding box center [625, 362] width 1043 height 36
type input "N22 7RS"
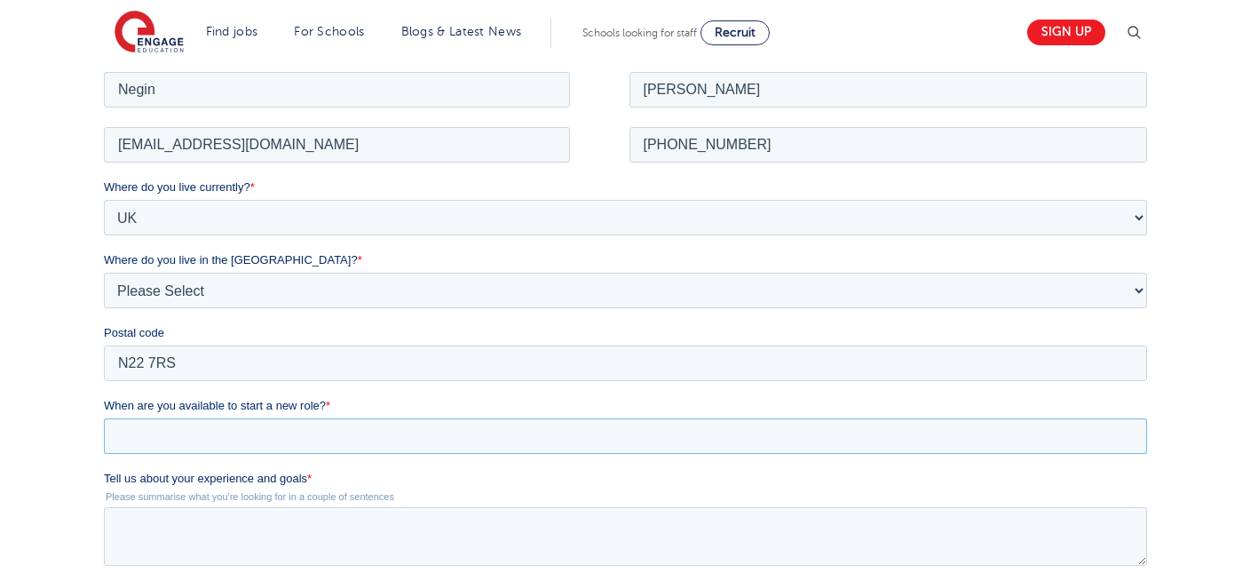
click at [237, 429] on input "When are you available to start a new role? *" at bounding box center [625, 435] width 1043 height 36
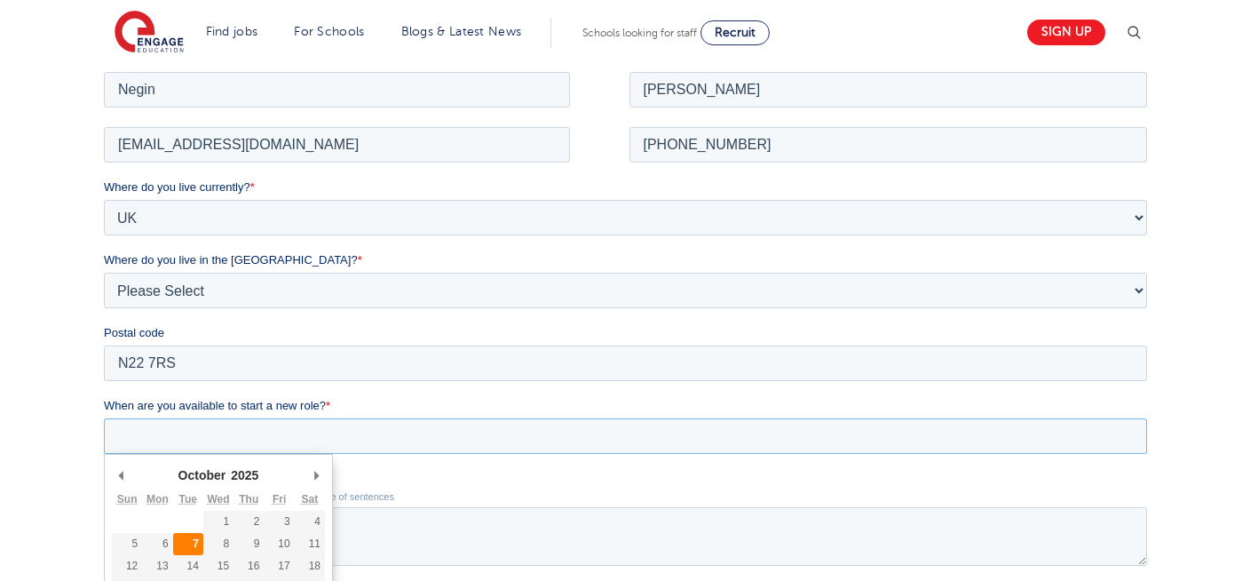
type div "2025-10-07"
type input "2025/10/07"
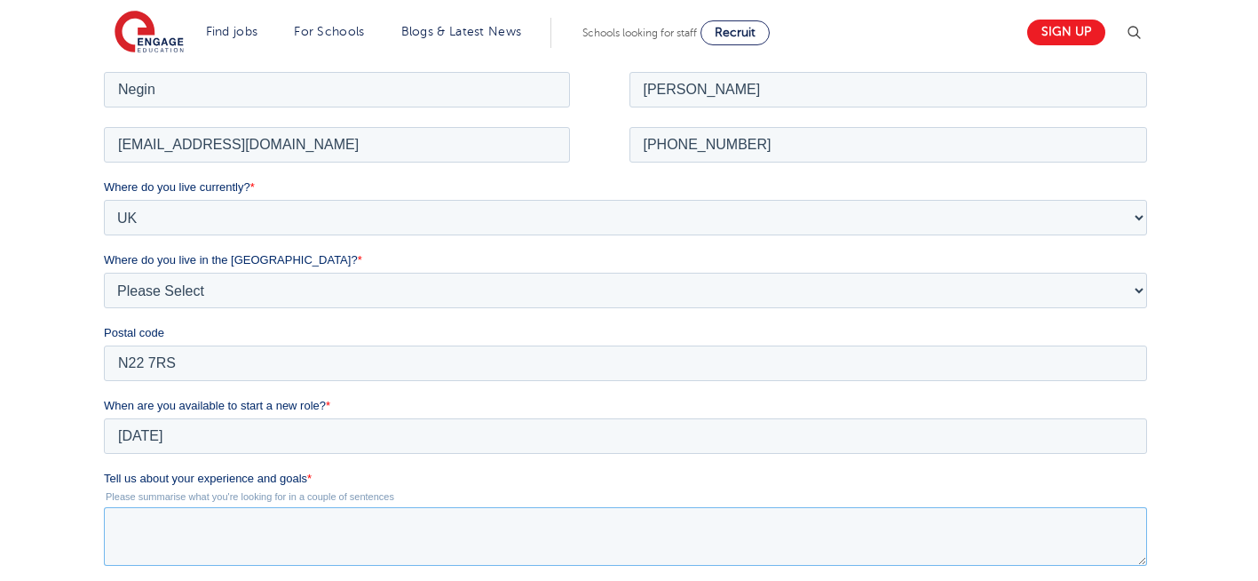
click at [242, 535] on textarea "Tell us about your experience and goals *" at bounding box center [625, 535] width 1043 height 59
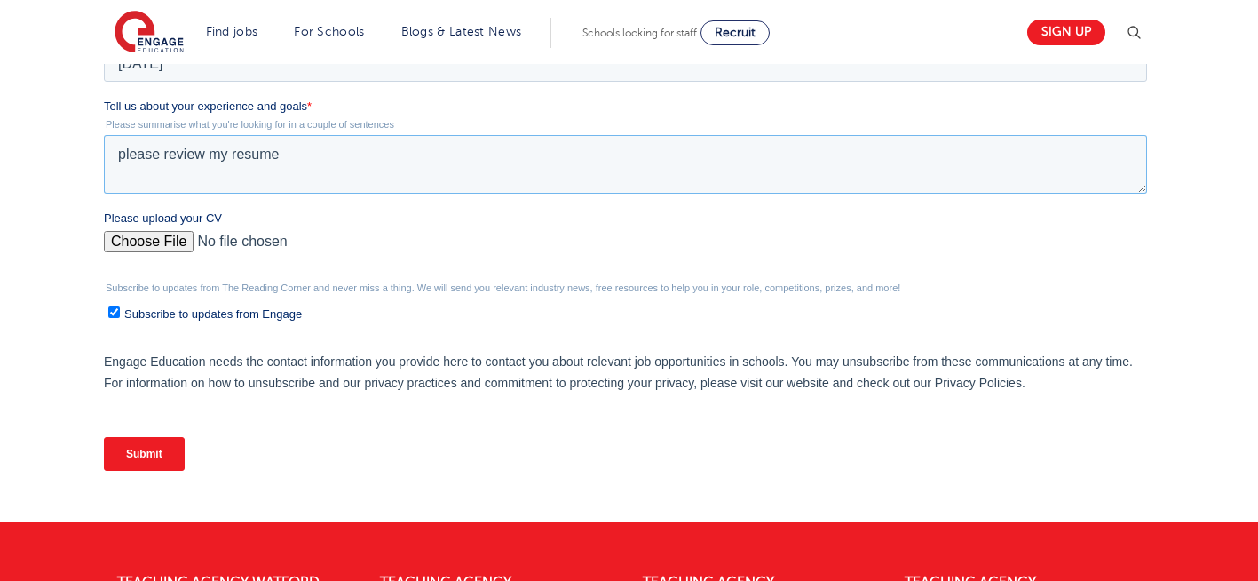
scroll to position [734, 0]
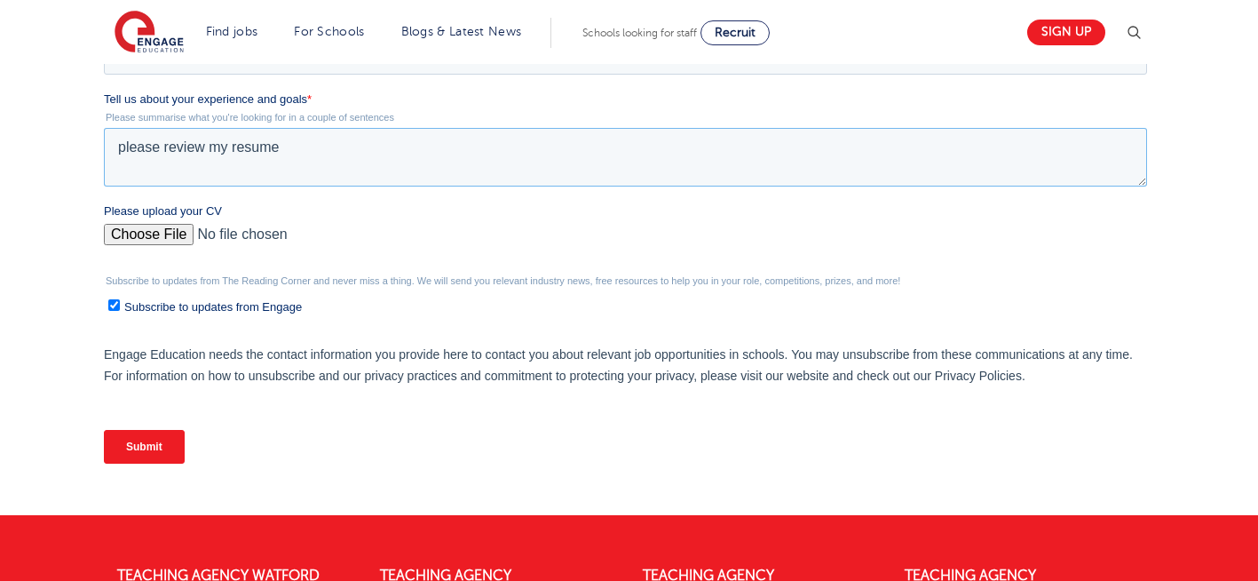
type textarea "please review my resume"
click at [149, 231] on input "Please upload your CV" at bounding box center [625, 242] width 1043 height 36
type input "C:\fakepath\Negin-s-CV-3 (3) 1 (1) 1 1.docx"
click at [154, 455] on input "Submit" at bounding box center [144, 447] width 81 height 34
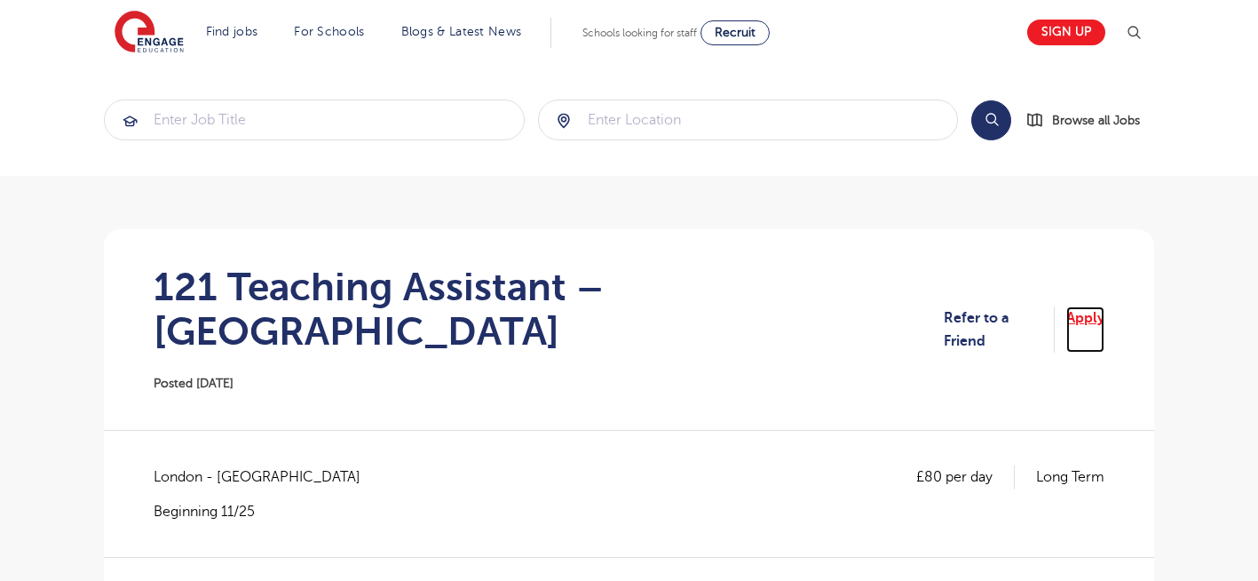
click at [1080, 306] on link "Apply" at bounding box center [1085, 329] width 38 height 47
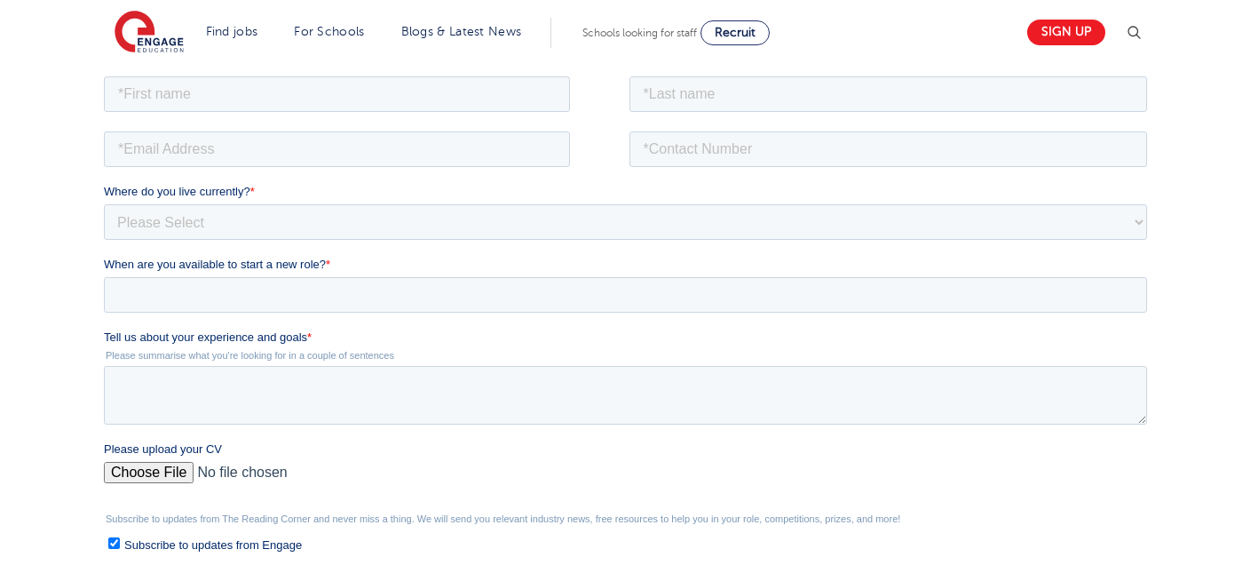
scroll to position [355, 0]
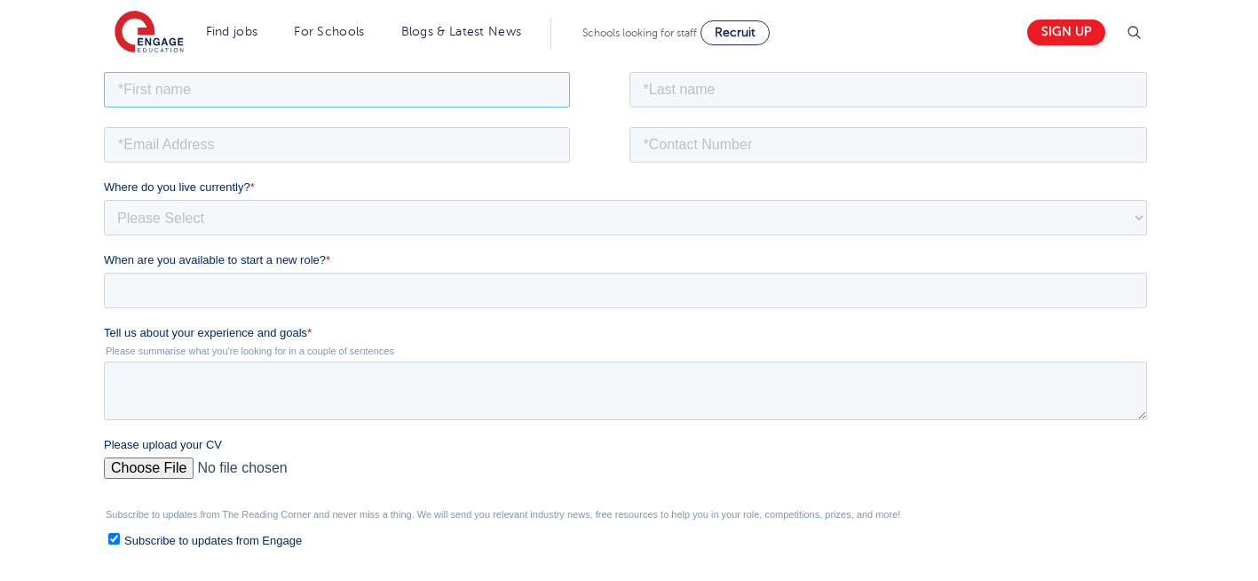
click at [238, 77] on input "text" at bounding box center [337, 89] width 466 height 36
type input "Negin"
click at [741, 103] on input "text" at bounding box center [888, 89] width 518 height 36
type input "[PERSON_NAME]"
click at [337, 150] on input "email" at bounding box center [337, 144] width 466 height 36
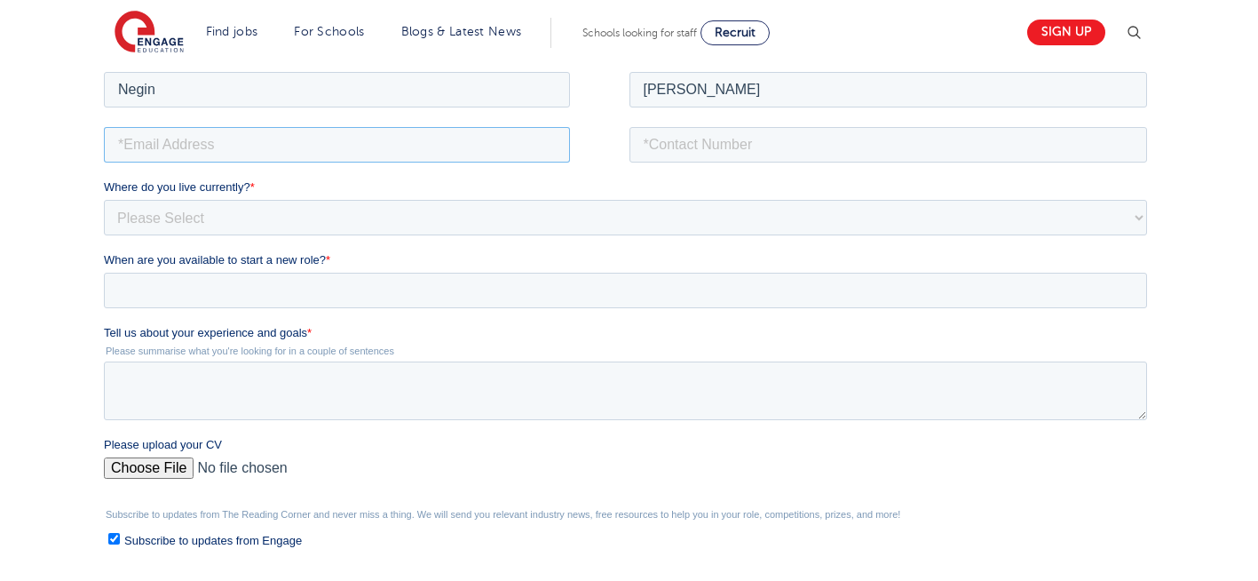
type input "n56375283@gmail.com"
click at [712, 131] on input "tel" at bounding box center [888, 144] width 518 height 36
type input "+447544089245"
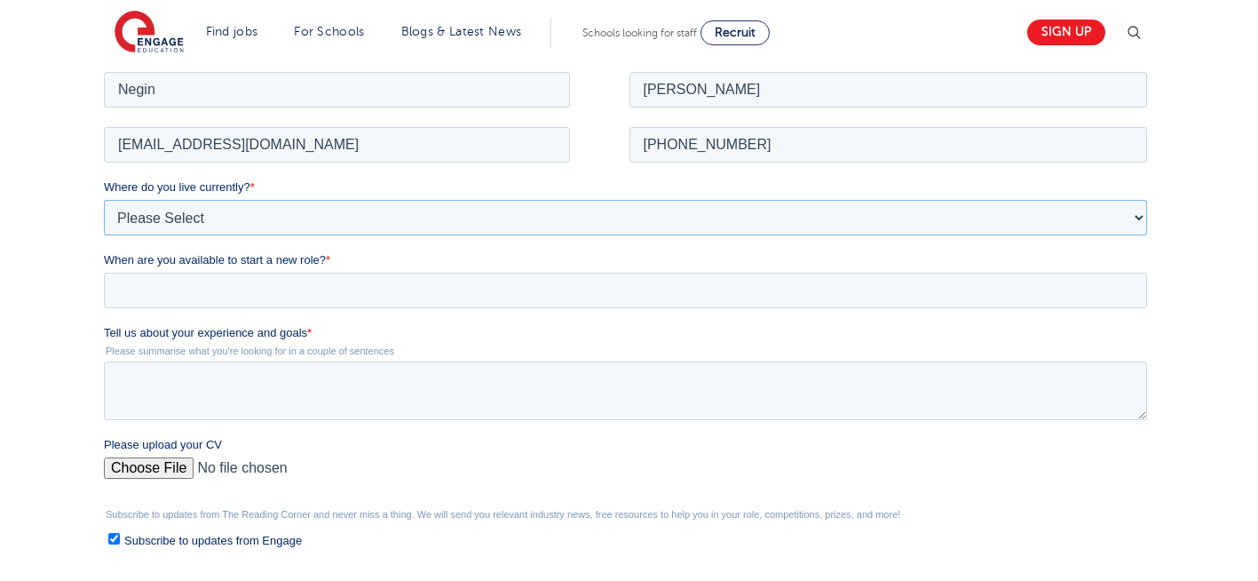
click at [205, 218] on select "Please Select UK Canada Ireland Australia New Zealand Europe USA South Africa J…" at bounding box center [625, 217] width 1043 height 36
click at [104, 199] on select "Please Select UK Canada Ireland Australia New Zealand Europe USA South Africa J…" at bounding box center [625, 217] width 1043 height 36
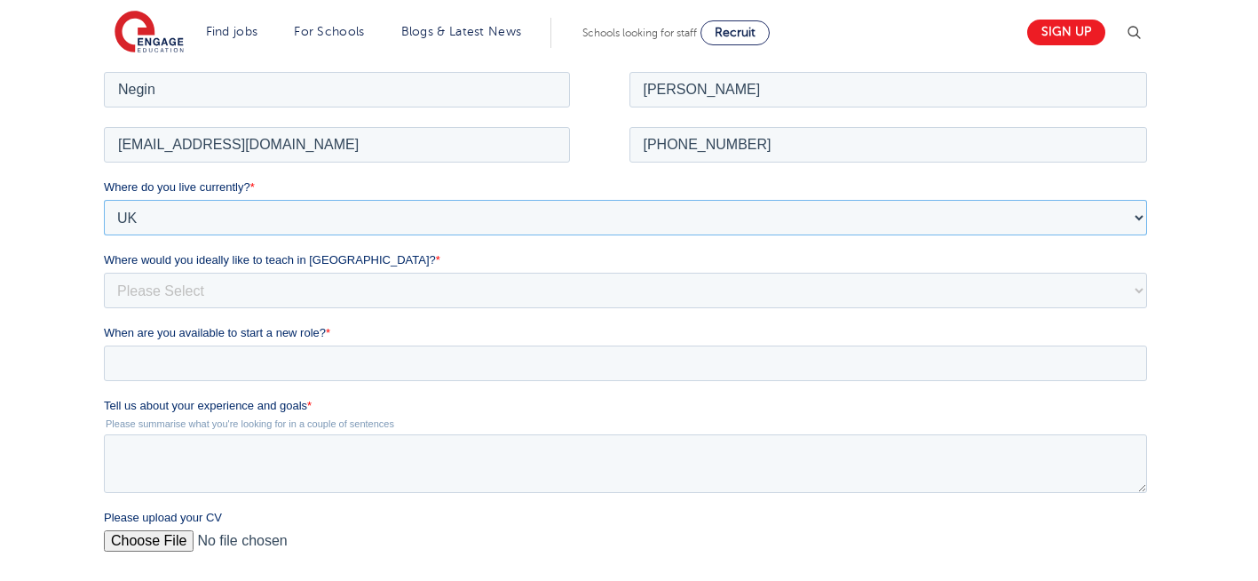
click at [205, 217] on select "Please Select UK Canada Ireland Australia New Zealand Europe USA South Africa J…" at bounding box center [625, 217] width 1043 height 36
select select "UK"
click at [104, 199] on select "Please Select UK Canada Ireland Australia New Zealand Europe USA South Africa J…" at bounding box center [625, 217] width 1043 height 36
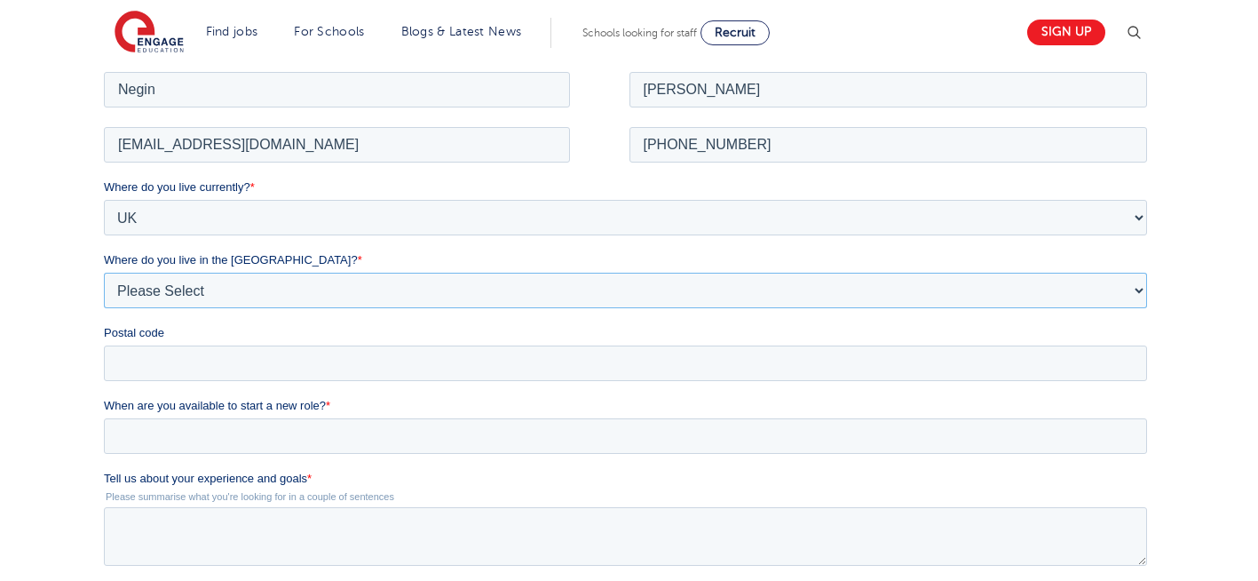
click at [181, 287] on select "Please Select Overseas Barnsley Bedfordshire Berkshire Bournemouth Bracknell Fo…" at bounding box center [625, 290] width 1043 height 36
select select "London"
click at [104, 272] on select "Please Select Overseas Barnsley Bedfordshire Berkshire Bournemouth Bracknell Fo…" at bounding box center [625, 290] width 1043 height 36
drag, startPoint x: 218, startPoint y: 362, endPoint x: 194, endPoint y: 199, distance: 165.1
click at [194, 199] on div "Where do you live currently? * Please Select UK Canada Ireland Australia New Ze…" at bounding box center [629, 279] width 1050 height 202
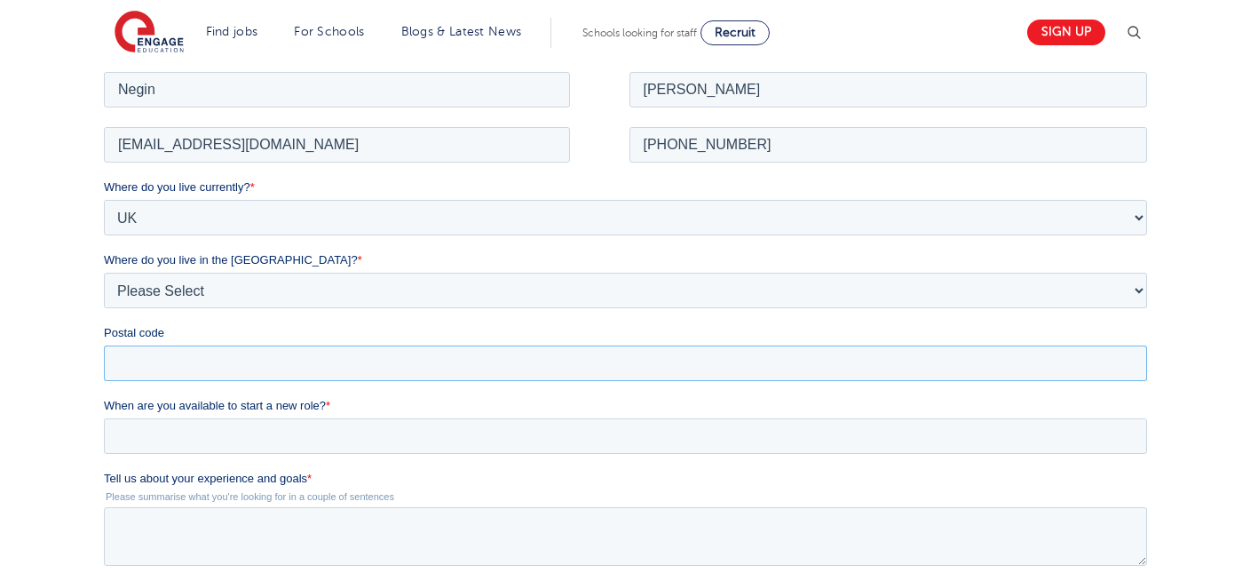
type input "N22 7RS"
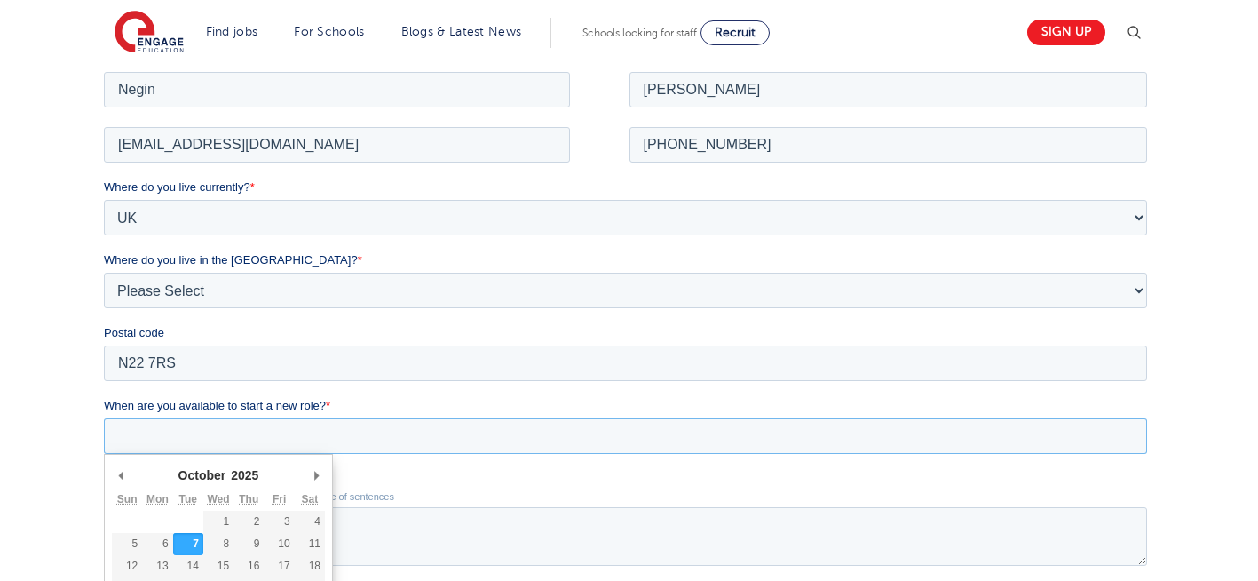
click at [196, 443] on input "When are you available to start a new role? *" at bounding box center [625, 435] width 1043 height 36
type div "2025-10-07"
type input "2025/10/07"
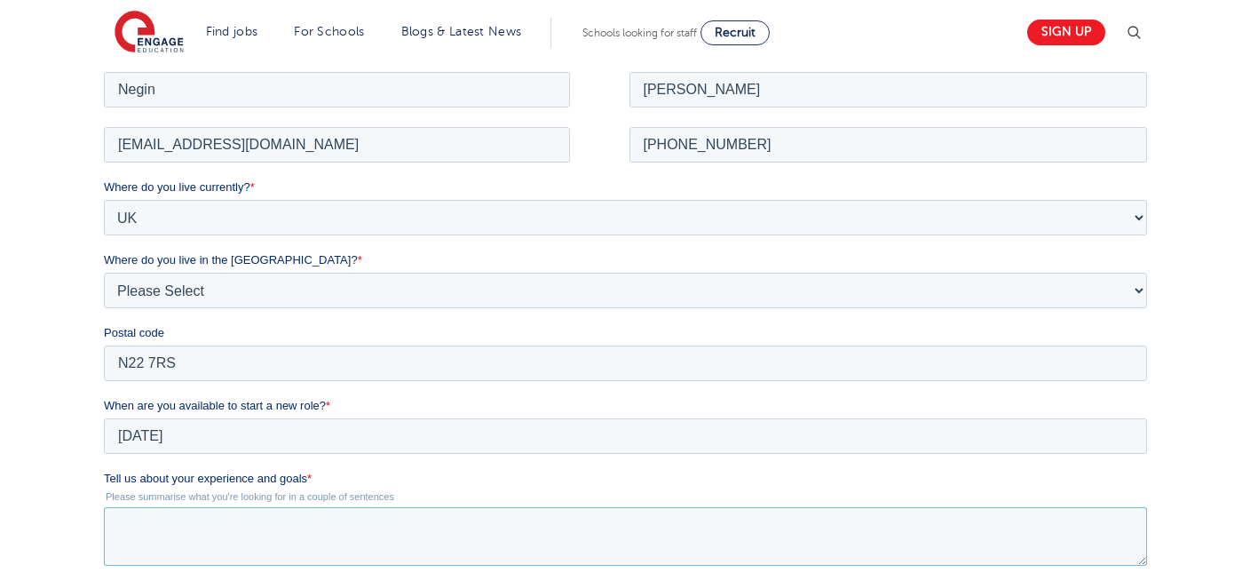
click at [281, 530] on textarea "Tell us about your experience and goals *" at bounding box center [625, 535] width 1043 height 59
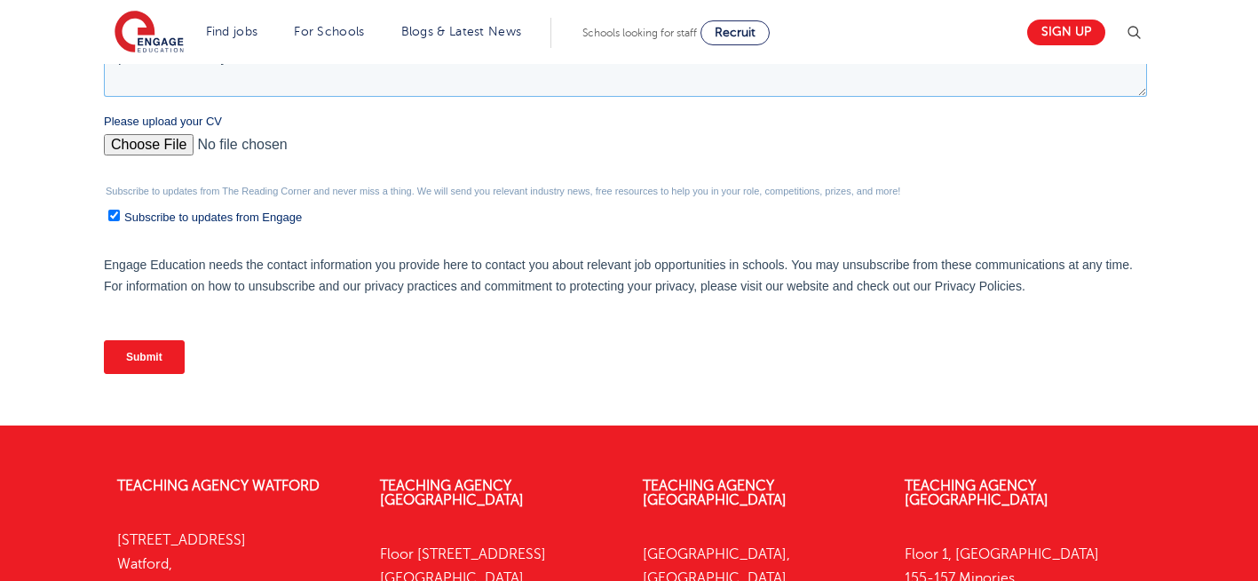
scroll to position [819, 0]
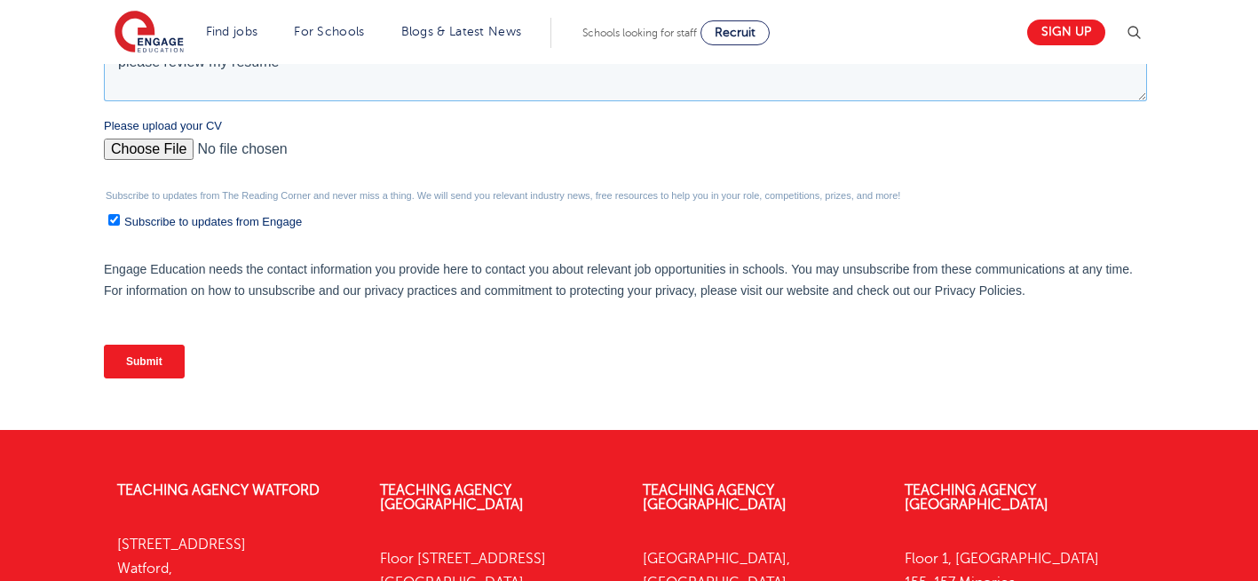
type textarea "please review my resume"
click at [143, 150] on input "Please upload your CV" at bounding box center [625, 156] width 1043 height 36
type input "C:\fakepath\Negin-s-CV-3 (3) 1 (1) 1 1.docx"
click at [116, 359] on input "Submit" at bounding box center [144, 361] width 81 height 34
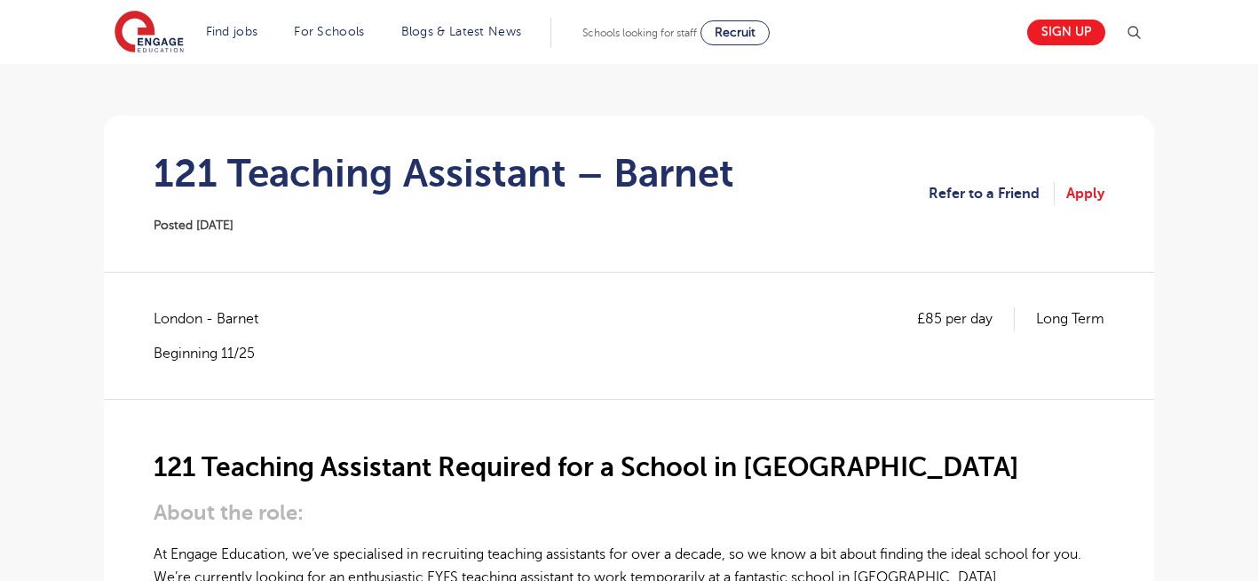
scroll to position [107, 0]
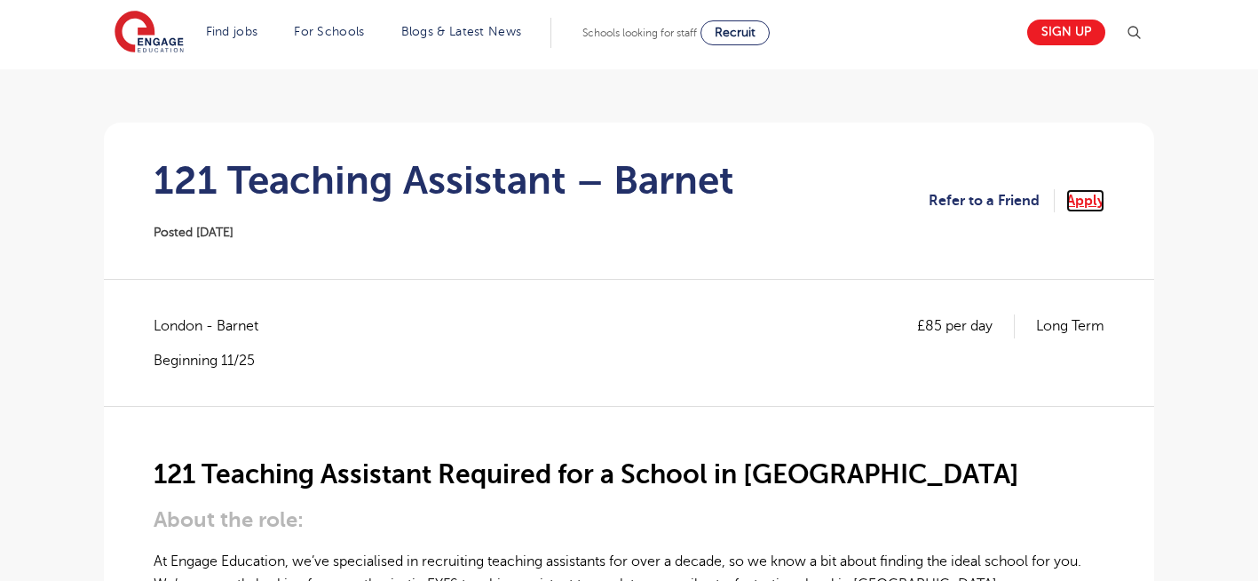
click at [1088, 203] on link "Apply" at bounding box center [1085, 200] width 38 height 23
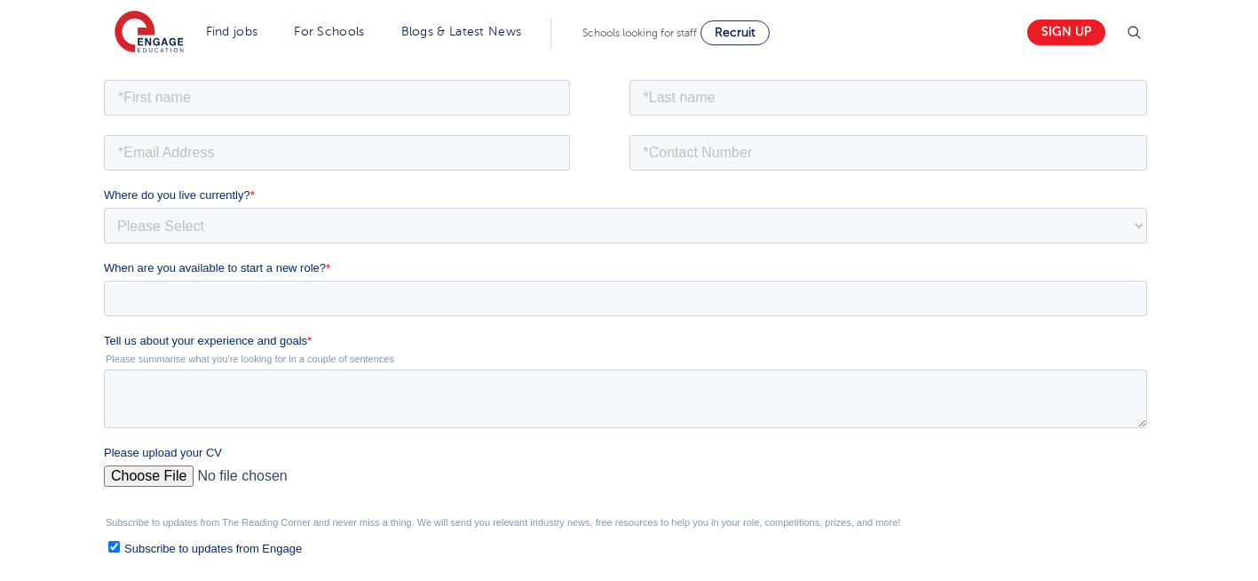
scroll to position [302, 0]
click at [410, 95] on input "text" at bounding box center [337, 100] width 466 height 36
type input "Negin"
click at [739, 105] on input "text" at bounding box center [888, 100] width 518 height 36
type input "Rajool Dezfooli"
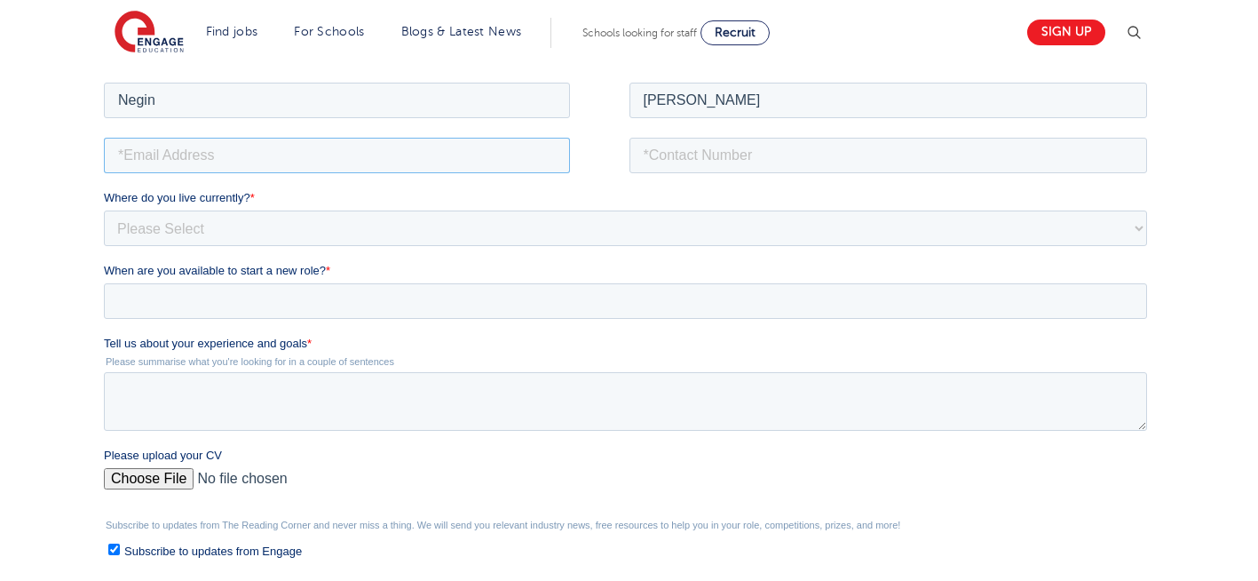
click at [345, 160] on input "email" at bounding box center [337, 155] width 466 height 36
type input "[EMAIL_ADDRESS][DOMAIN_NAME]"
click at [763, 151] on input "tel" at bounding box center [888, 155] width 518 height 36
type input "[PHONE_NUMBER]"
click at [266, 224] on select "Please Select [GEOGRAPHIC_DATA] [GEOGRAPHIC_DATA] [GEOGRAPHIC_DATA] [GEOGRAPHIC…" at bounding box center [625, 228] width 1043 height 36
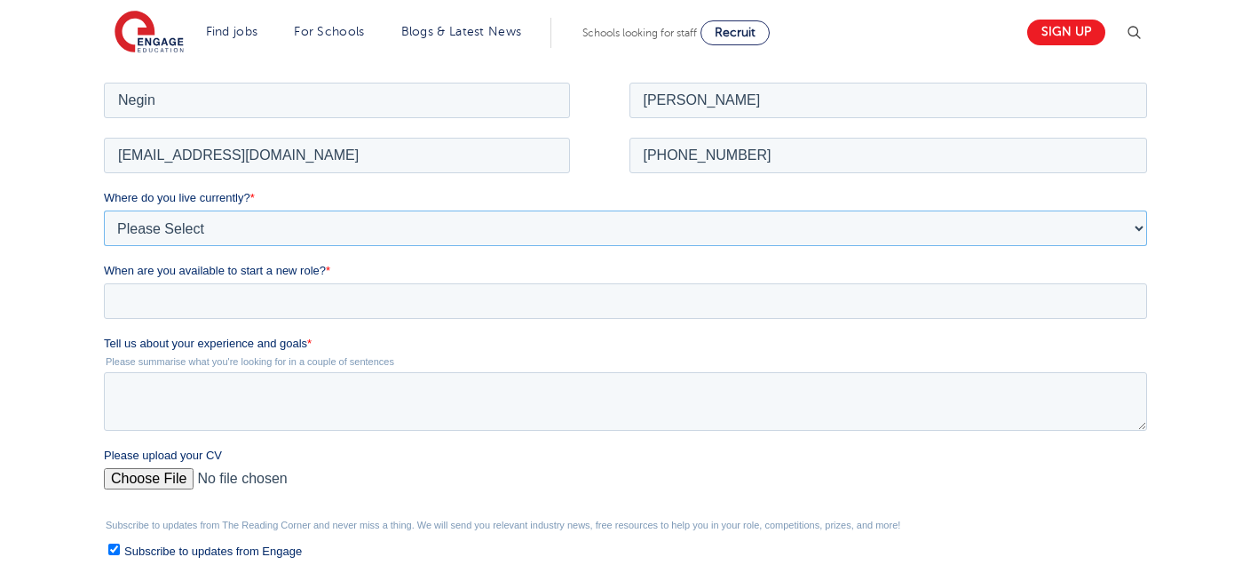
select select "UK"
click at [104, 210] on select "Please Select [GEOGRAPHIC_DATA] [GEOGRAPHIC_DATA] [GEOGRAPHIC_DATA] [GEOGRAPHIC…" at bounding box center [625, 228] width 1043 height 36
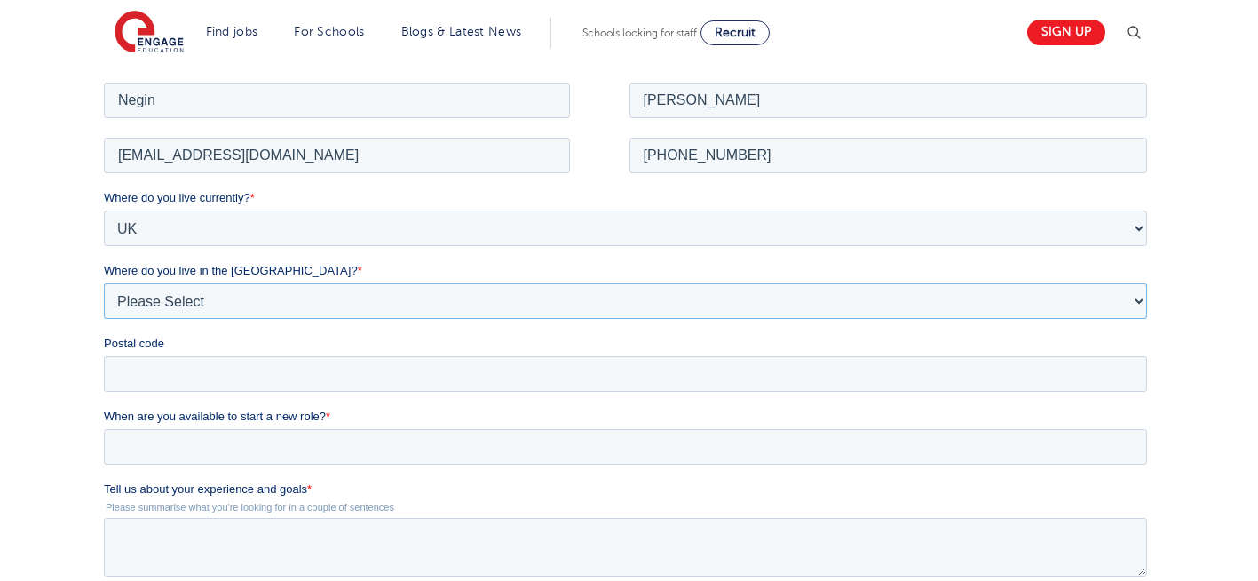
click at [213, 309] on select "Please Select Overseas [GEOGRAPHIC_DATA] [GEOGRAPHIC_DATA] [GEOGRAPHIC_DATA] [G…" at bounding box center [625, 300] width 1043 height 36
select select "[GEOGRAPHIC_DATA]"
click at [104, 282] on select "Please Select Overseas [GEOGRAPHIC_DATA] [GEOGRAPHIC_DATA] [GEOGRAPHIC_DATA] [G…" at bounding box center [625, 300] width 1043 height 36
click at [156, 359] on input "Postal code" at bounding box center [625, 373] width 1043 height 36
type input "N22 7RS"
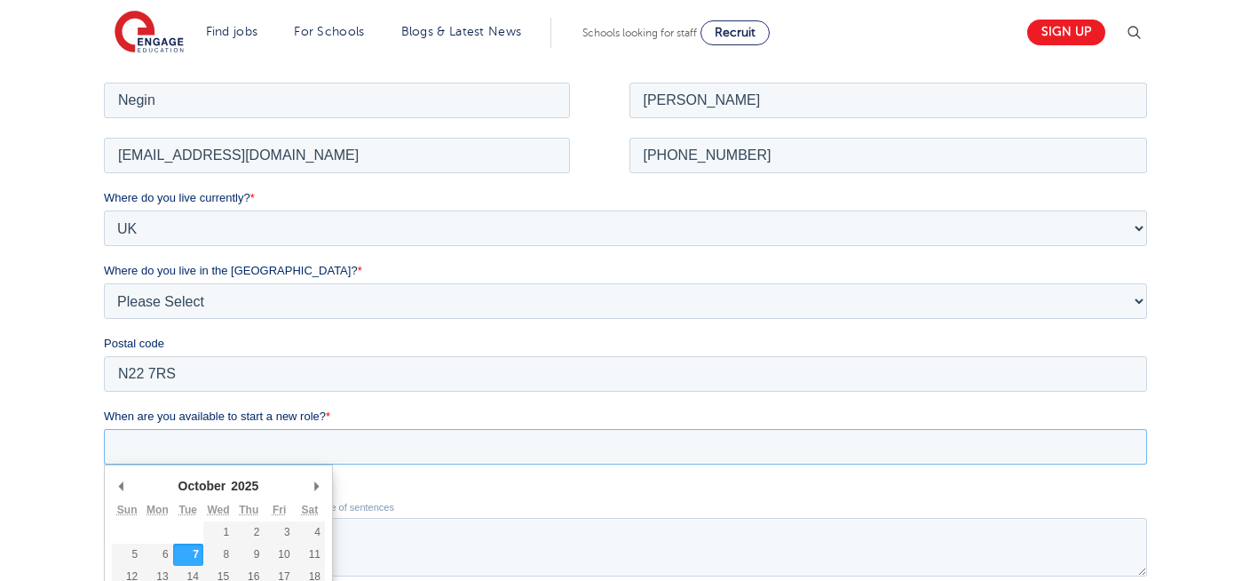
click at [288, 439] on input "When are you available to start a new role? *" at bounding box center [625, 446] width 1043 height 36
type div "2025-10-07"
type input "2025/10/07"
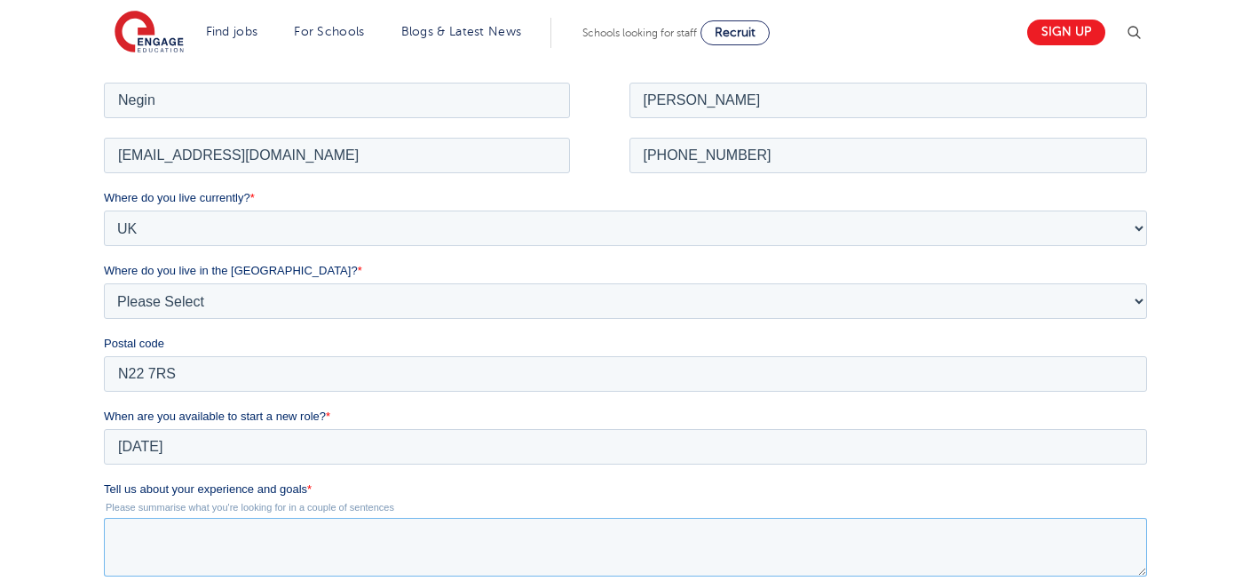
click at [241, 555] on textarea "Tell us about your experience and goals *" at bounding box center [625, 546] width 1043 height 59
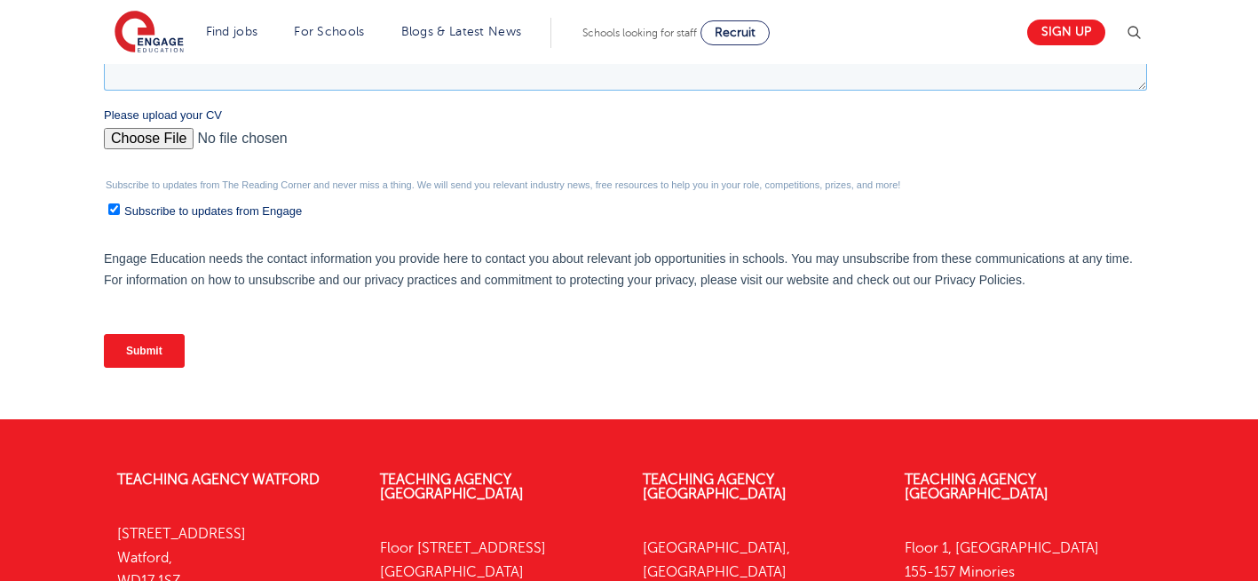
scroll to position [864, 0]
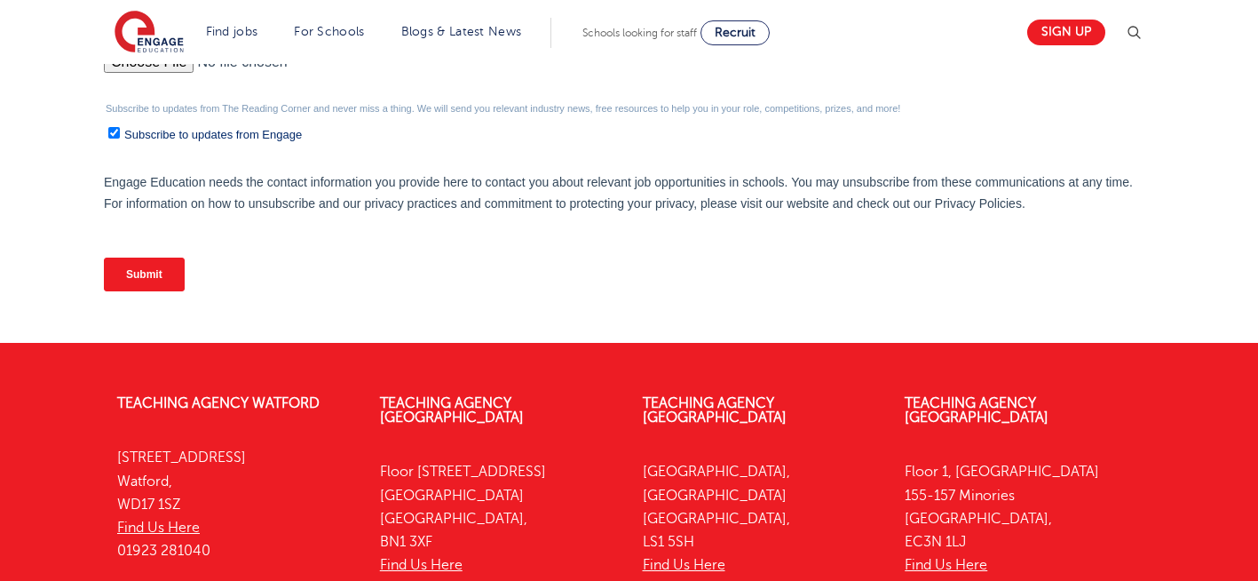
type textarea "please review my resume"
click at [136, 74] on input "Please upload your CV" at bounding box center [625, 69] width 1043 height 36
type input "C:\fakepath\Negin-s-CV-3 (3) 1 (1) 1 1.docx"
click at [137, 274] on input "Submit" at bounding box center [144, 274] width 81 height 34
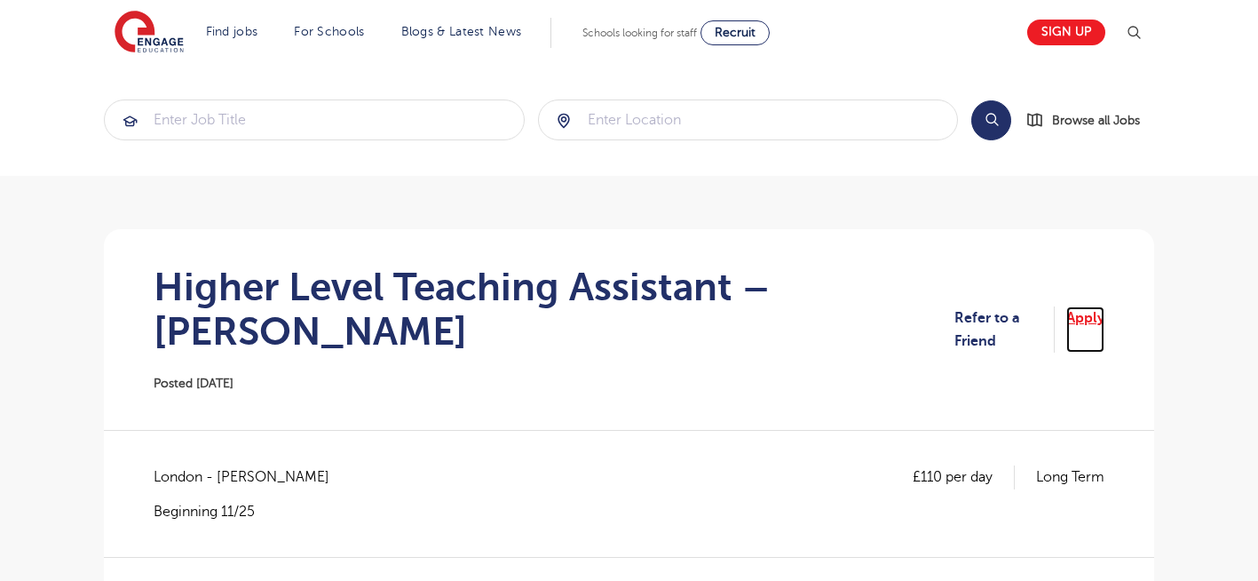
click at [1092, 306] on link "Apply" at bounding box center [1085, 329] width 38 height 47
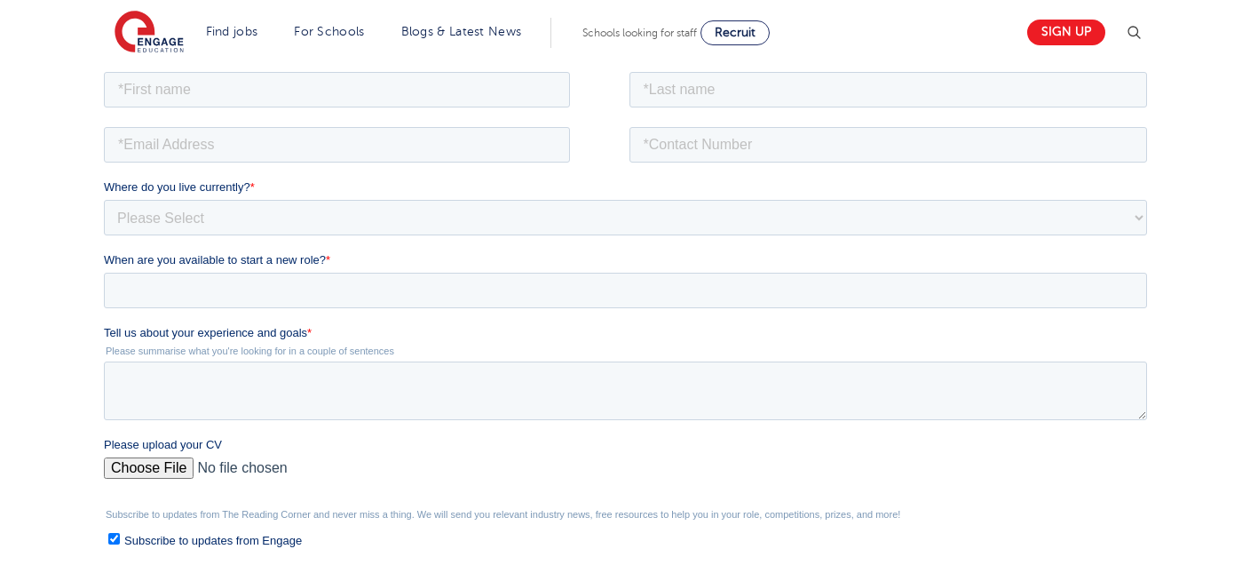
scroll to position [320, 0]
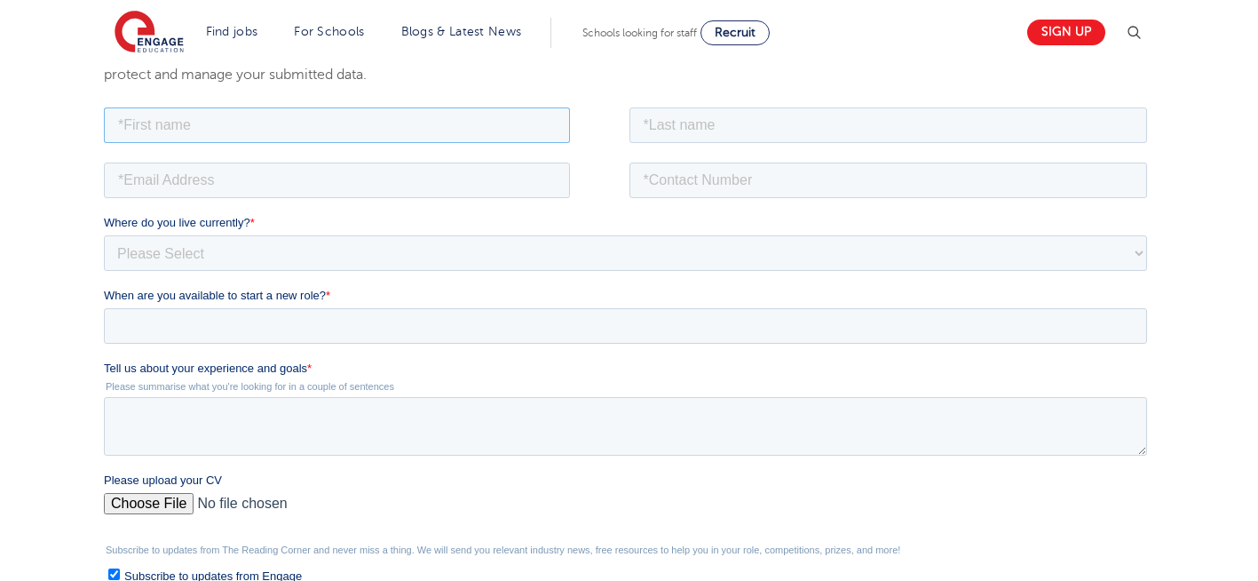
click at [369, 128] on input "text" at bounding box center [337, 125] width 466 height 36
type input "Negin"
click at [789, 129] on input "text" at bounding box center [888, 125] width 518 height 36
type input "[PERSON_NAME]"
click at [199, 175] on input "email" at bounding box center [337, 180] width 466 height 36
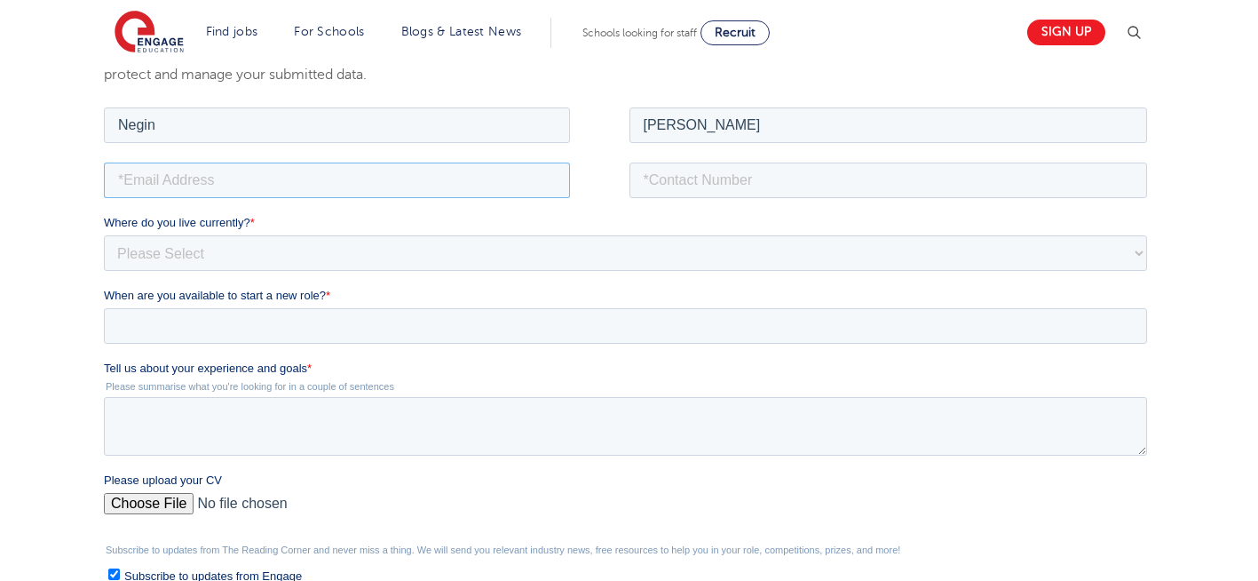
type input "[EMAIL_ADDRESS][DOMAIN_NAME]"
click at [713, 167] on input "tel" at bounding box center [888, 180] width 518 height 36
type input "[PHONE_NUMBER]"
click at [283, 250] on select "Please Select [GEOGRAPHIC_DATA] [GEOGRAPHIC_DATA] [GEOGRAPHIC_DATA] [GEOGRAPHIC…" at bounding box center [625, 252] width 1043 height 36
select select "UK"
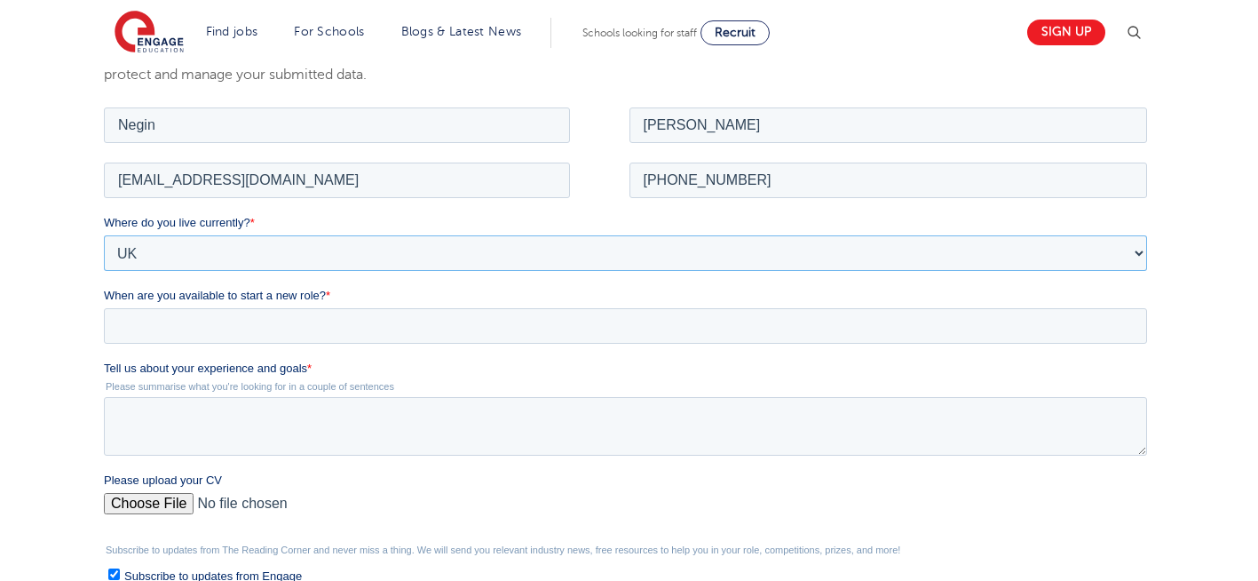
click at [104, 234] on select "Please Select [GEOGRAPHIC_DATA] [GEOGRAPHIC_DATA] [GEOGRAPHIC_DATA] [GEOGRAPHIC…" at bounding box center [625, 252] width 1043 height 36
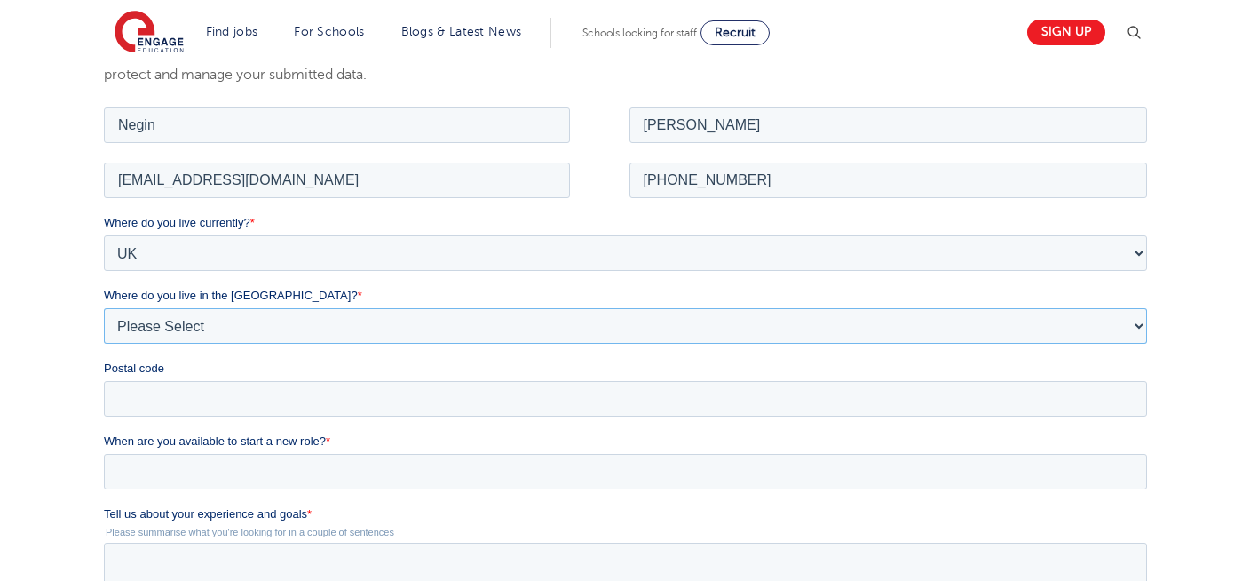
click at [195, 327] on select "Please Select Overseas [GEOGRAPHIC_DATA] [GEOGRAPHIC_DATA] [GEOGRAPHIC_DATA] [G…" at bounding box center [625, 325] width 1043 height 36
select select "[GEOGRAPHIC_DATA]"
click at [104, 307] on select "Please Select Overseas [GEOGRAPHIC_DATA] [GEOGRAPHIC_DATA] [GEOGRAPHIC_DATA] [G…" at bounding box center [625, 325] width 1043 height 36
click at [179, 412] on input "Postal code" at bounding box center [625, 398] width 1043 height 36
type input "N22 7RS"
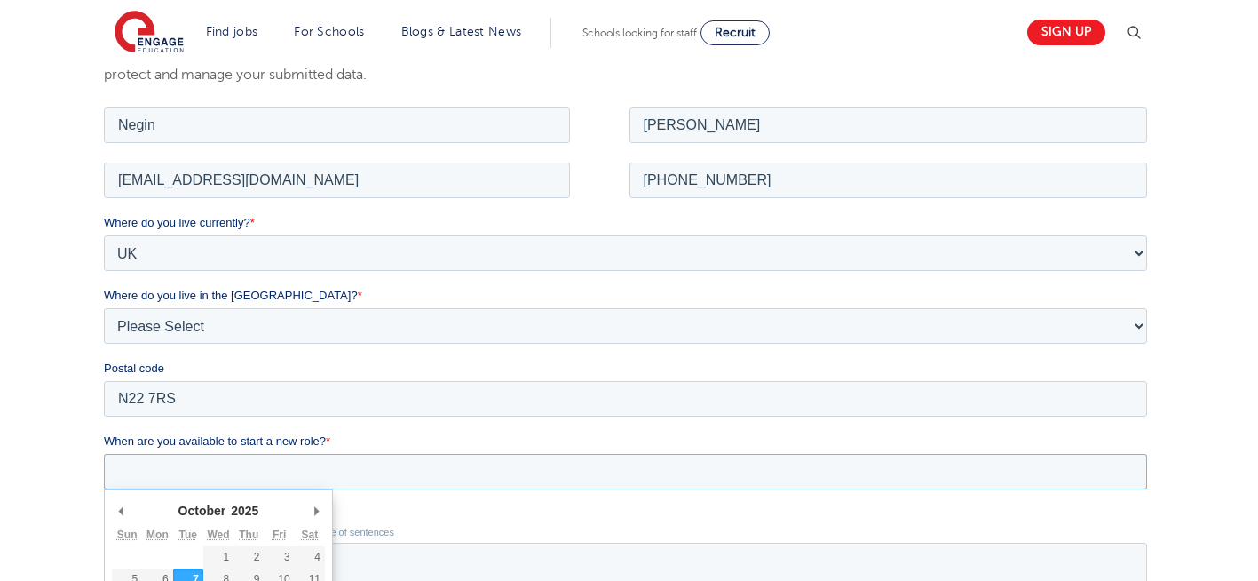
click at [267, 478] on input "When are you available to start a new role? *" at bounding box center [625, 471] width 1043 height 36
type div "[DATE]"
type input "[DATE]"
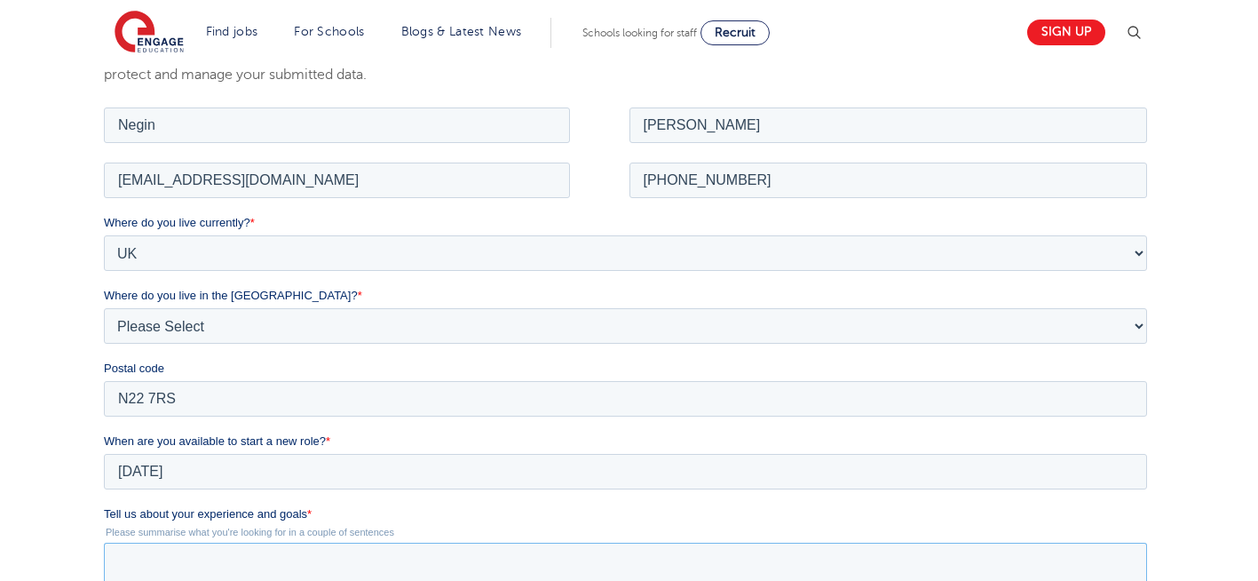
click at [249, 558] on textarea "Tell us about your experience and goals *" at bounding box center [625, 571] width 1043 height 59
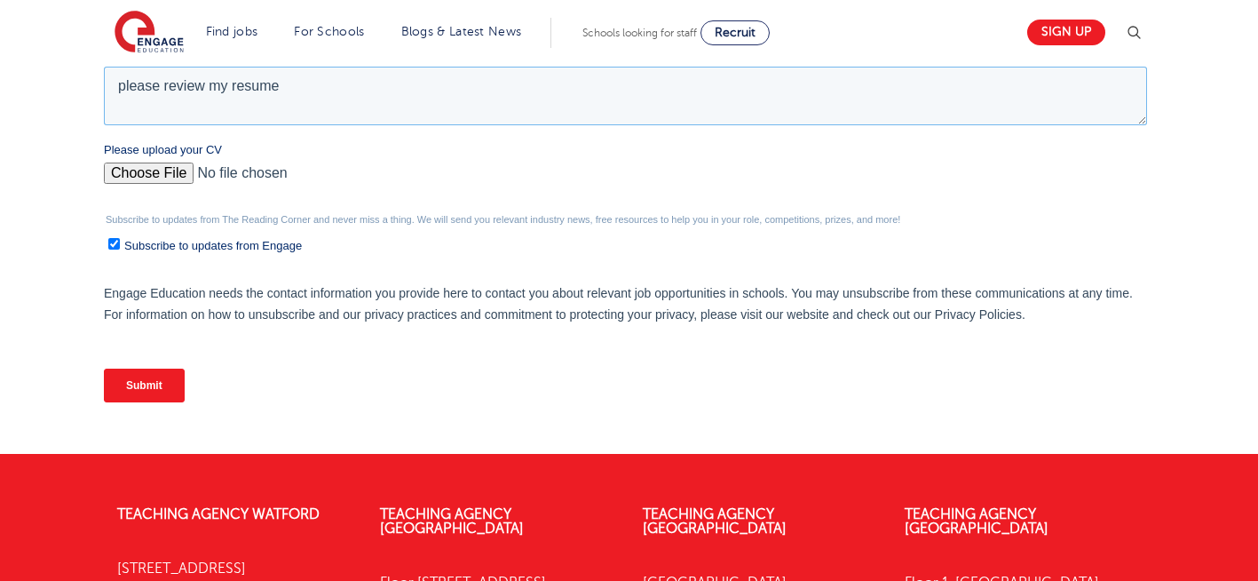
scroll to position [797, 0]
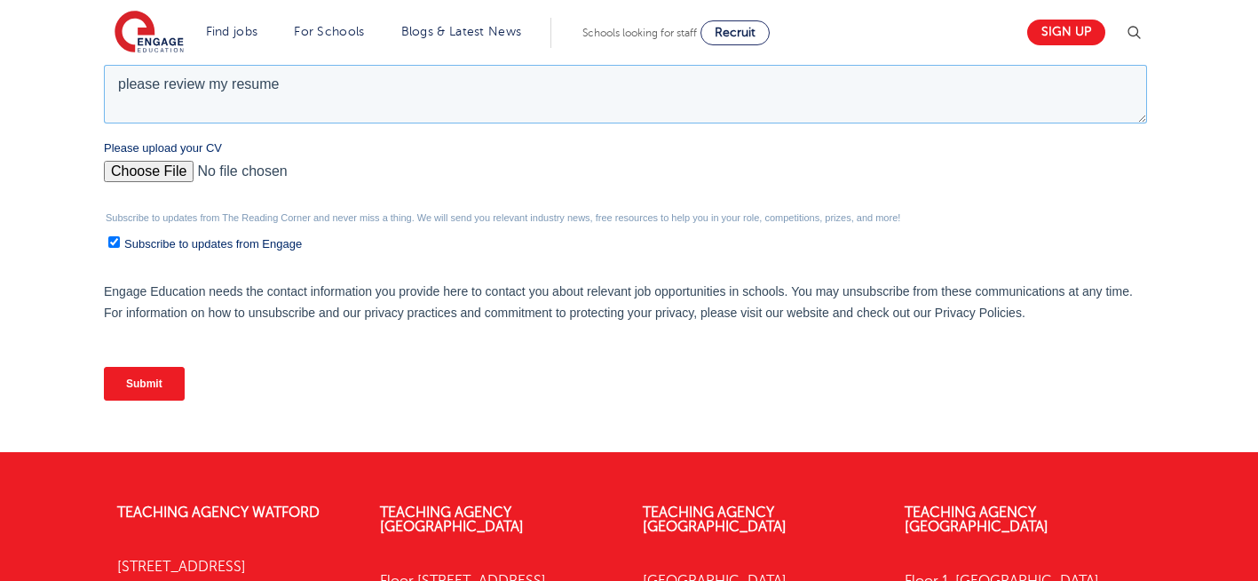
type textarea "please review my resume"
click at [146, 171] on input "Please upload your CV" at bounding box center [625, 179] width 1043 height 36
type input "C:\fakepath\Negin-s-CV-3 (3) 1 (1) 1 1.docx"
click at [146, 387] on input "Submit" at bounding box center [144, 384] width 81 height 34
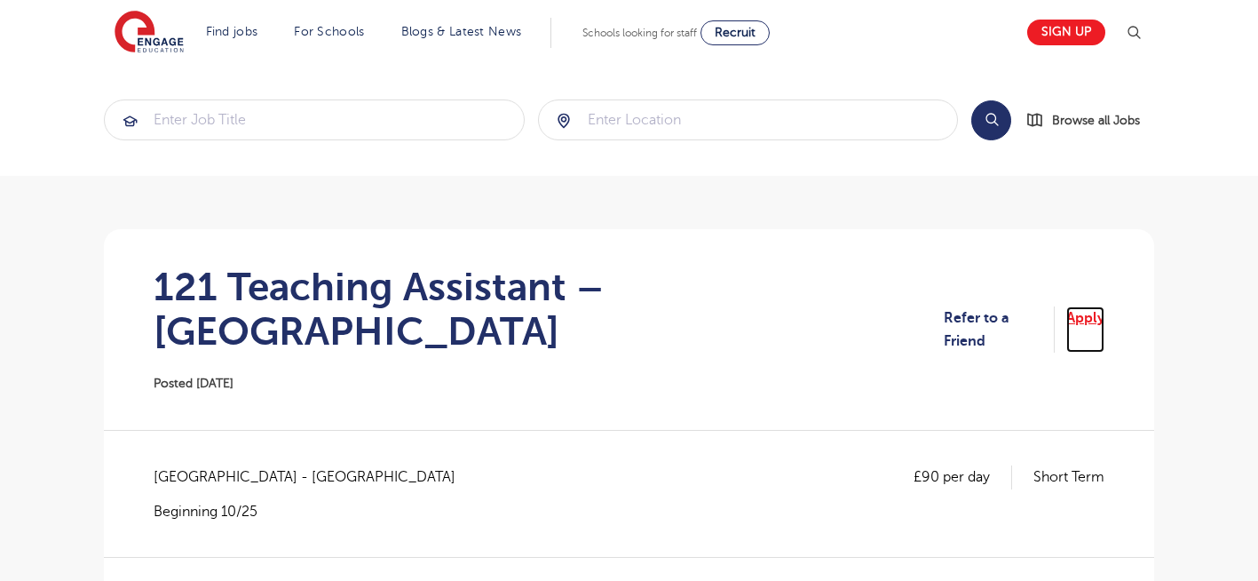
click at [1088, 309] on link "Apply" at bounding box center [1085, 329] width 38 height 47
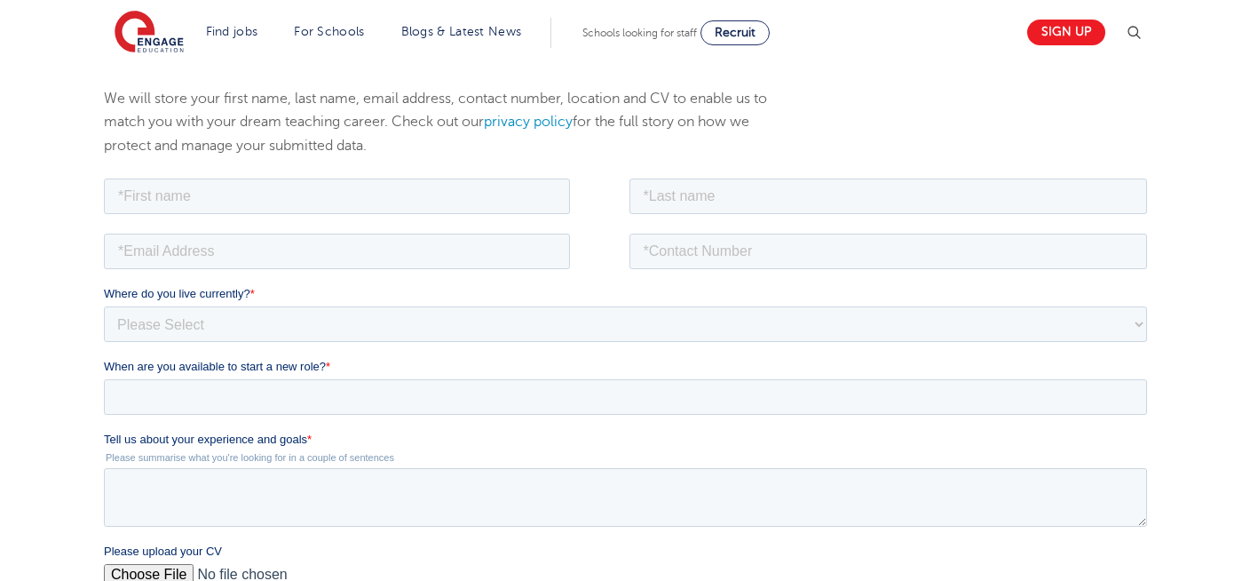
scroll to position [284, 0]
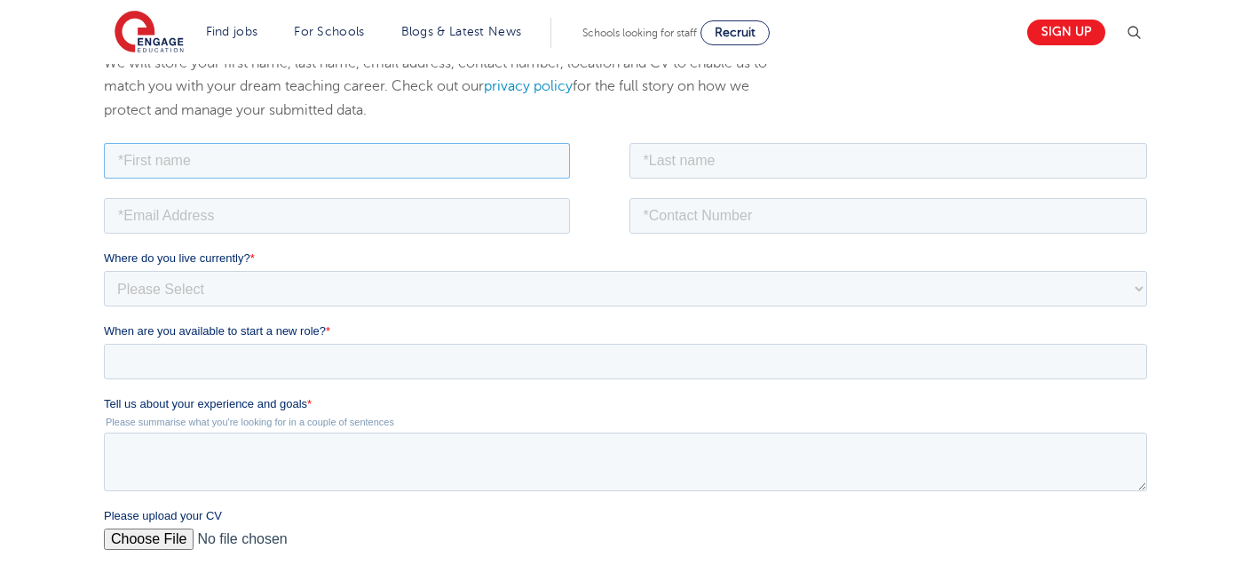
click at [227, 171] on input "text" at bounding box center [337, 160] width 466 height 36
type input "Negin"
click at [784, 159] on input "text" at bounding box center [888, 160] width 518 height 36
type input "Rajool Dezfooli"
click at [364, 222] on input "email" at bounding box center [337, 215] width 466 height 36
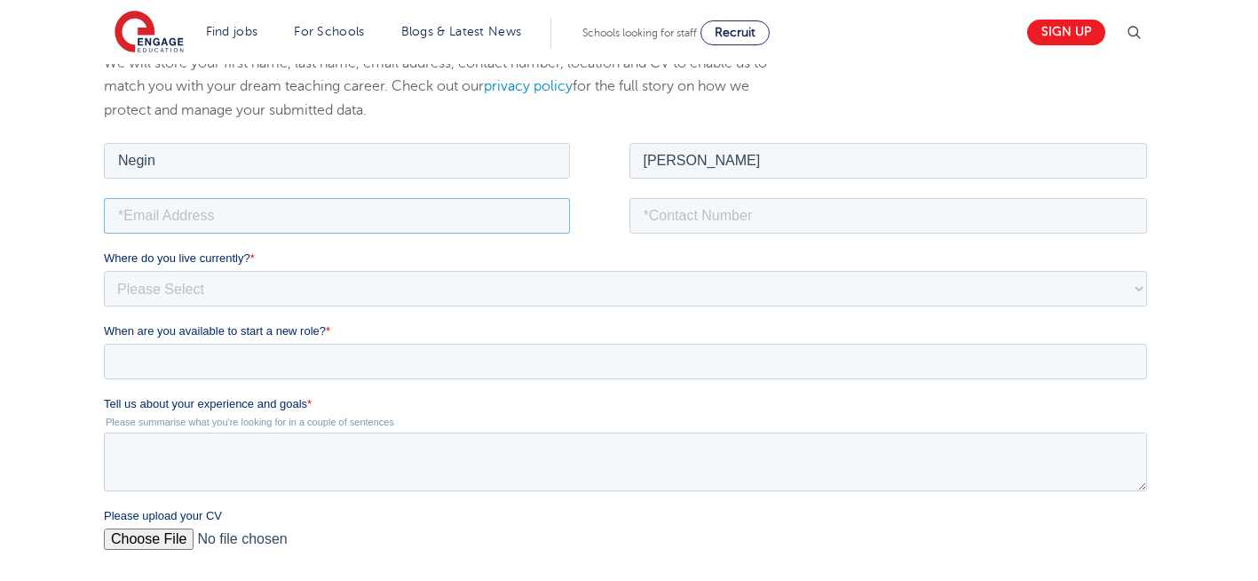
type input "n56375283@gmail.com"
click at [759, 210] on input "tel" at bounding box center [888, 215] width 518 height 36
type input "+447544089245"
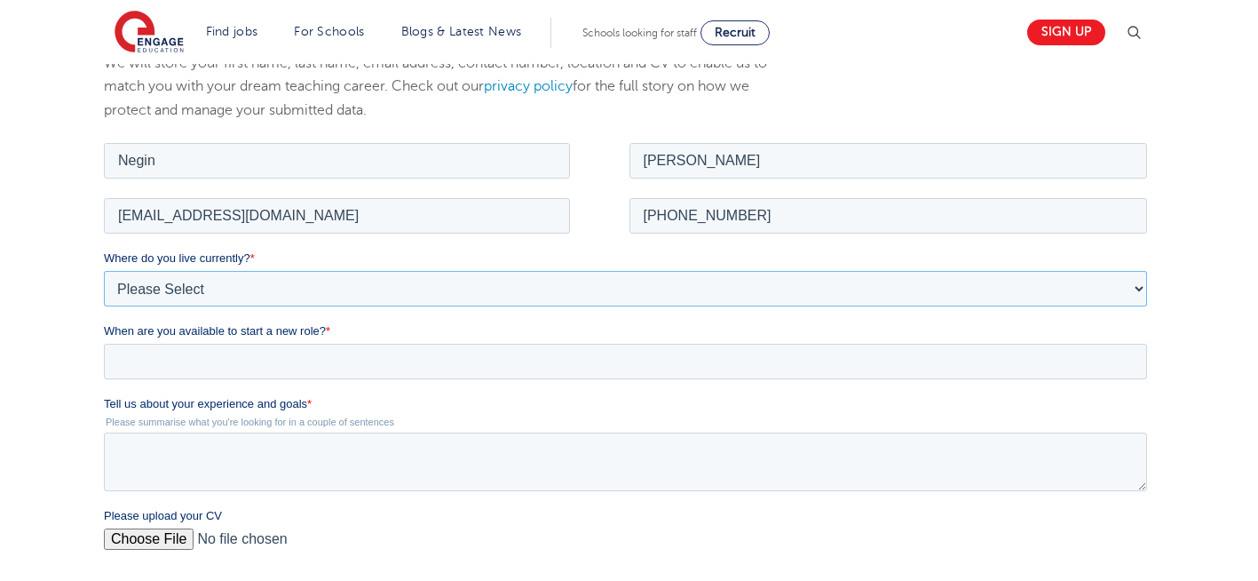
click at [336, 280] on select "Please Select UK Canada Ireland Australia New Zealand Europe USA South Africa J…" at bounding box center [625, 288] width 1043 height 36
select select "UK"
click at [104, 270] on select "Please Select UK Canada Ireland Australia New Zealand Europe USA South Africa J…" at bounding box center [625, 288] width 1043 height 36
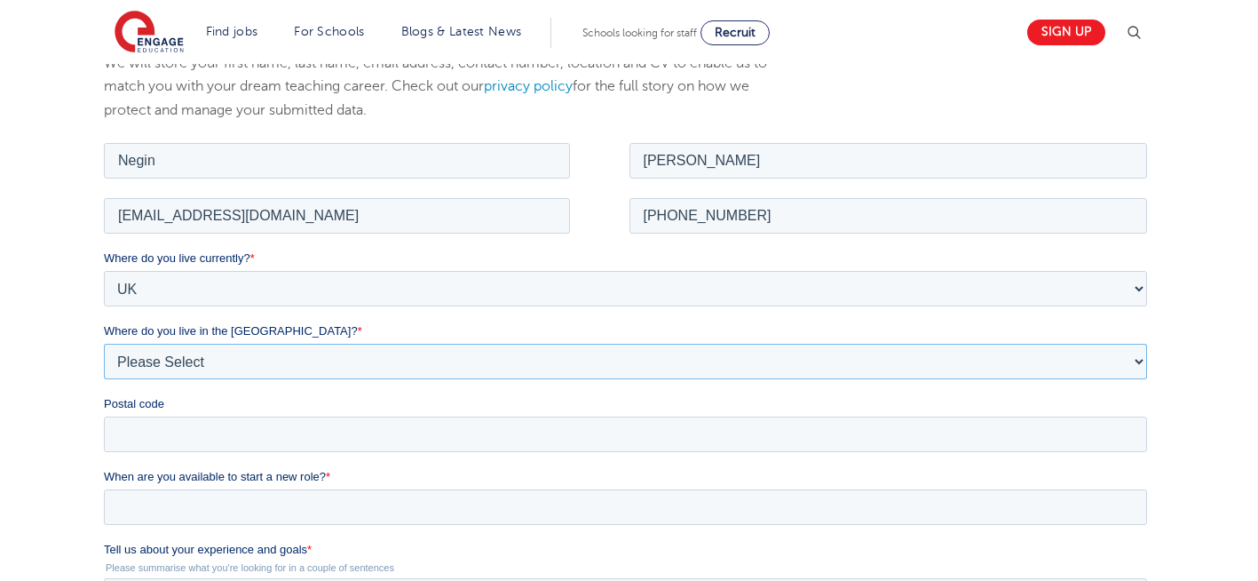
click at [221, 362] on select "Please Select Overseas Barnsley Bedfordshire Berkshire Bournemouth Bracknell Fo…" at bounding box center [625, 361] width 1043 height 36
select select "London"
click at [104, 343] on select "Please Select Overseas Barnsley Bedfordshire Berkshire Bournemouth Bracknell Fo…" at bounding box center [625, 361] width 1043 height 36
click at [146, 423] on input "Postal code" at bounding box center [625, 433] width 1043 height 36
type input "N22 7RS"
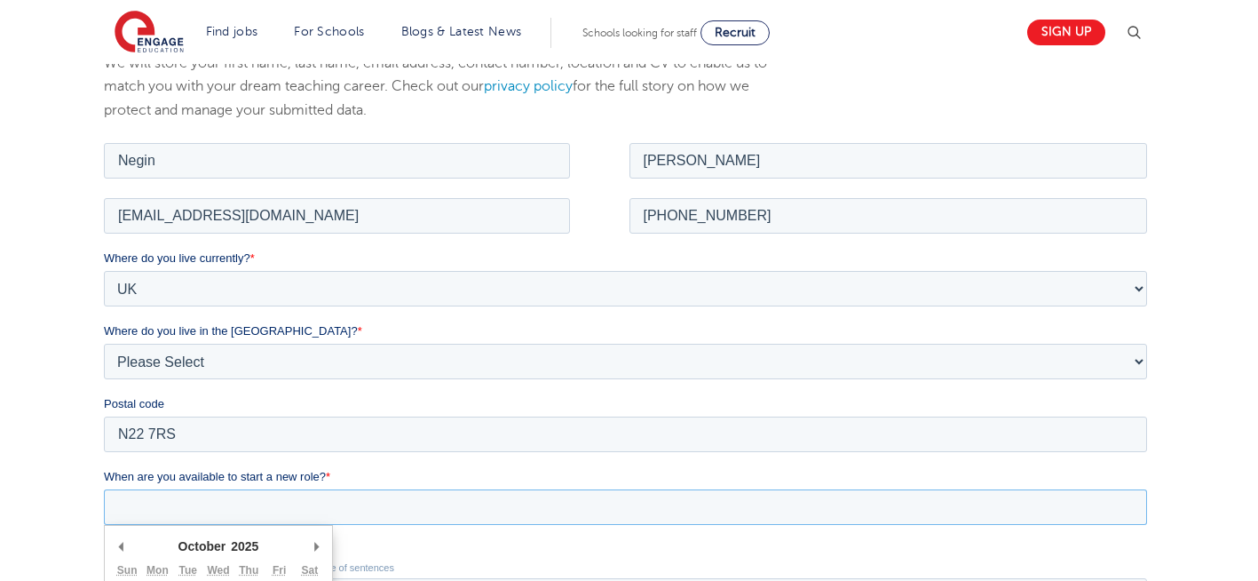
click at [207, 508] on input "When are you available to start a new role? *" at bounding box center [625, 506] width 1043 height 36
type div "2025-10-07"
type input "2025/10/07"
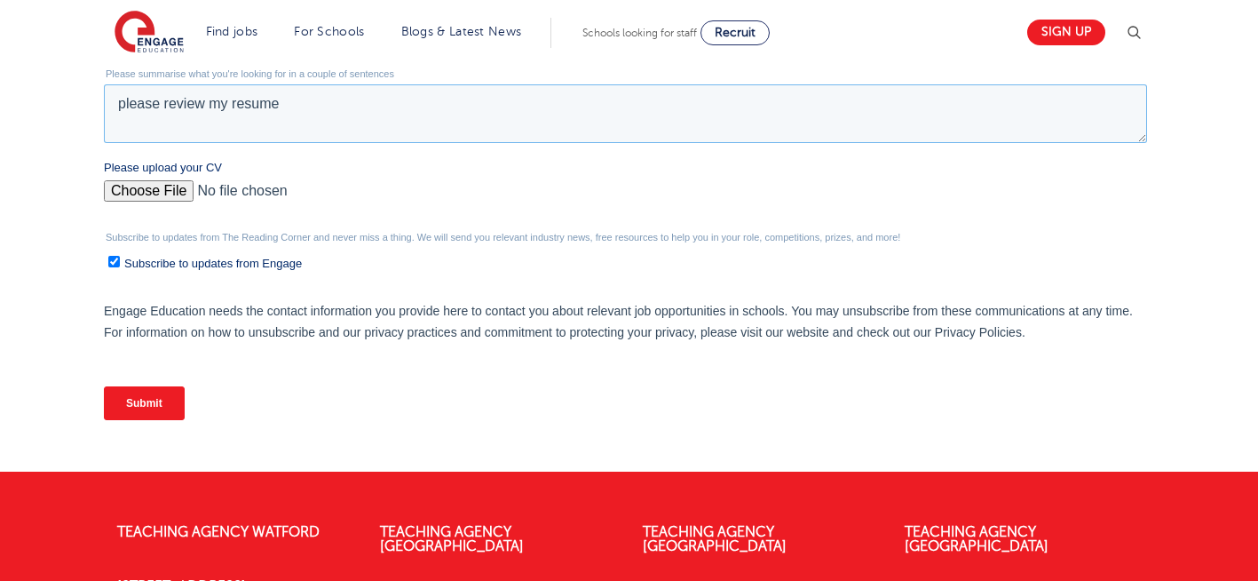
scroll to position [780, 0]
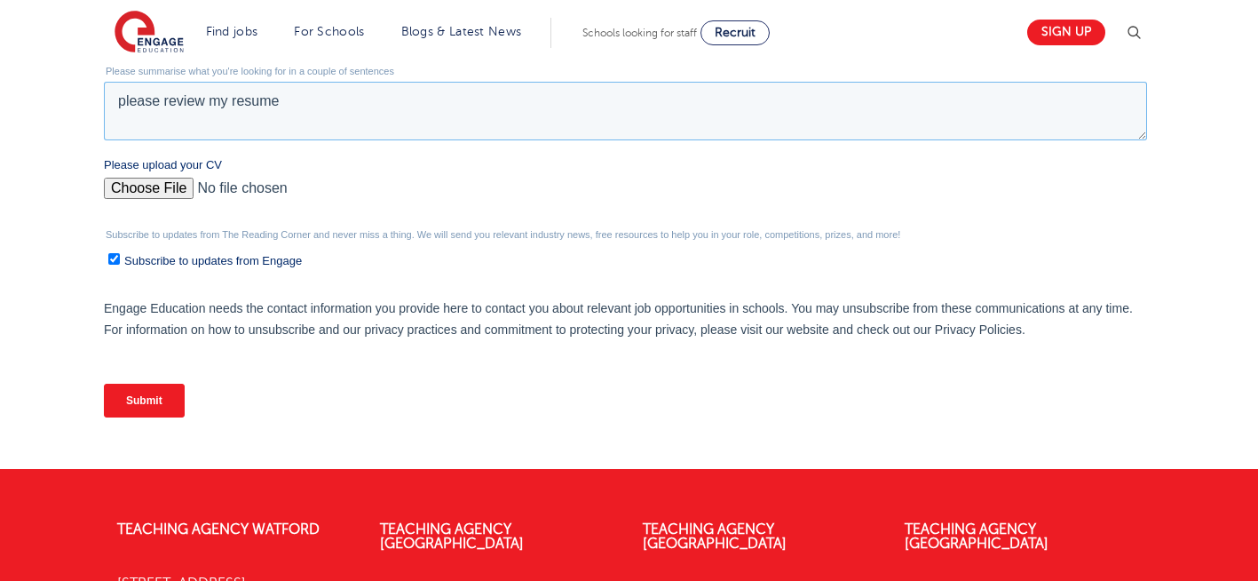
type textarea "please review my resume"
click at [155, 185] on input "Please upload your CV" at bounding box center [625, 196] width 1043 height 36
type input "C:\fakepath\Negin-s-CV-3 (3) 1 (1) 1 1.docx"
click at [121, 412] on input "Submit" at bounding box center [144, 401] width 81 height 34
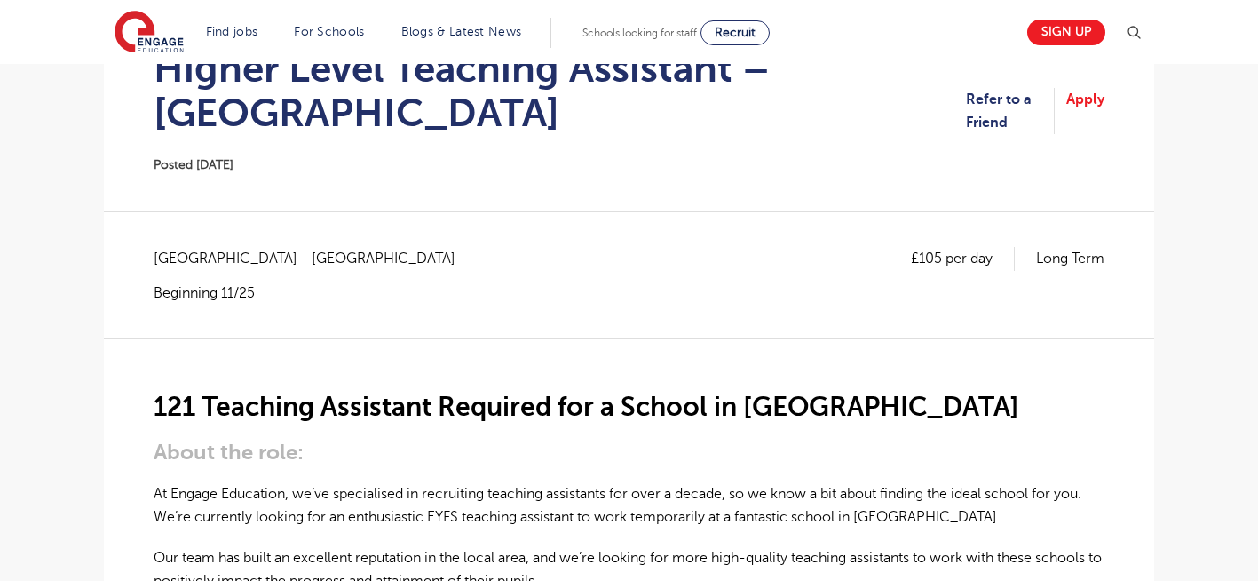
scroll to position [178, 0]
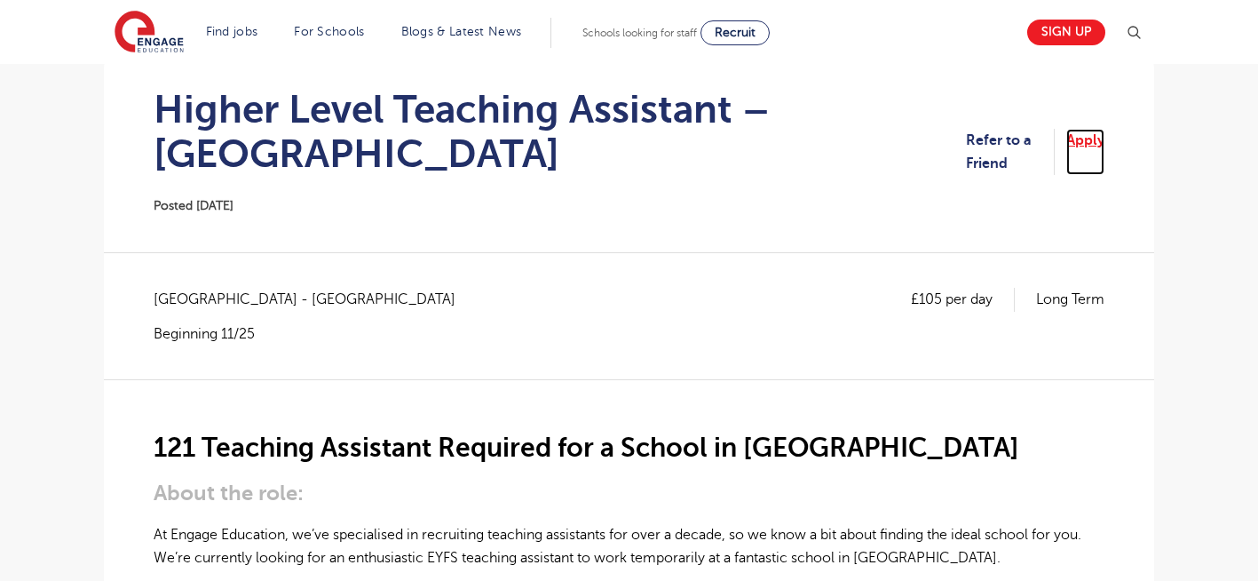
click at [1078, 149] on link "Apply" at bounding box center [1085, 152] width 38 height 47
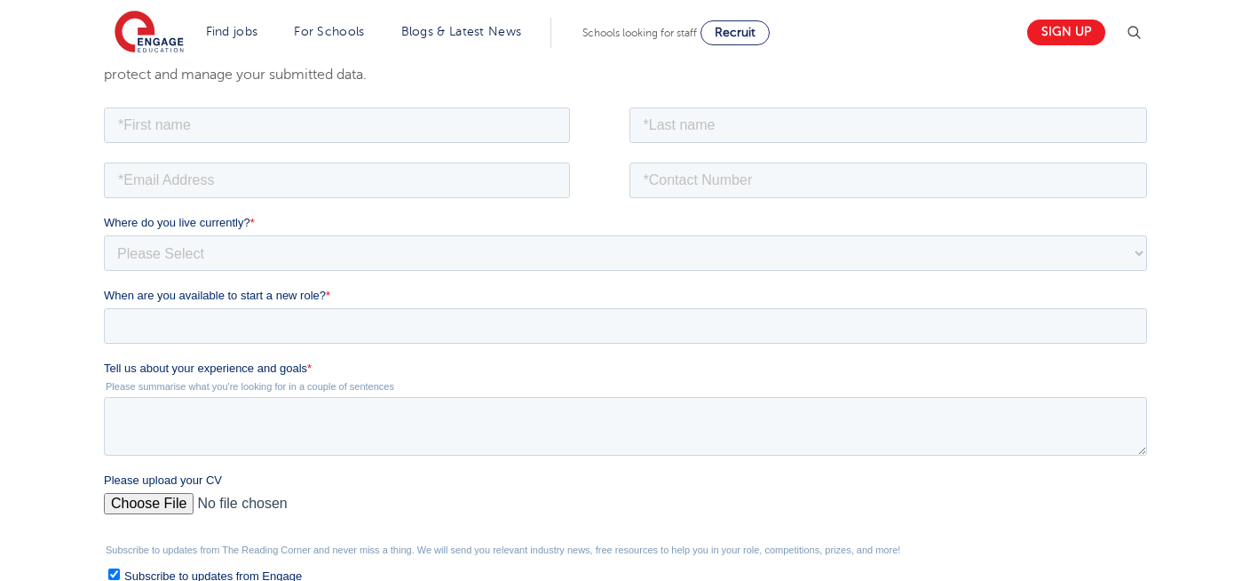
scroll to position [355, 0]
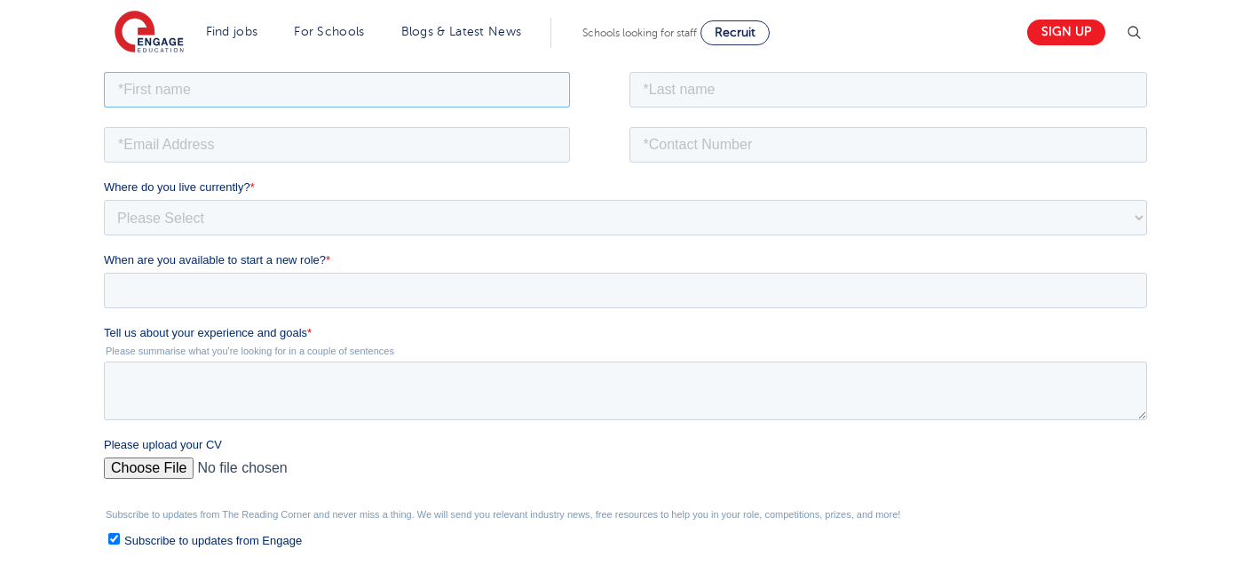
click at [310, 106] on input "text" at bounding box center [337, 89] width 466 height 36
type input "Negin"
click at [735, 87] on input "text" at bounding box center [888, 89] width 518 height 36
type input "Rajool Dezfooli"
click at [322, 138] on input "email" at bounding box center [337, 144] width 466 height 36
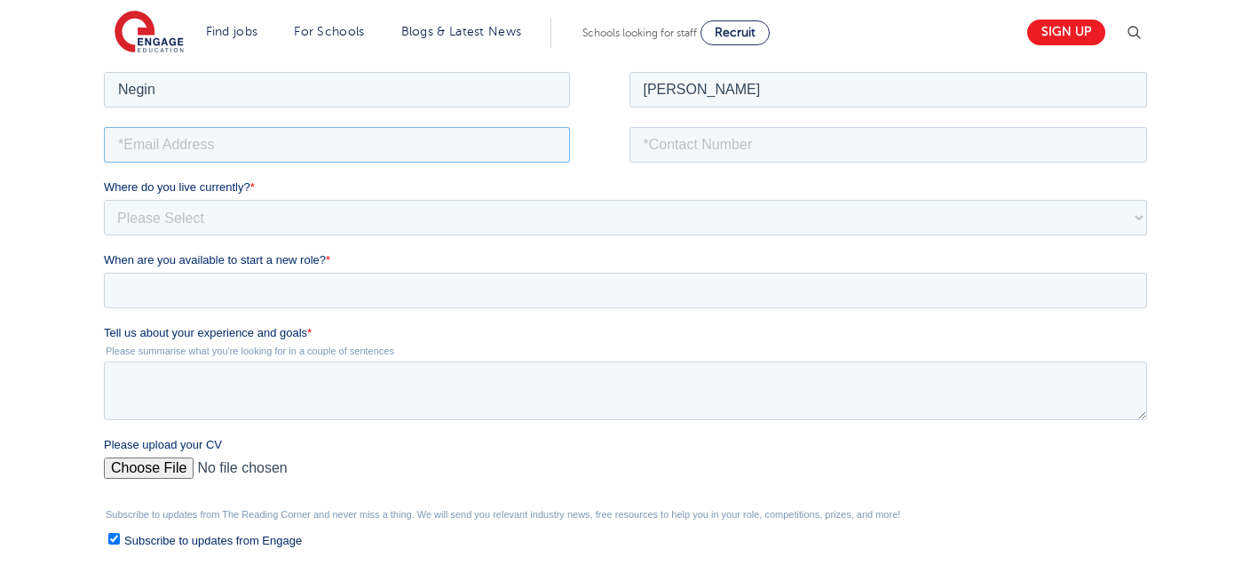
type input "n56375283@gmail.com"
click at [735, 138] on input "tel" at bounding box center [888, 144] width 518 height 36
type input "+447544089245"
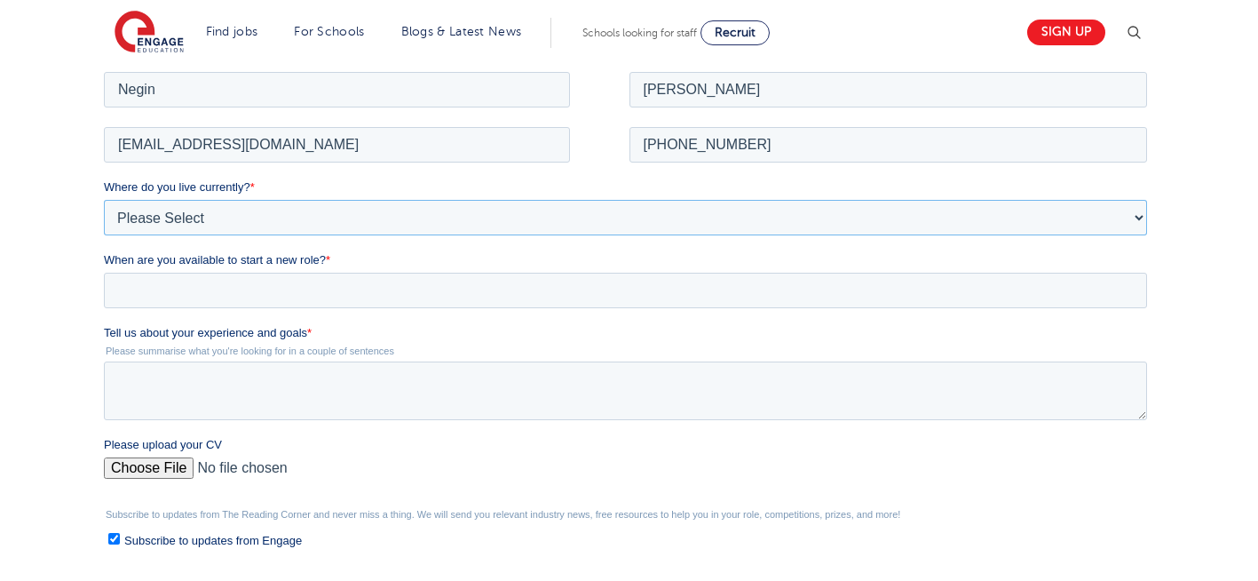
click at [342, 209] on select "Please Select UK Canada Ireland Australia New Zealand Europe USA South Africa J…" at bounding box center [625, 217] width 1043 height 36
select select "UK"
click at [104, 199] on select "Please Select UK Canada Ireland Australia New Zealand Europe USA South Africa J…" at bounding box center [625, 217] width 1043 height 36
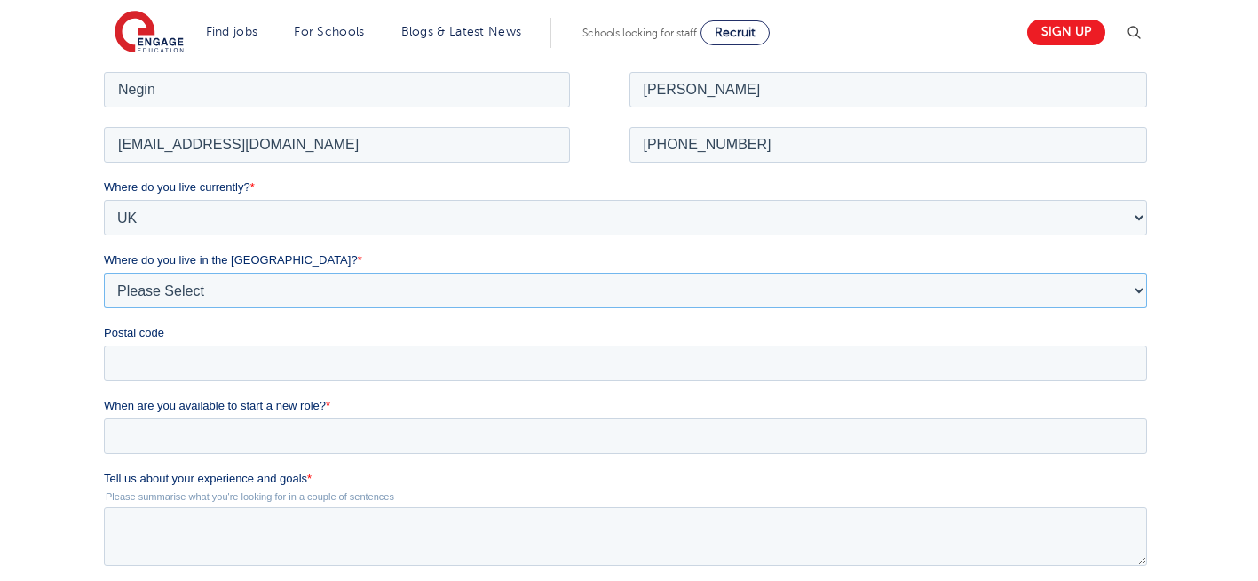
click at [215, 297] on select "Please Select Overseas Barnsley Bedfordshire Berkshire Bournemouth Bracknell Fo…" at bounding box center [625, 290] width 1043 height 36
select select "London"
click at [104, 272] on select "Please Select Overseas Barnsley Bedfordshire Berkshire Bournemouth Bracknell Fo…" at bounding box center [625, 290] width 1043 height 36
click at [162, 363] on input "Postal code" at bounding box center [625, 362] width 1043 height 36
type input "N22 7RS"
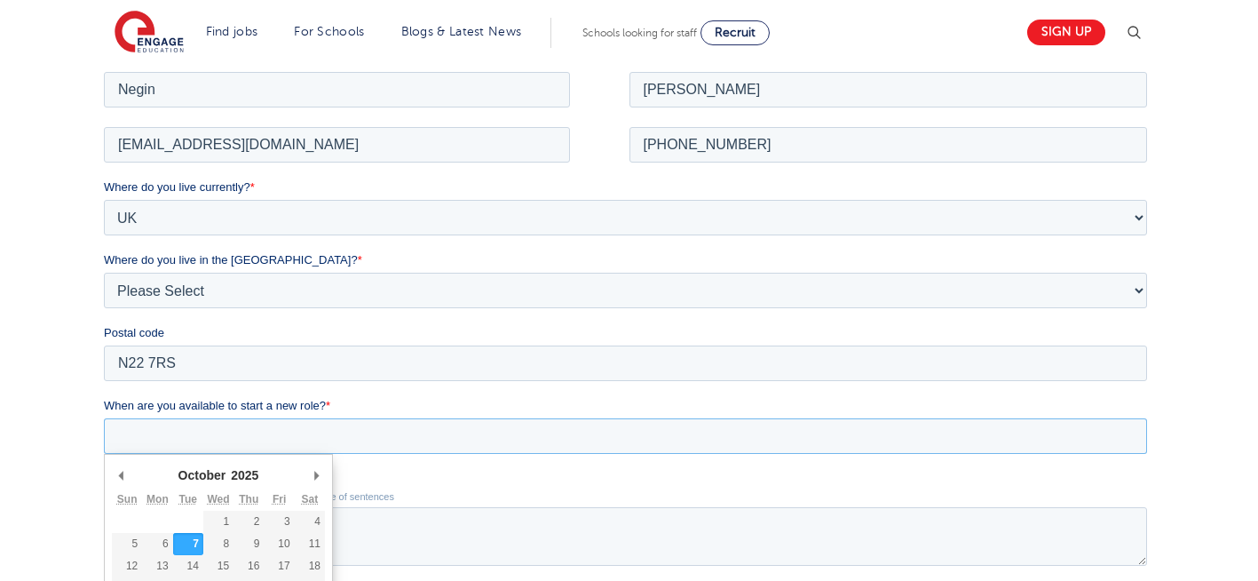
click at [259, 439] on input "When are you available to start a new role? *" at bounding box center [625, 435] width 1043 height 36
type div "2025-10-07"
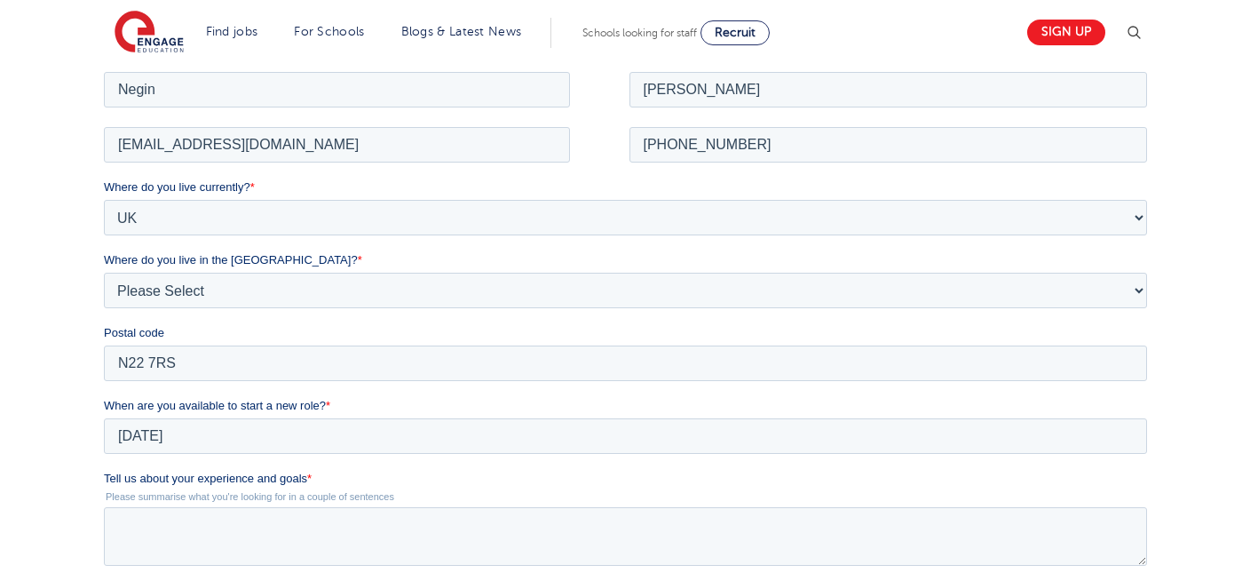
type input "2025/10/07"
click at [242, 534] on textarea "Tell us about your experience and goals *" at bounding box center [625, 535] width 1043 height 59
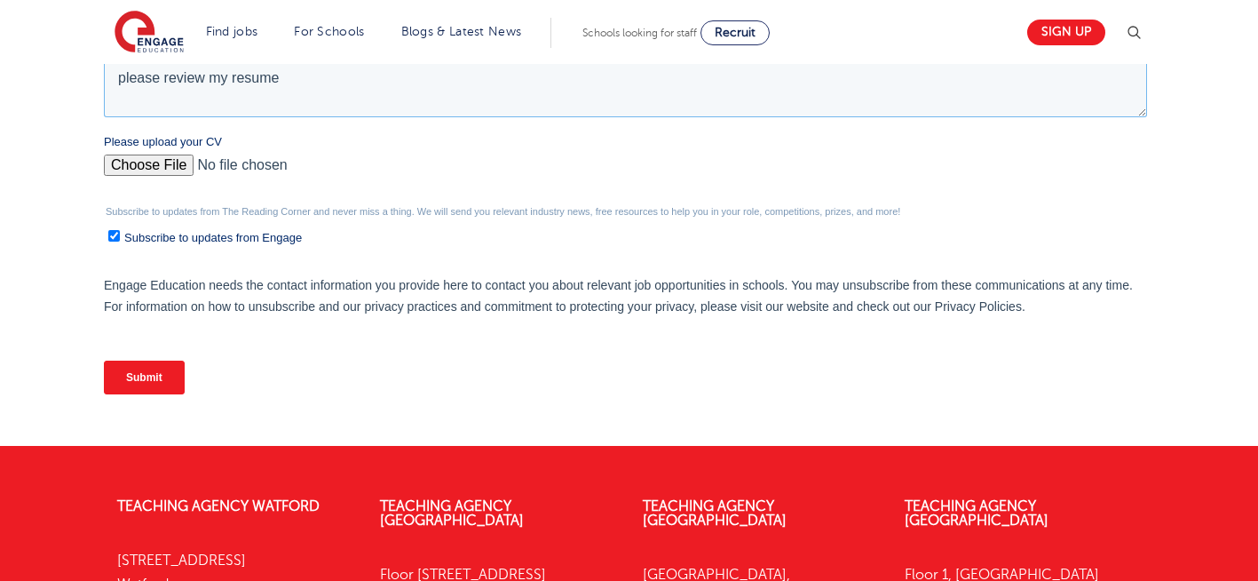
scroll to position [802, 0]
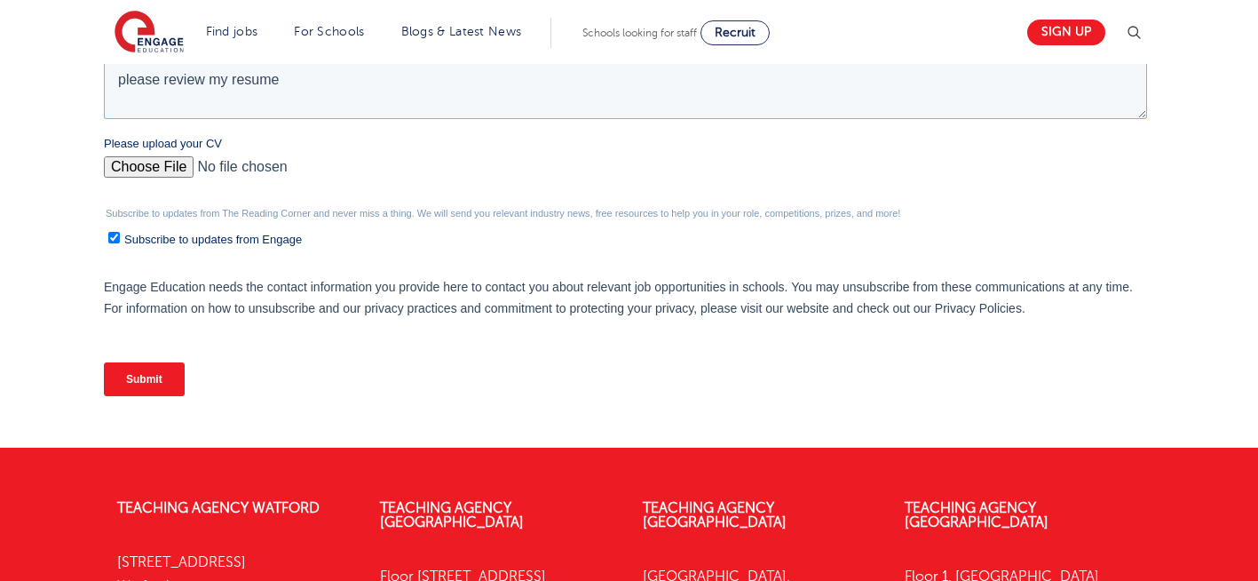
type textarea "please review my resume"
click at [163, 168] on input "Please upload your CV" at bounding box center [625, 174] width 1043 height 36
type input "C:\fakepath\Negin-s-CV-3 (3) 1 (1) 1 1.docx"
click at [158, 380] on input "Submit" at bounding box center [144, 379] width 81 height 34
